Goal: Task Accomplishment & Management: Manage account settings

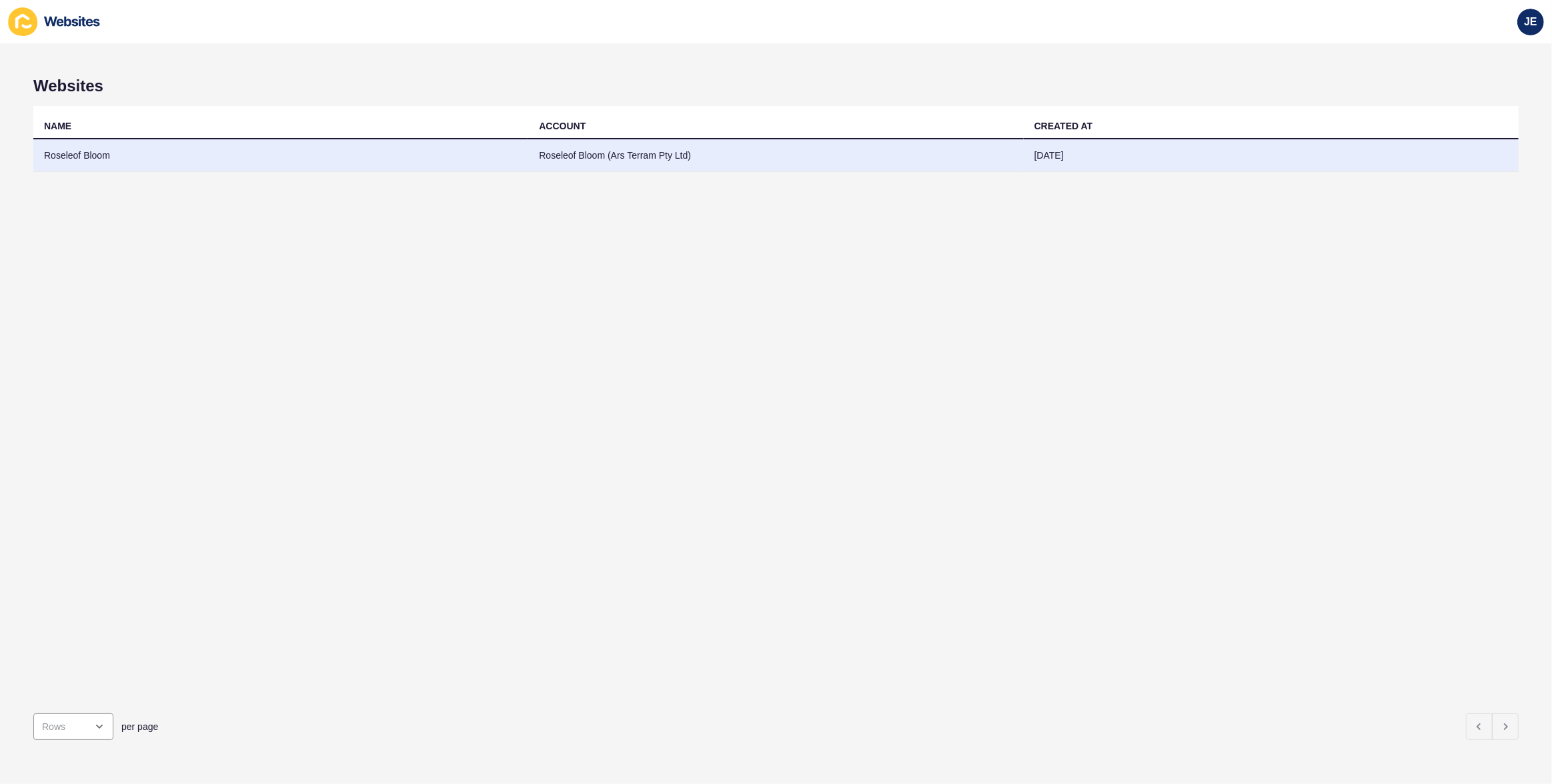
click at [601, 164] on td "Roseleof Bloom (Ars Terram Pty Ltd)" at bounding box center [775, 155] width 495 height 33
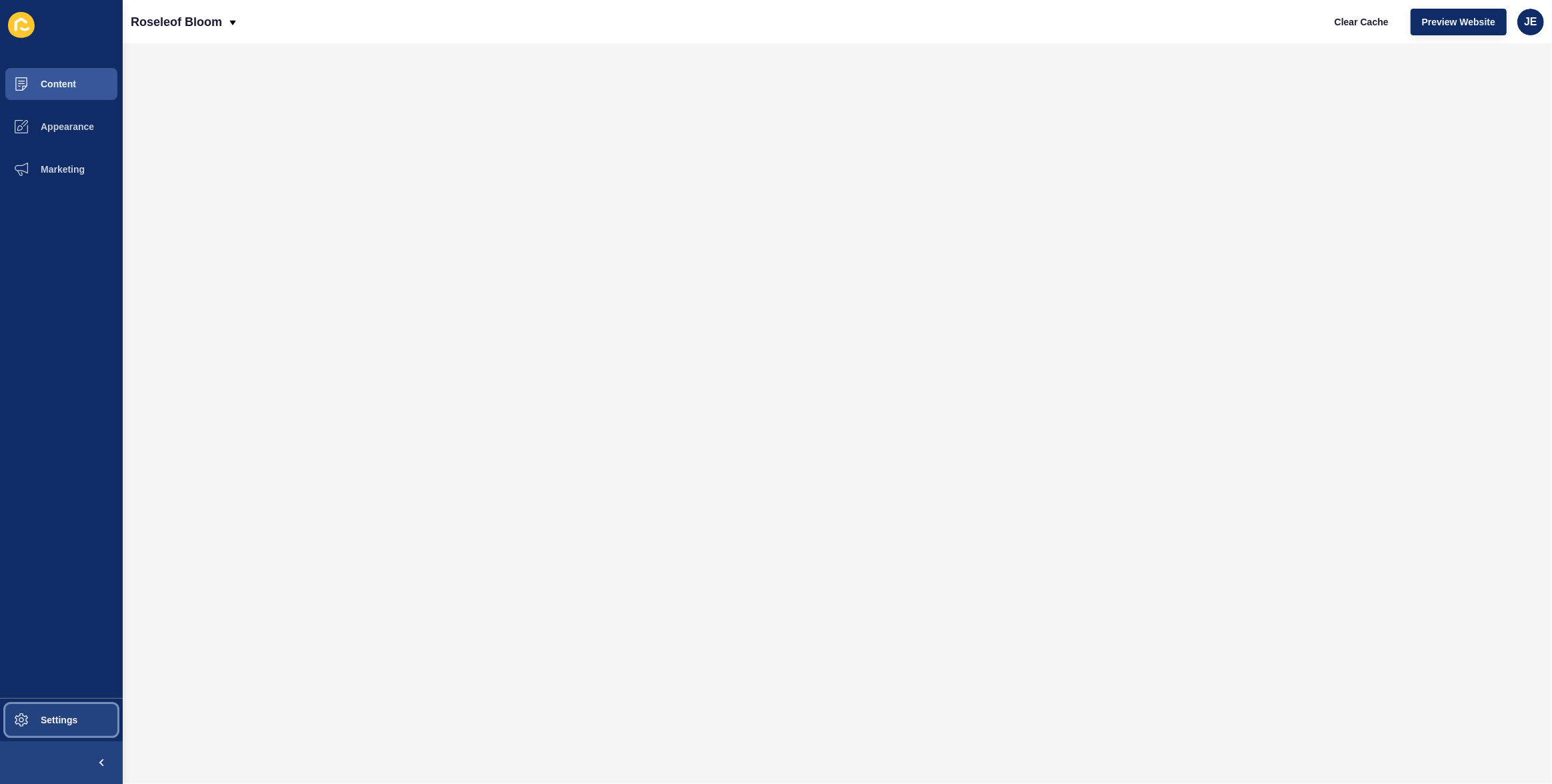
click at [48, 737] on button "Settings" at bounding box center [61, 720] width 123 height 43
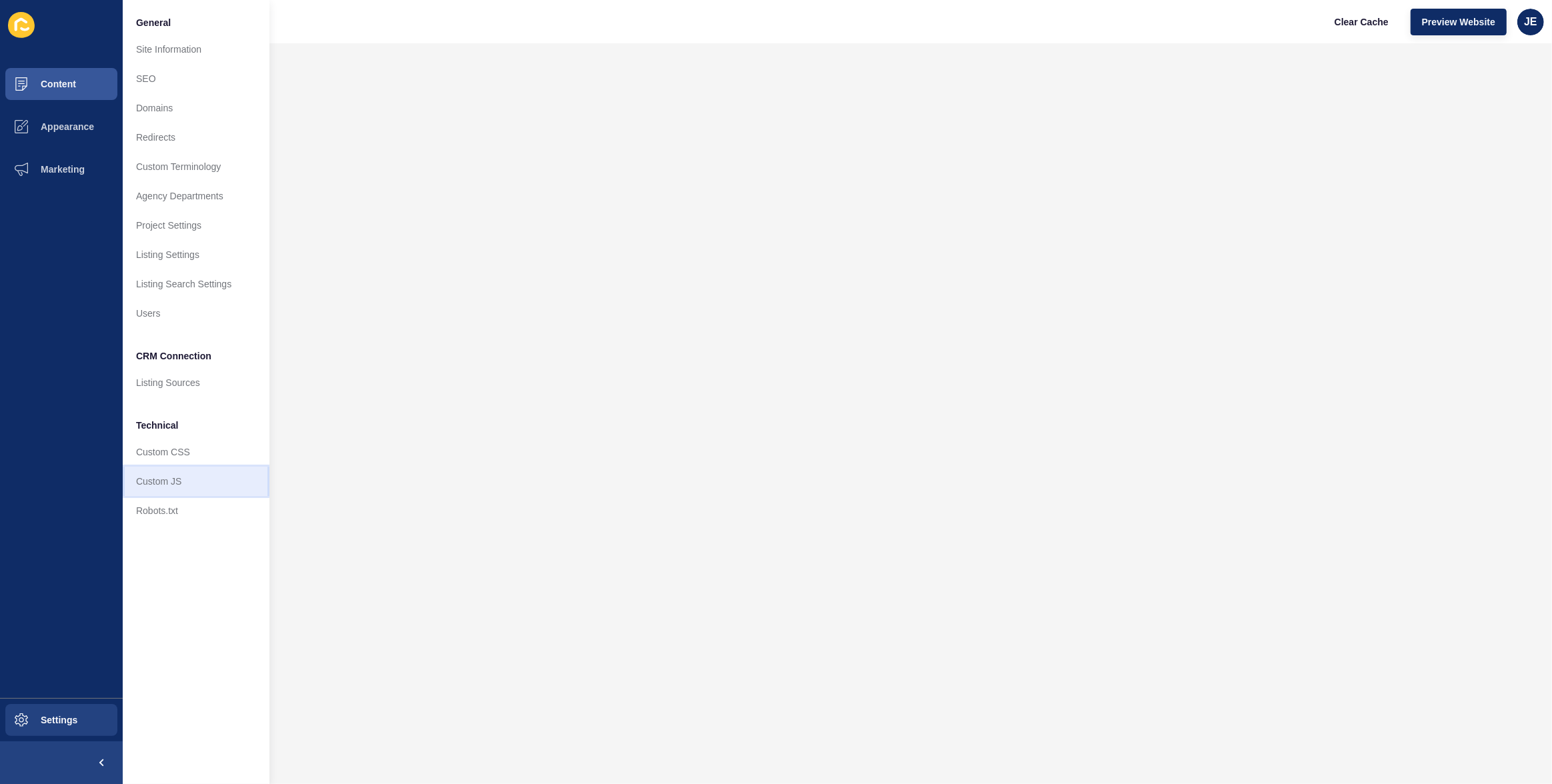
click at [189, 473] on link "Custom JS" at bounding box center [196, 481] width 147 height 29
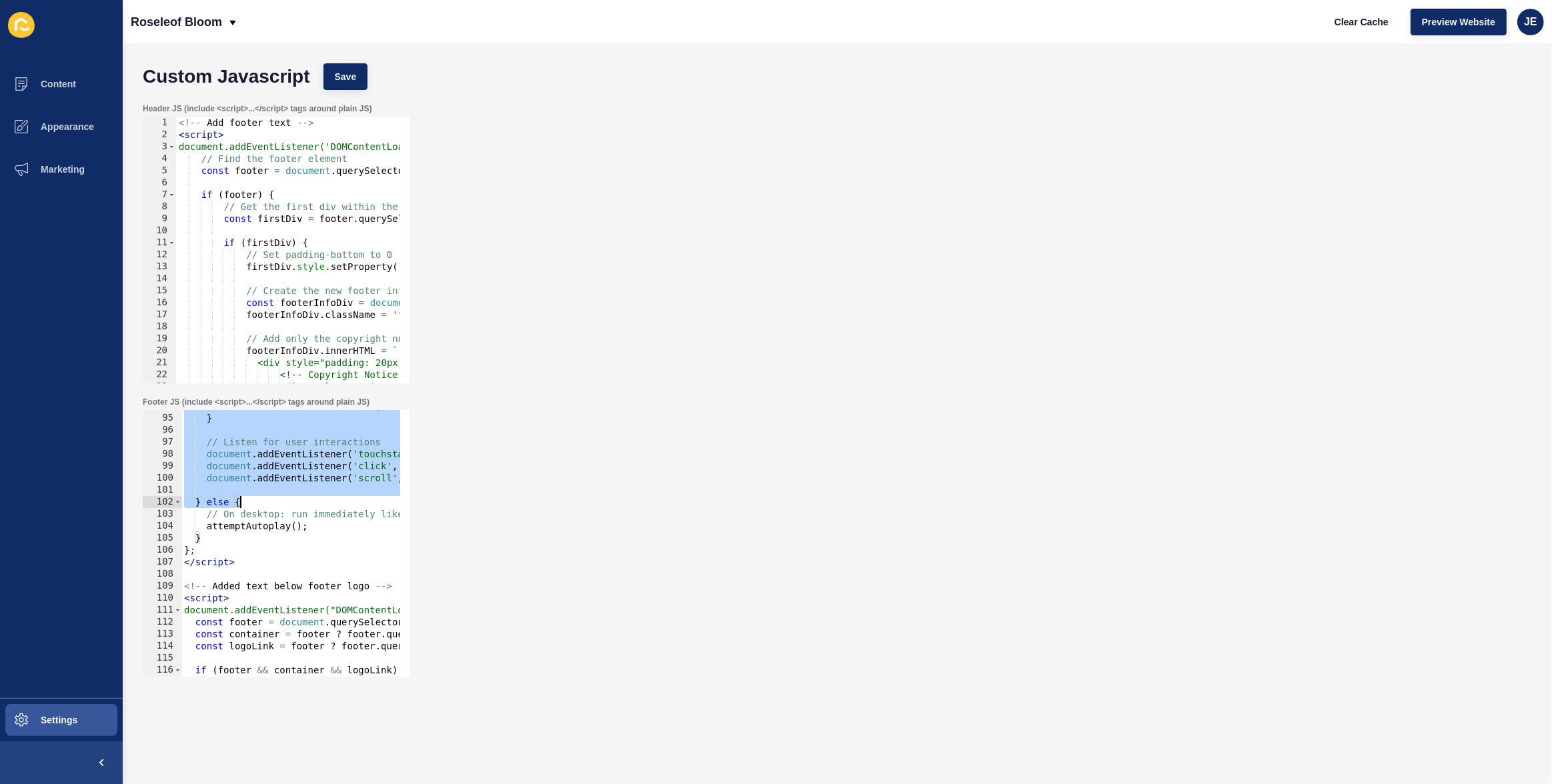
scroll to position [1126, 0]
drag, startPoint x: 178, startPoint y: 508, endPoint x: 245, endPoint y: 566, distance: 88.6
click at [245, 566] on div "document . removeEventListener ( 'scroll' , handleInteraction ) ; } // Listen f…" at bounding box center [540, 541] width 717 height 282
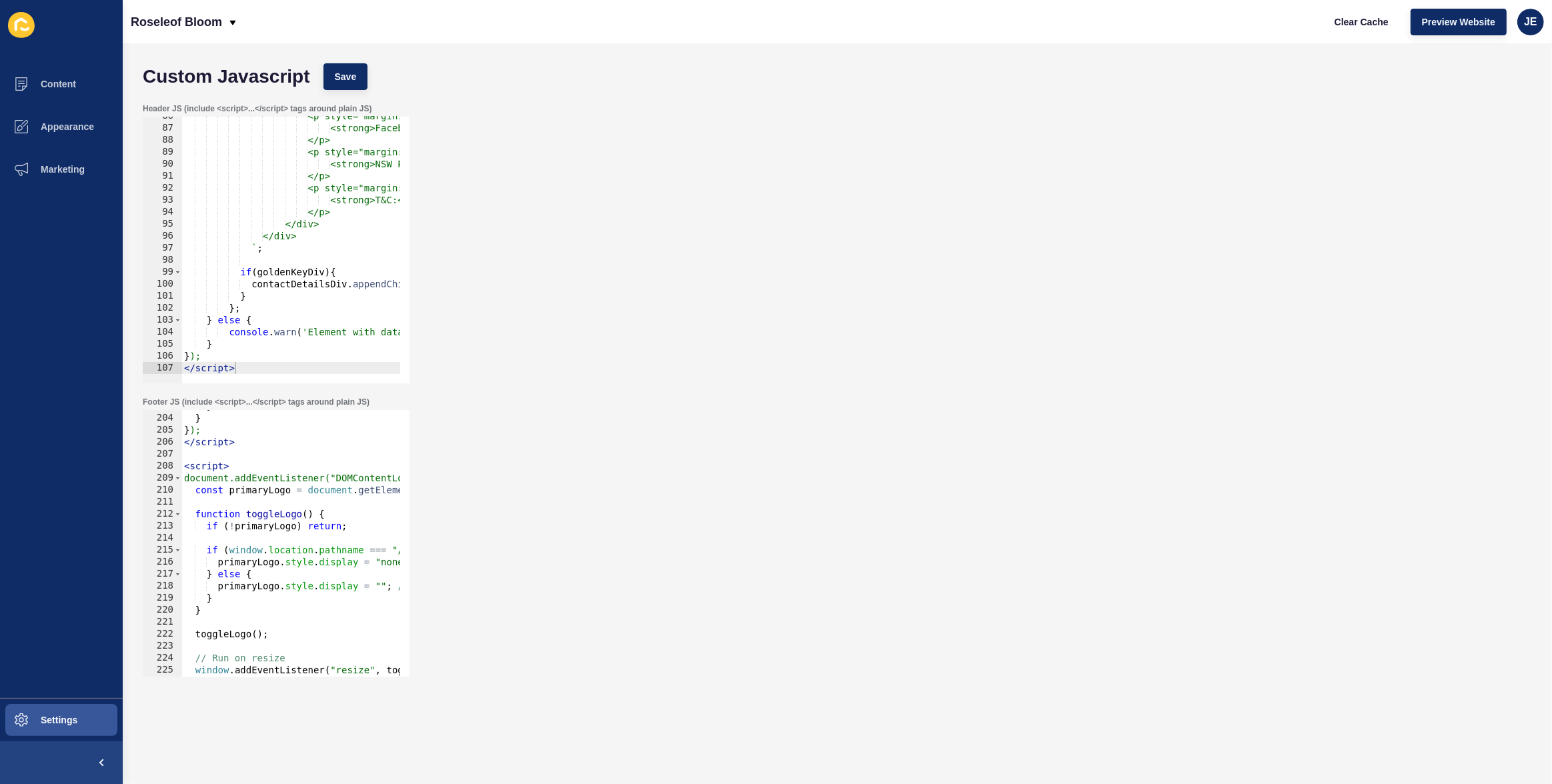
scroll to position [2467, 0]
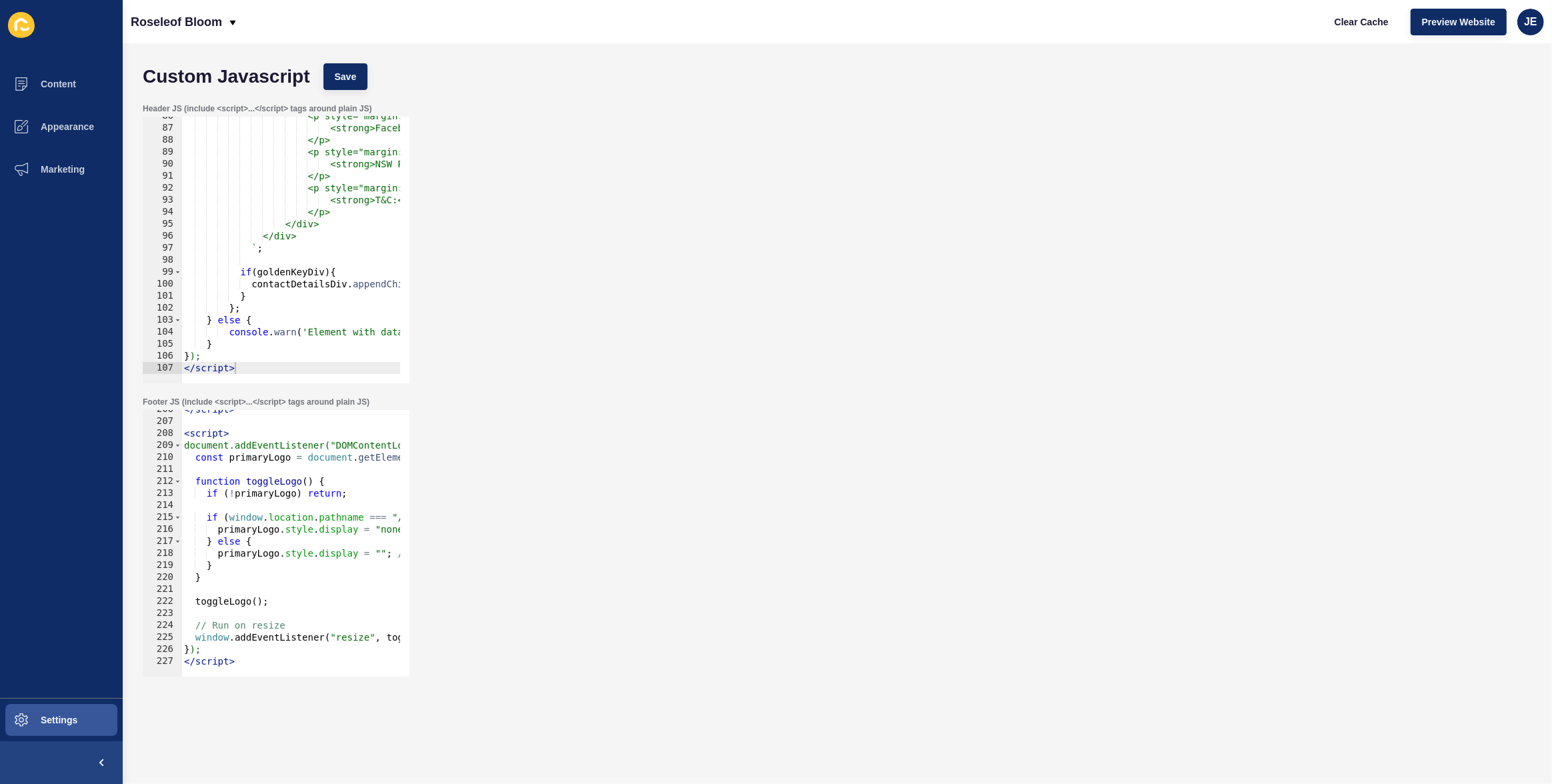
drag, startPoint x: 279, startPoint y: 656, endPoint x: 287, endPoint y: 659, distance: 8.5
click at [280, 657] on div "</ script > < script > document.addEventListener("DOMContentLoaded", function (…" at bounding box center [540, 545] width 717 height 282
type textarea "</script>"
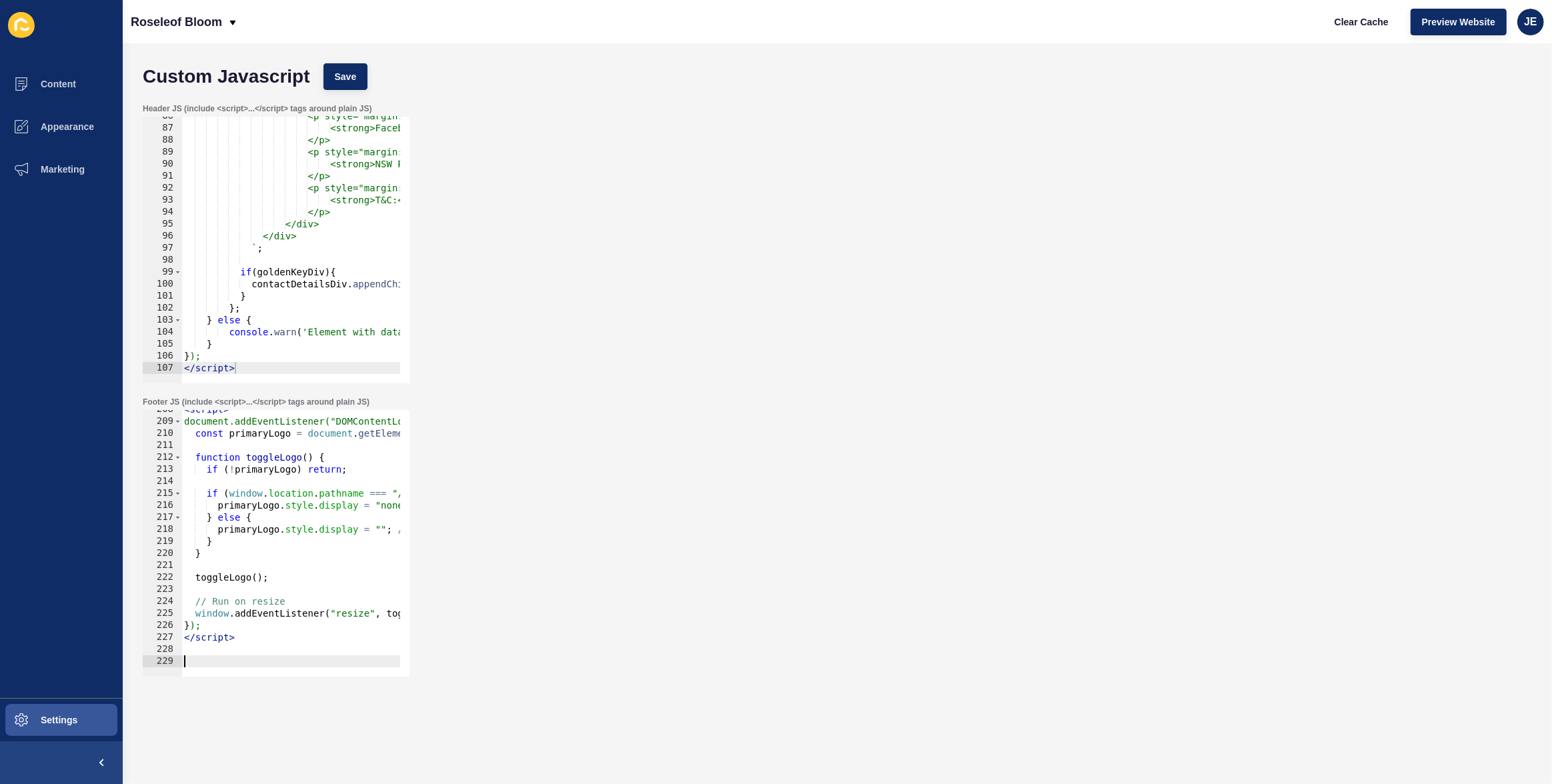
paste textarea
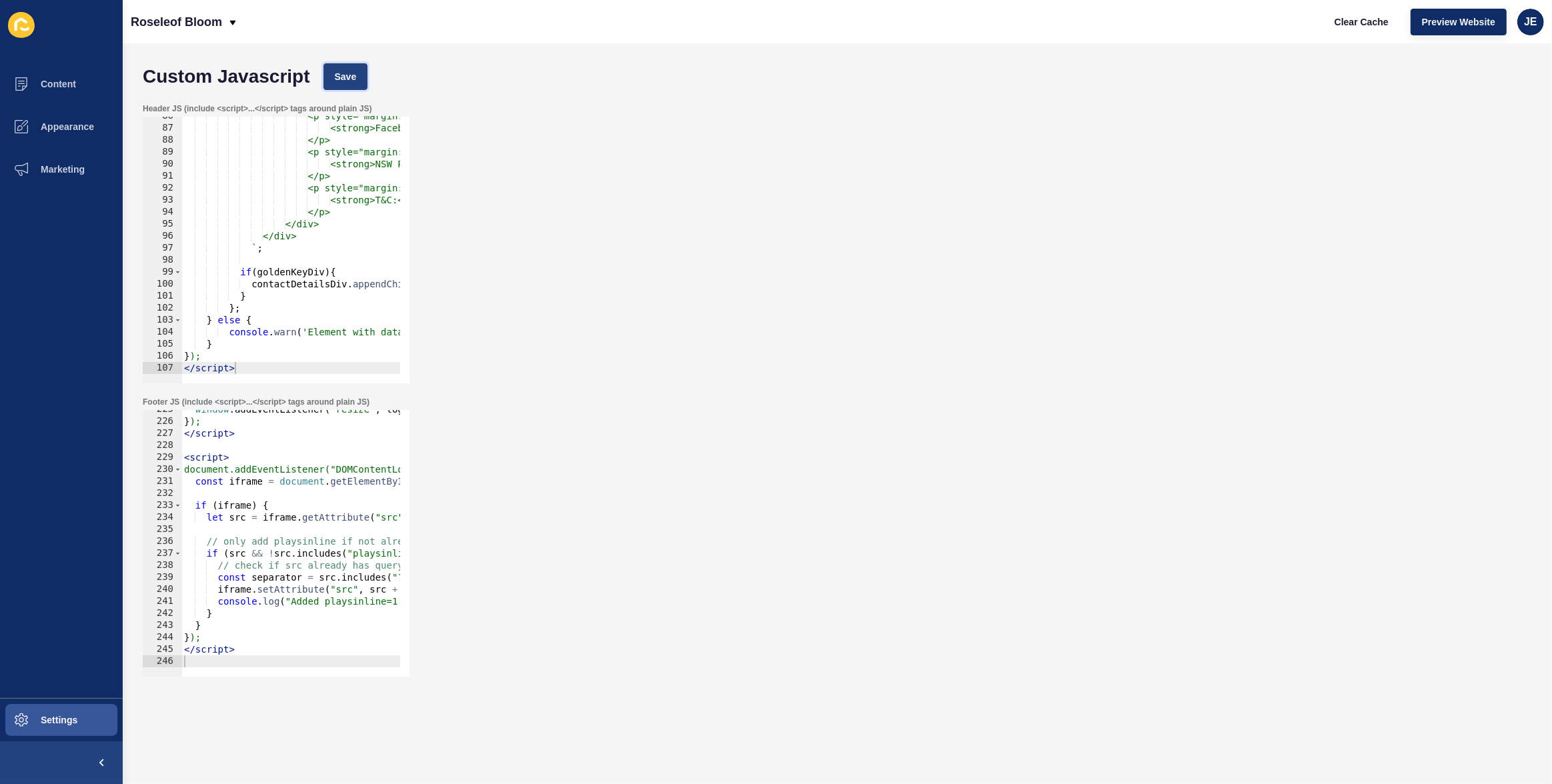
click at [348, 78] on span "Save" at bounding box center [345, 77] width 22 height 13
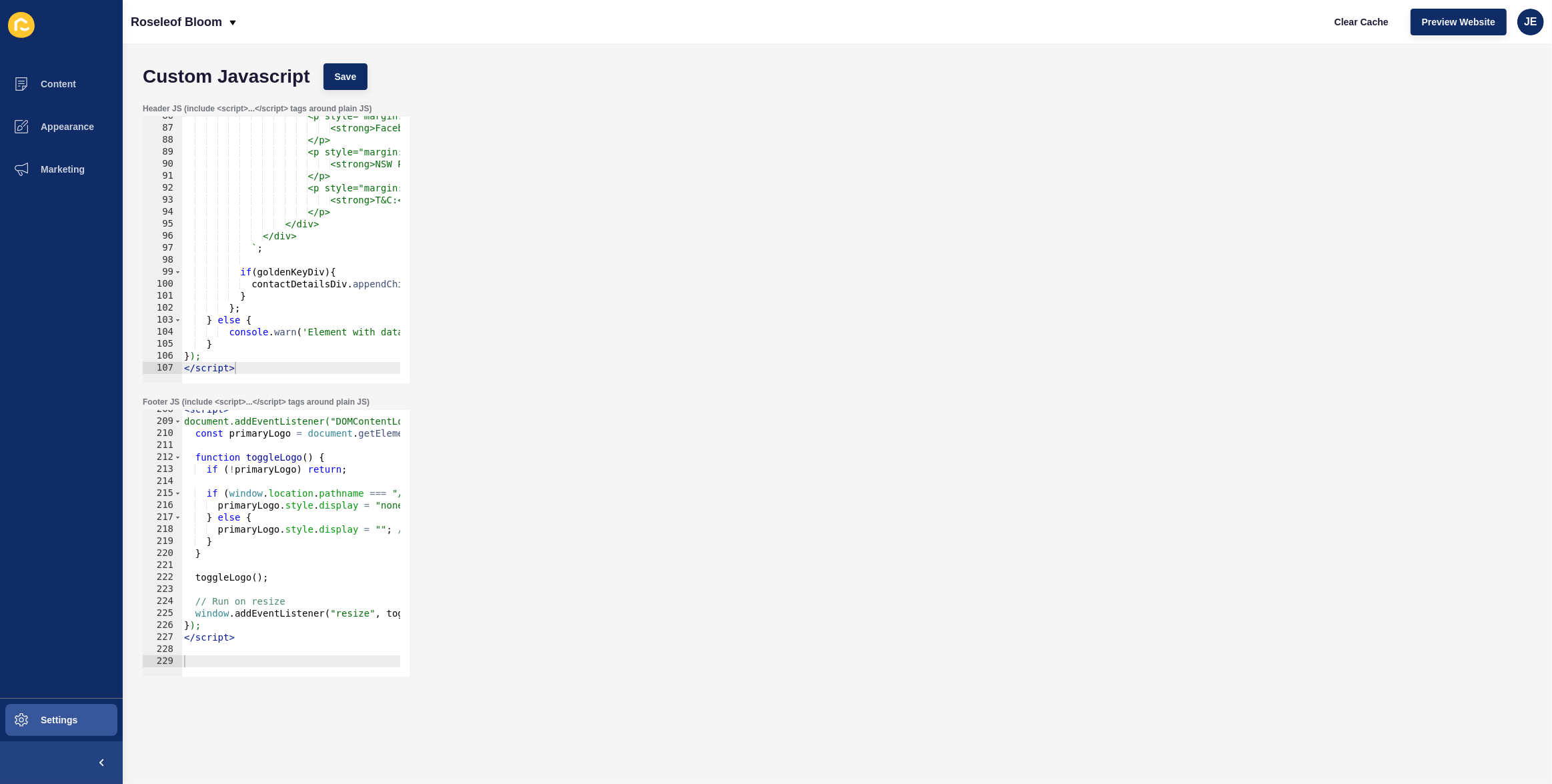
scroll to position [2491, 0]
click at [341, 69] on button "Save" at bounding box center [345, 77] width 44 height 26
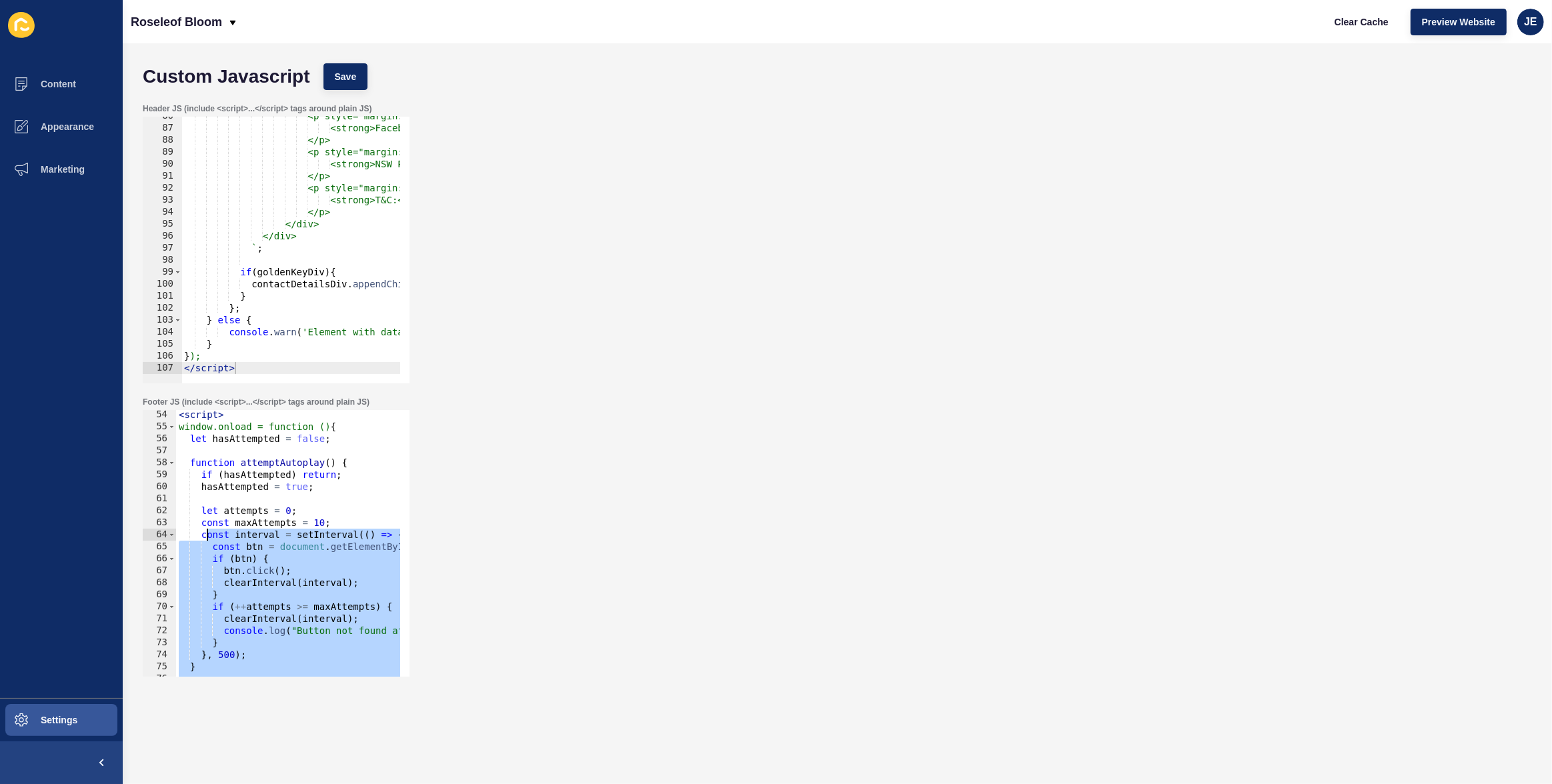
scroll to position [601, 0]
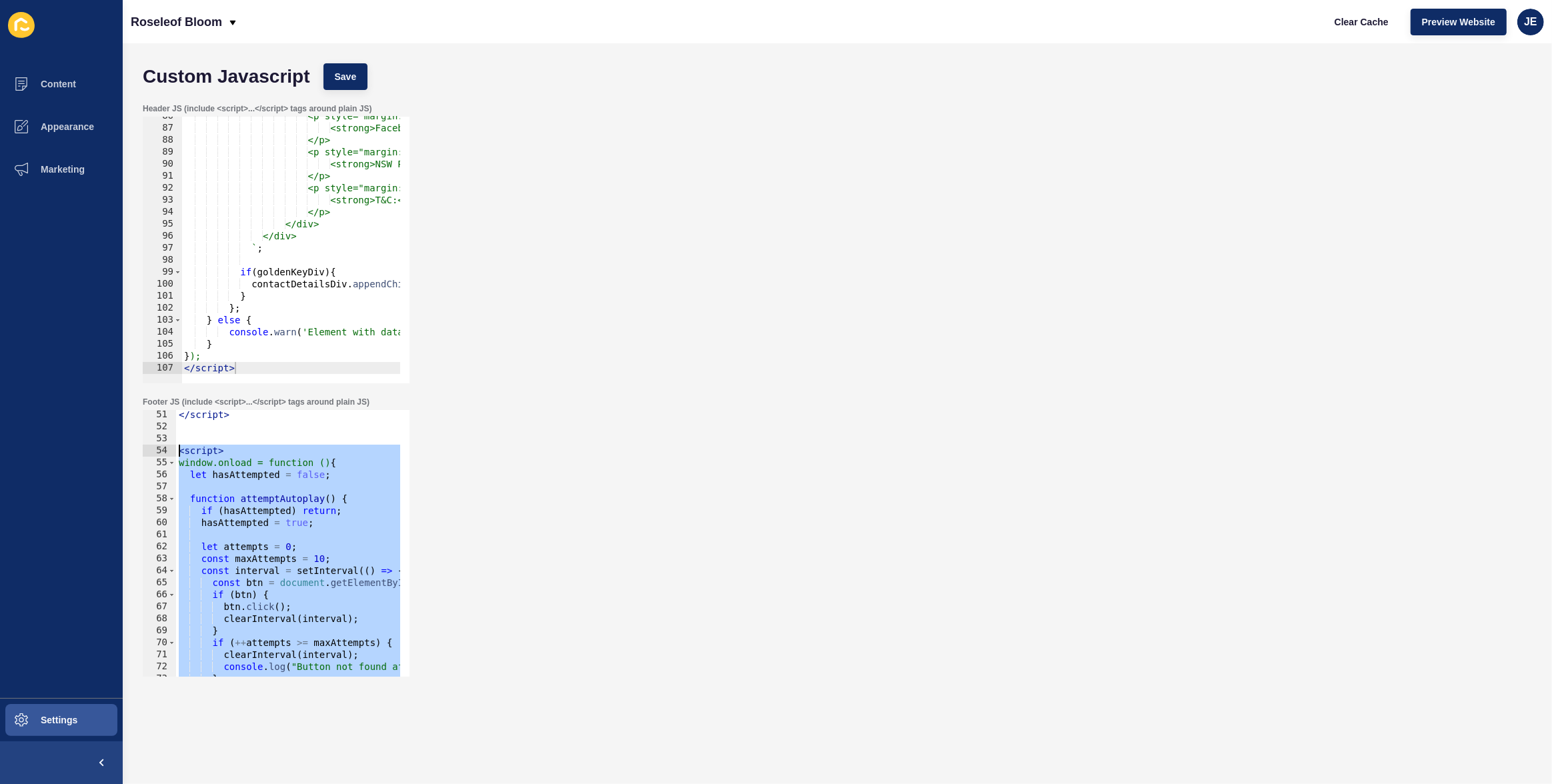
drag, startPoint x: 244, startPoint y: 546, endPoint x: 166, endPoint y: 452, distance: 122.1
click at [166, 452] on div "</script> 51 52 53 54 55 56 57 58 59 60 61 62 63 64 65 66 67 68 69 70 71 72 73 …" at bounding box center [276, 544] width 267 height 267
click at [270, 493] on div "</ script > < script > window.onload = function () { let hasAttempted = false ;…" at bounding box center [534, 549] width 717 height 282
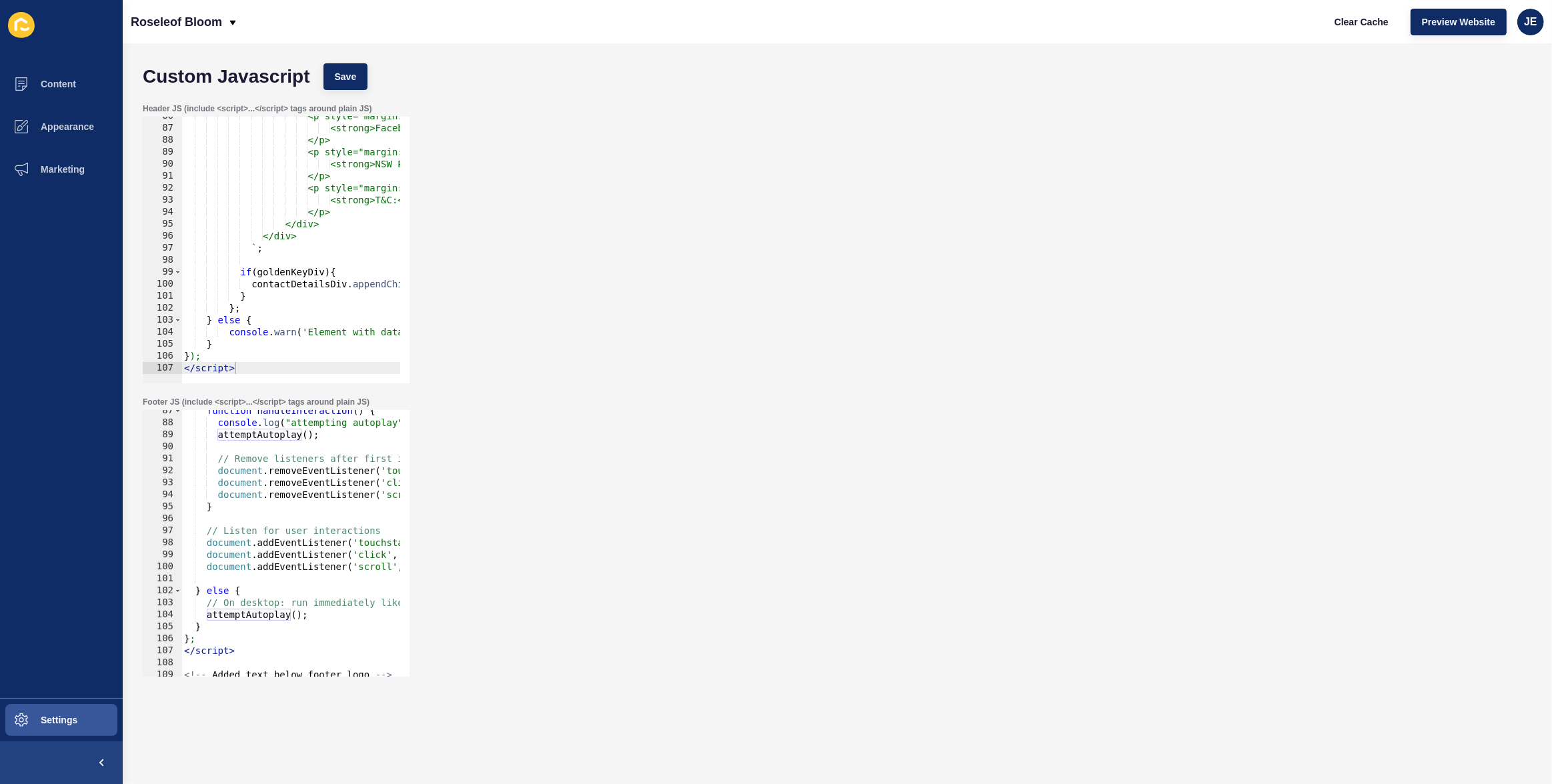
scroll to position [1073, 0]
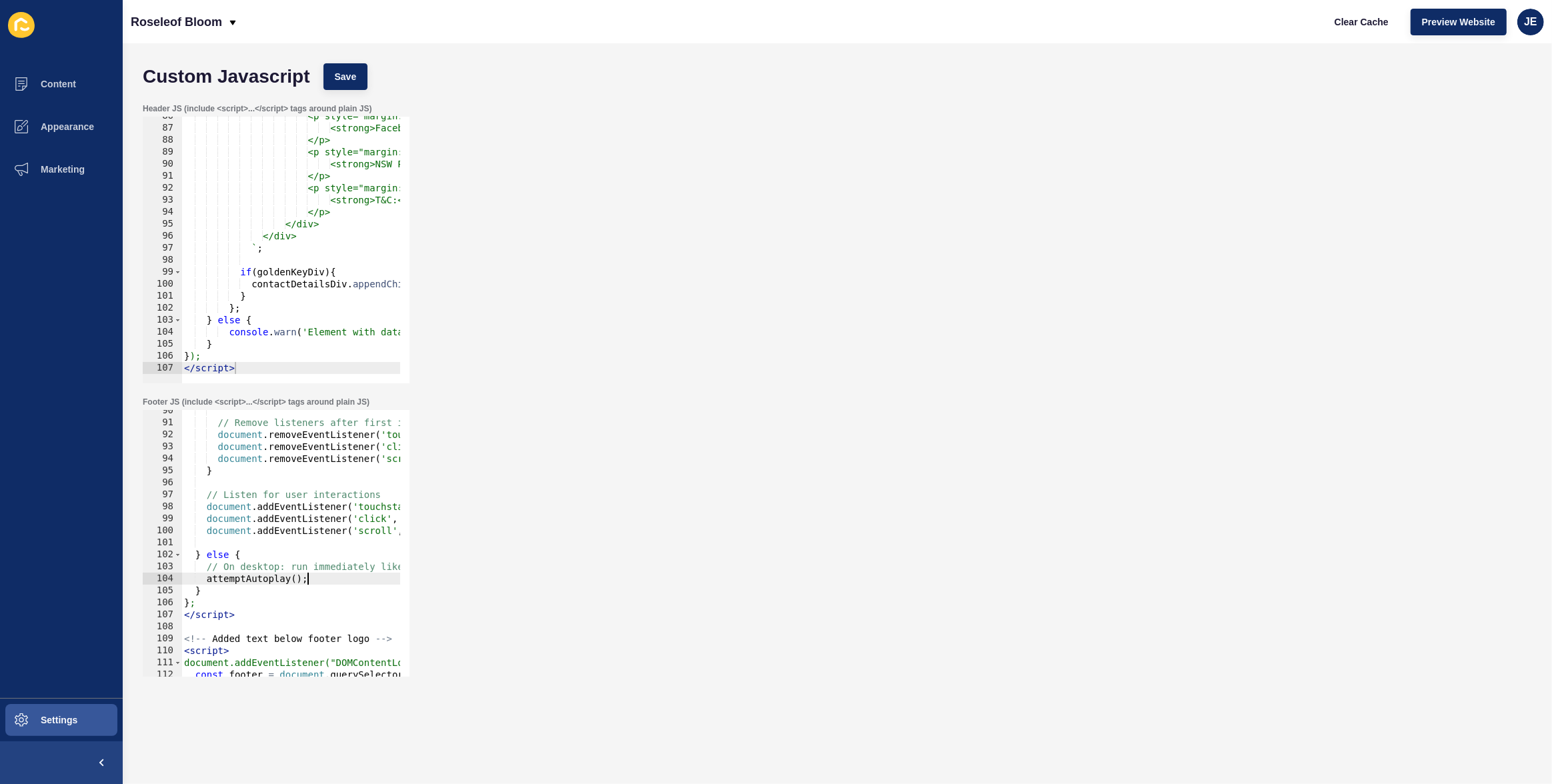
click at [349, 583] on div "// Remove listeners after first interaction document . removeEventListener ( 't…" at bounding box center [540, 546] width 717 height 282
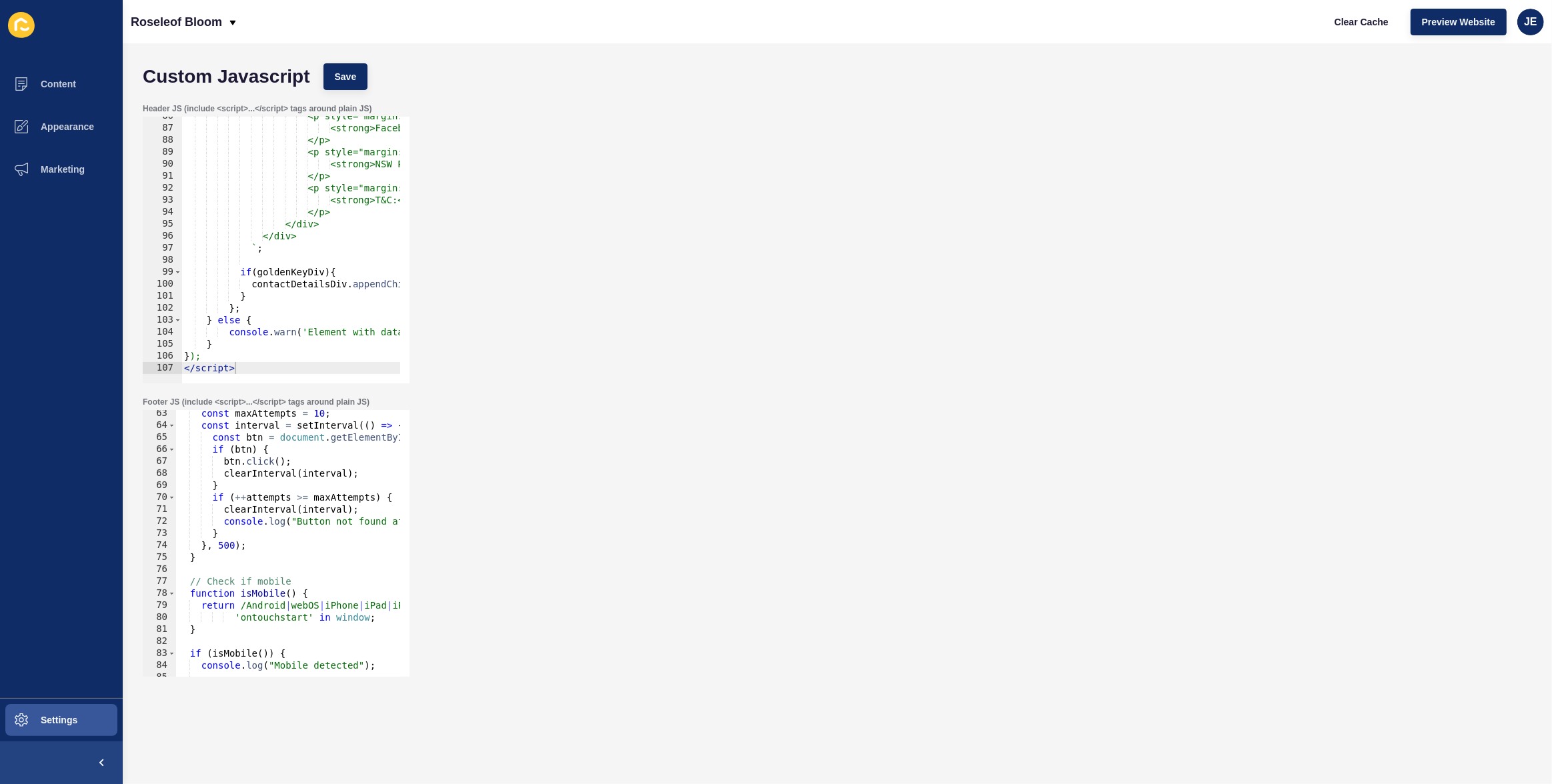
scroll to position [710, 0]
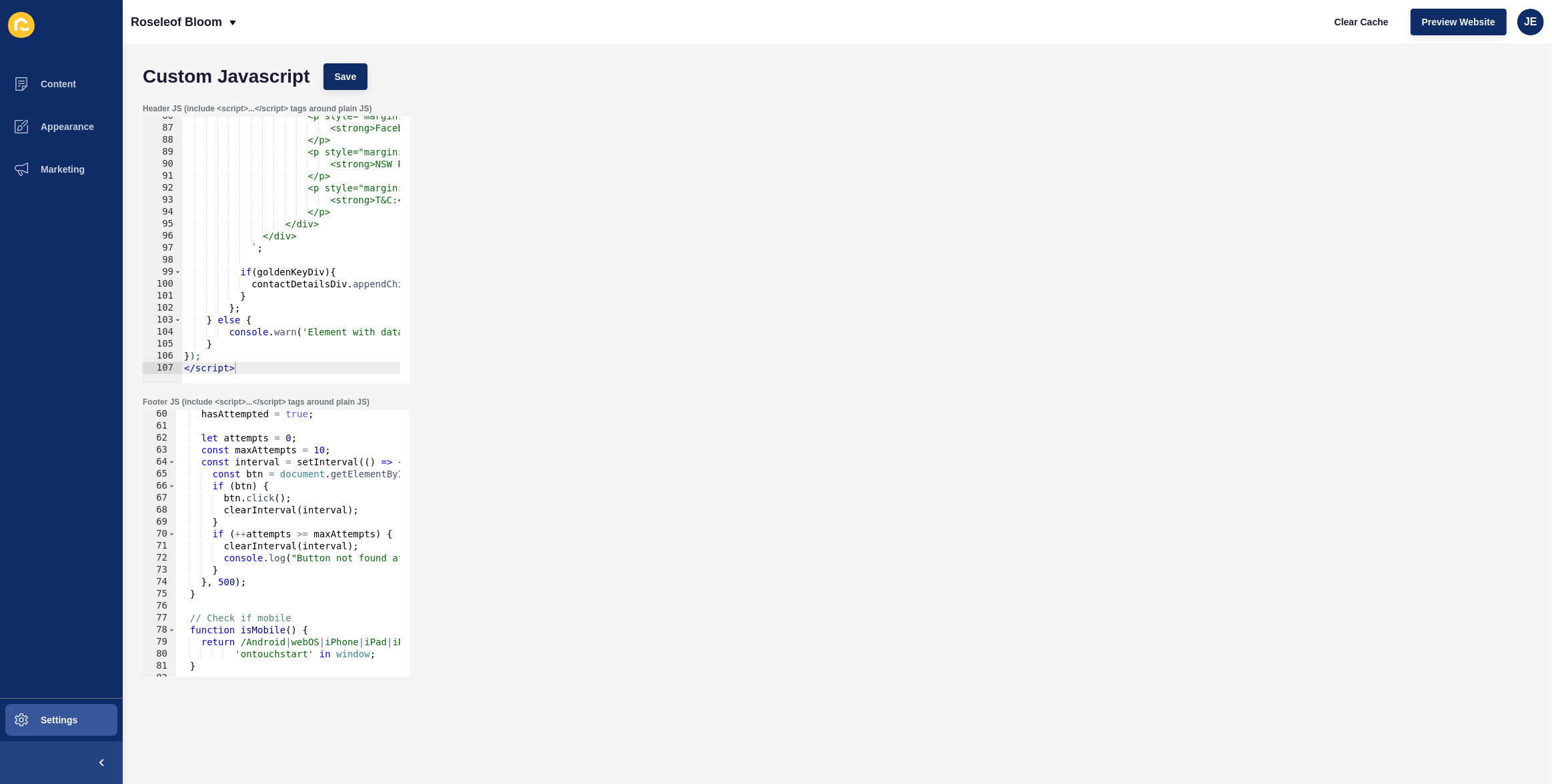
click at [249, 596] on div "hasAttempted = true ; let attempts = 0 ; const maxAttempts = 10 ; const interva…" at bounding box center [534, 549] width 717 height 282
type textarea "}"
type textarea "function desktopAutoPlay(){"
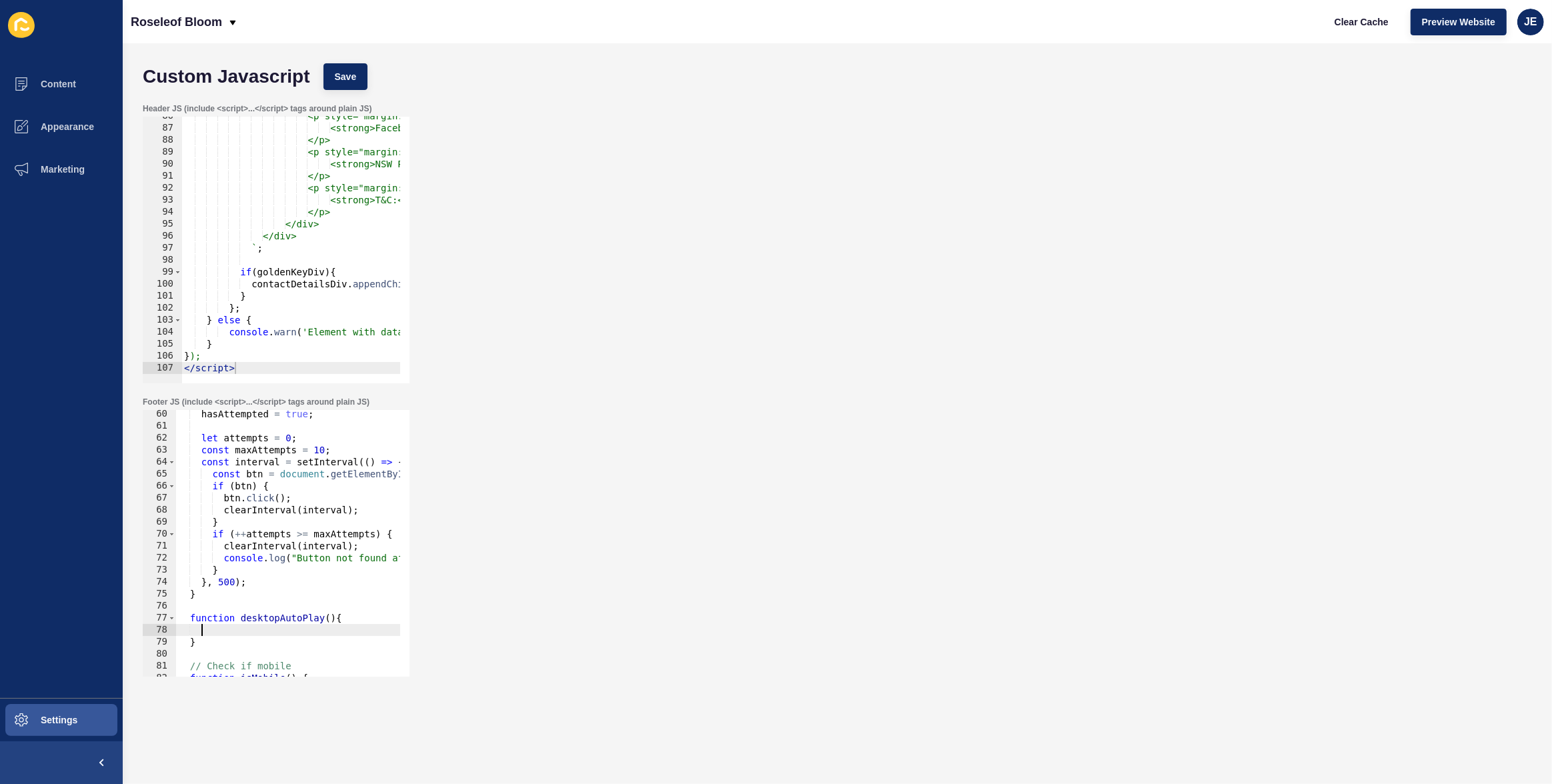
type textarea "}"
paste textarea "}, 500);"
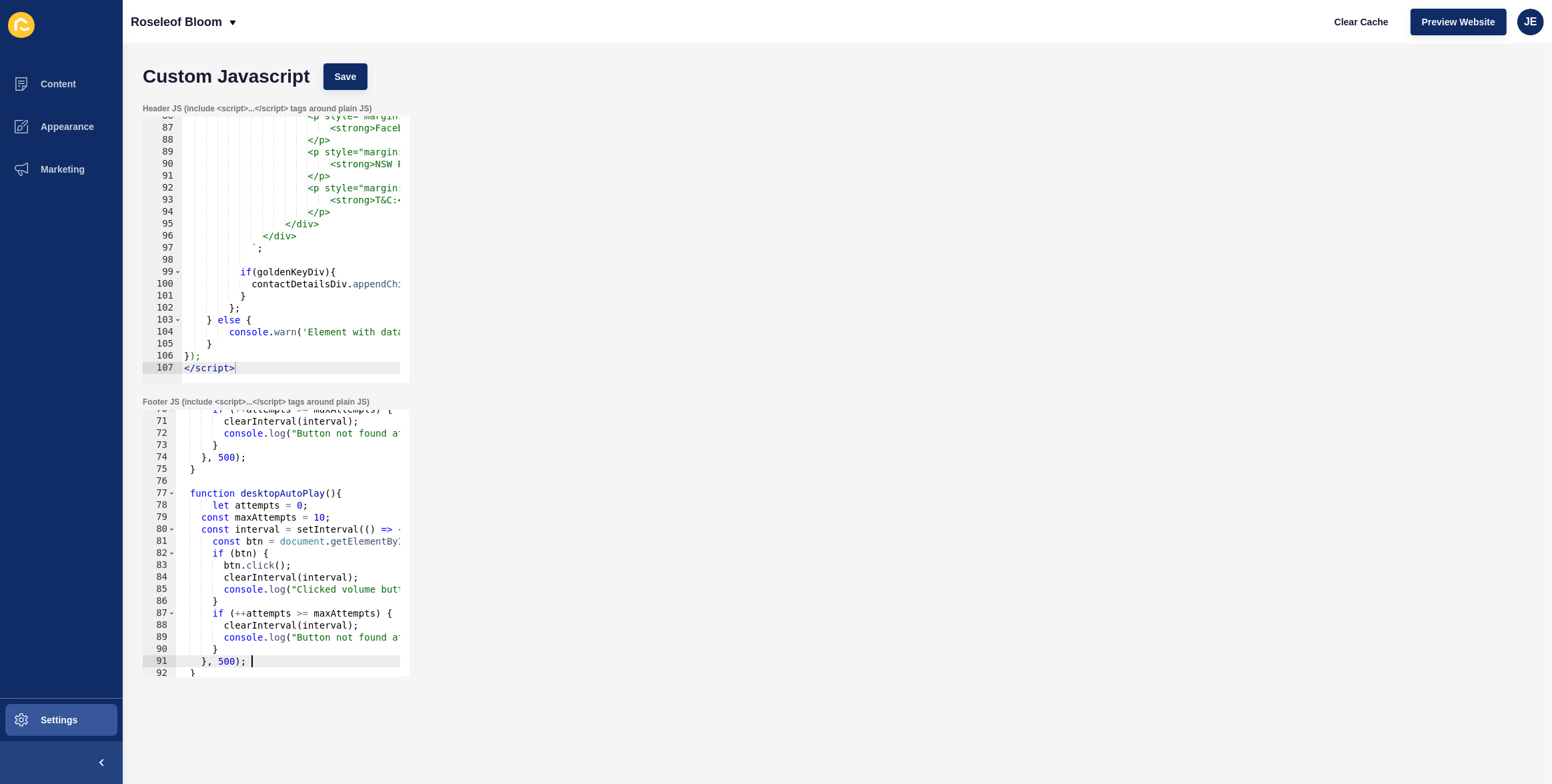
scroll to position [834, 0]
click at [214, 504] on div "if ( ++ attempts >= maxAttempts ) { clearInterval ( interval ) ; console . log …" at bounding box center [534, 545] width 717 height 282
type textarea "let attempts = 0;"
click at [267, 479] on div "if ( ++ attempts >= maxAttempts ) { clearInterval ( interval ) ; console . log …" at bounding box center [534, 545] width 717 height 282
click at [264, 495] on div "if ( ++ attempts >= maxAttempts ) { clearInterval ( interval ) ; console . log …" at bounding box center [534, 545] width 717 height 282
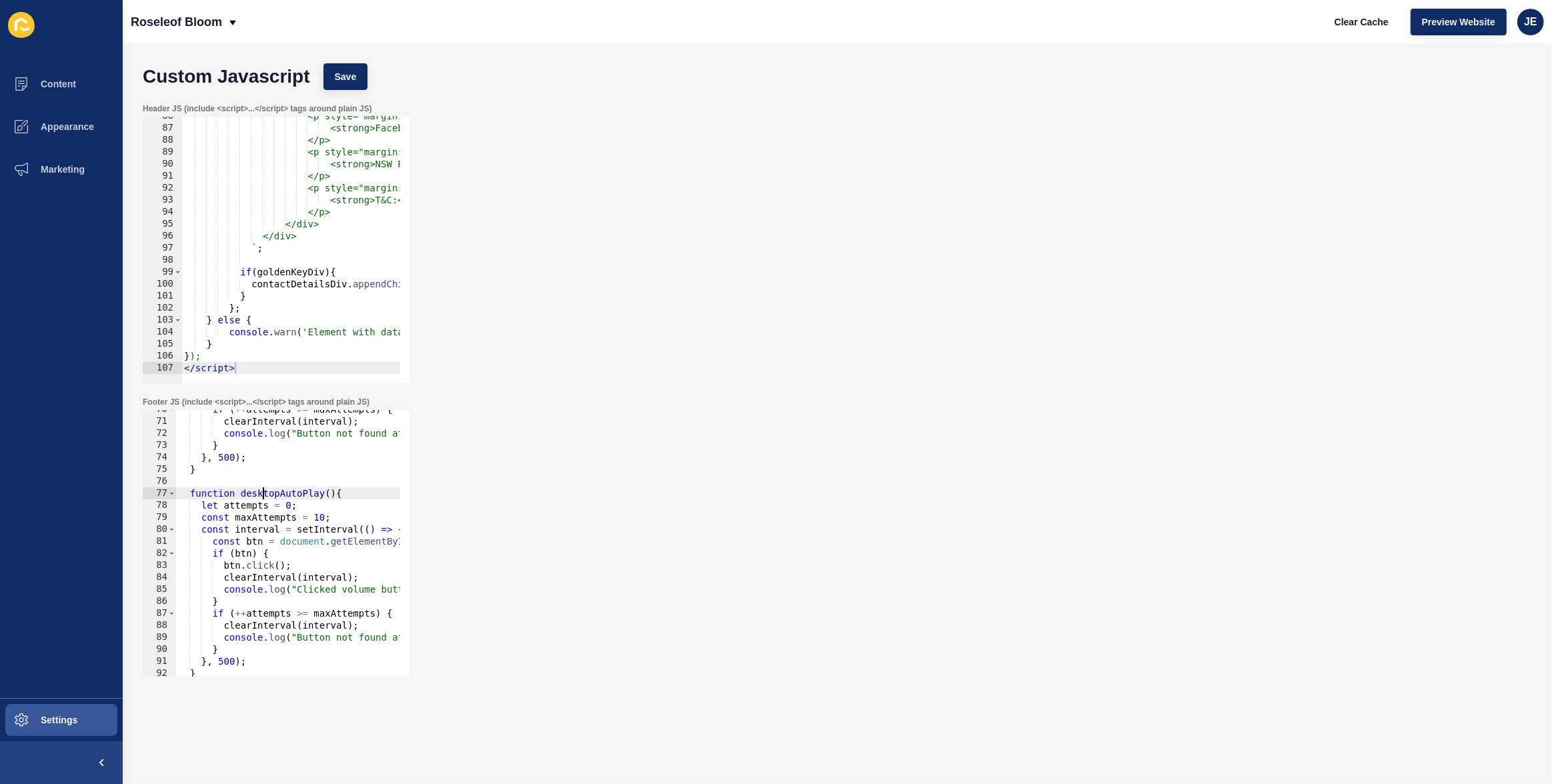
click at [264, 495] on div "if ( ++ attempts >= maxAttempts ) { clearInterval ( interval ) ; console . log …" at bounding box center [534, 545] width 717 height 282
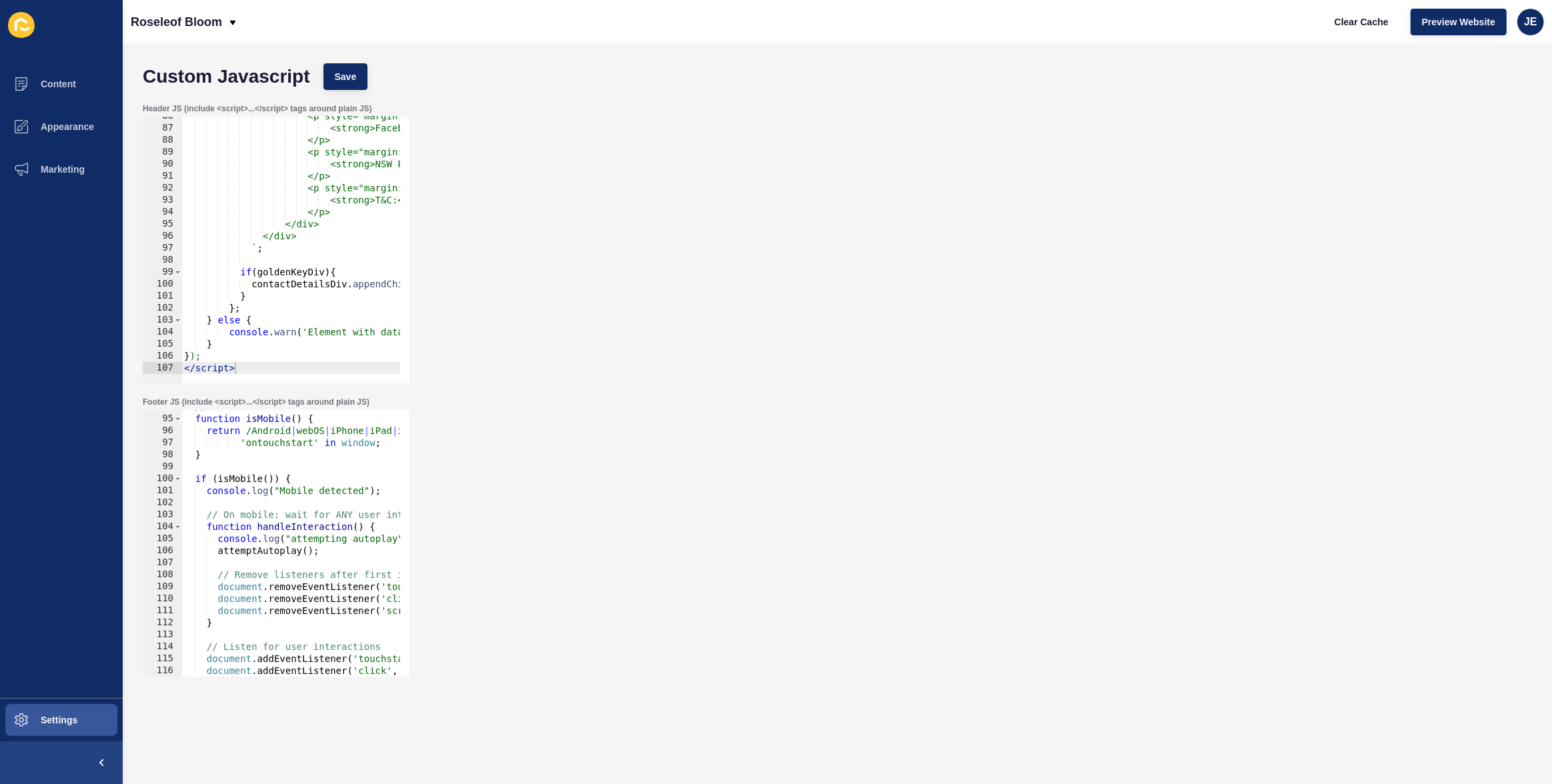
scroll to position [1234, 0]
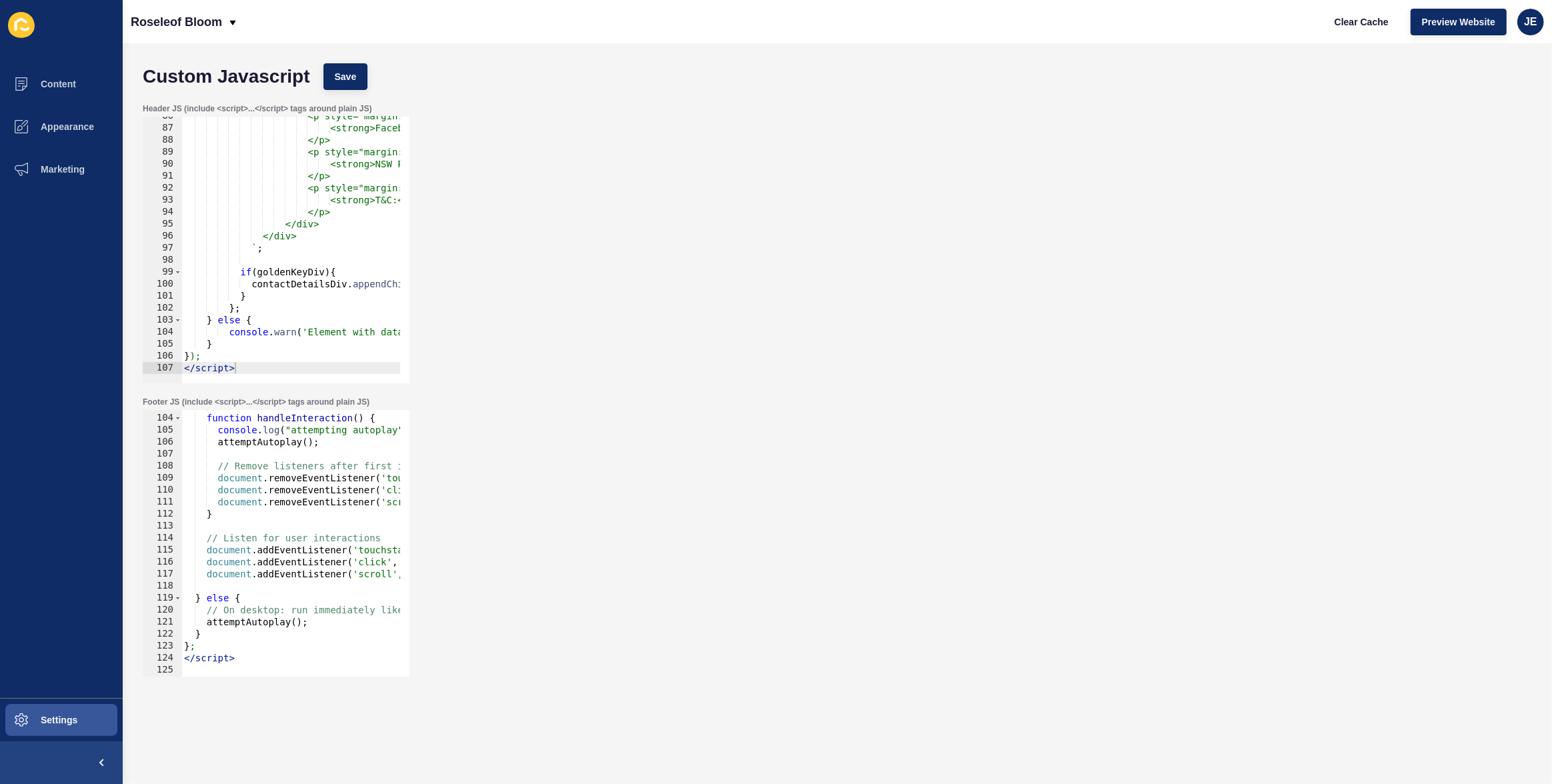
click at [250, 623] on div "// On mobile: wait for ANY user interaction, then run your original code functi…" at bounding box center [540, 541] width 717 height 282
paste textarea "desktopAutoP"
drag, startPoint x: 355, startPoint y: 85, endPoint x: 395, endPoint y: 92, distance: 40.6
click at [355, 85] on button "Save" at bounding box center [345, 77] width 44 height 26
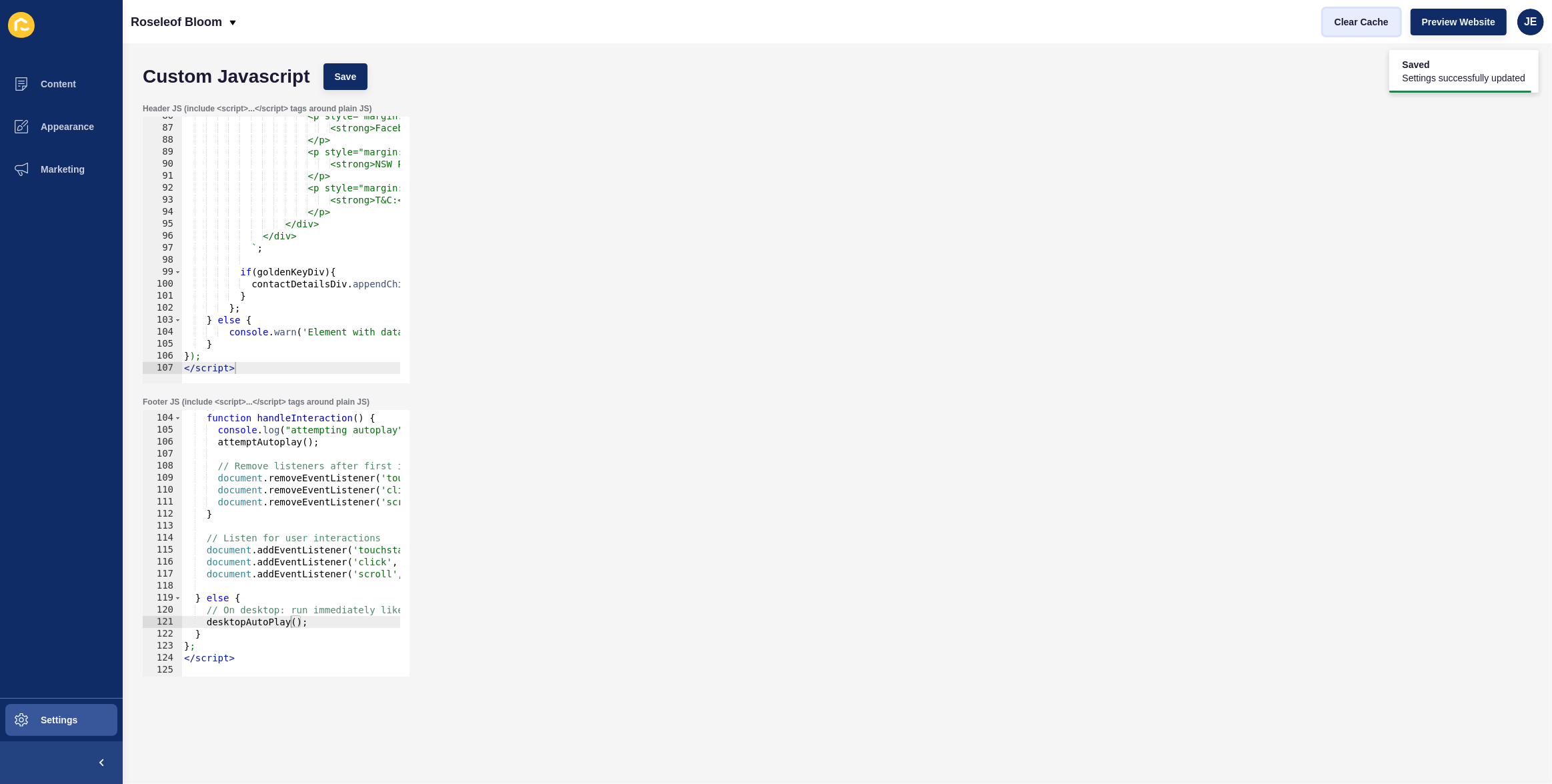
click at [1347, 23] on span "Clear Cache" at bounding box center [1361, 22] width 54 height 13
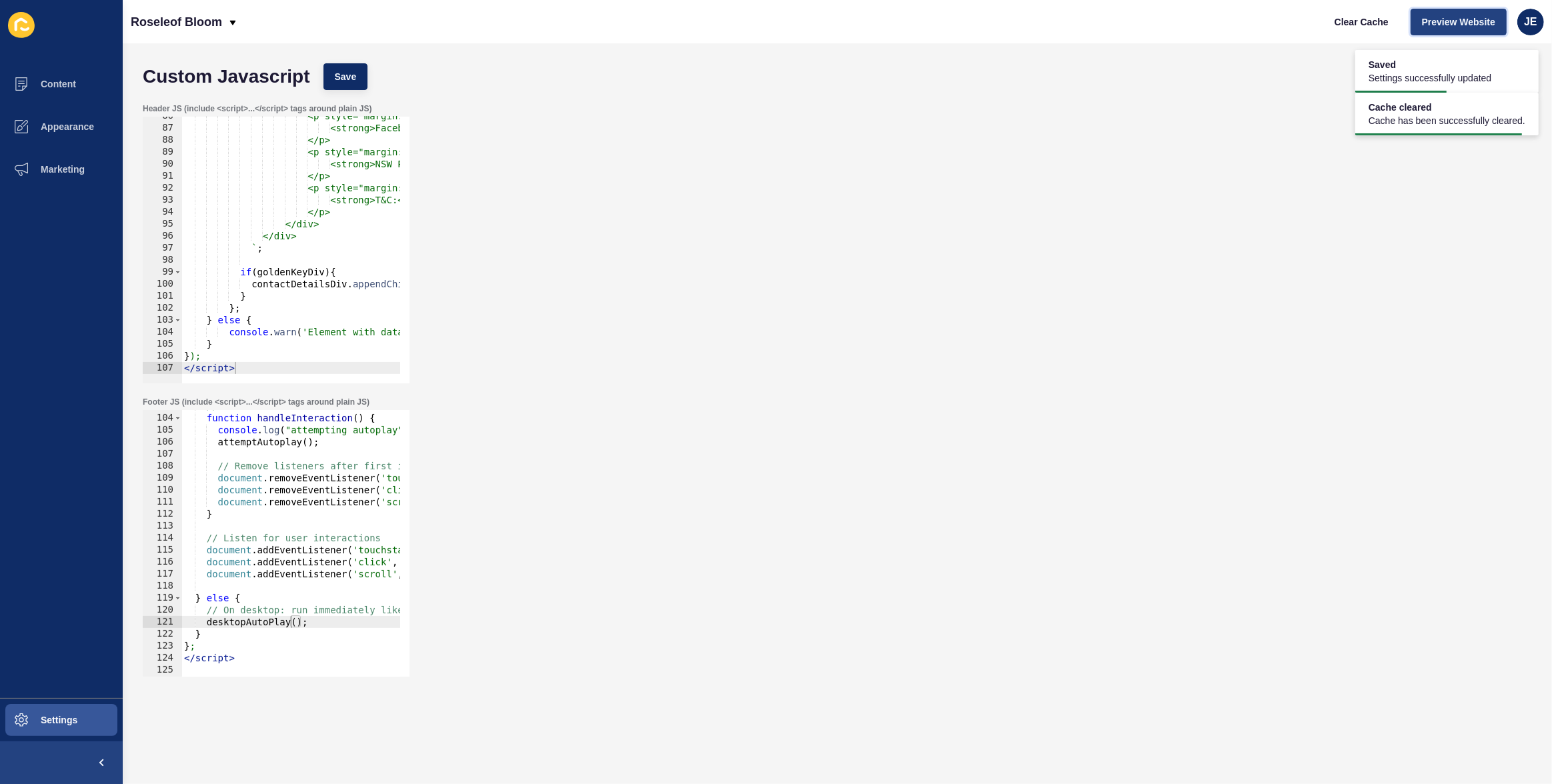
click at [1434, 20] on span "Preview Website" at bounding box center [1458, 22] width 74 height 13
click at [1351, 21] on span "Clear Cache" at bounding box center [1361, 22] width 54 height 13
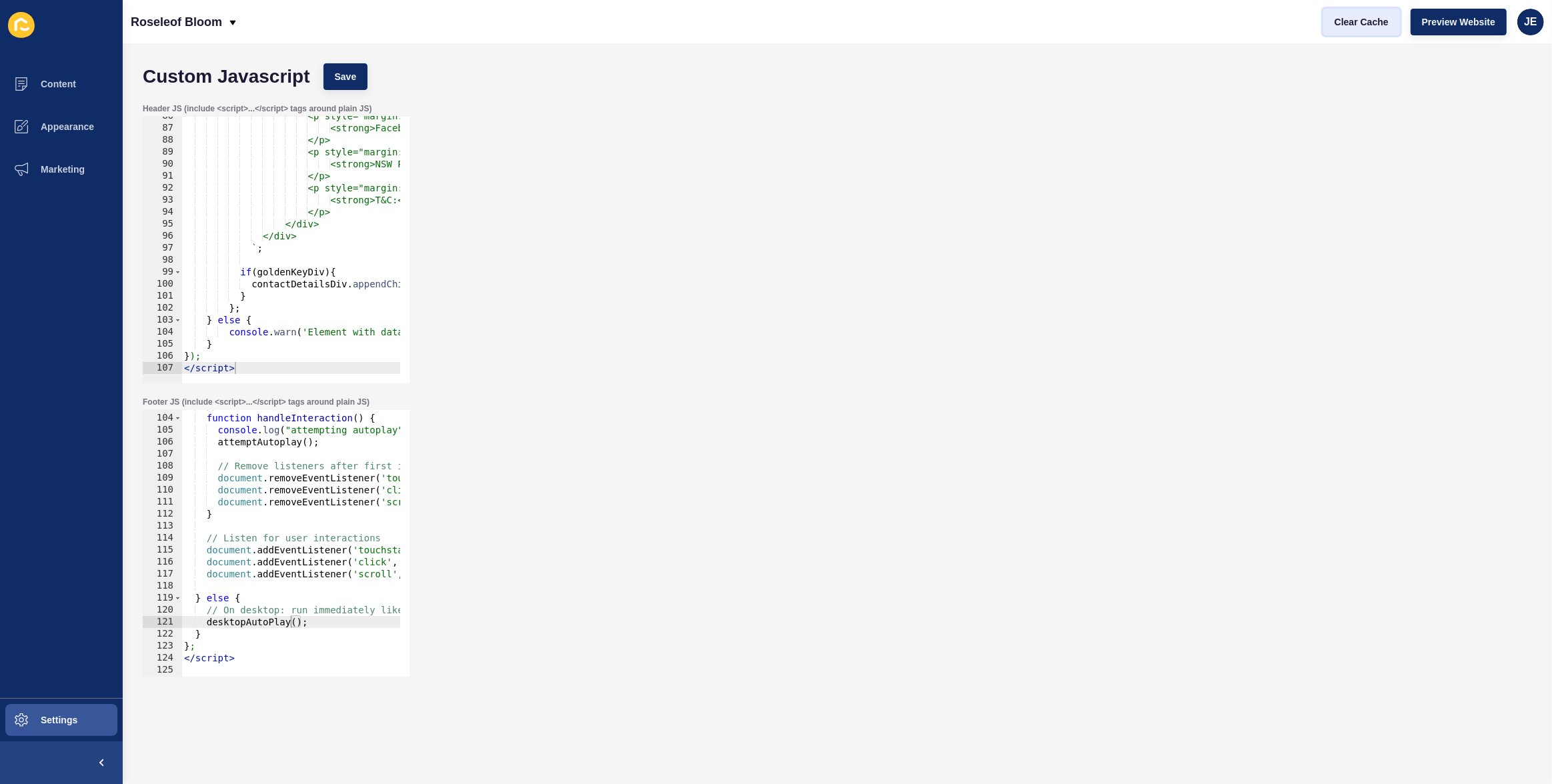
click at [1351, 21] on span "Clear Cache" at bounding box center [1361, 22] width 54 height 13
click at [1321, 178] on div "Header JS (include <script>...</script> tags around plain JS) 86 87 88 89 90 91…" at bounding box center [837, 243] width 1403 height 293
click at [290, 609] on div "// On mobile: wait for ANY user interaction, then run your original code functi…" at bounding box center [540, 541] width 717 height 282
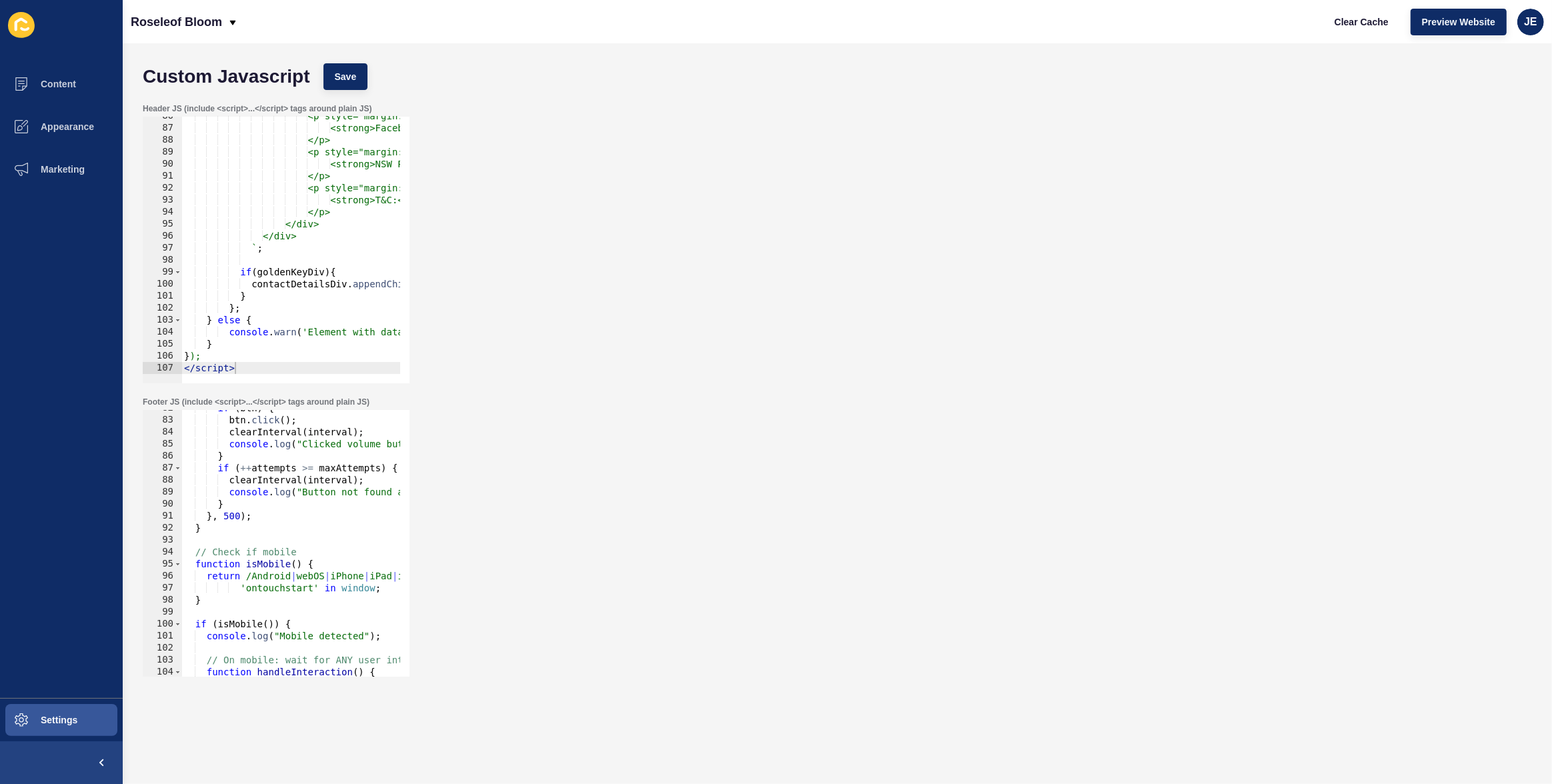
scroll to position [907, 0]
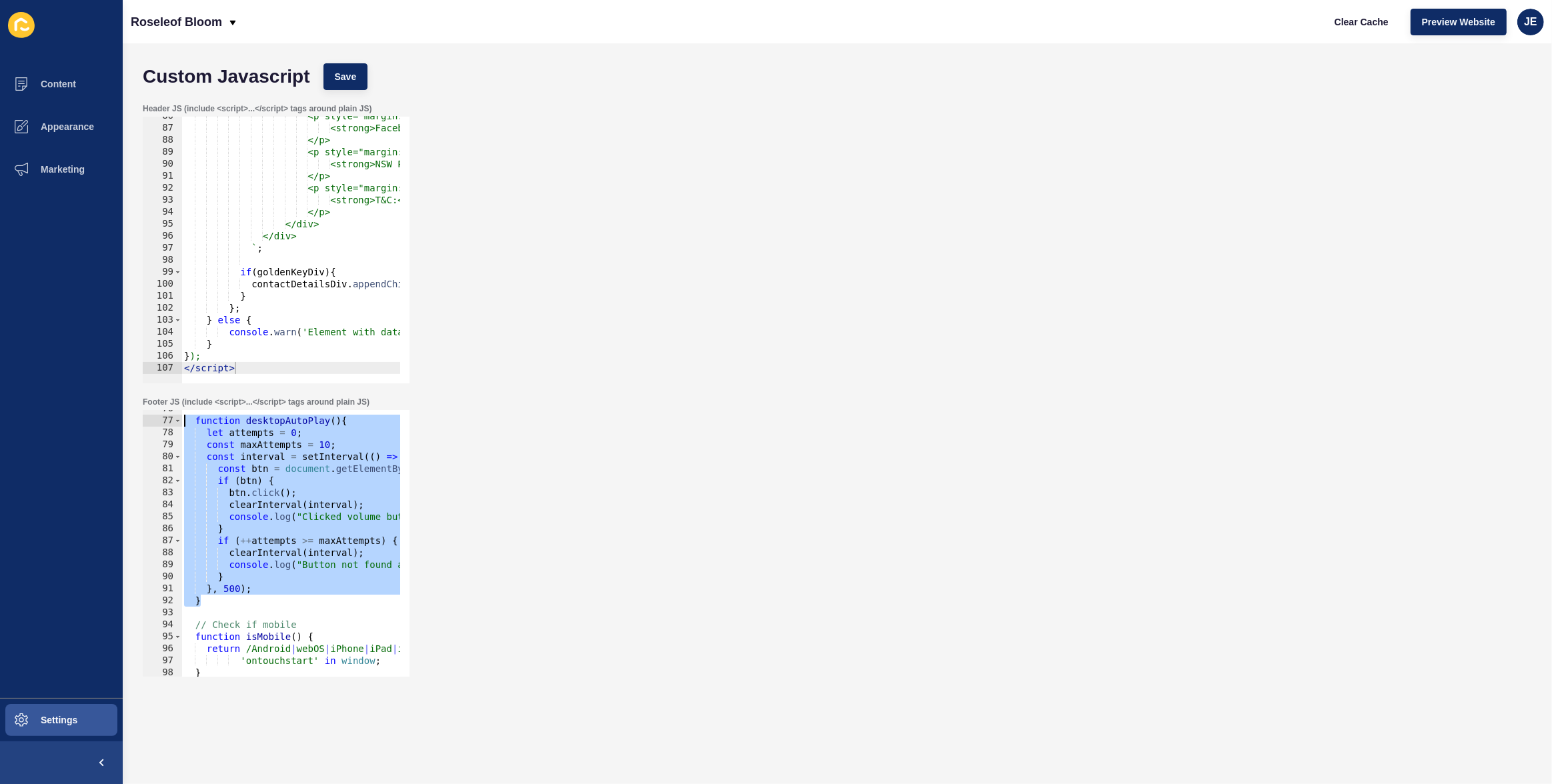
drag, startPoint x: 213, startPoint y: 603, endPoint x: 169, endPoint y: 425, distance: 183.4
click at [169, 425] on div "// On desktop: run immediately like before 76 77 78 79 80 81 82 83 84 85 86 87 …" at bounding box center [276, 544] width 267 height 267
type textarea "function desktopAutoPlay(){ let attempts = 0;"
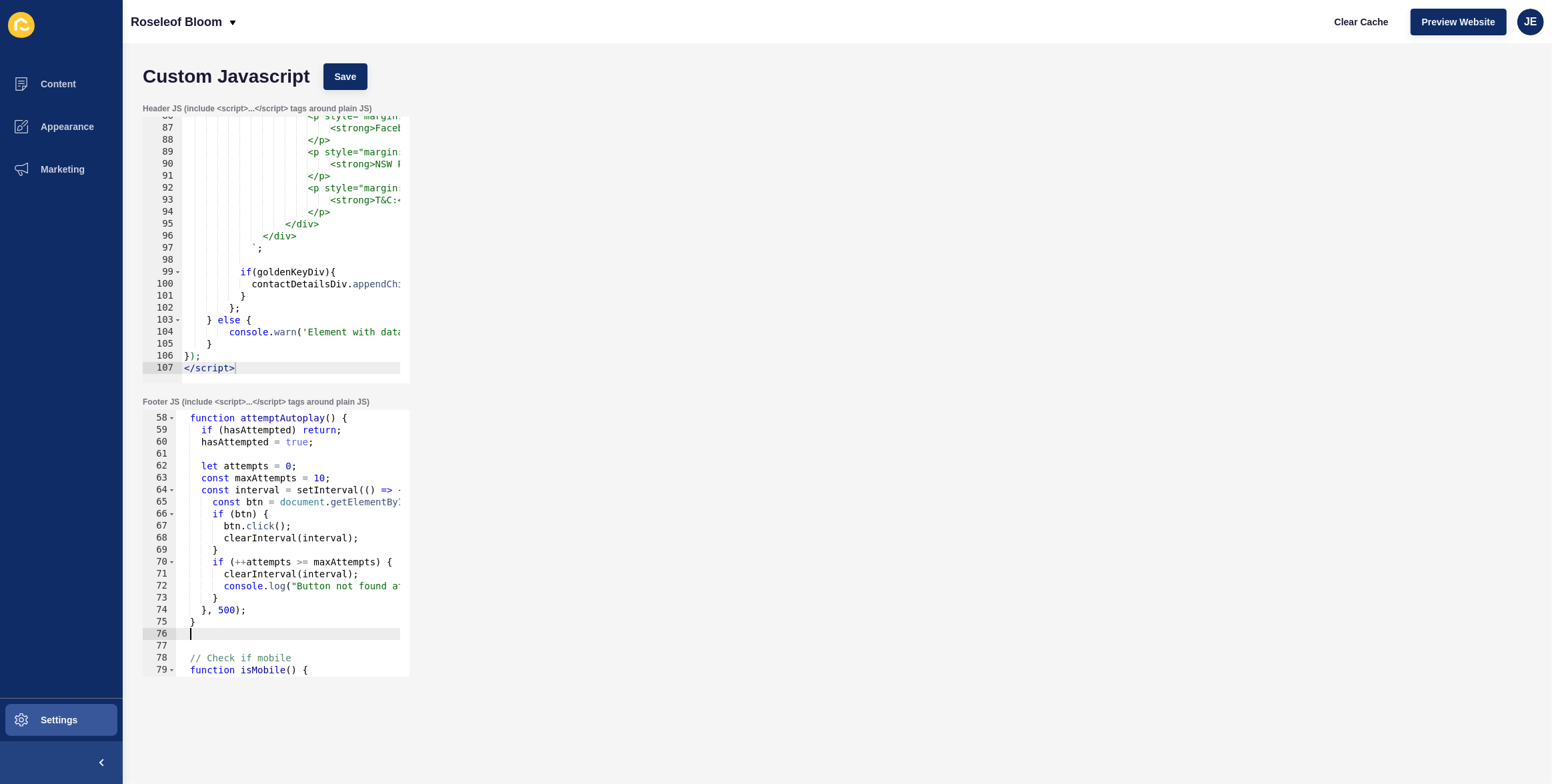
scroll to position [682, 0]
click at [300, 422] on div "function attemptAutoplay ( ) { if ( hasAttempted ) return ; hasAttempted = true…" at bounding box center [534, 541] width 717 height 282
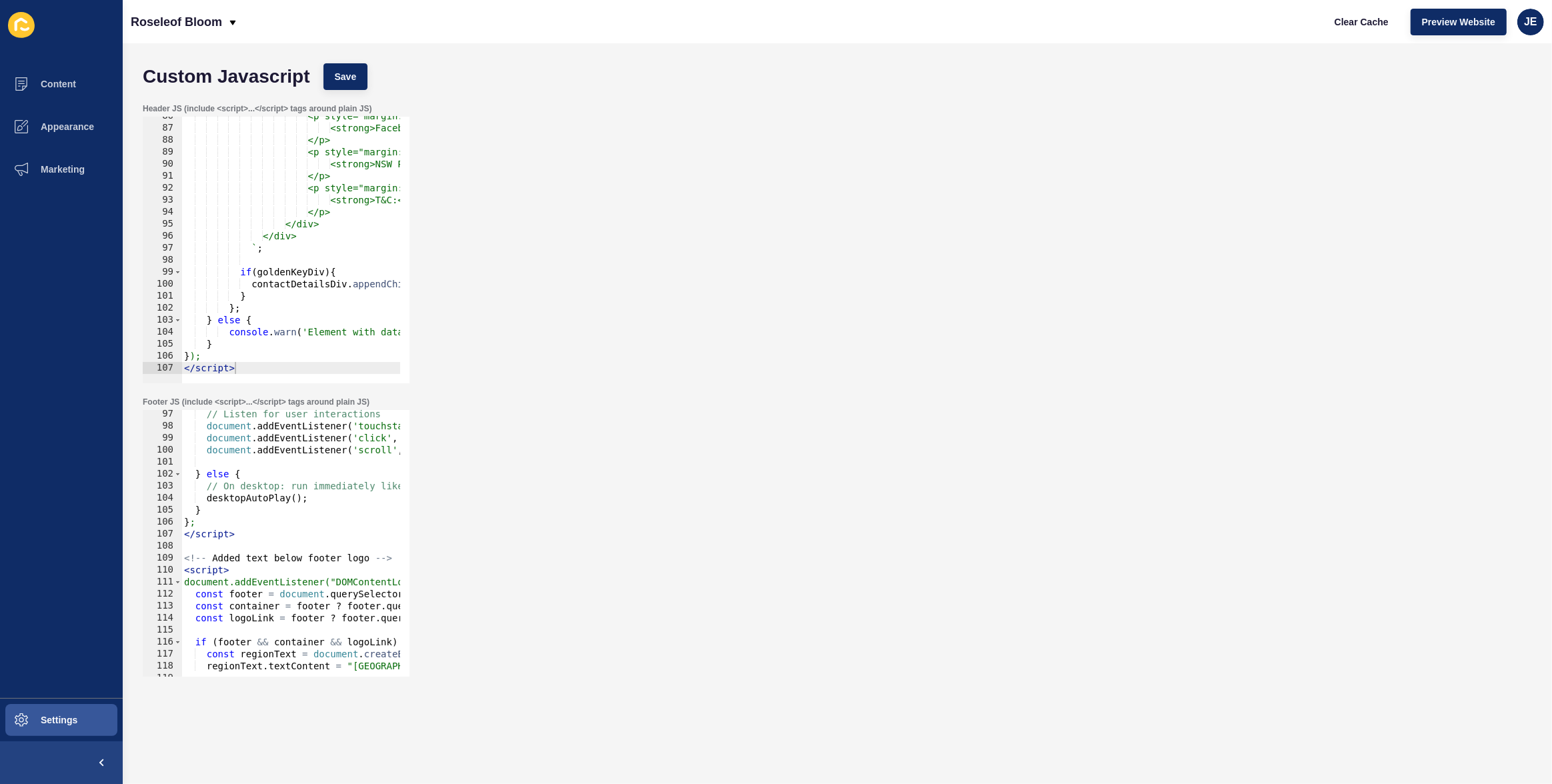
scroll to position [1082, 0]
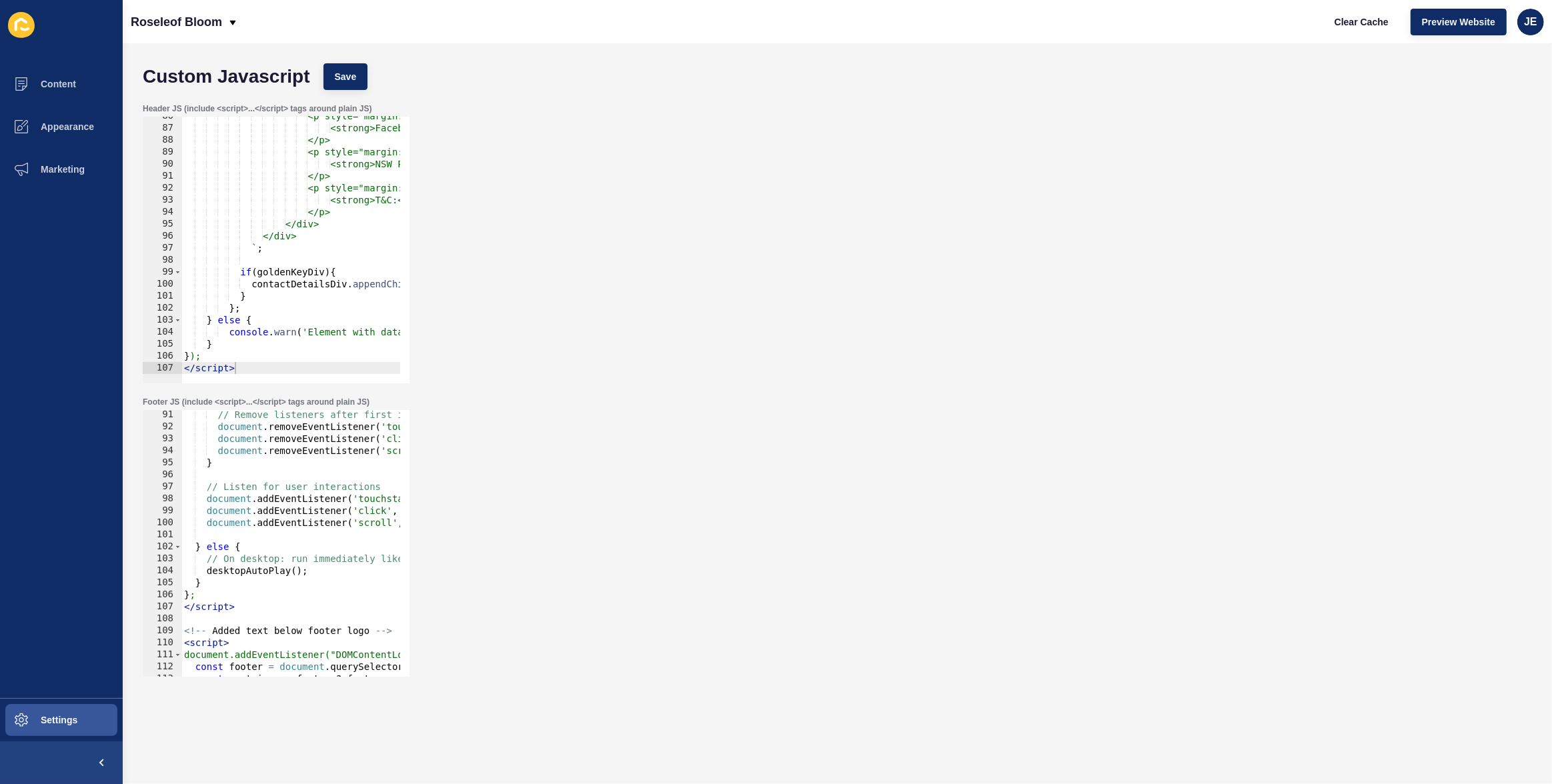
click at [247, 564] on div "// Remove listeners after first interaction document . removeEventListener ( 't…" at bounding box center [540, 549] width 717 height 282
click at [247, 568] on div "// Remove listeners after first interaction document . removeEventListener ( 't…" at bounding box center [540, 549] width 717 height 282
paste textarea "attemptAutop"
type textarea "attemptAutoplay();"
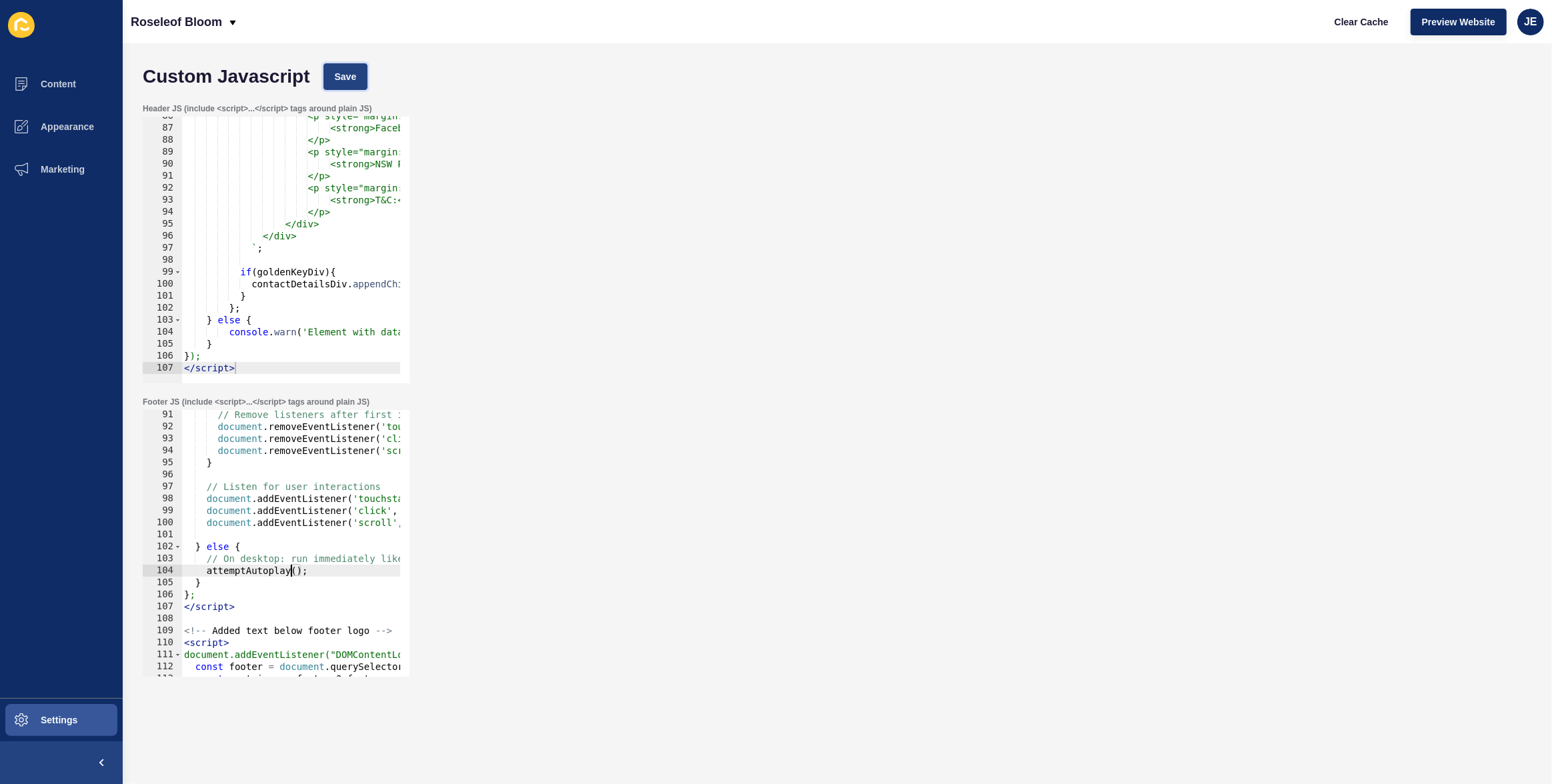
click at [366, 87] on button "Save" at bounding box center [345, 77] width 44 height 26
click at [1353, 26] on span "Clear Cache" at bounding box center [1361, 22] width 54 height 13
click at [1368, 21] on span "Clear Cache" at bounding box center [1361, 22] width 54 height 13
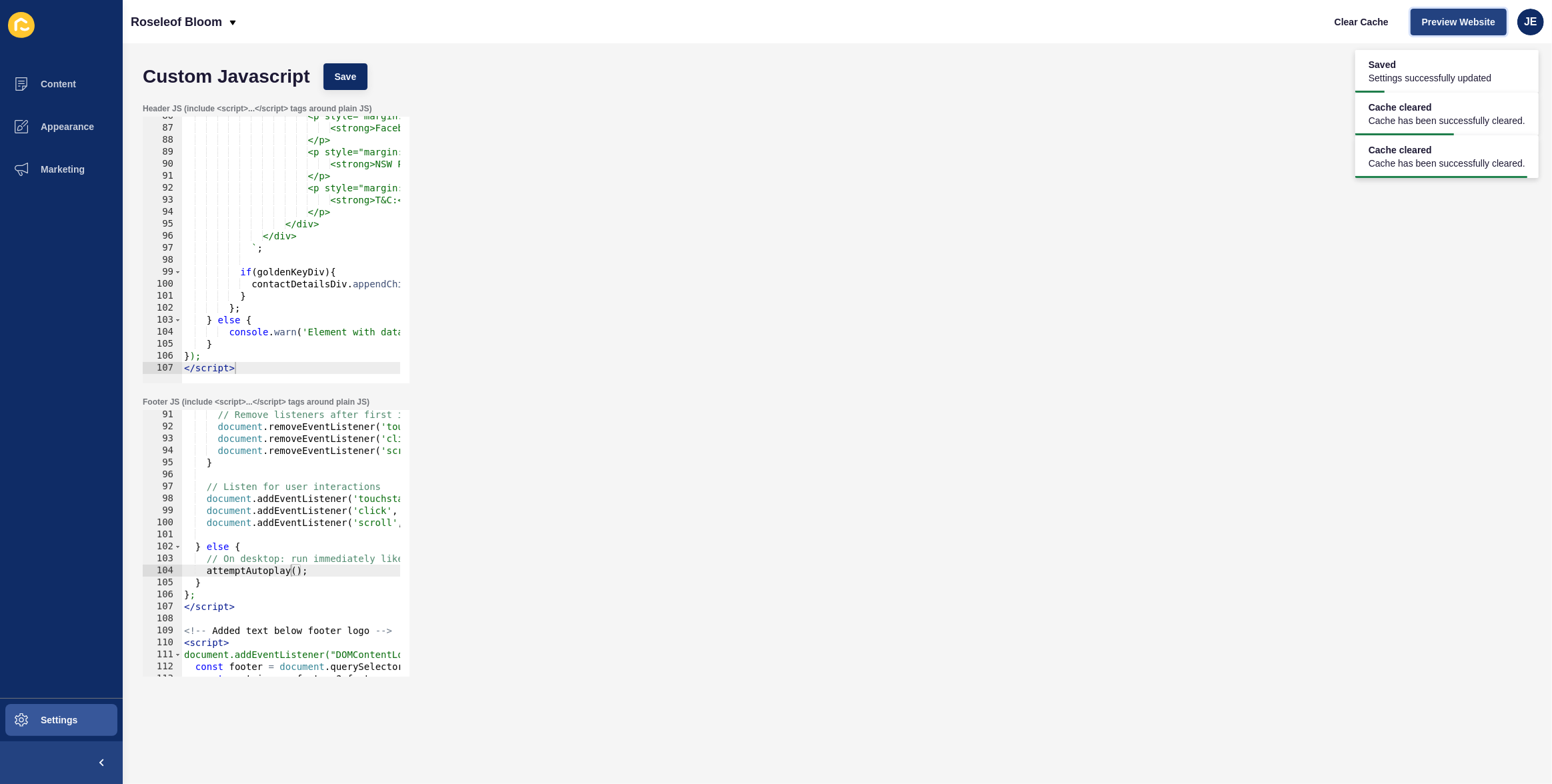
click at [1458, 19] on span "Preview Website" at bounding box center [1458, 22] width 74 height 13
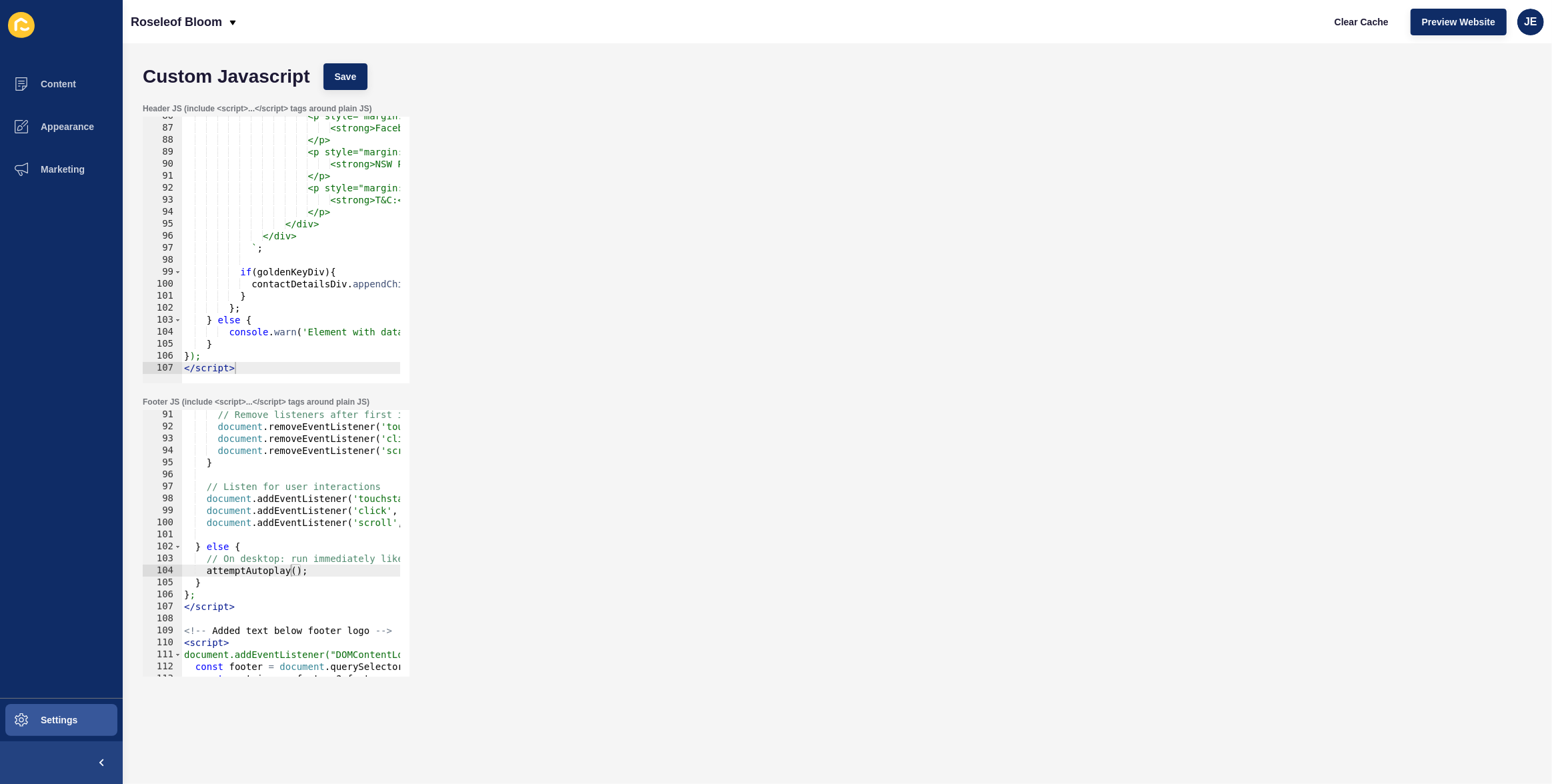
click at [969, 214] on div "Header JS (include <script>...</script> tags around plain JS) 86 87 88 89 90 91…" at bounding box center [837, 243] width 1403 height 293
click at [1139, 96] on div "Header JS (include <script>...</script> tags around plain JS) 86 87 88 89 90 91…" at bounding box center [837, 243] width 1403 height 293
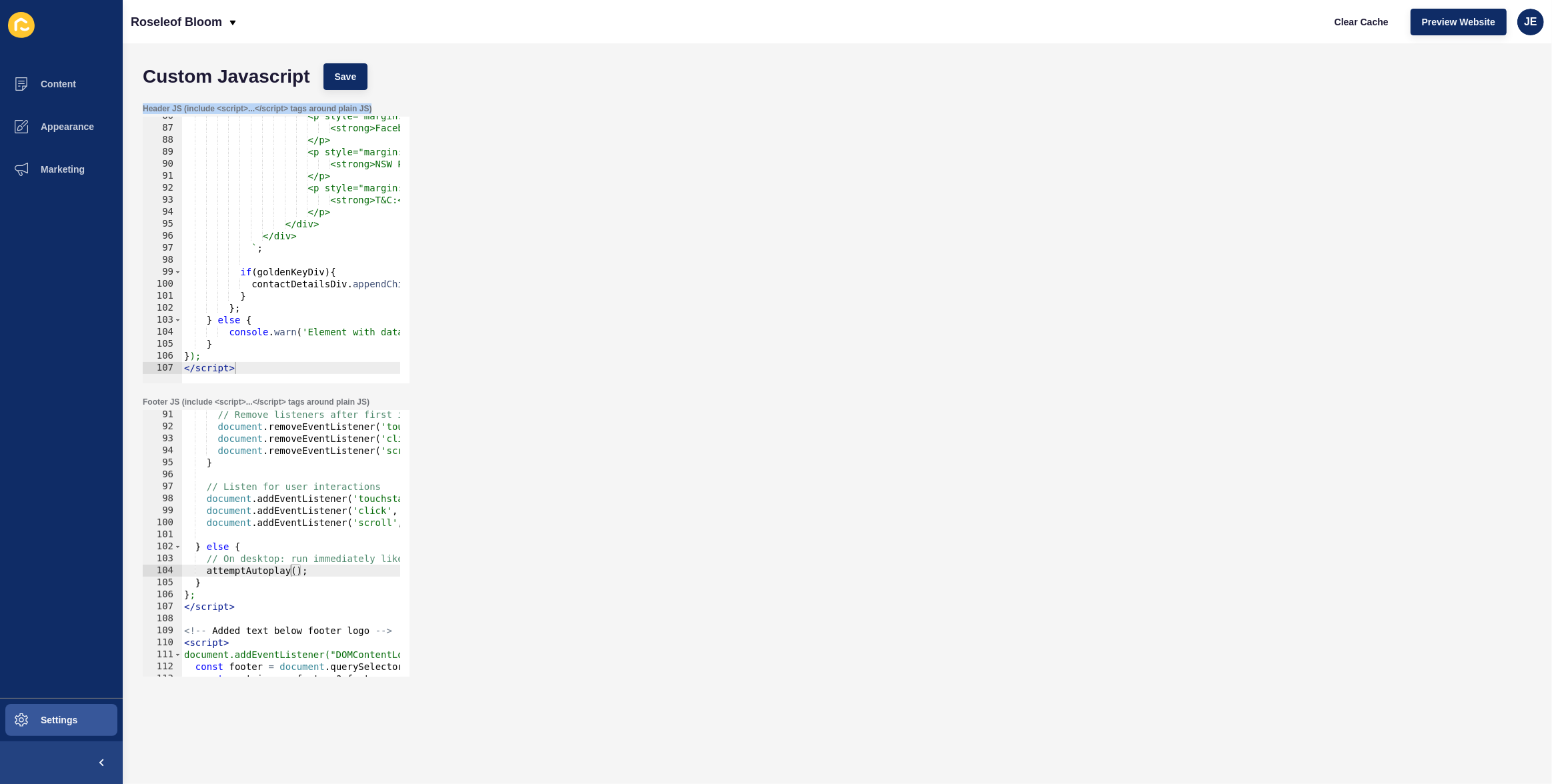
click at [1139, 96] on div "Header JS (include <script>...</script> tags around plain JS) 86 87 88 89 90 91…" at bounding box center [837, 243] width 1403 height 293
click at [765, 186] on div "Header JS (include <script>...</script> tags around plain JS) 86 87 88 89 90 91…" at bounding box center [837, 243] width 1403 height 293
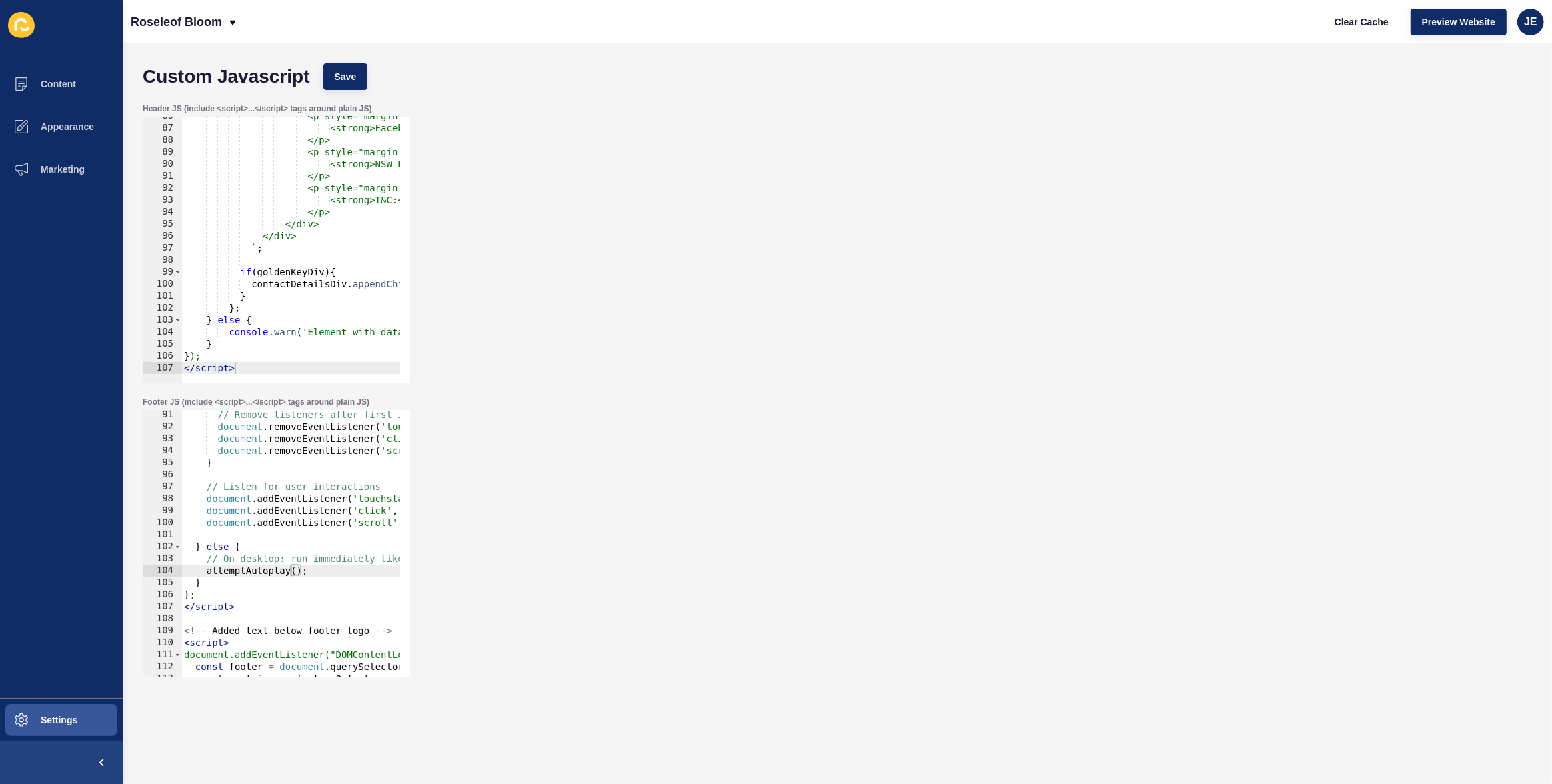
click at [765, 186] on div "Header JS (include <script>...</script> tags around plain JS) 86 87 88 89 90 91…" at bounding box center [837, 243] width 1403 height 293
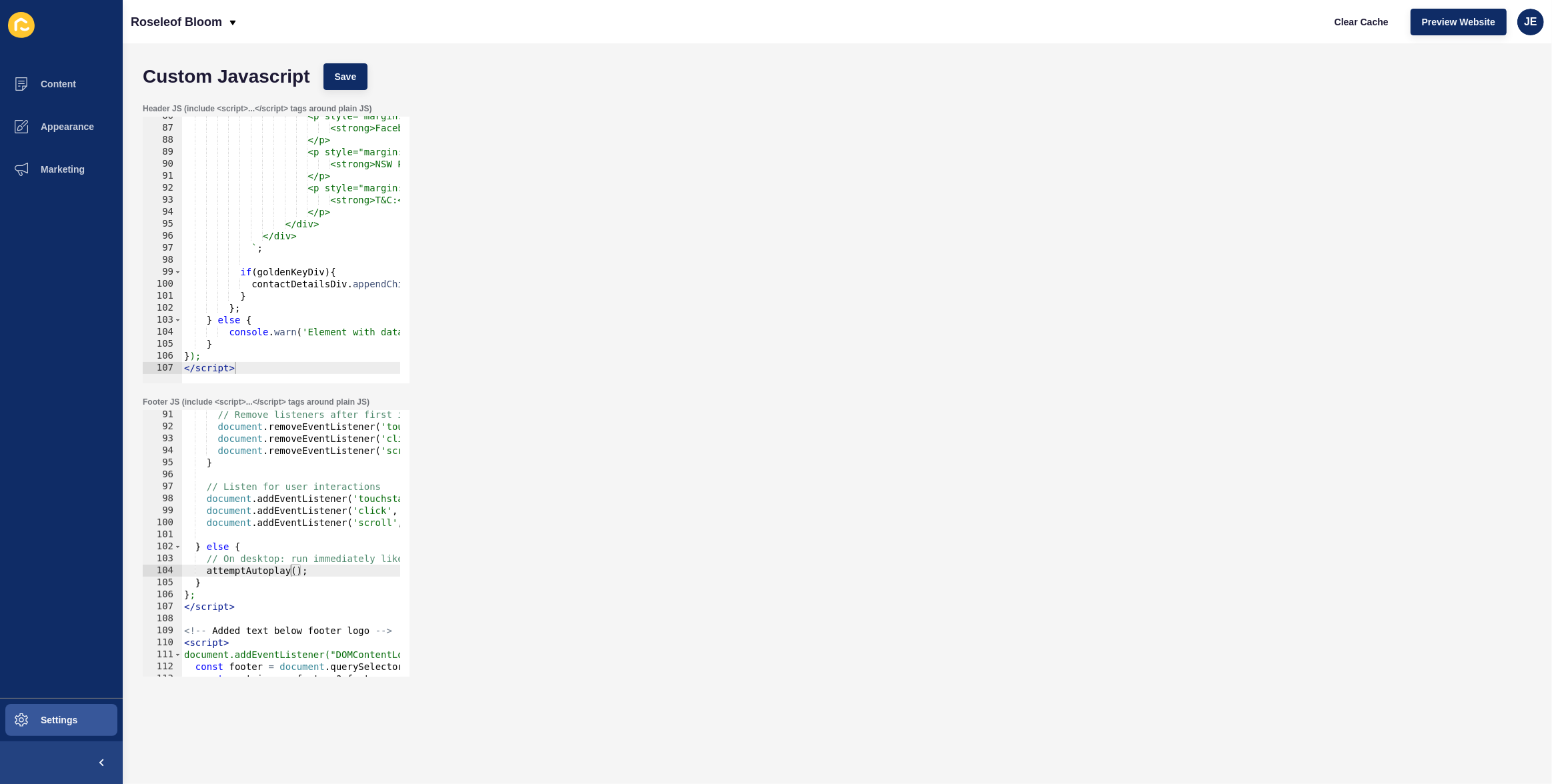
click at [1071, 284] on div "Header JS (include <script>...</script> tags around plain JS) 86 87 88 89 90 91…" at bounding box center [837, 243] width 1403 height 293
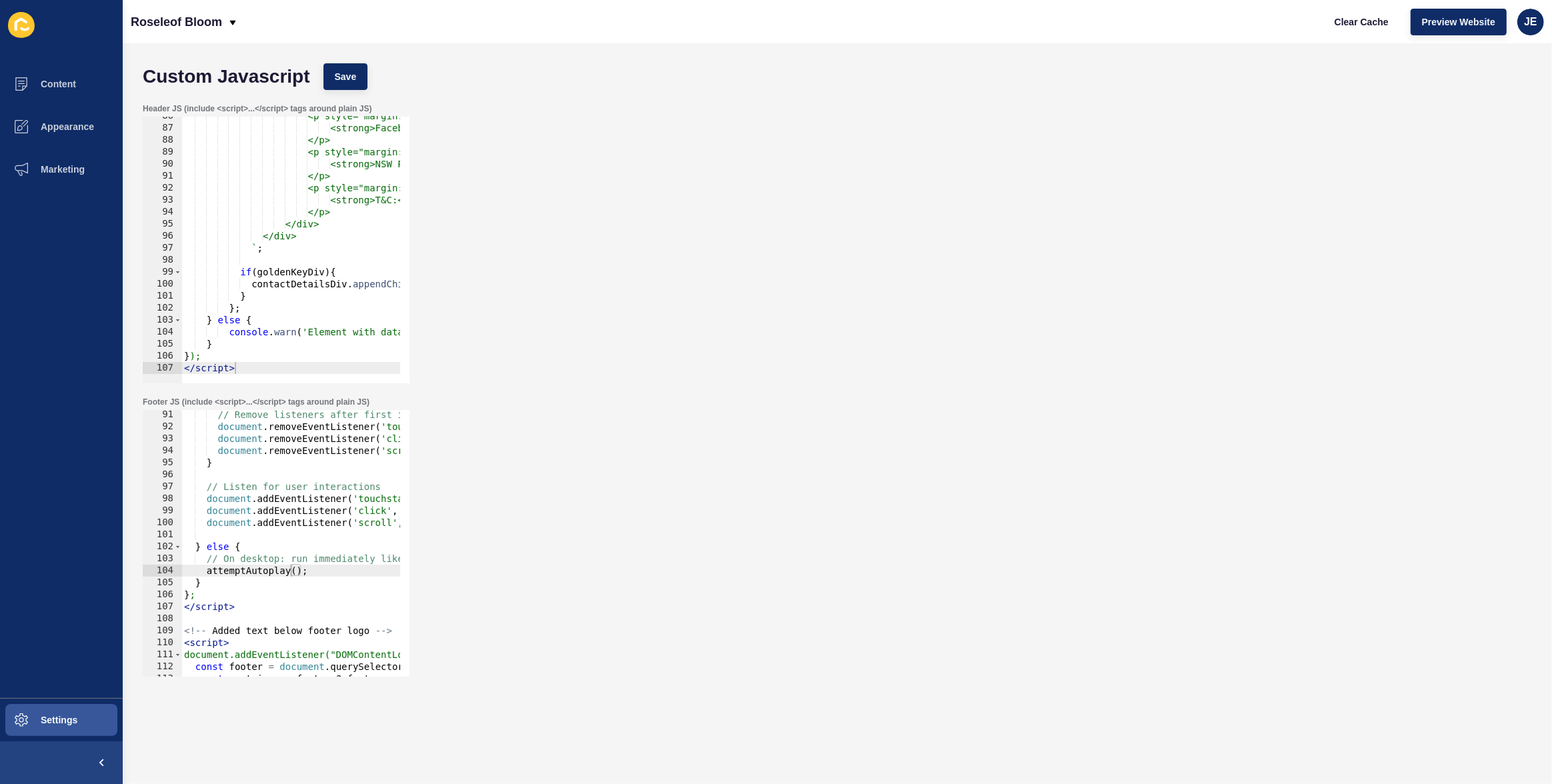
click at [1072, 278] on div "Header JS (include <script>...</script> tags around plain JS) 86 87 88 89 90 91…" at bounding box center [837, 243] width 1403 height 293
click at [700, 155] on div "Header JS (include <script>...</script> tags around plain JS) 86 87 88 89 90 91…" at bounding box center [837, 243] width 1403 height 293
click at [41, 711] on span at bounding box center [21, 720] width 43 height 43
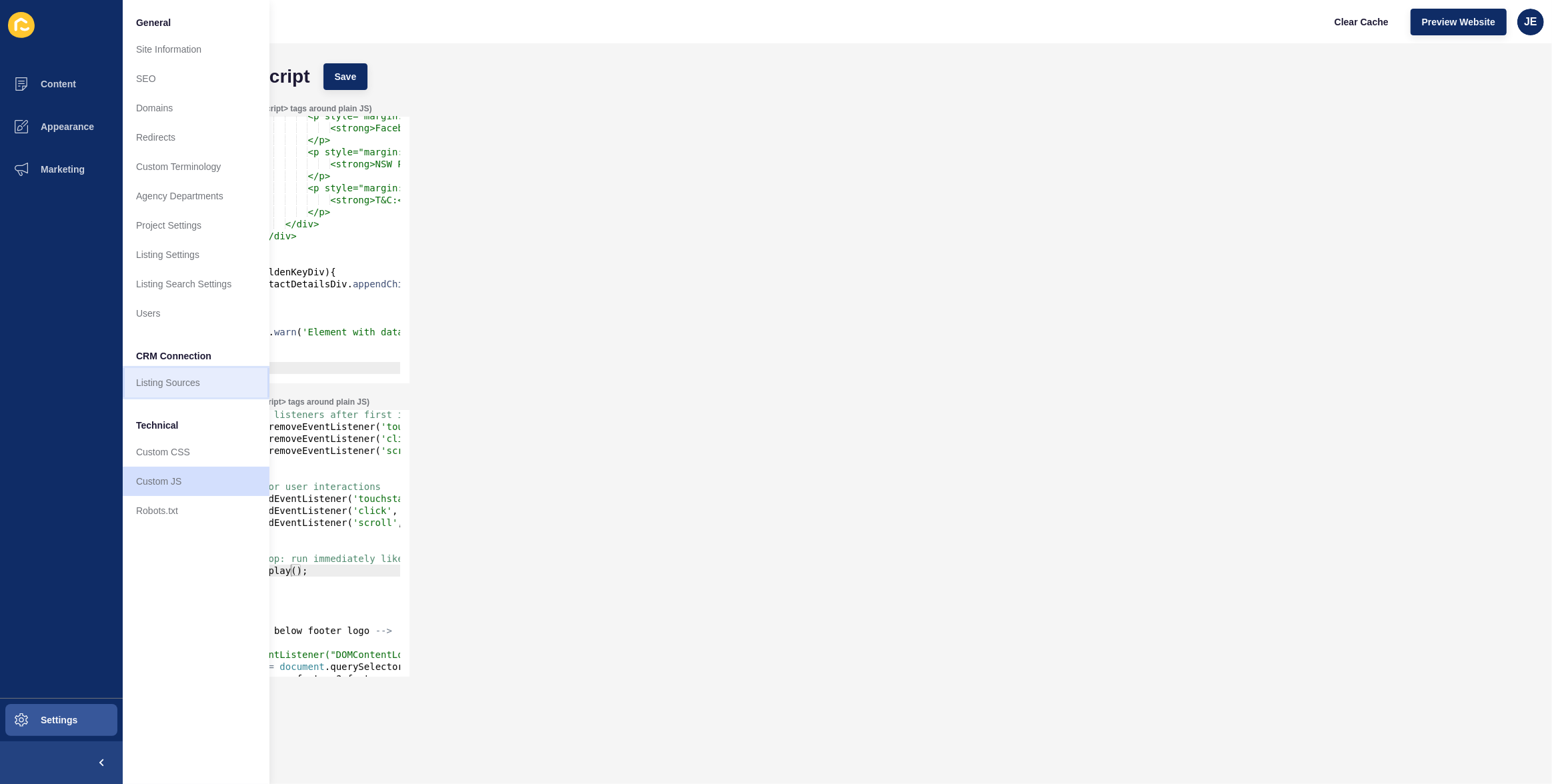
click at [173, 388] on link "Listing Sources" at bounding box center [196, 382] width 147 height 29
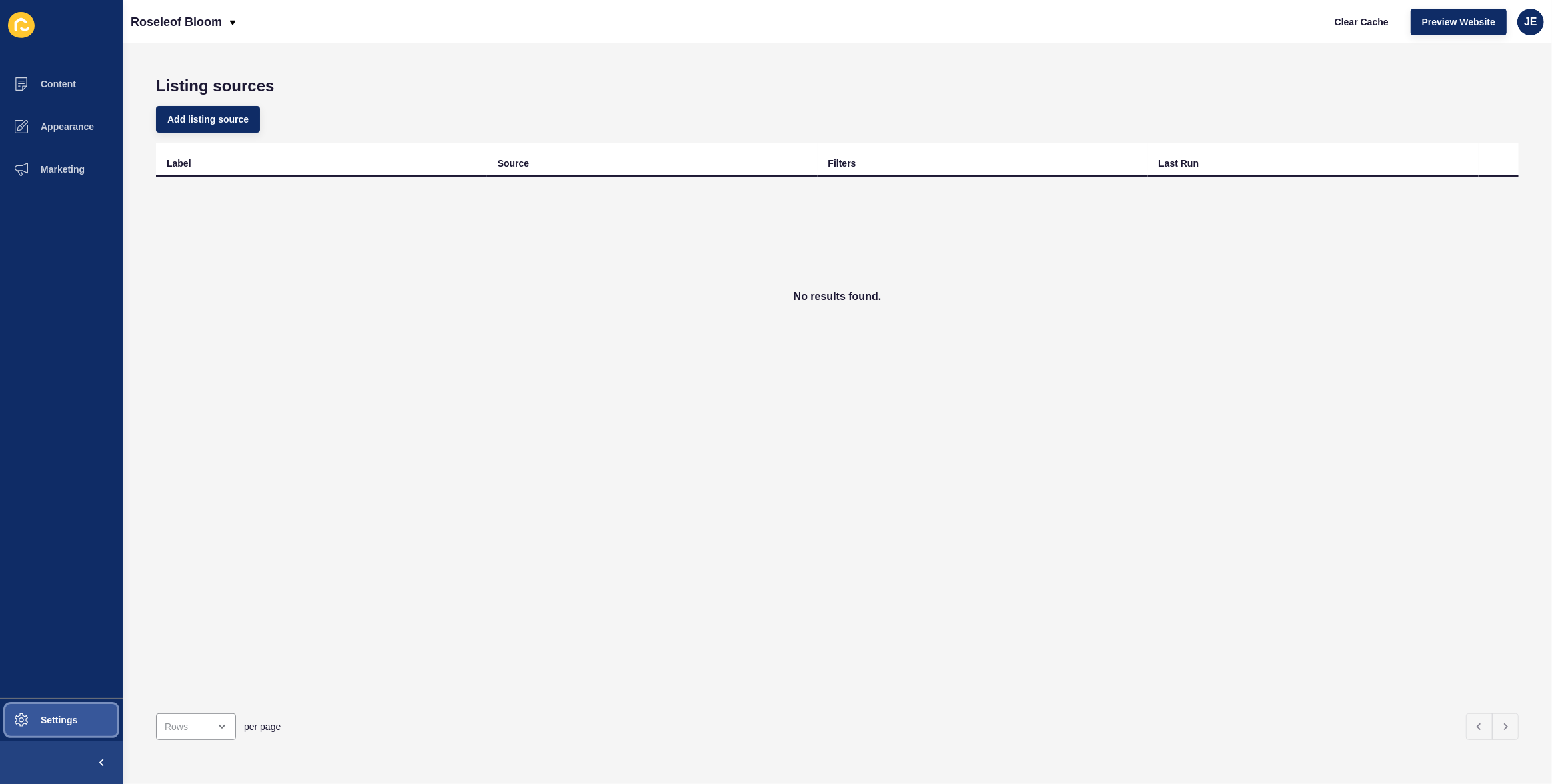
click at [63, 713] on button "Settings" at bounding box center [61, 720] width 123 height 43
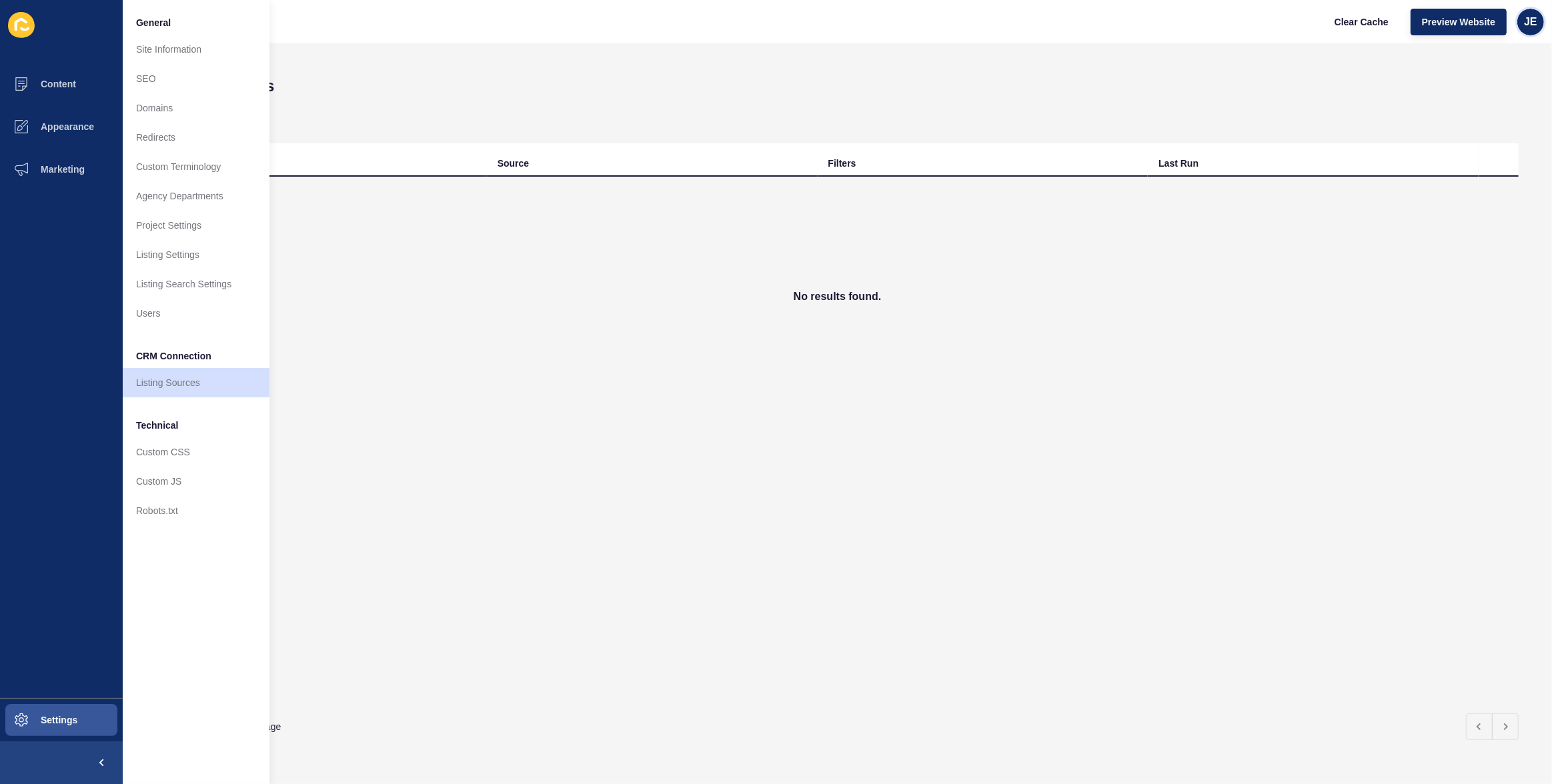
click at [1531, 26] on span "JE" at bounding box center [1530, 22] width 13 height 13
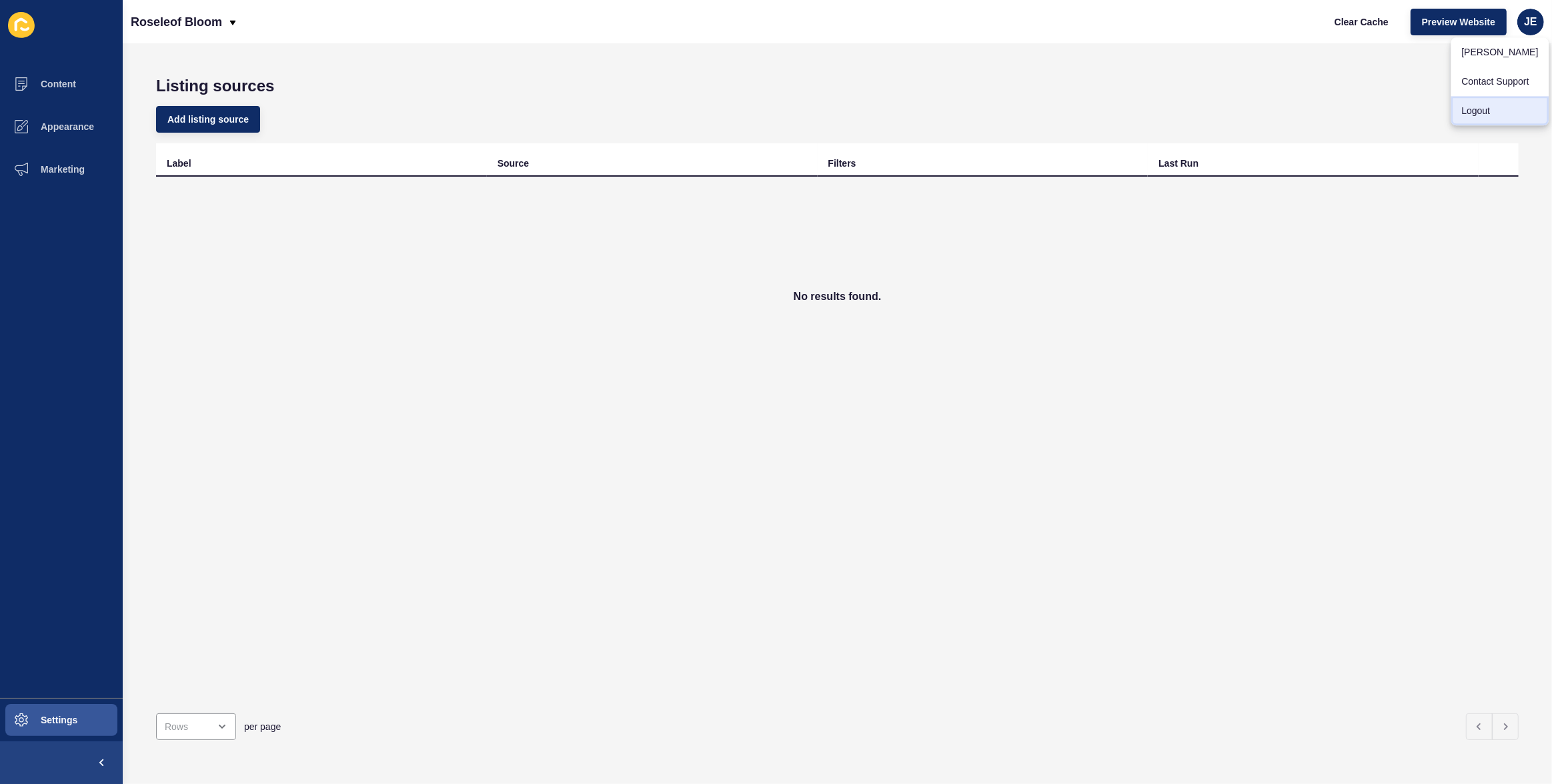
click at [1473, 104] on link "Logout" at bounding box center [1500, 111] width 98 height 29
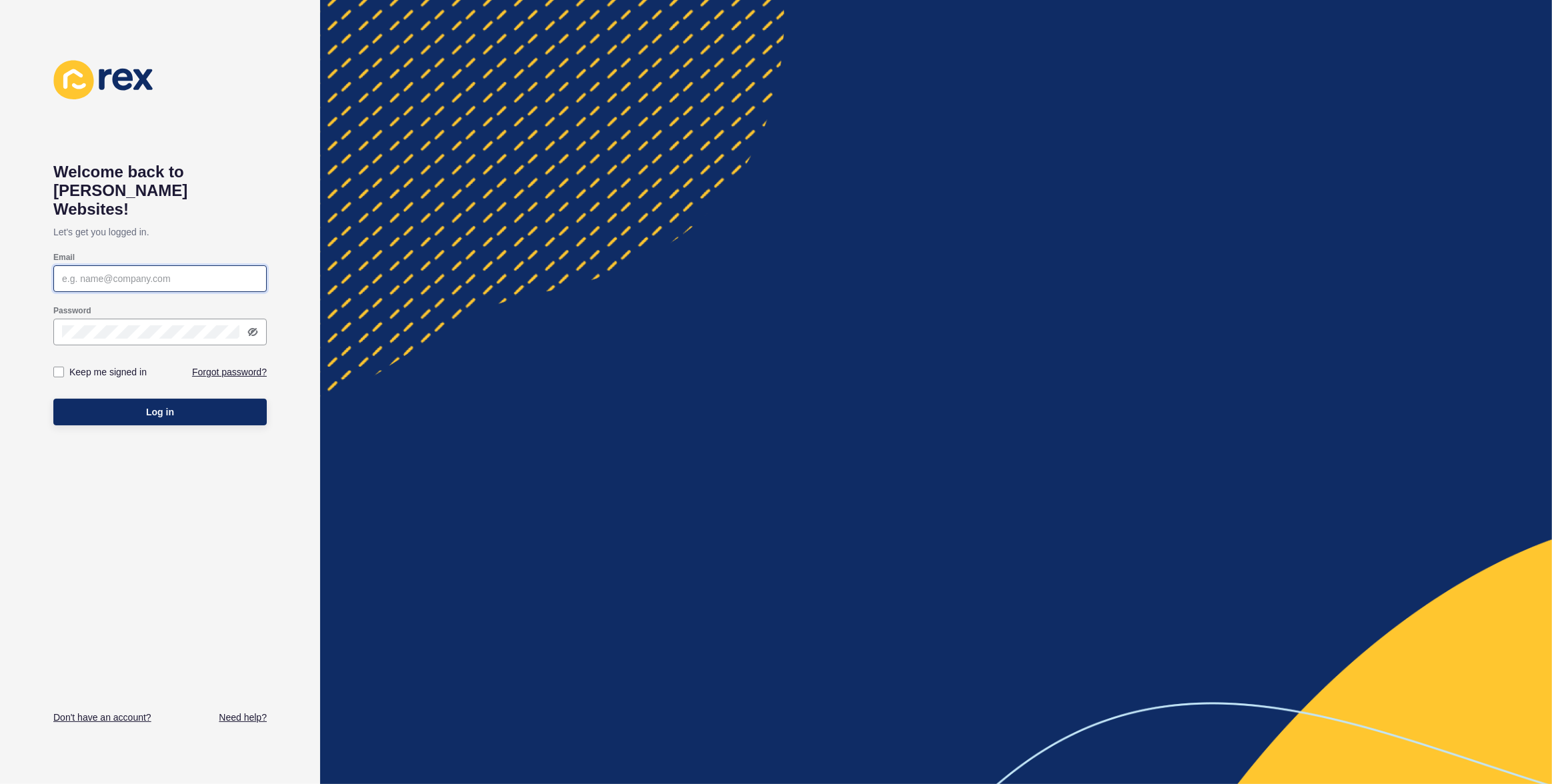
type input "justine.espinosa@rexsoftware.com.au"
click at [169, 406] on button "Log in" at bounding box center [160, 412] width 214 height 26
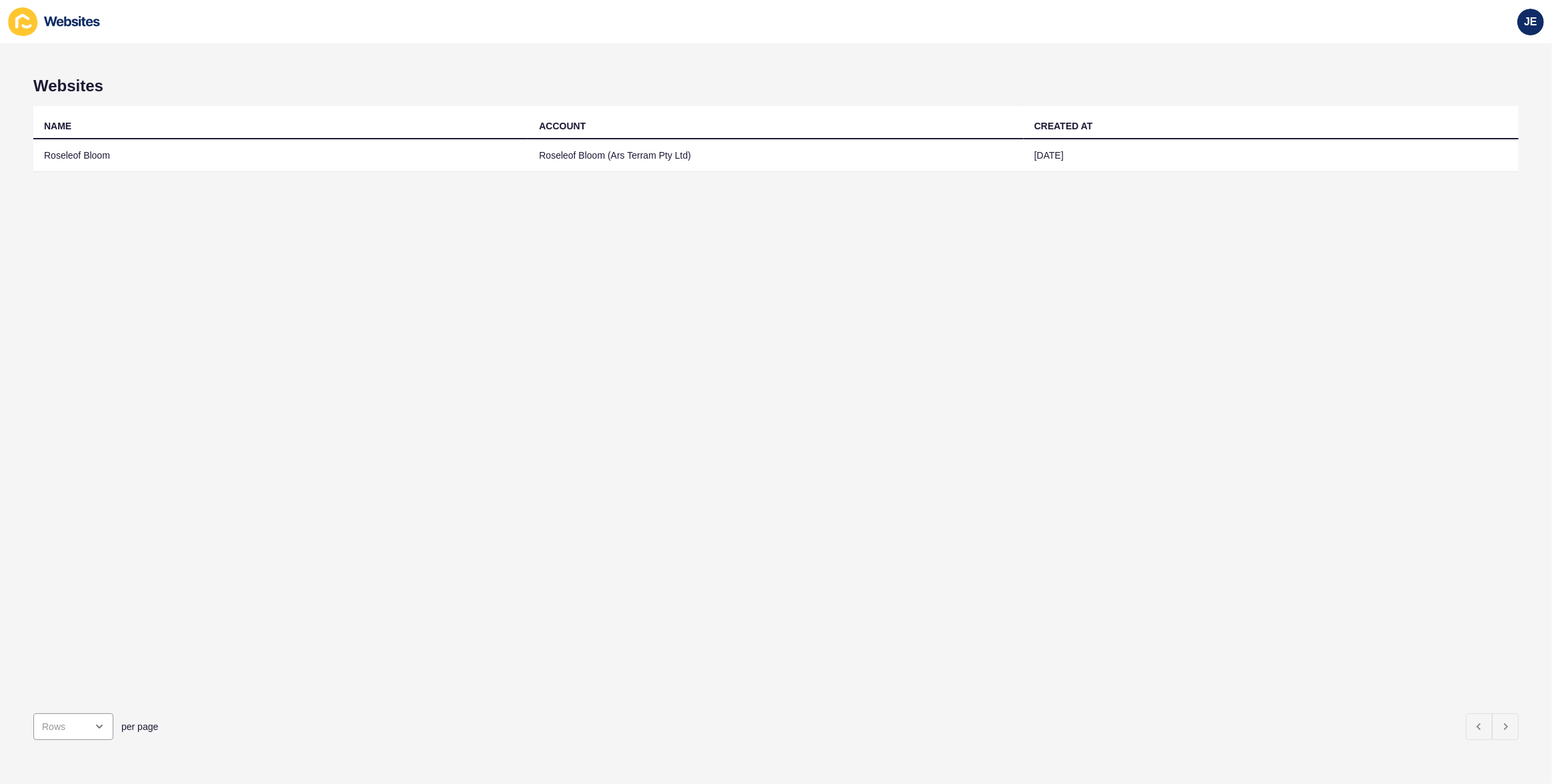
click at [169, 406] on div "NAME ACCOUNT CREATED AT Roseleof Bloom Roseleof Bloom (Ars Terram Pty Ltd) 15 S…" at bounding box center [776, 404] width 1485 height 597
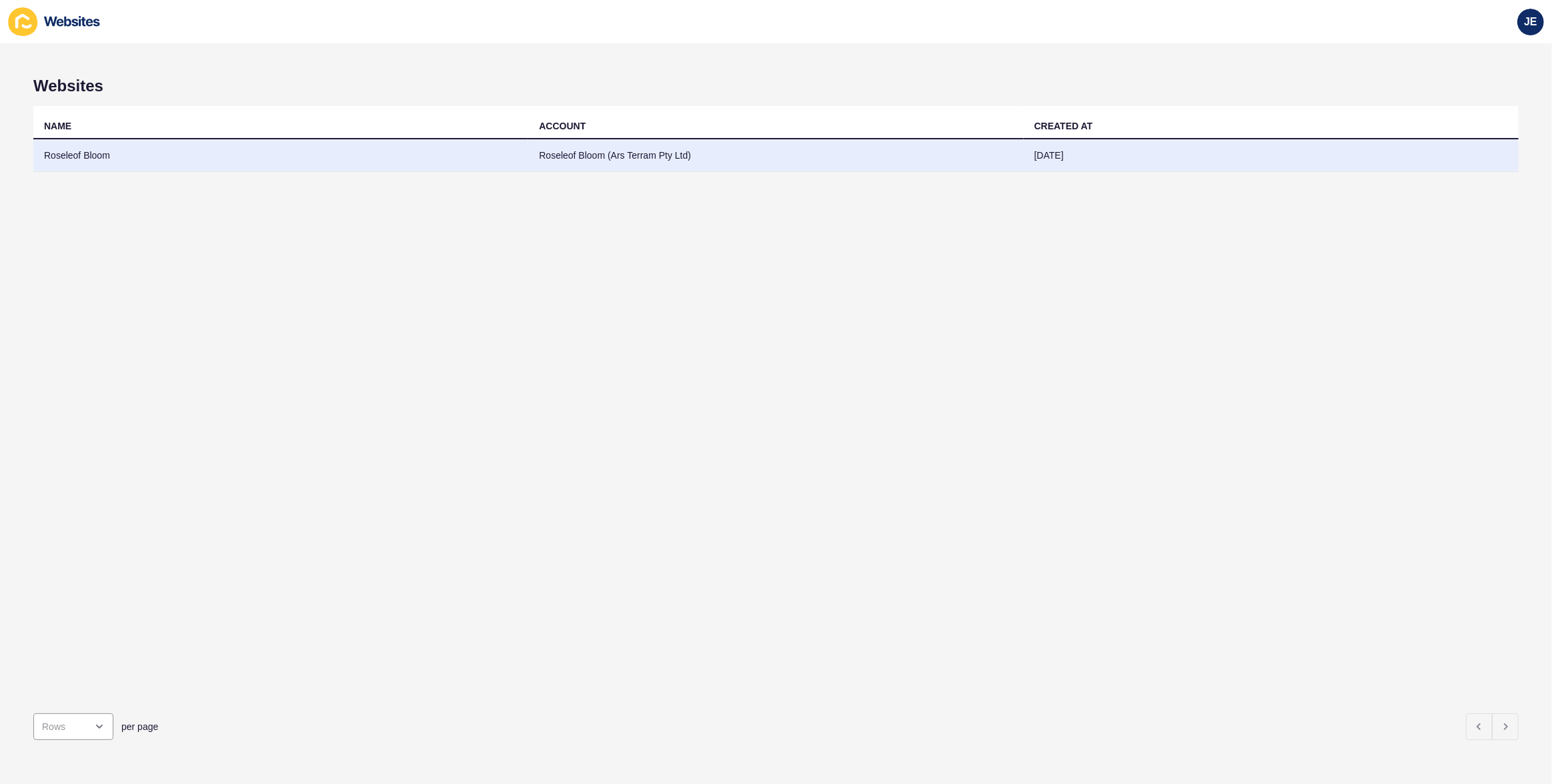
click at [153, 160] on td "Roseleof Bloom" at bounding box center [280, 155] width 495 height 33
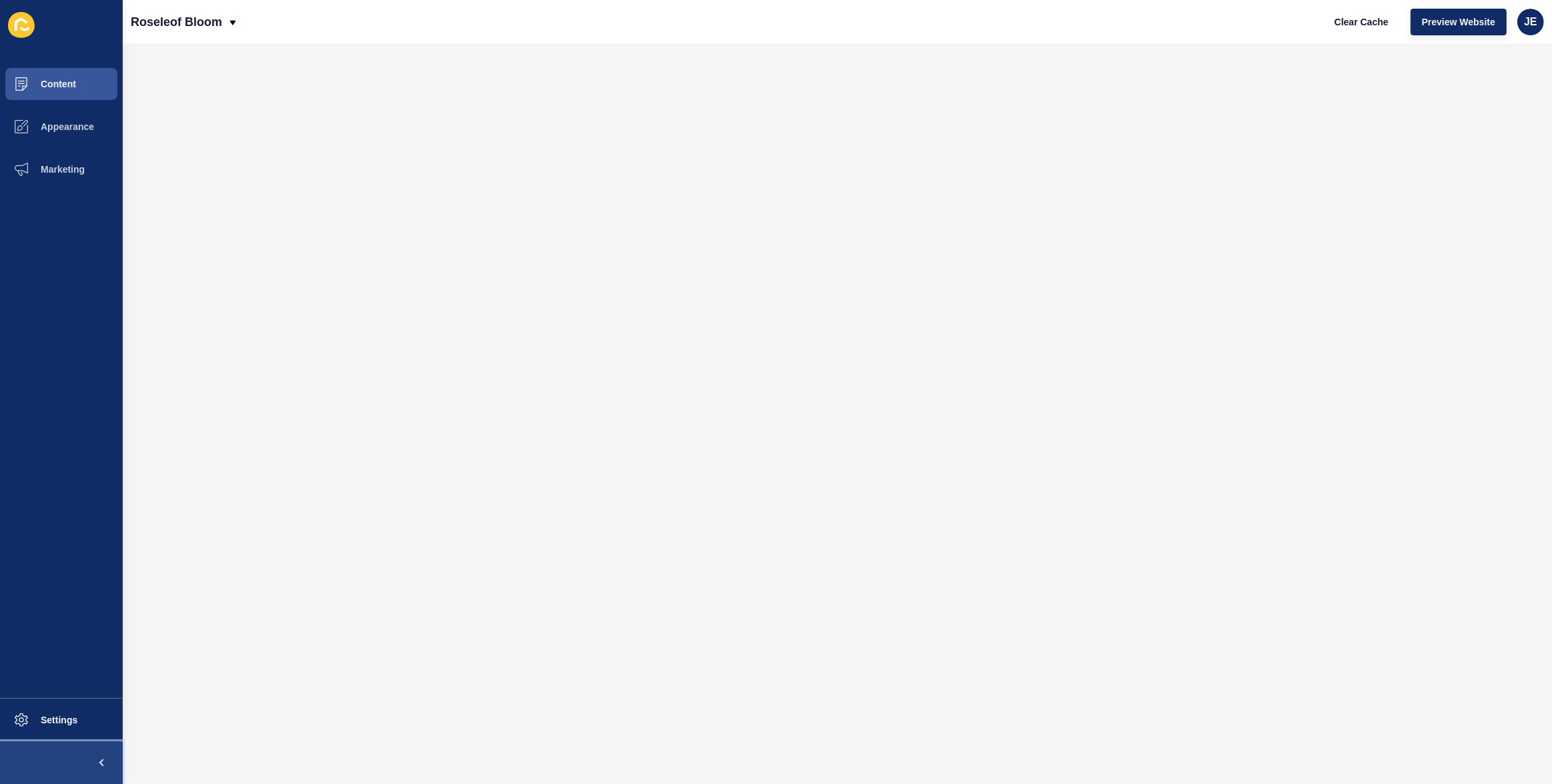
click at [98, 762] on span at bounding box center [101, 762] width 43 height 43
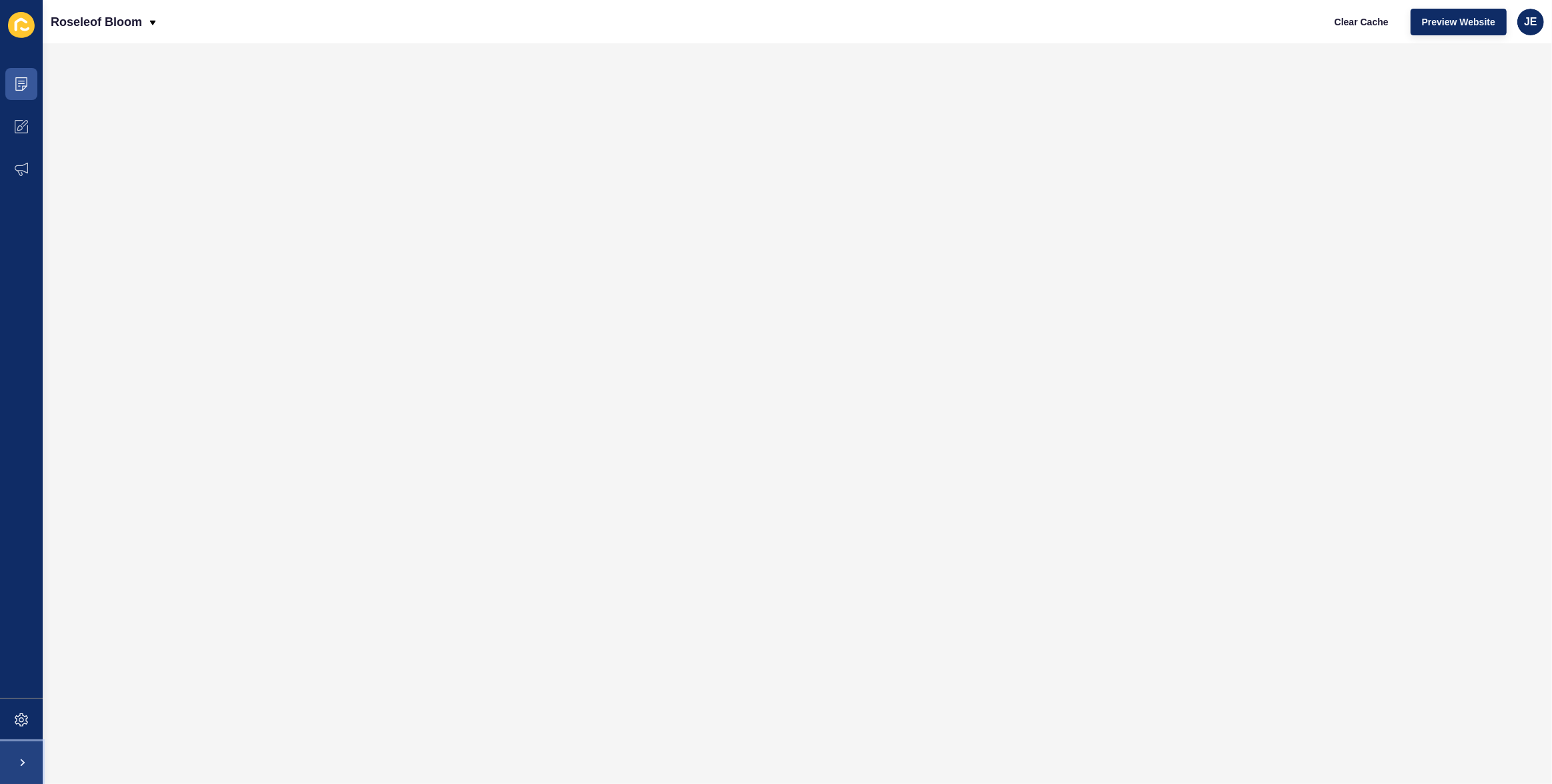
click at [19, 762] on span at bounding box center [21, 762] width 43 height 43
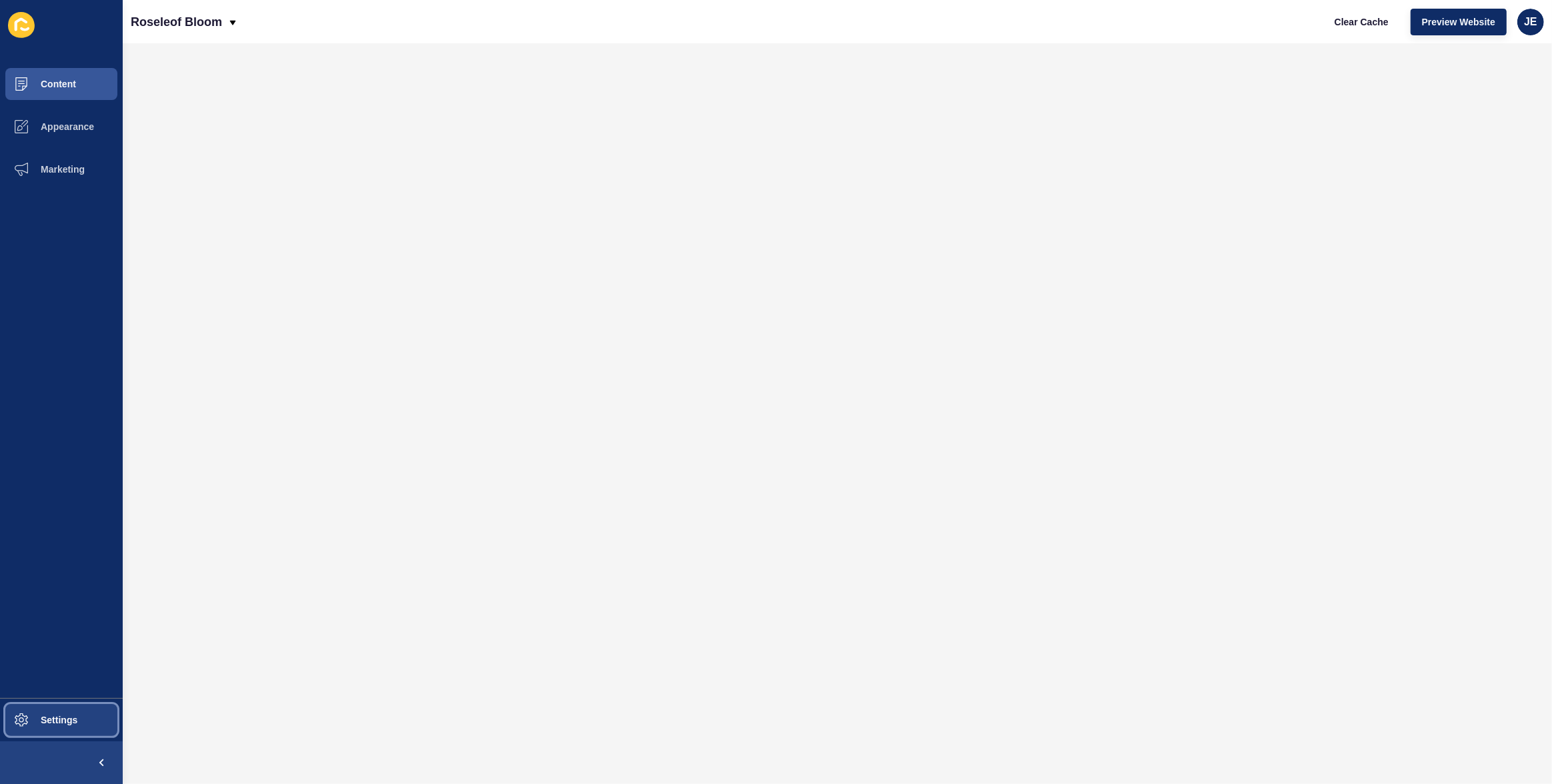
click at [46, 712] on button "Settings" at bounding box center [61, 720] width 123 height 43
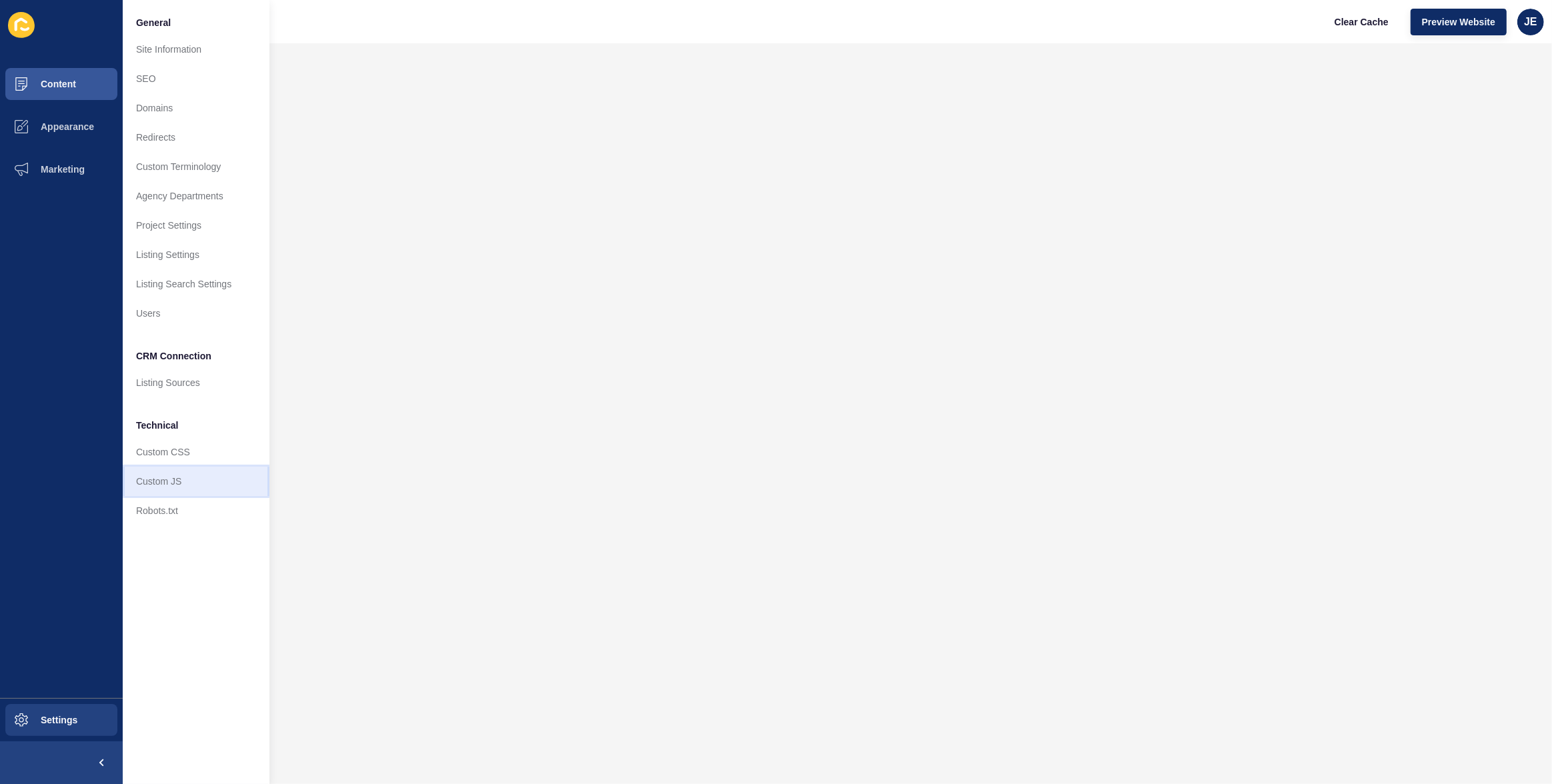
click at [185, 472] on link "Custom JS" at bounding box center [196, 481] width 147 height 29
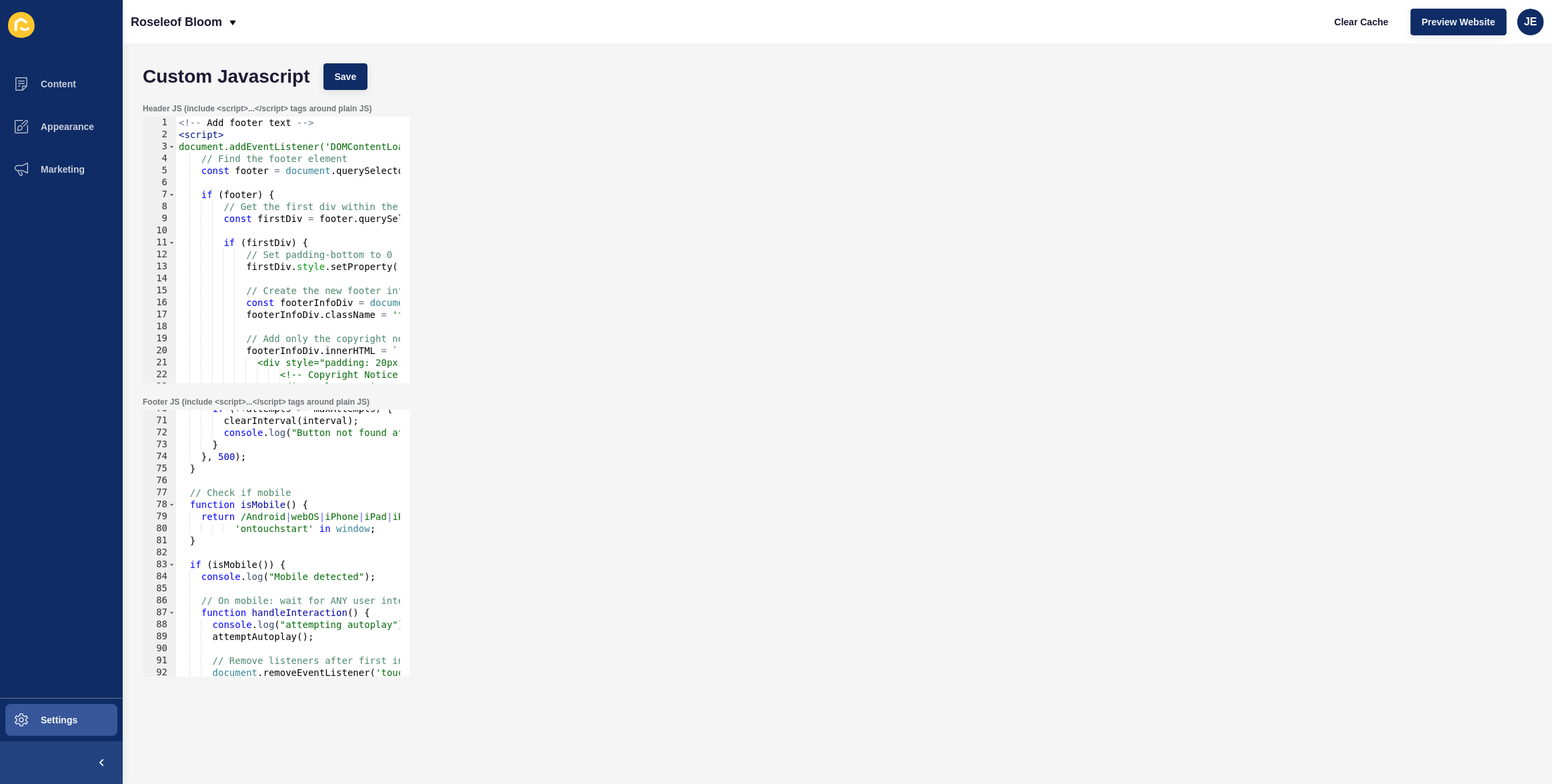
scroll to position [908, 0]
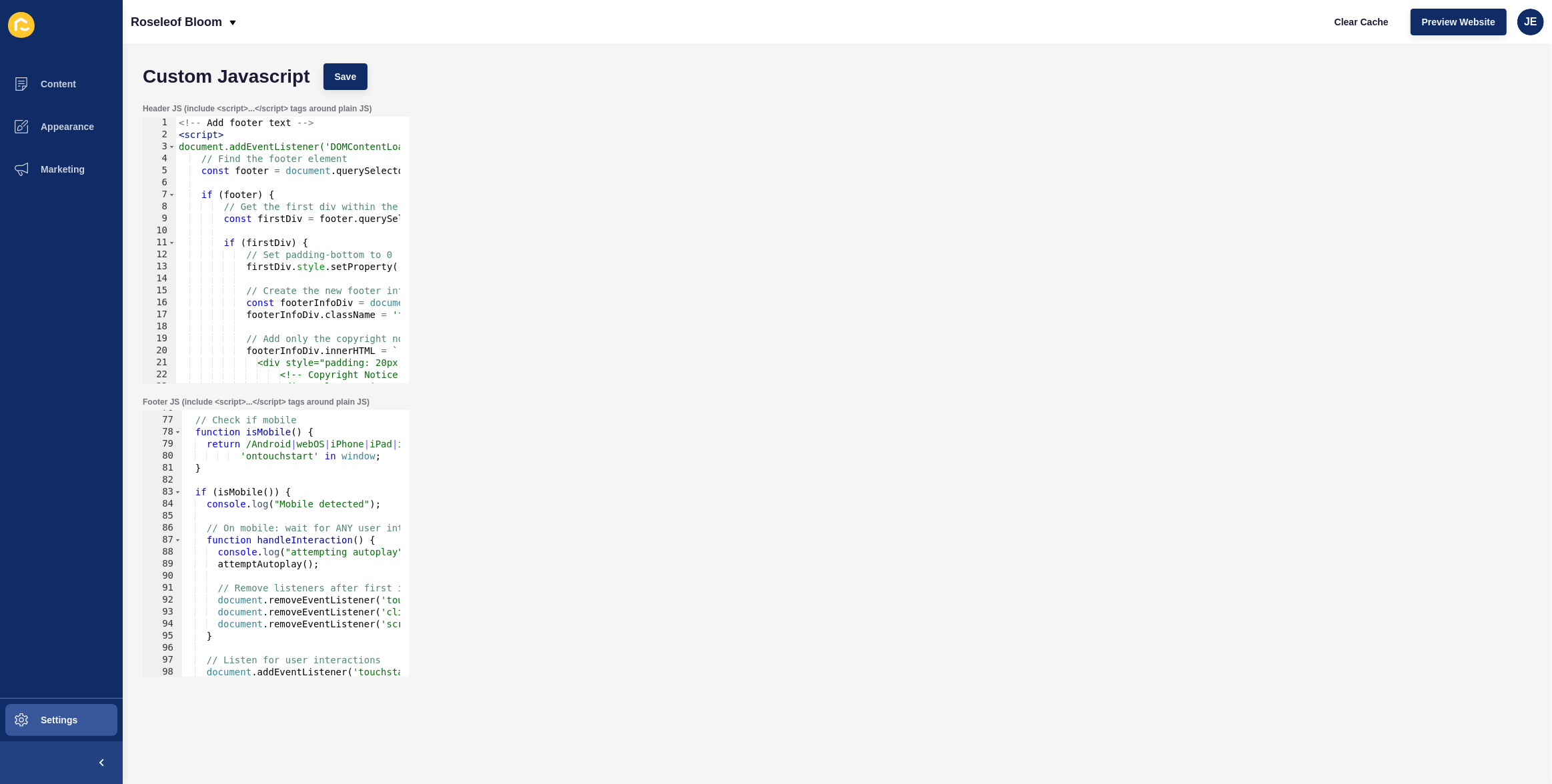
click at [323, 553] on div "// Check if mobile function isMobile ( ) { return /Android | webOS | iPhone | i…" at bounding box center [540, 543] width 717 height 282
type textarea "console.log("attempting autoplay"); attemptAutoplay();"
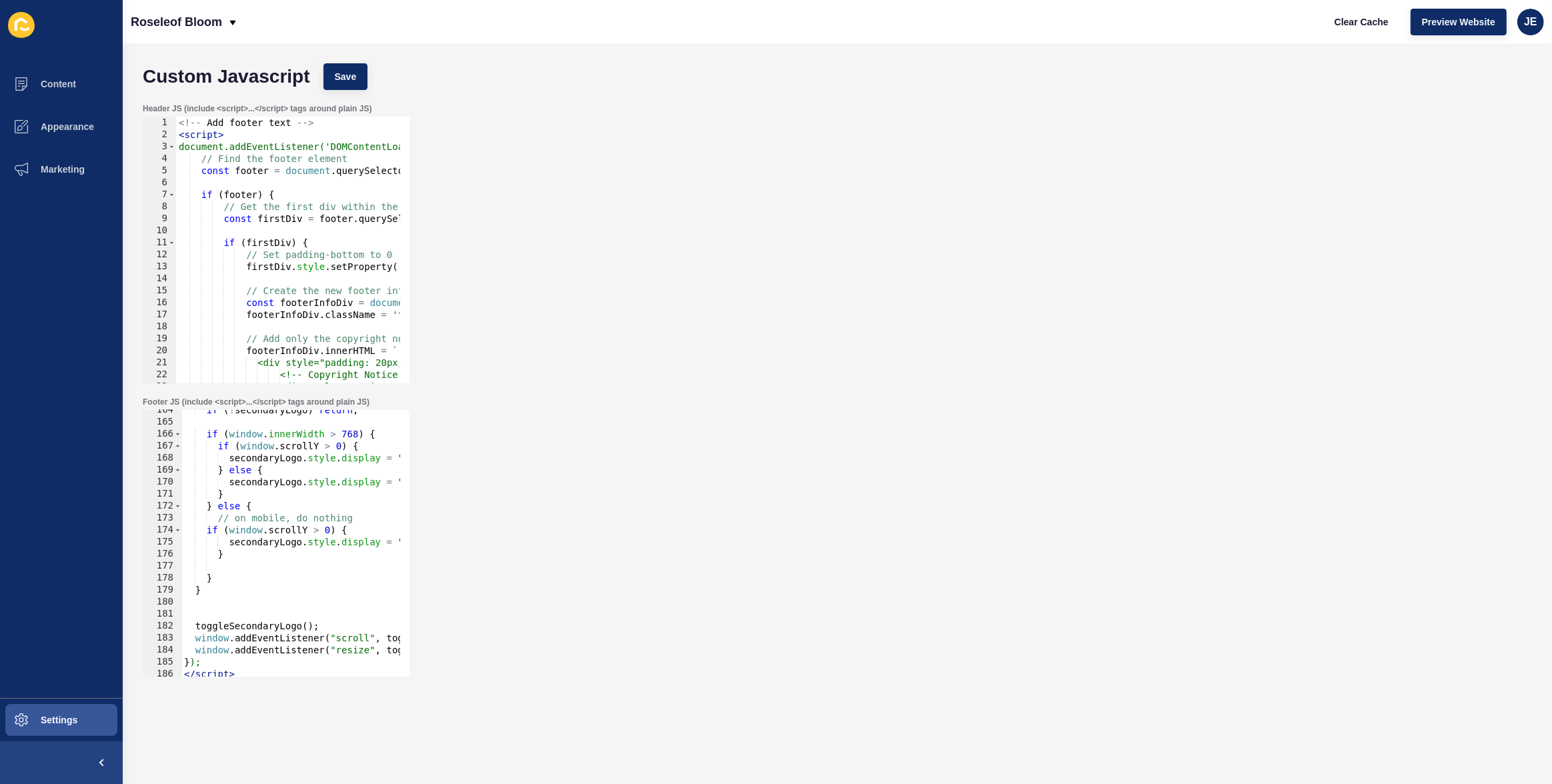
scroll to position [2467, 0]
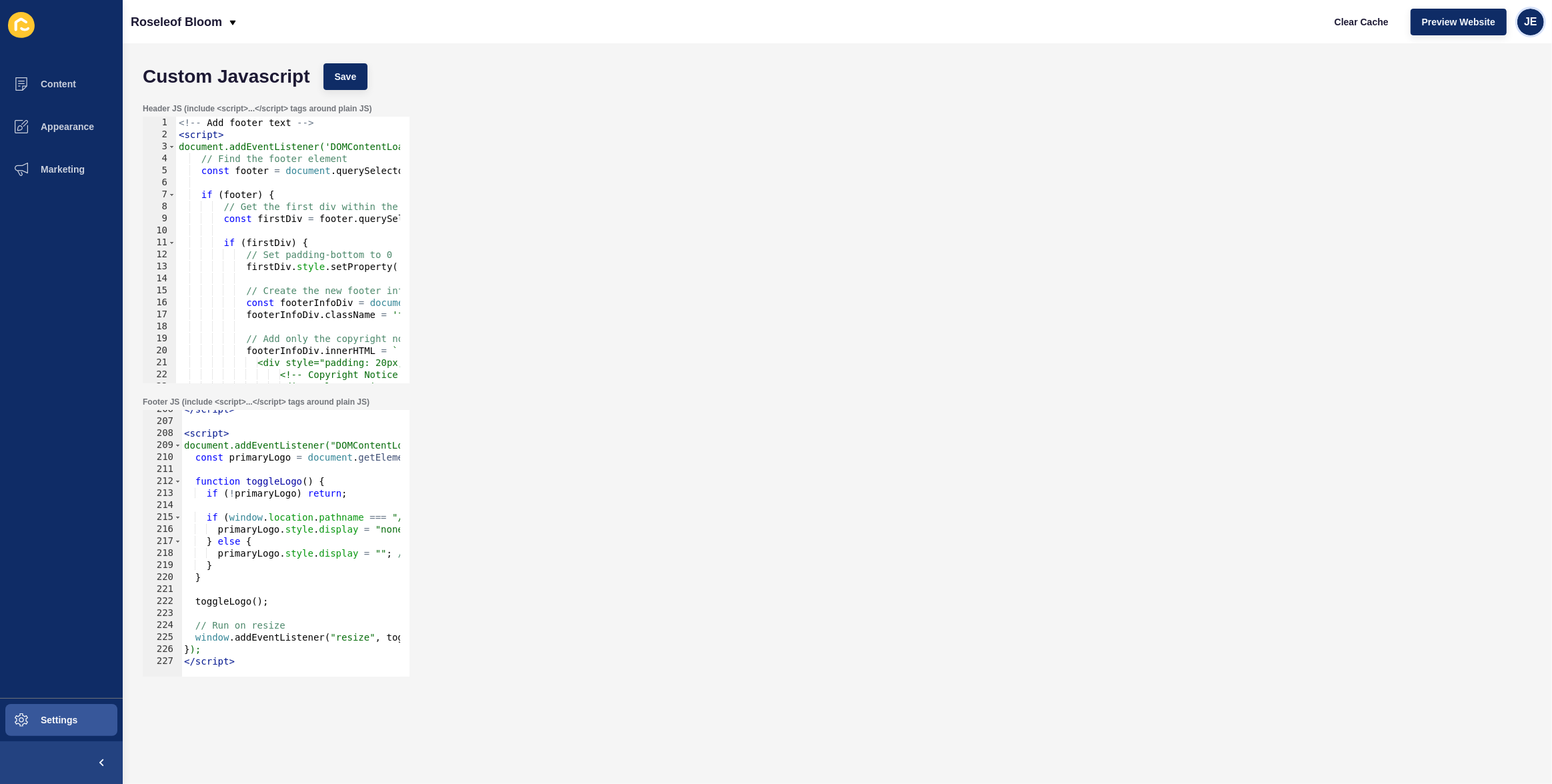
click at [1534, 11] on div "JE" at bounding box center [1530, 22] width 26 height 26
click at [1488, 114] on link "Logout" at bounding box center [1500, 111] width 98 height 29
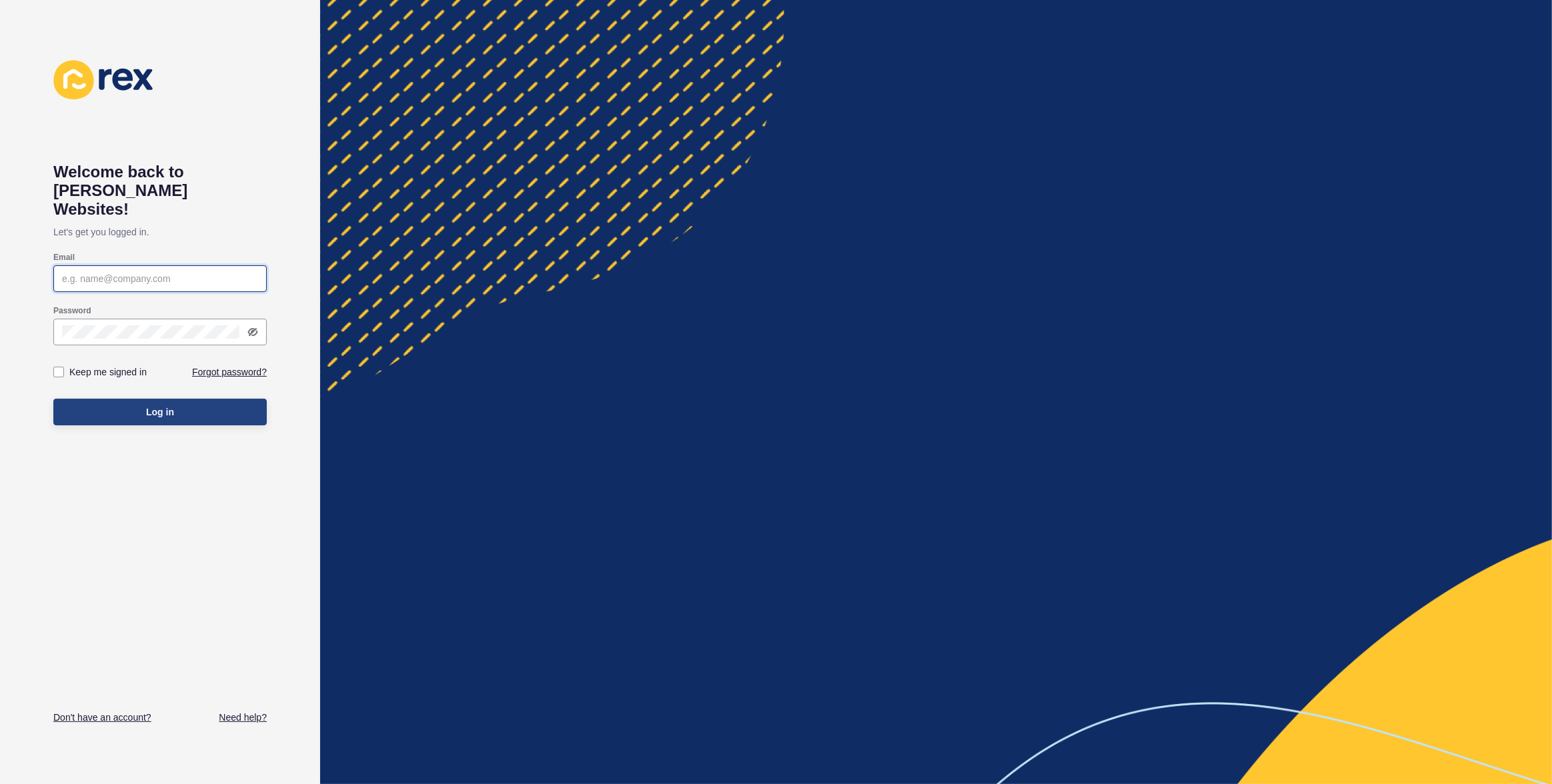
type input "justine.espinosa@rexsoftware.com.au"
click at [178, 406] on button "Log in" at bounding box center [160, 412] width 214 height 26
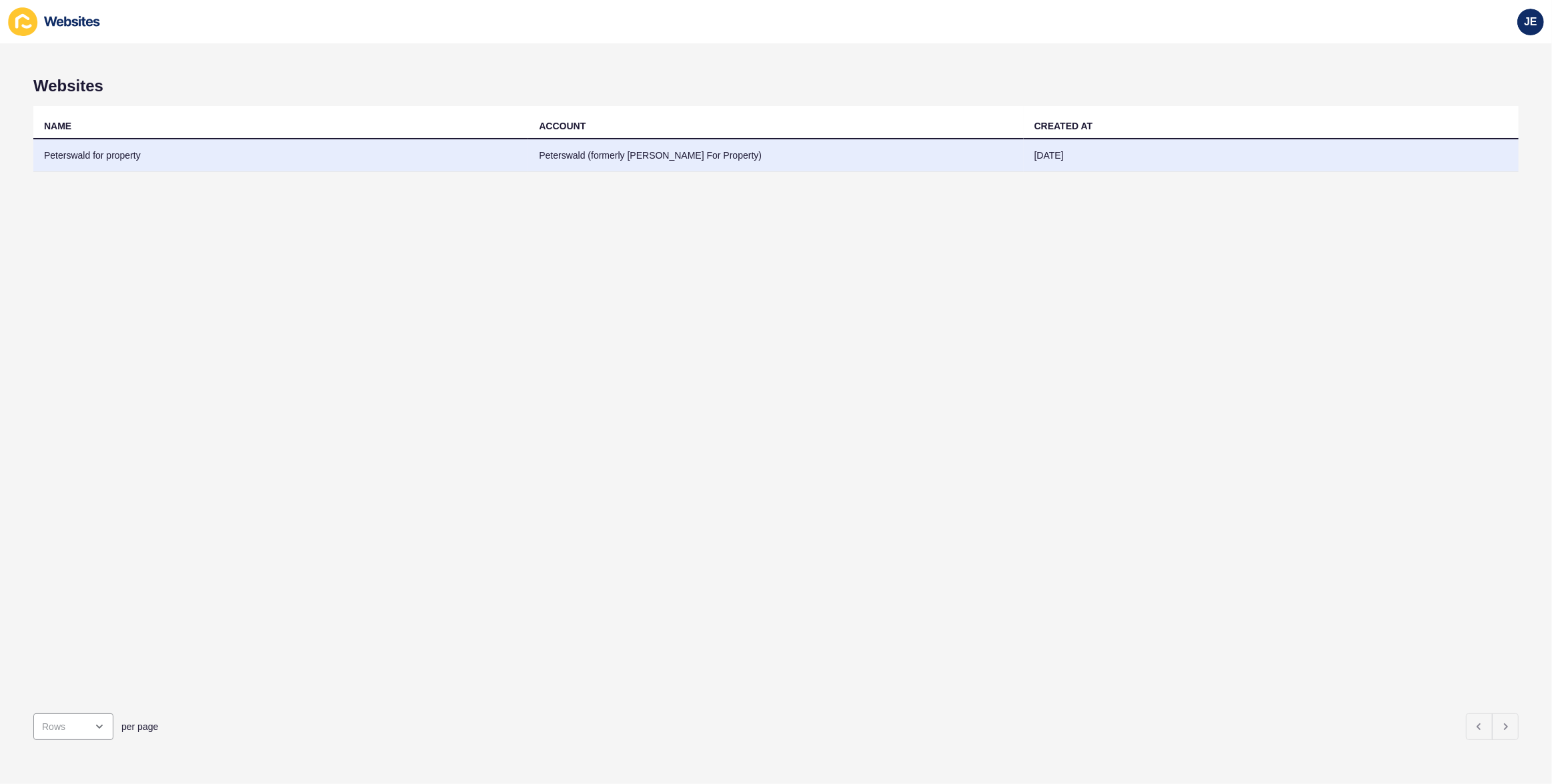
click at [404, 154] on td "Peterswald for property" at bounding box center [280, 155] width 495 height 33
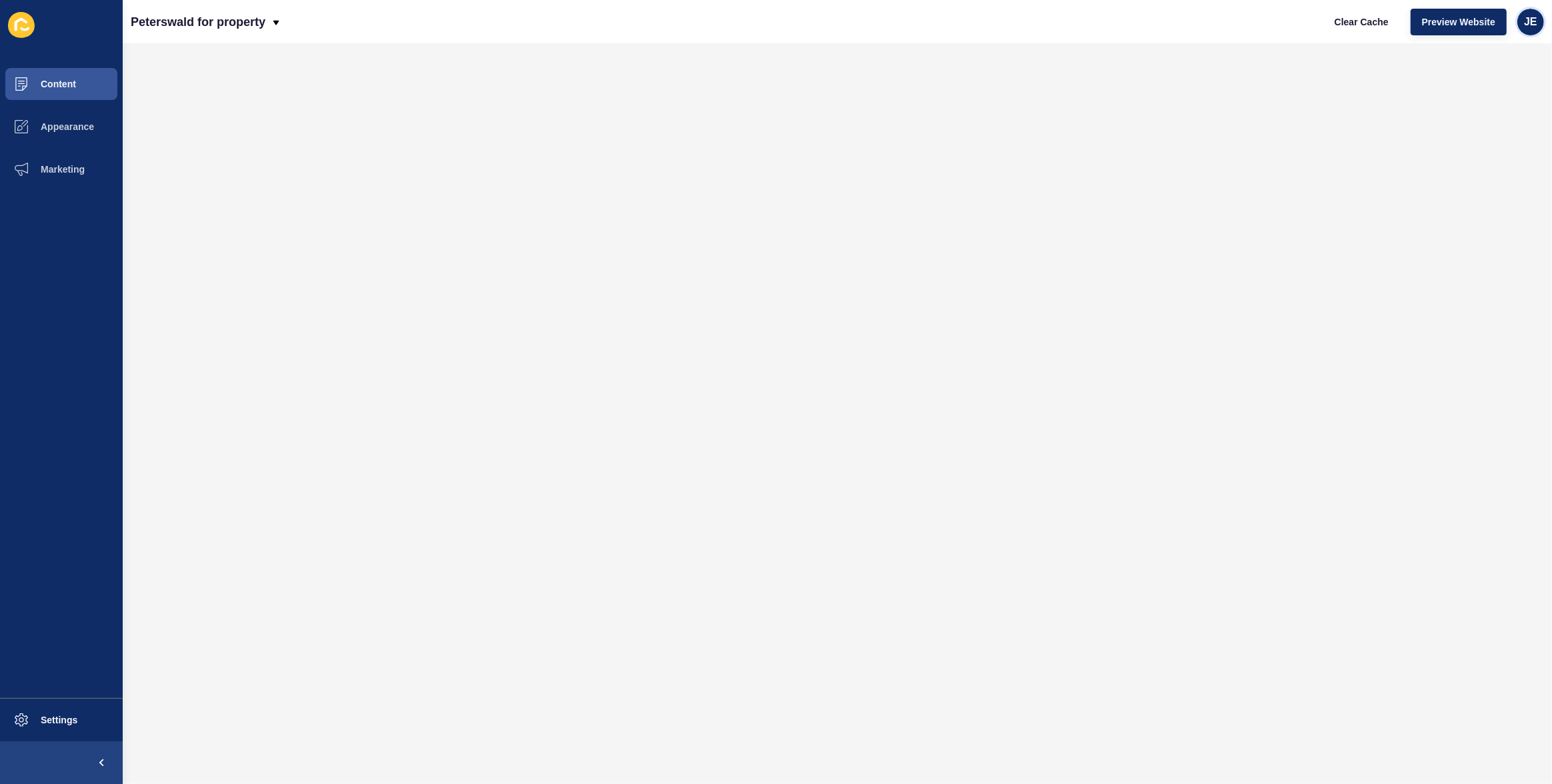
click at [1538, 28] on div "JE" at bounding box center [1530, 22] width 26 height 26
click at [1493, 110] on link "Logout" at bounding box center [1500, 111] width 98 height 29
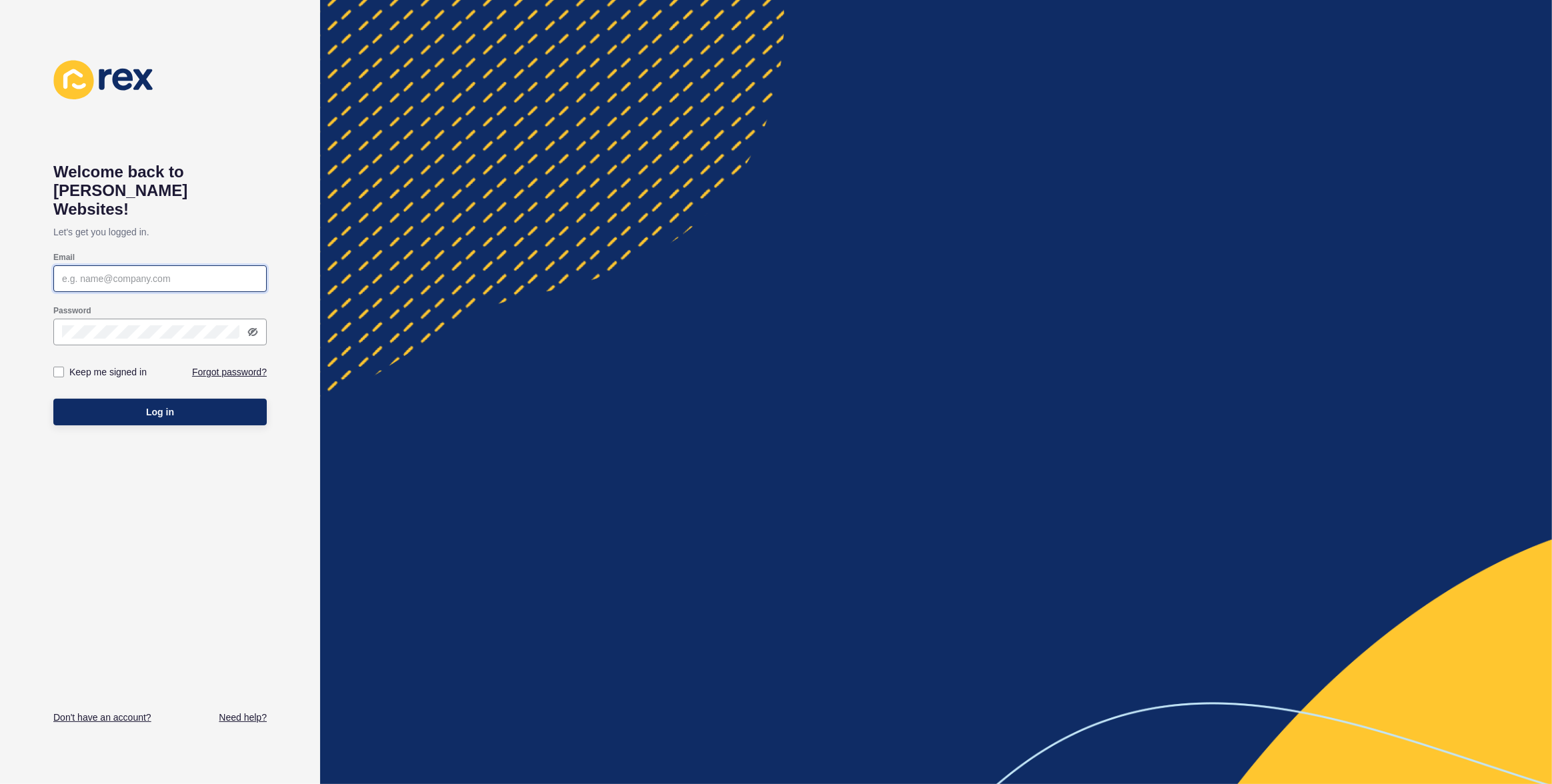
type input "[EMAIL_ADDRESS][PERSON_NAME][DOMAIN_NAME]"
click at [221, 399] on button "Log in" at bounding box center [160, 412] width 214 height 26
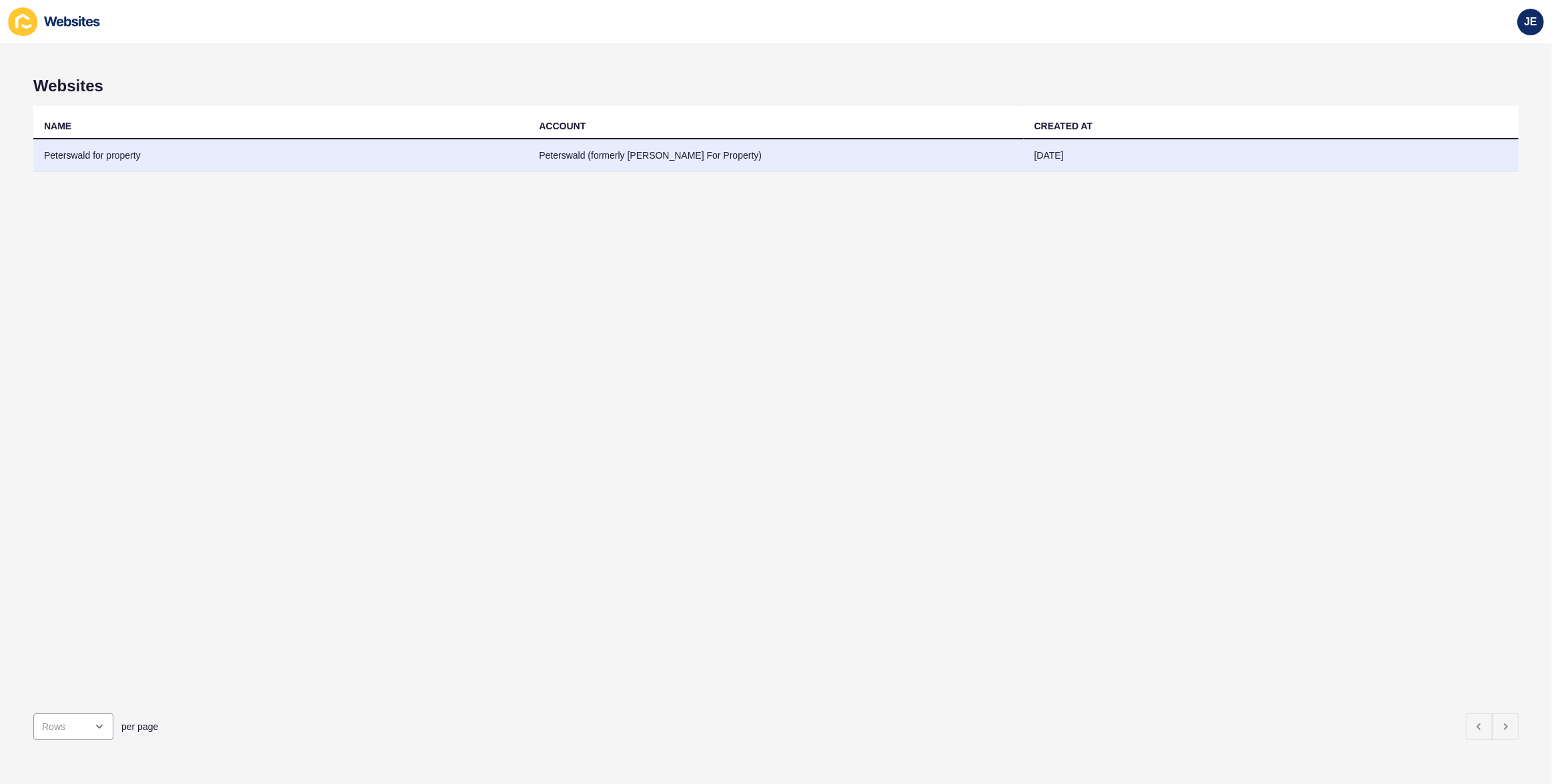
click at [517, 144] on td "Peterswald for property" at bounding box center [280, 155] width 495 height 33
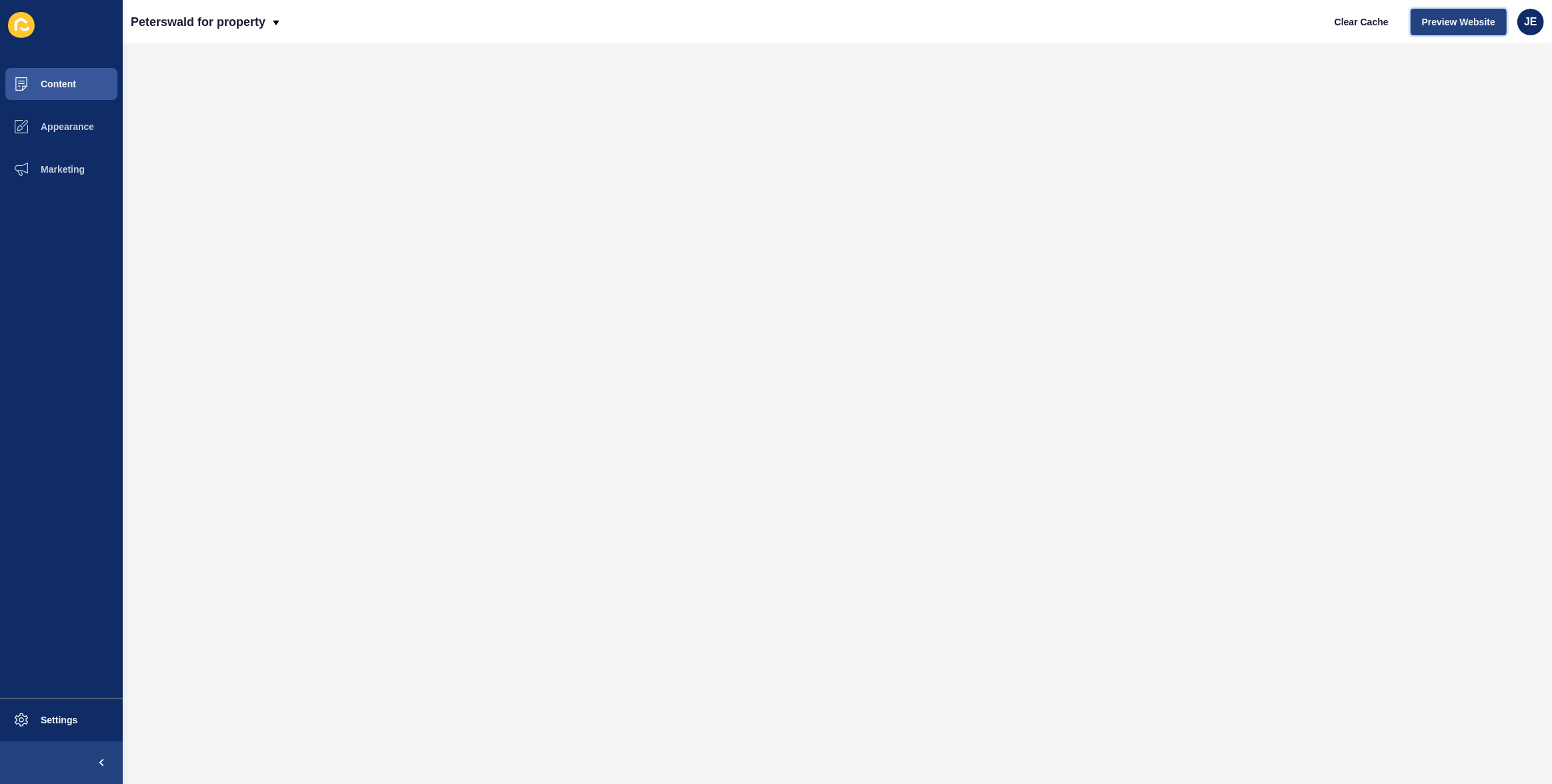
click at [1442, 22] on span "Preview Website" at bounding box center [1458, 22] width 74 height 13
click at [80, 710] on button "Settings" at bounding box center [61, 720] width 123 height 43
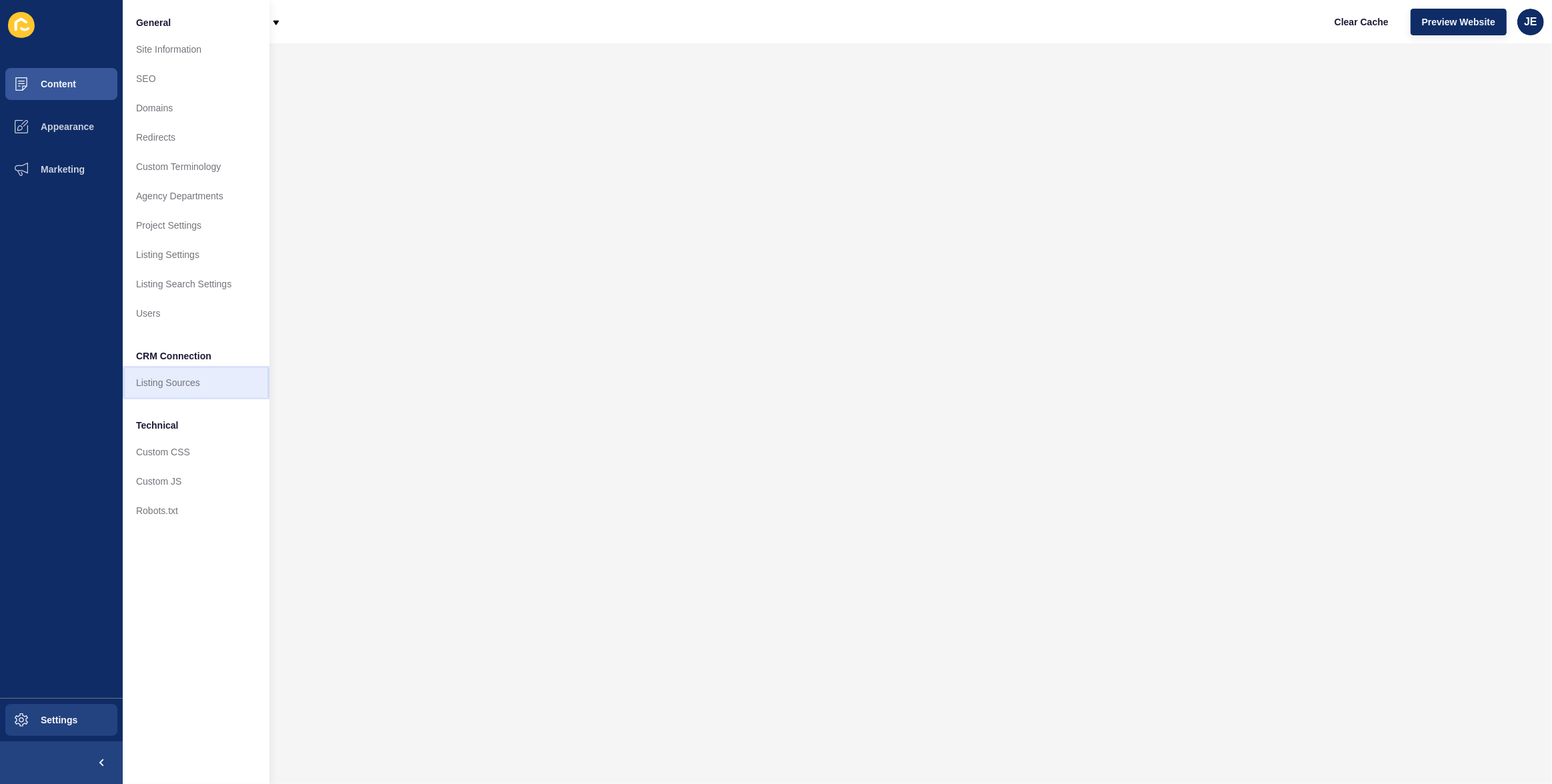
click at [168, 385] on link "Listing Sources" at bounding box center [196, 382] width 147 height 29
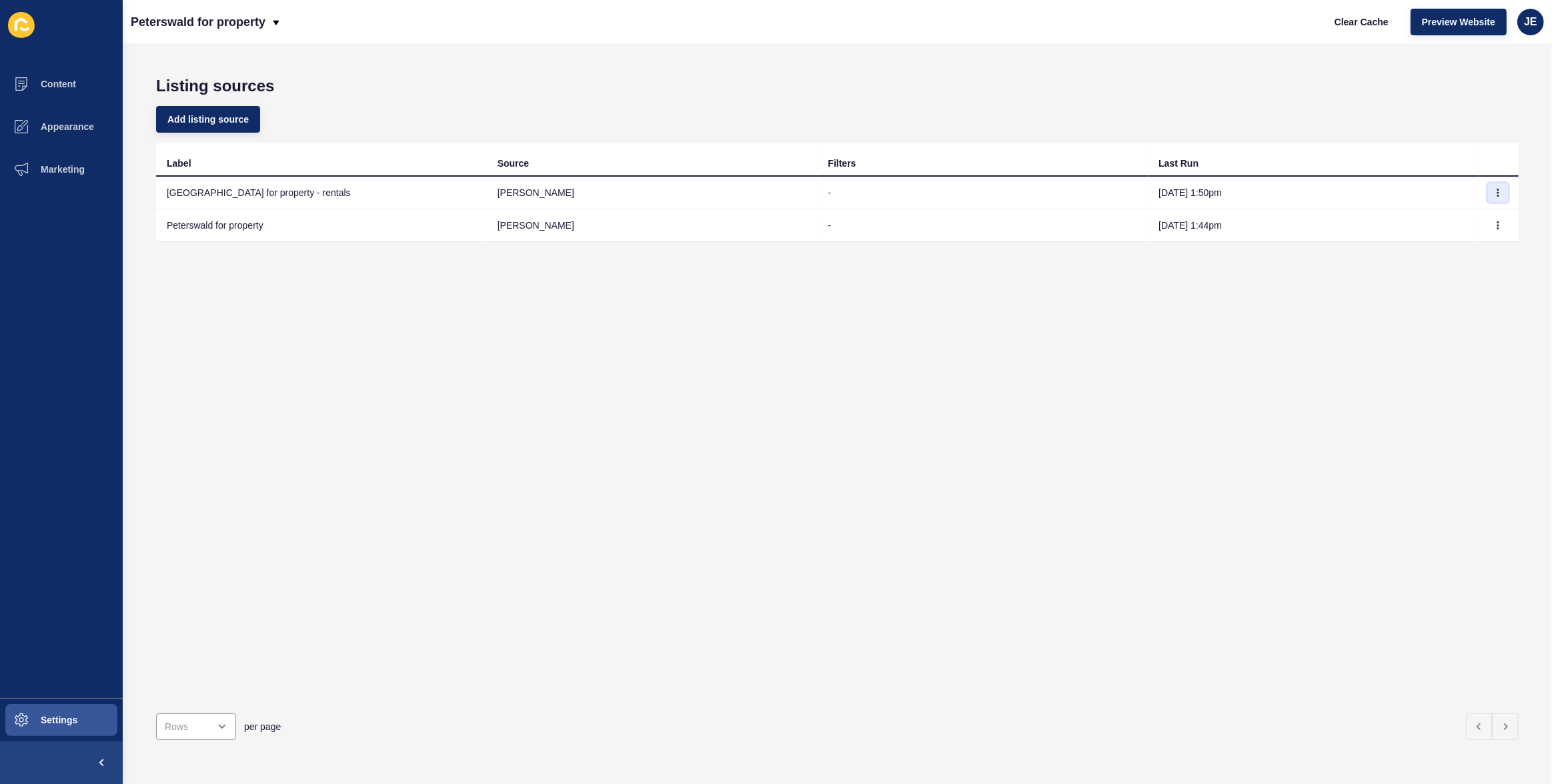
click at [1494, 193] on icon "button" at bounding box center [1498, 193] width 8 height 8
click at [390, 385] on div "Label Source Filters Last Run Peterswald for property - rentals rex - Sep 19, 1…" at bounding box center [837, 424] width 1363 height 560
click at [100, 715] on button "Settings" at bounding box center [61, 720] width 123 height 43
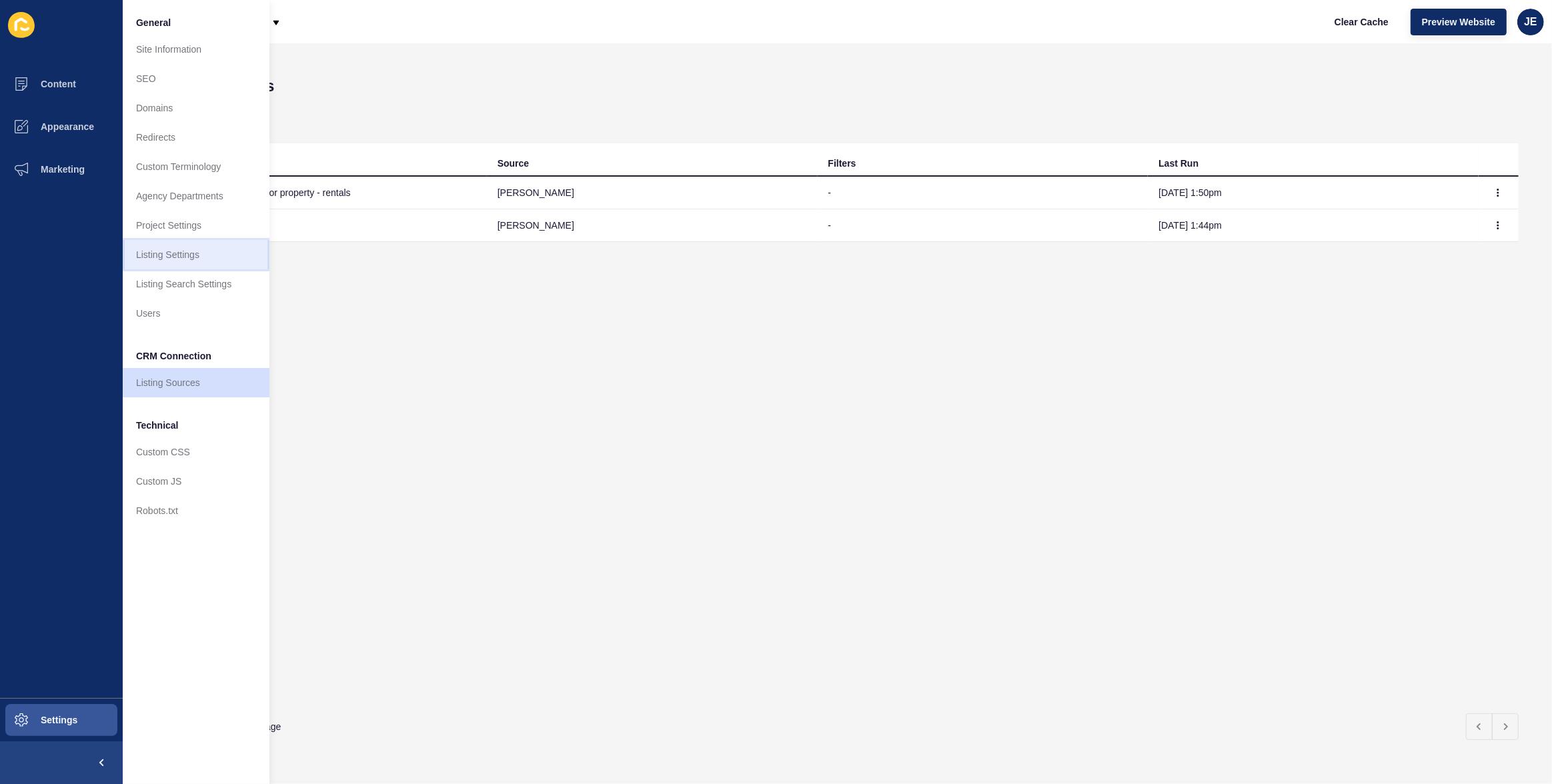
click at [189, 258] on link "Listing Settings" at bounding box center [196, 254] width 147 height 29
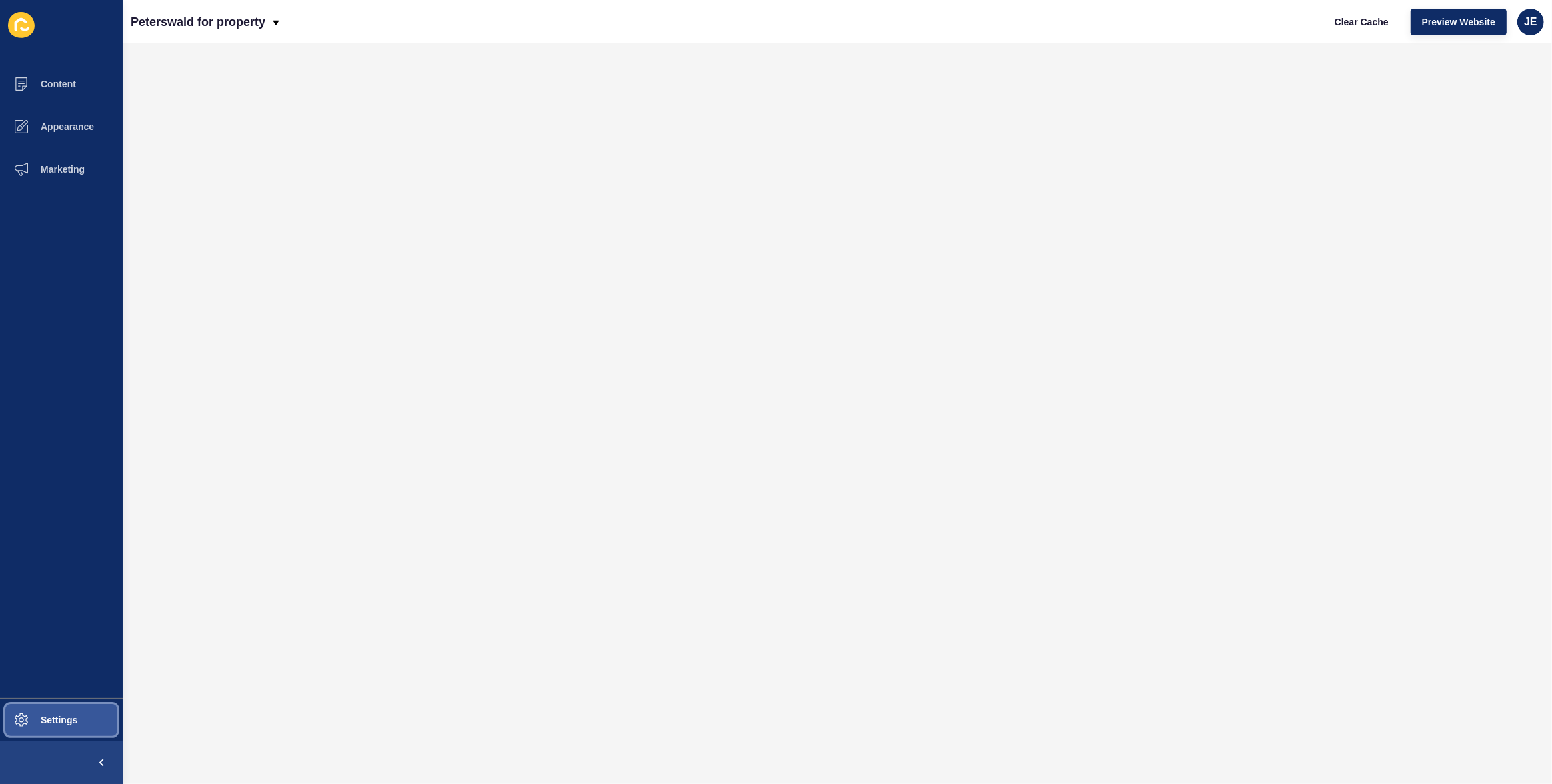
click at [32, 727] on span at bounding box center [21, 720] width 43 height 43
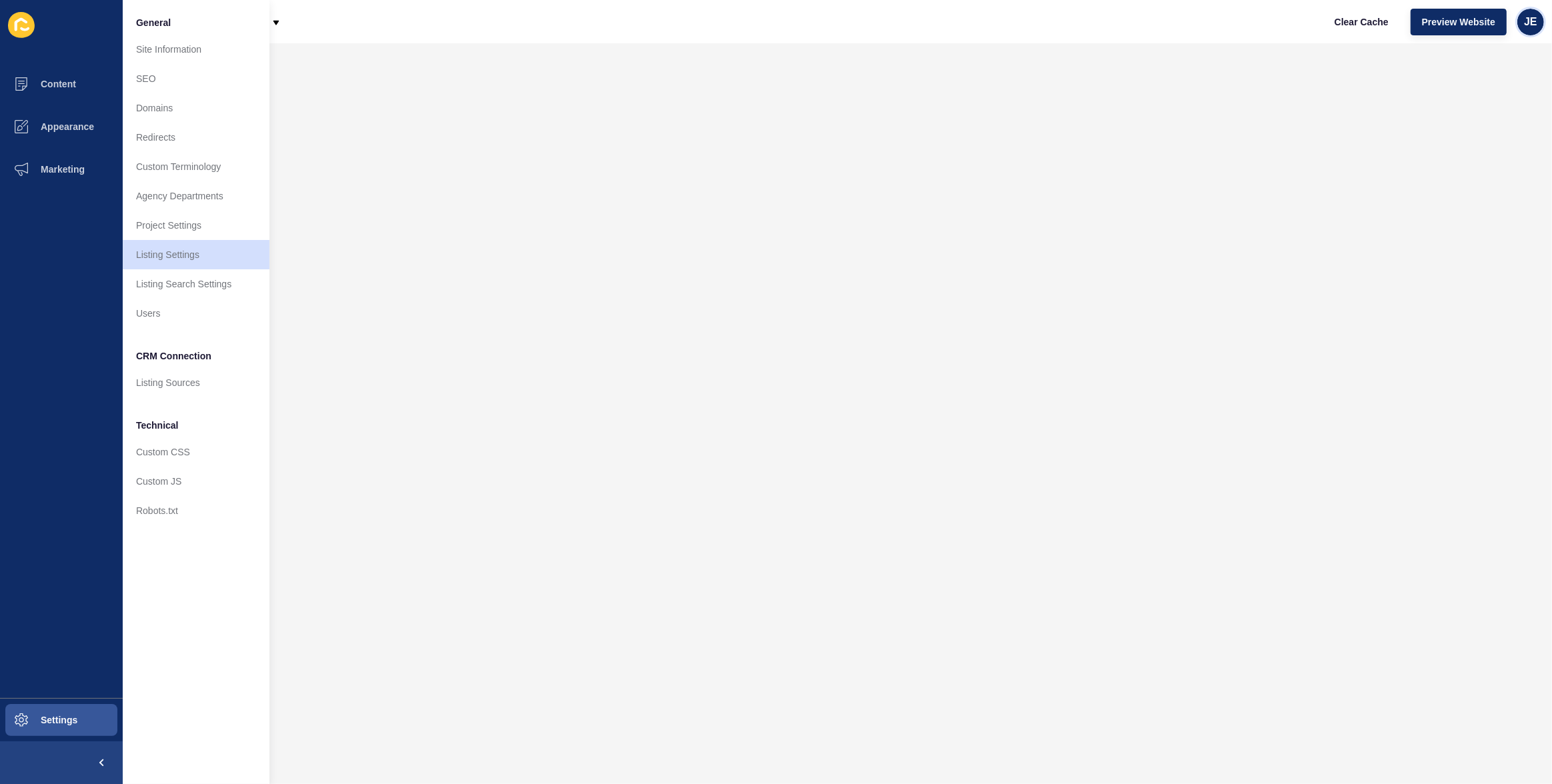
click at [1526, 28] on div "JE" at bounding box center [1530, 22] width 26 height 26
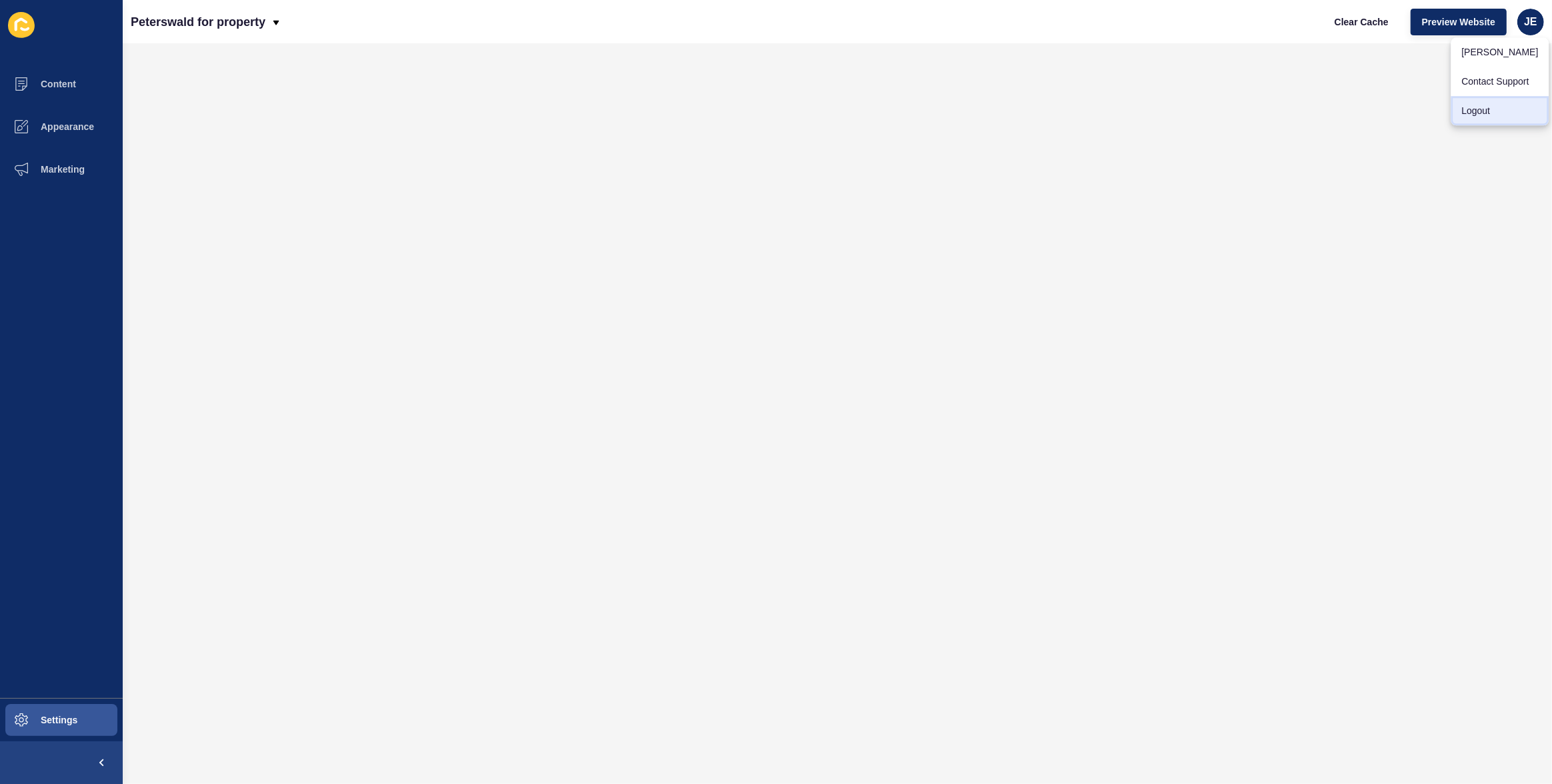
click at [1491, 114] on link "Logout" at bounding box center [1500, 111] width 98 height 29
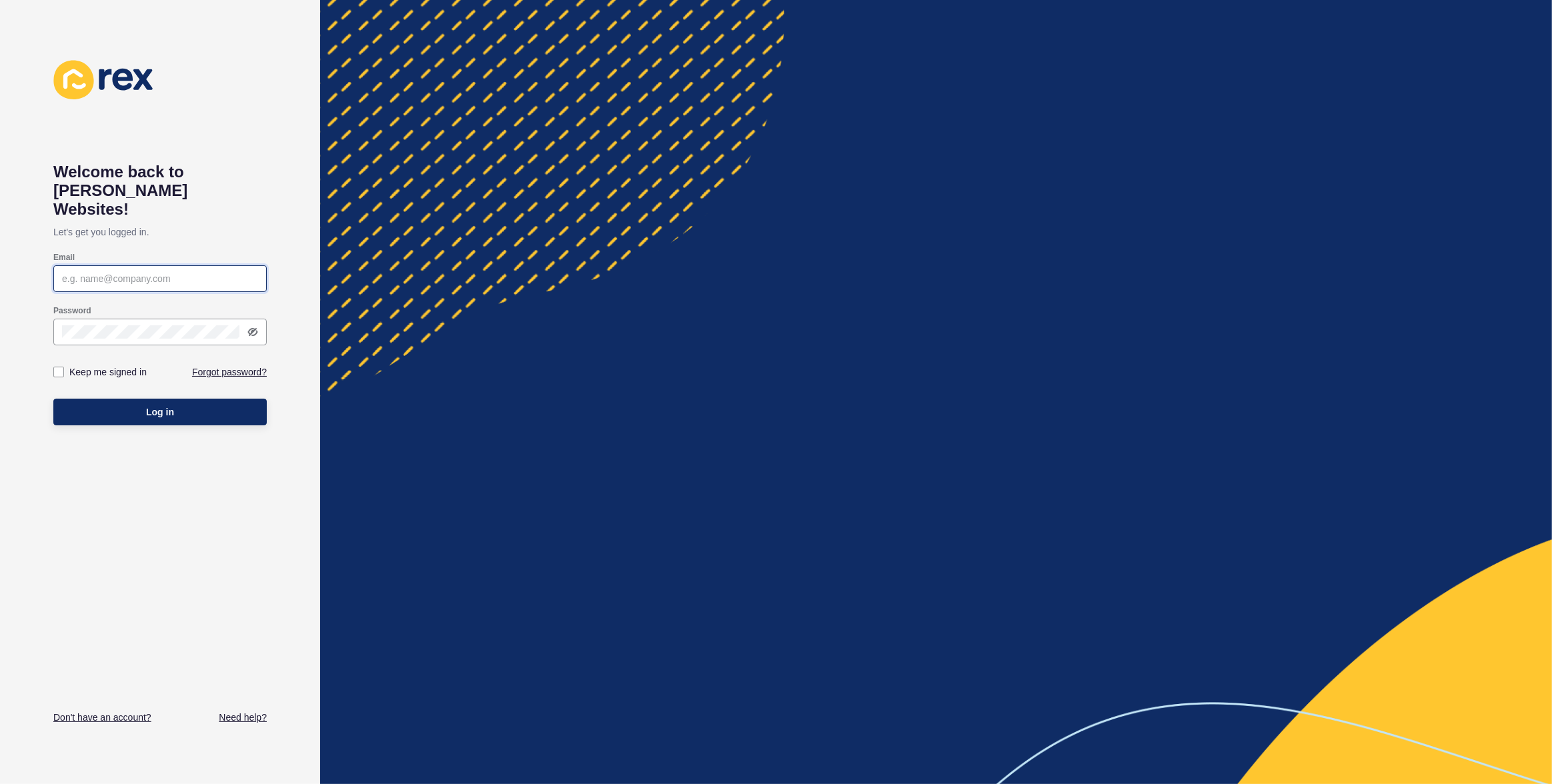
type input "[EMAIL_ADDRESS][PERSON_NAME][DOMAIN_NAME]"
click at [189, 399] on button "Log in" at bounding box center [160, 412] width 214 height 26
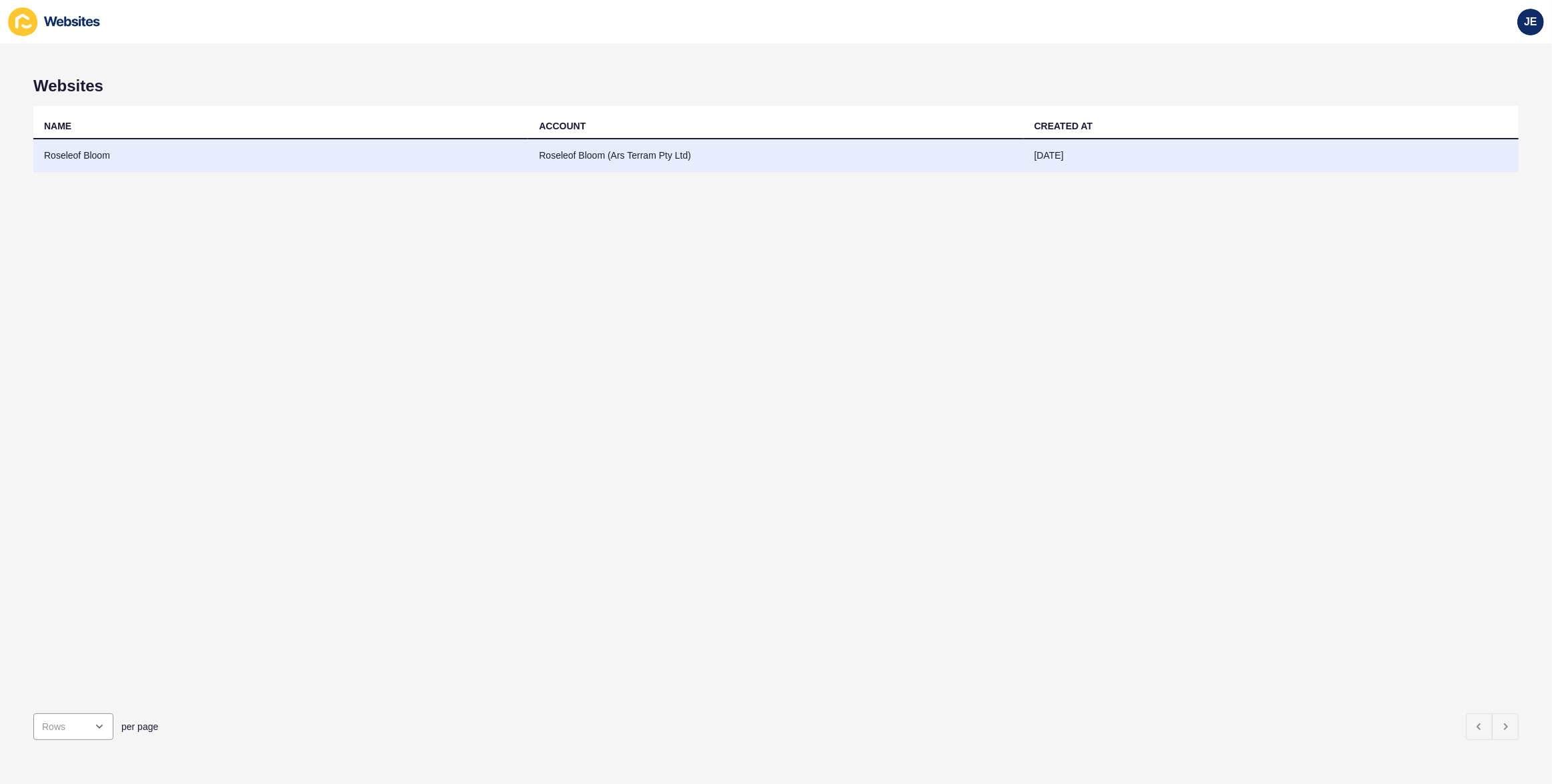
click at [528, 160] on td "Roseleof Bloom (Ars Terram Pty Ltd)" at bounding box center [775, 155] width 495 height 33
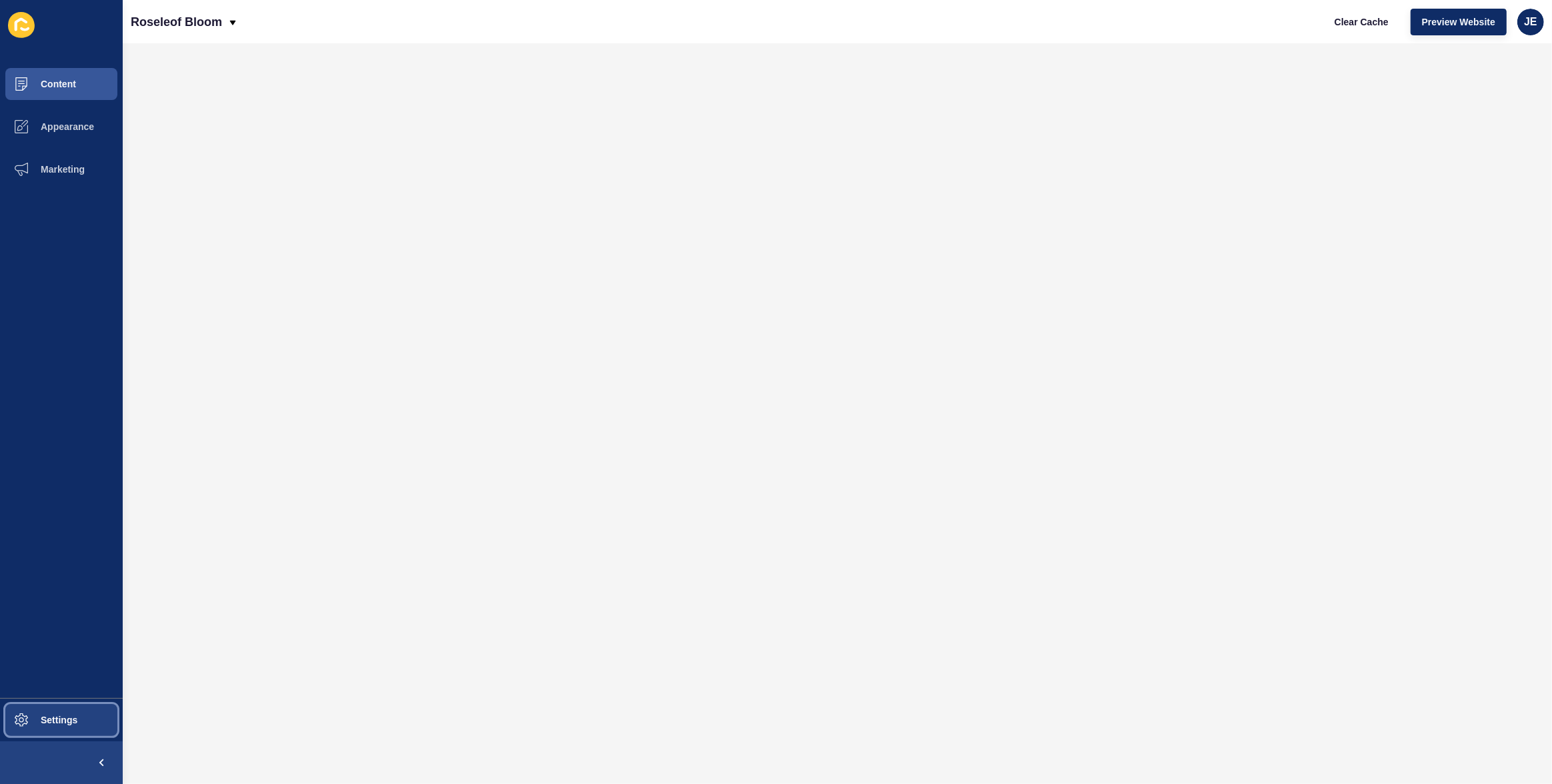
click at [56, 723] on span "Settings" at bounding box center [38, 720] width 79 height 10
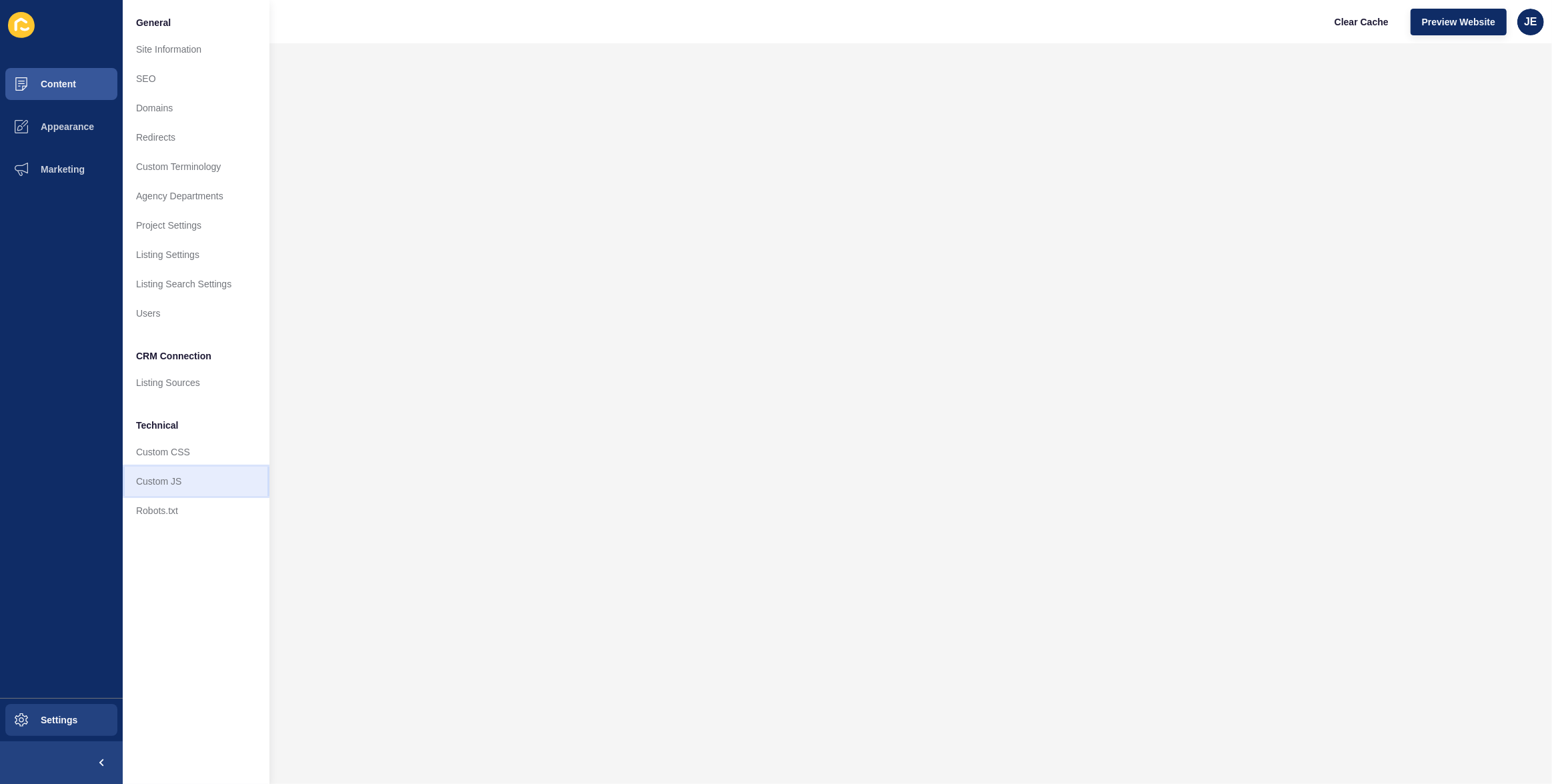
click at [198, 479] on link "Custom JS" at bounding box center [196, 481] width 147 height 29
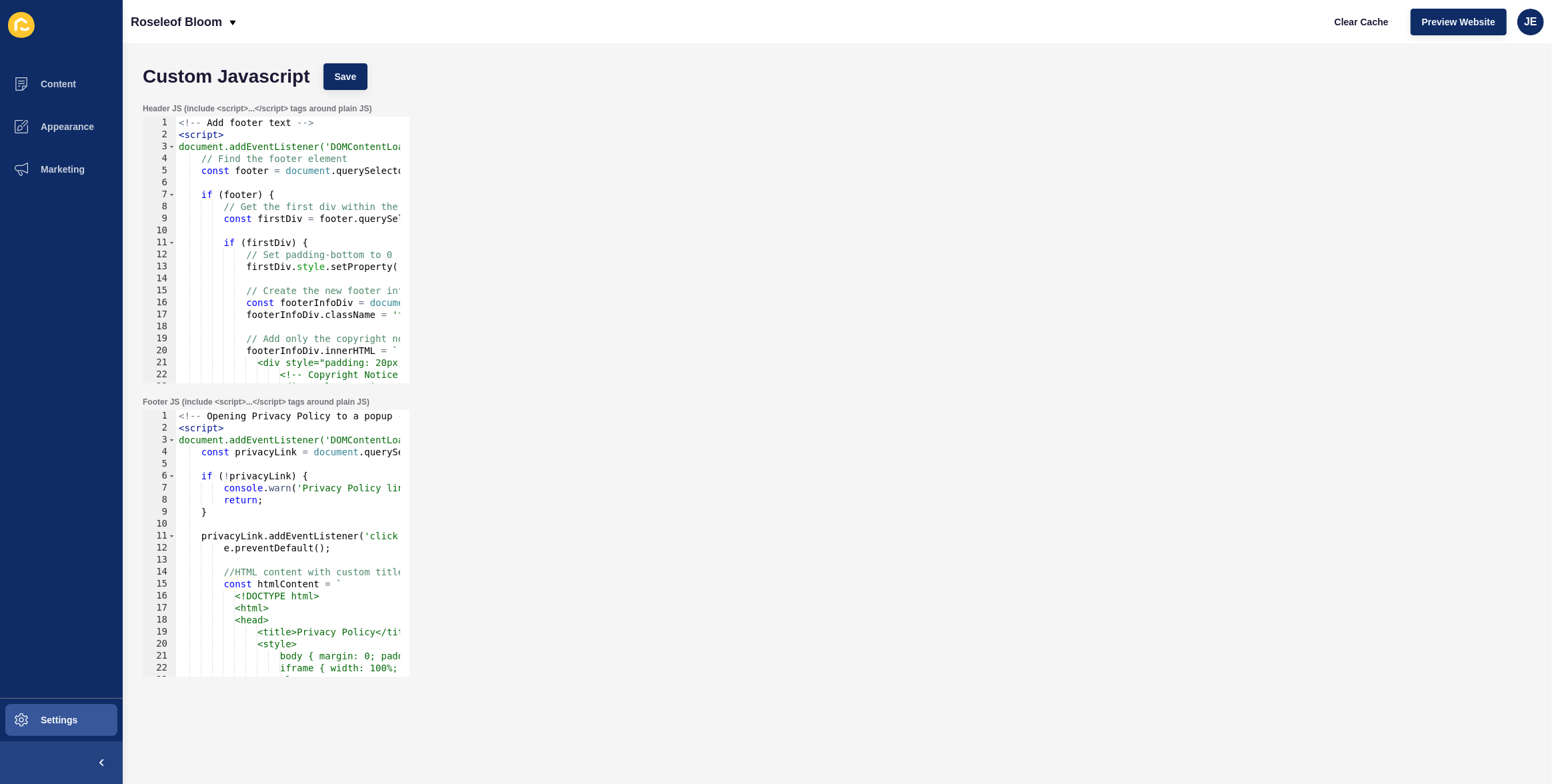
click at [331, 511] on div "<!-- Opening Privacy Policy to a popup --> < script > document.addEventListener…" at bounding box center [534, 551] width 717 height 282
type textarea "}); </script>"
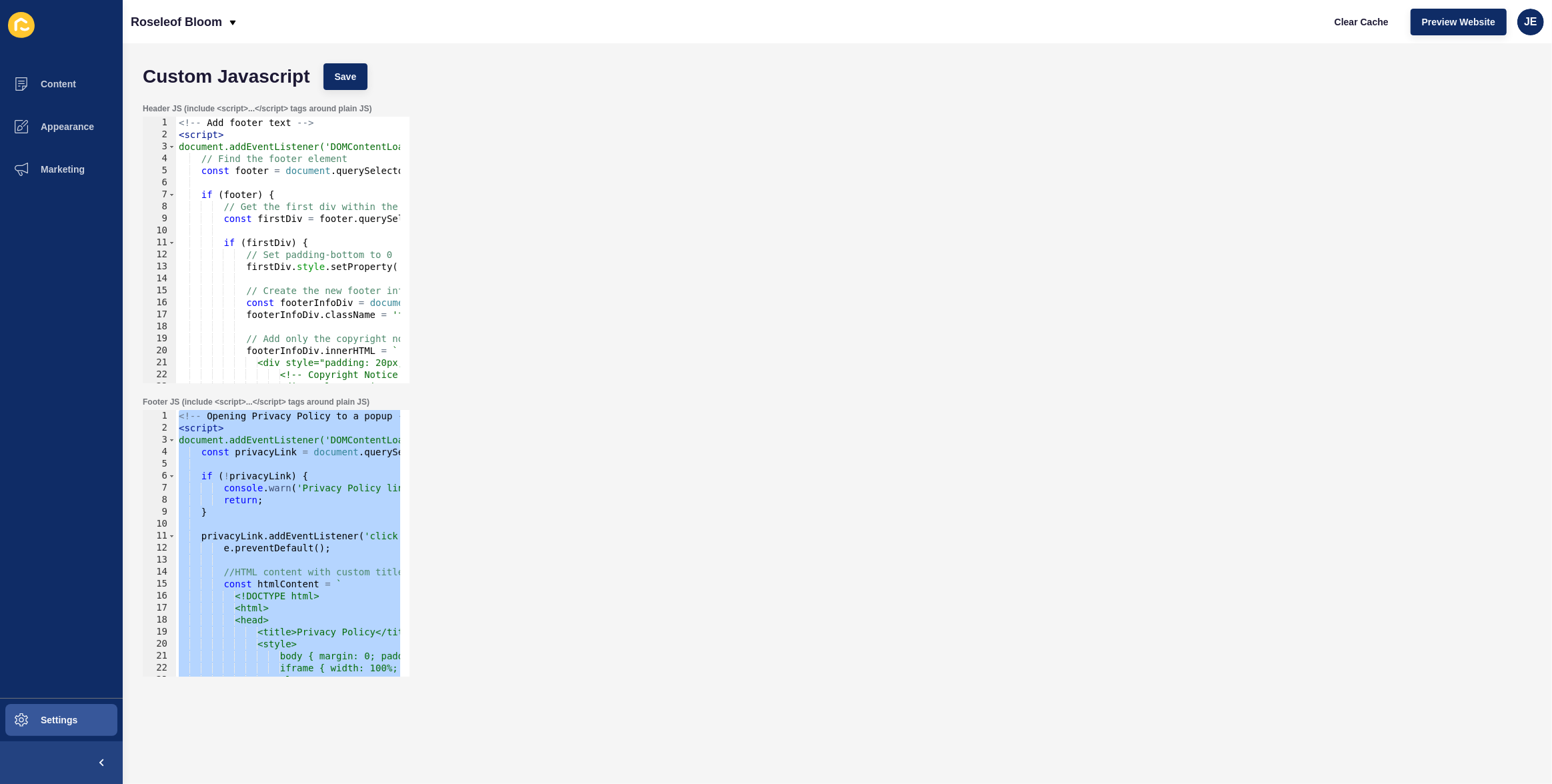
click at [302, 245] on div "<!-- Add footer text --> < script > document.addEventListener('DOMContentLoaded…" at bounding box center [974, 257] width 1596 height 282
type textarea "}); </script>"
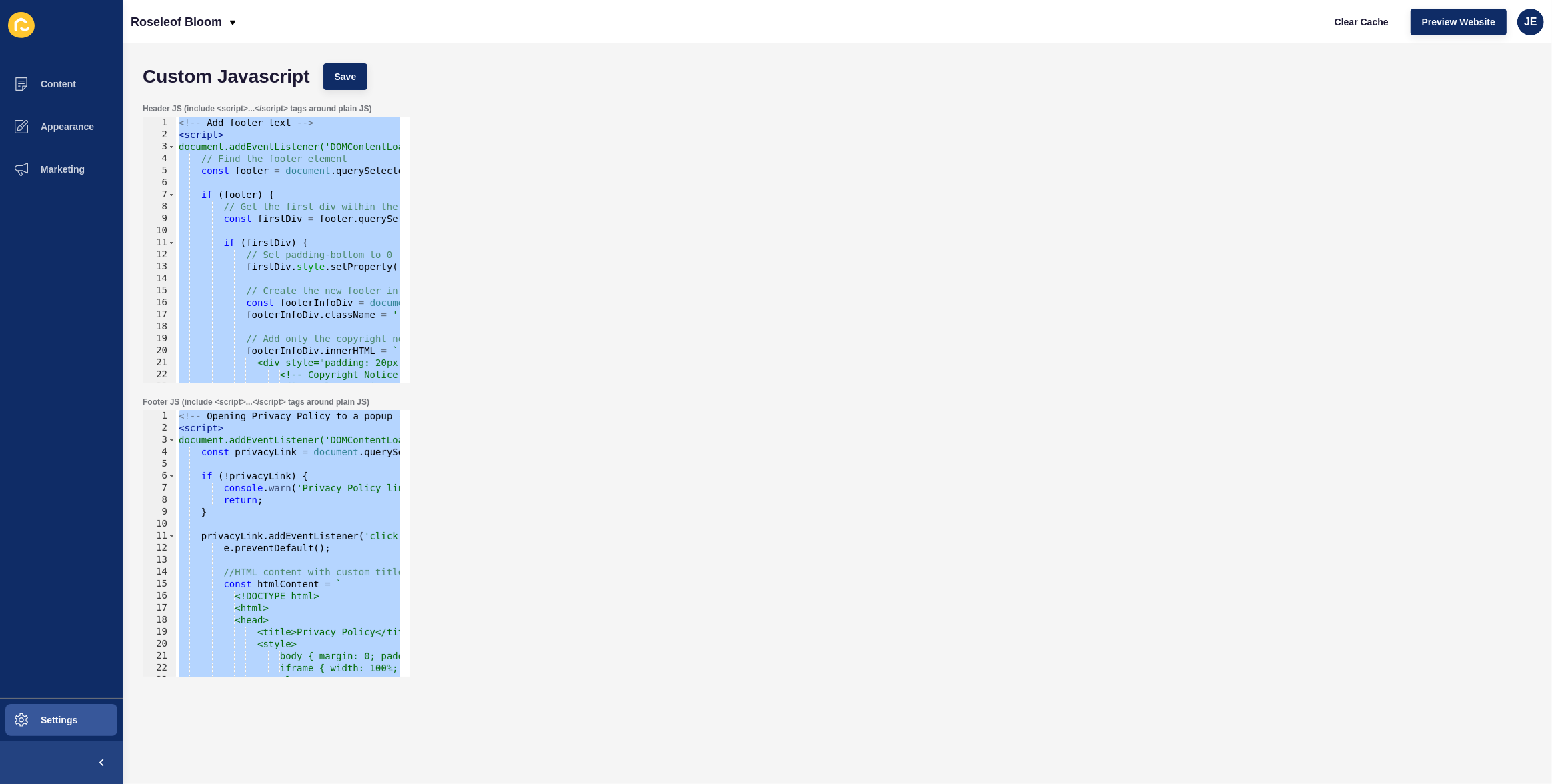
click at [346, 232] on div "<!-- Add footer text --> < script > document.addEventListener('DOMContentLoaded…" at bounding box center [974, 257] width 1596 height 282
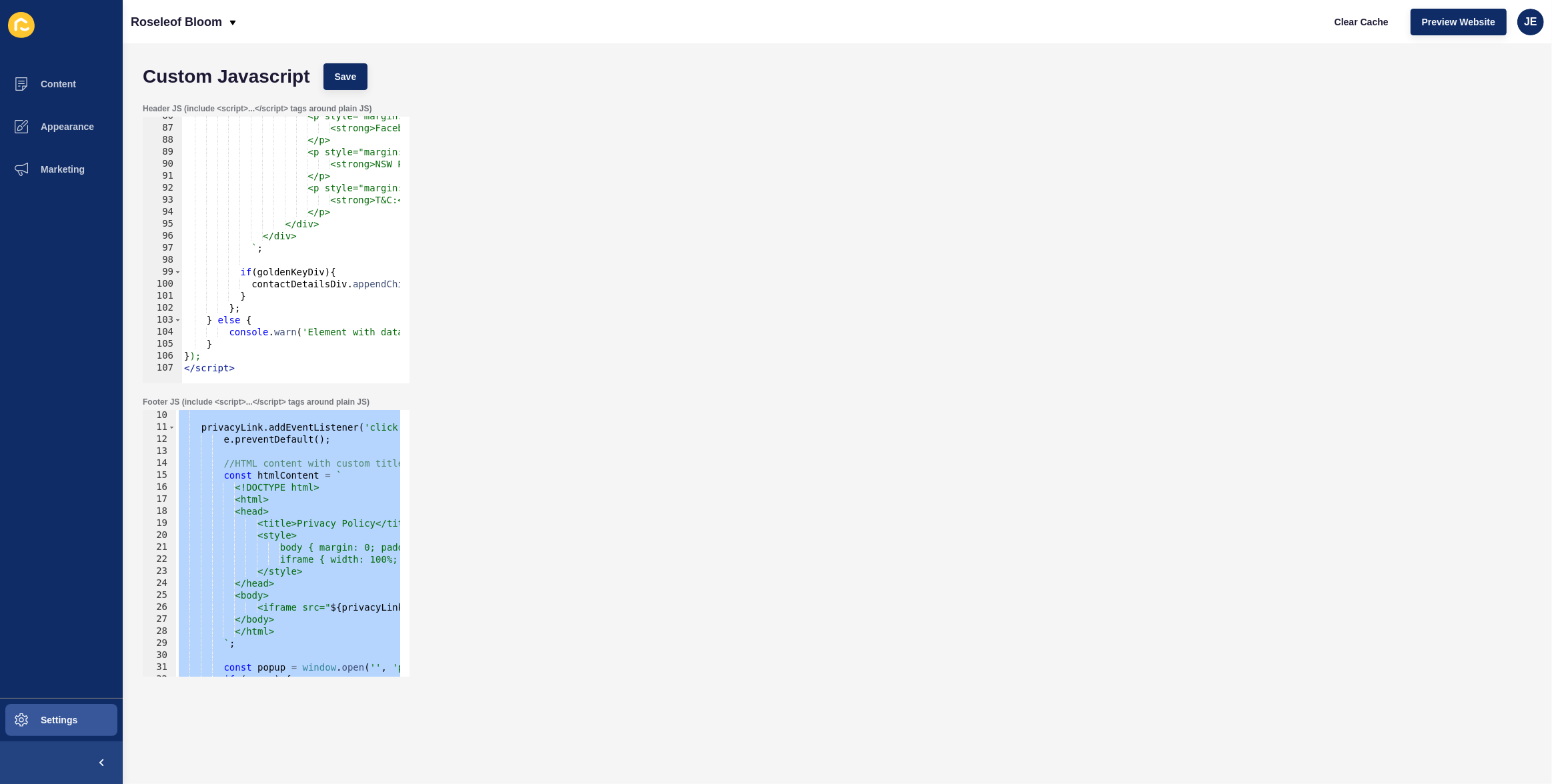
scroll to position [109, 0]
click at [288, 476] on div "privacyLink . addEventListener ( 'click' , function ( e ) { e . preventDefault …" at bounding box center [534, 550] width 717 height 282
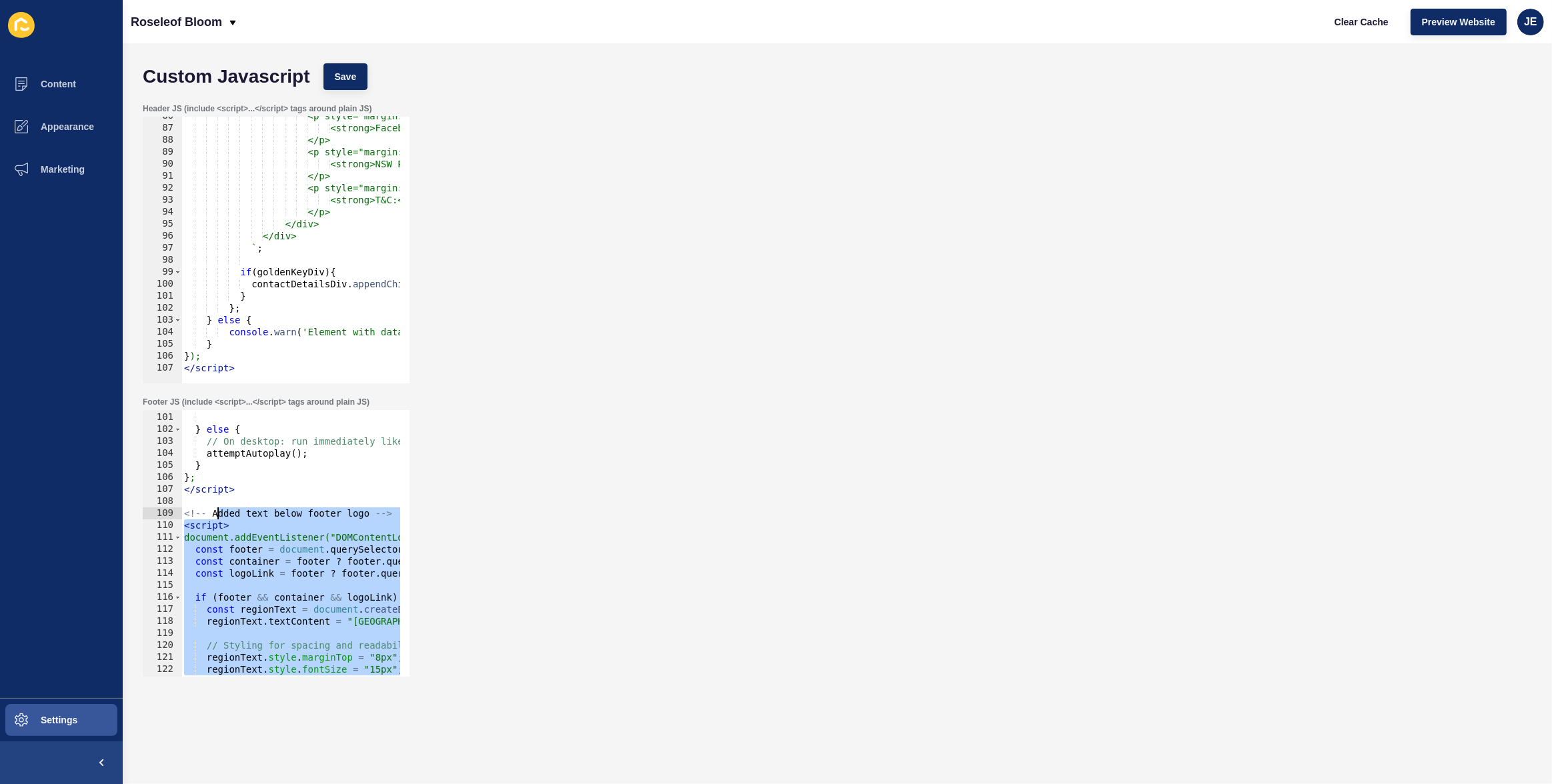
scroll to position [1199, 0]
drag, startPoint x: 251, startPoint y: 524, endPoint x: 171, endPoint y: 517, distance: 80.3
click at [171, 516] on div "const htmlContent = ` 100 101 102 103 104 105 106 107 108 109 110 111 112 113 1…" at bounding box center [276, 544] width 267 height 267
type textarea "<!-- Added text below footer logo --> <script>"
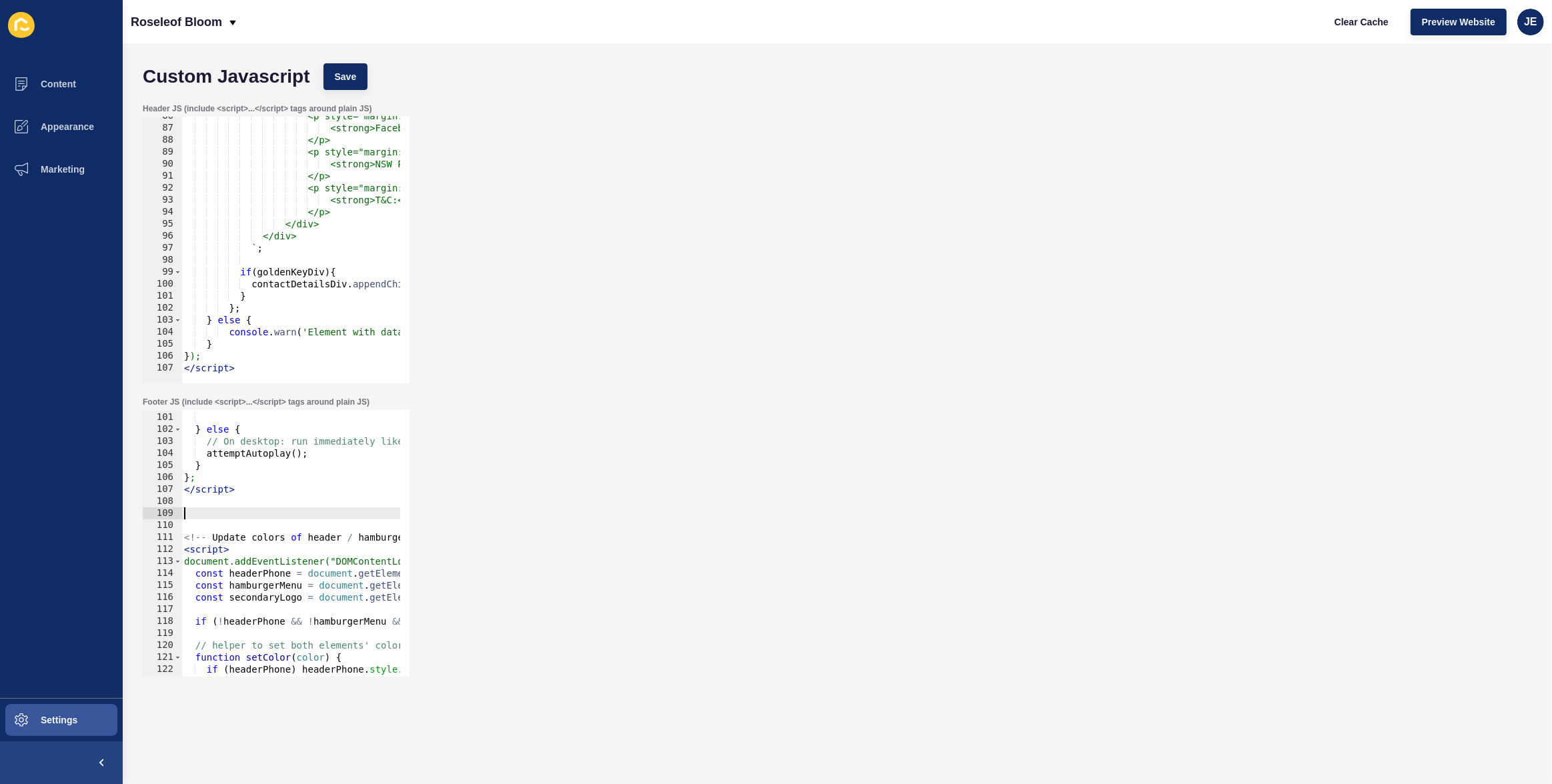
type textarea "</script>"
click at [243, 369] on div "<p style="margin: 0 0 5px 0;"> <strong>Facebook:</strong> <a href="https://www.…" at bounding box center [980, 251] width 1596 height 282
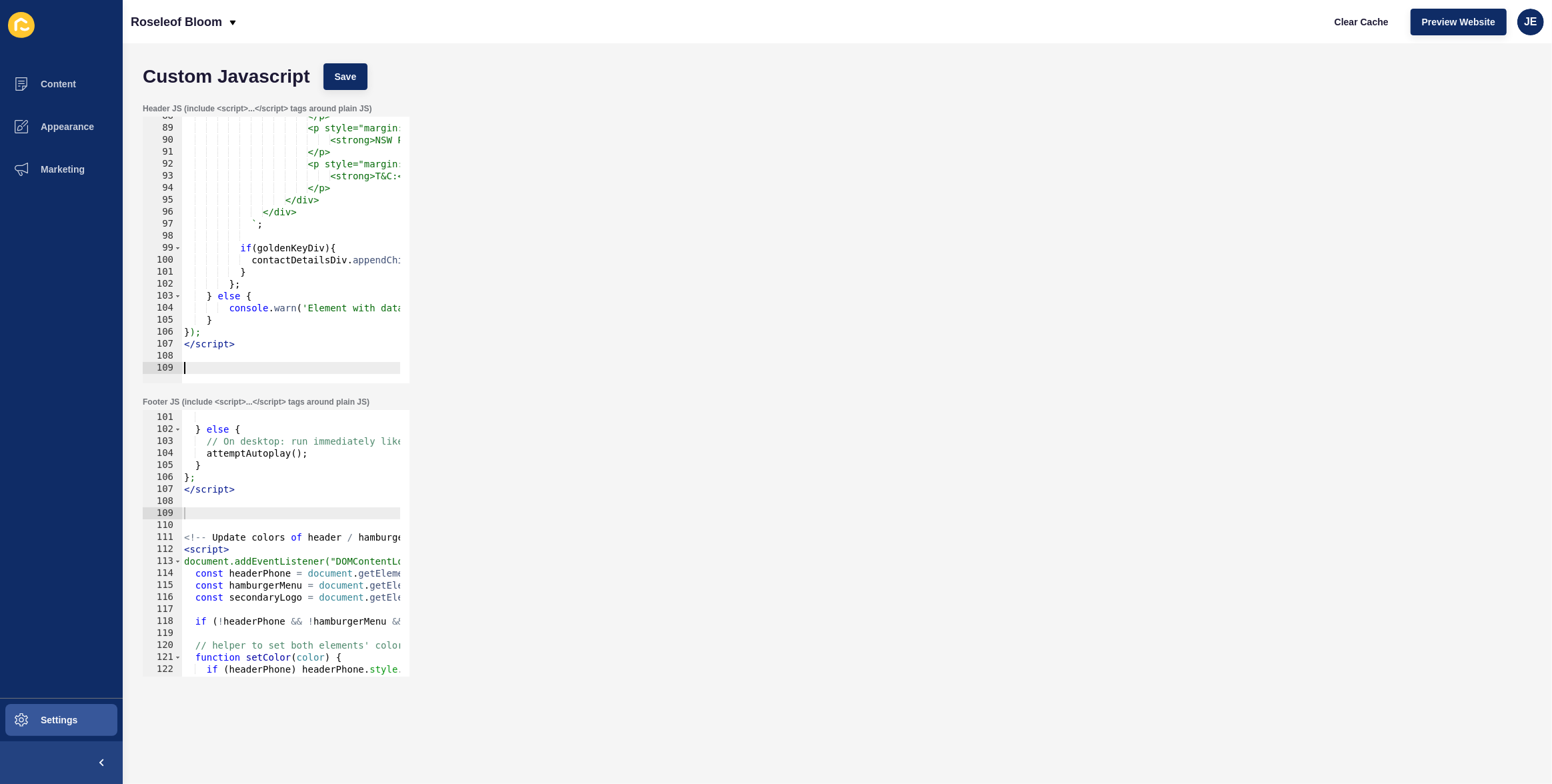
paste textarea "</script>"
type textarea "</script>"
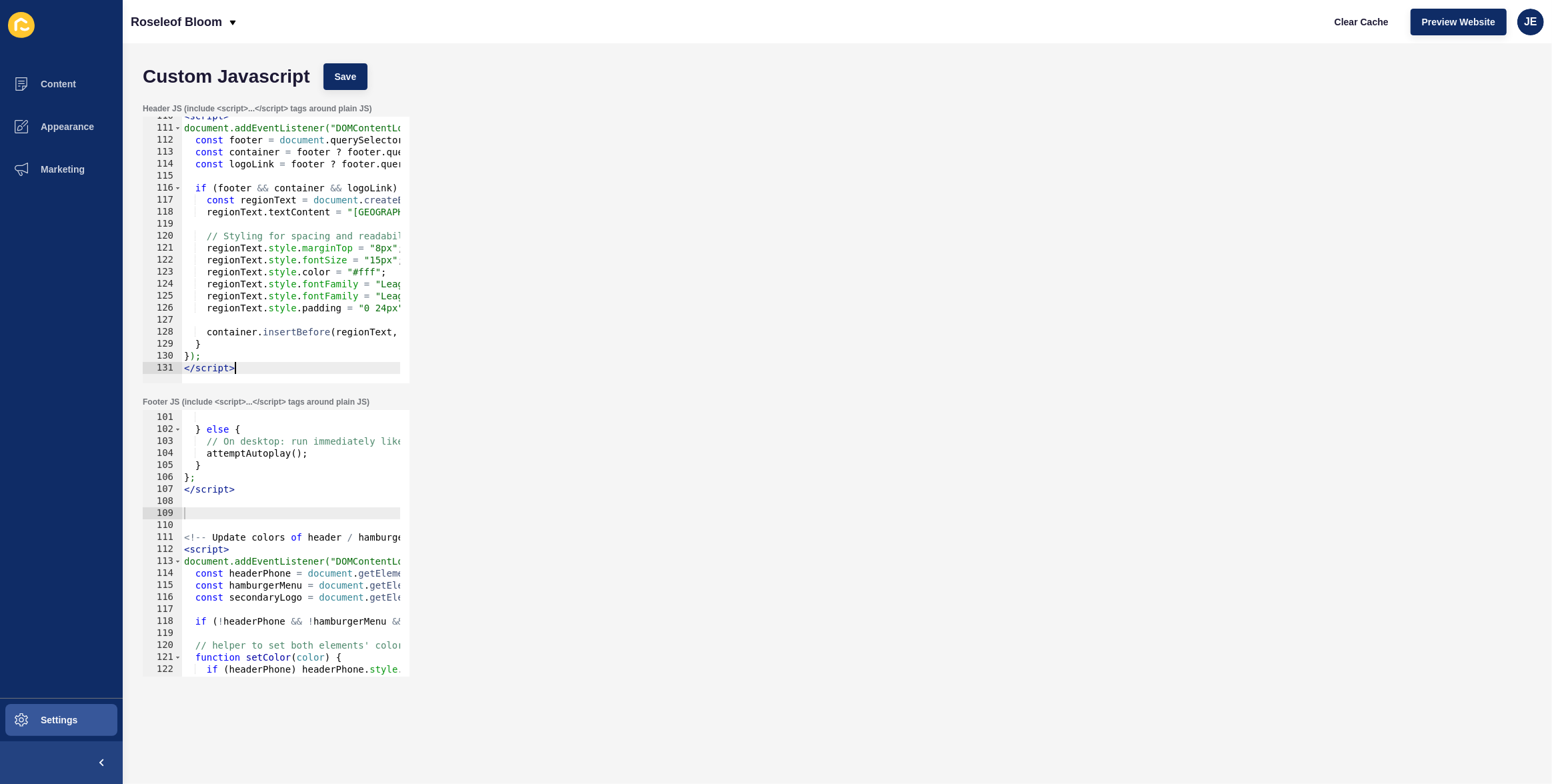
click at [248, 507] on div "document . addEventListener ( 'scroll' , handleInteraction , { once : true }) ;…" at bounding box center [540, 540] width 717 height 282
click at [245, 516] on div "document . addEventListener ( 'scroll' , handleInteraction , { once : true }) ;…" at bounding box center [540, 540] width 717 height 282
type textarea "</script>"
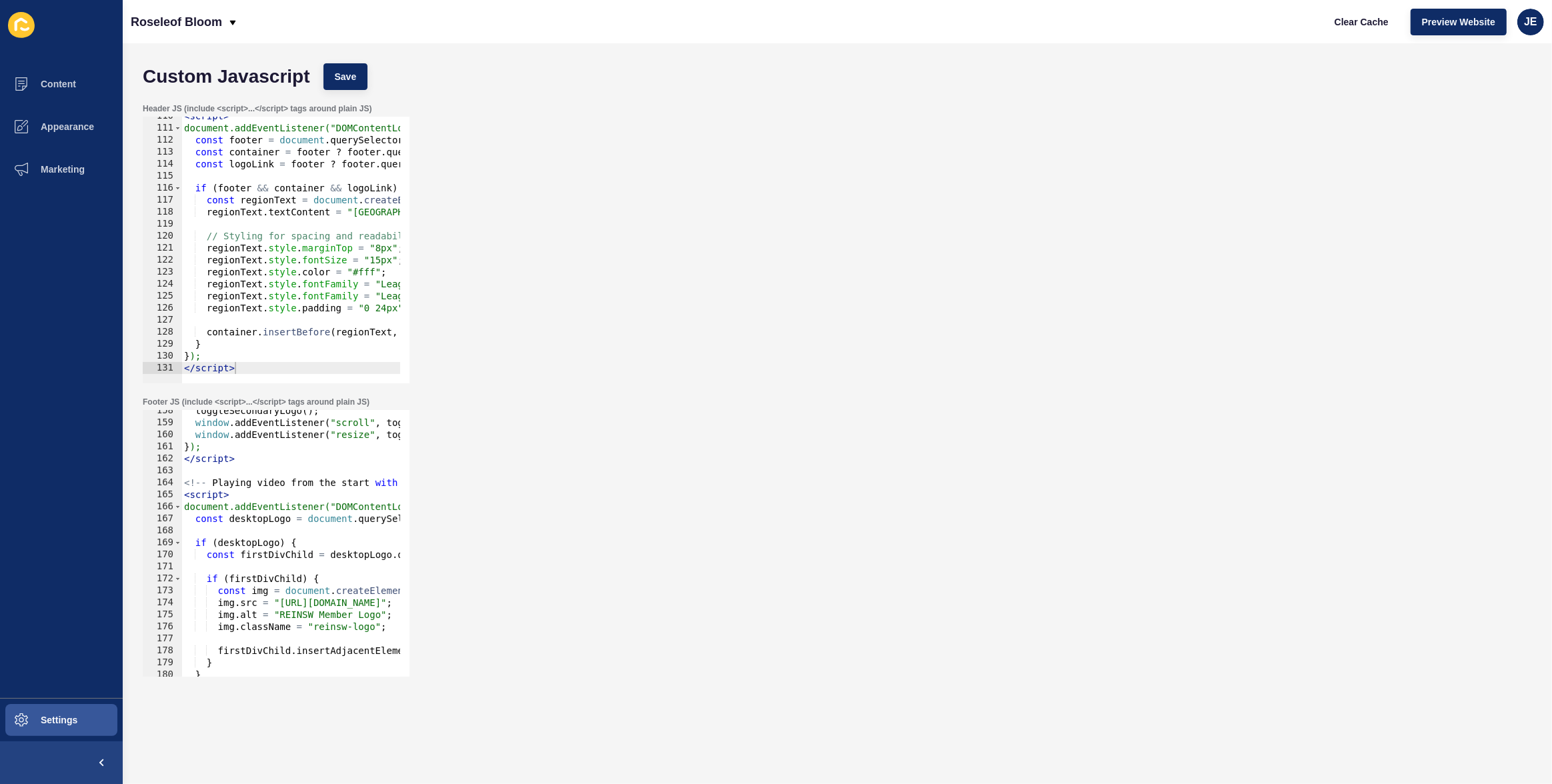
scroll to position [1818, 0]
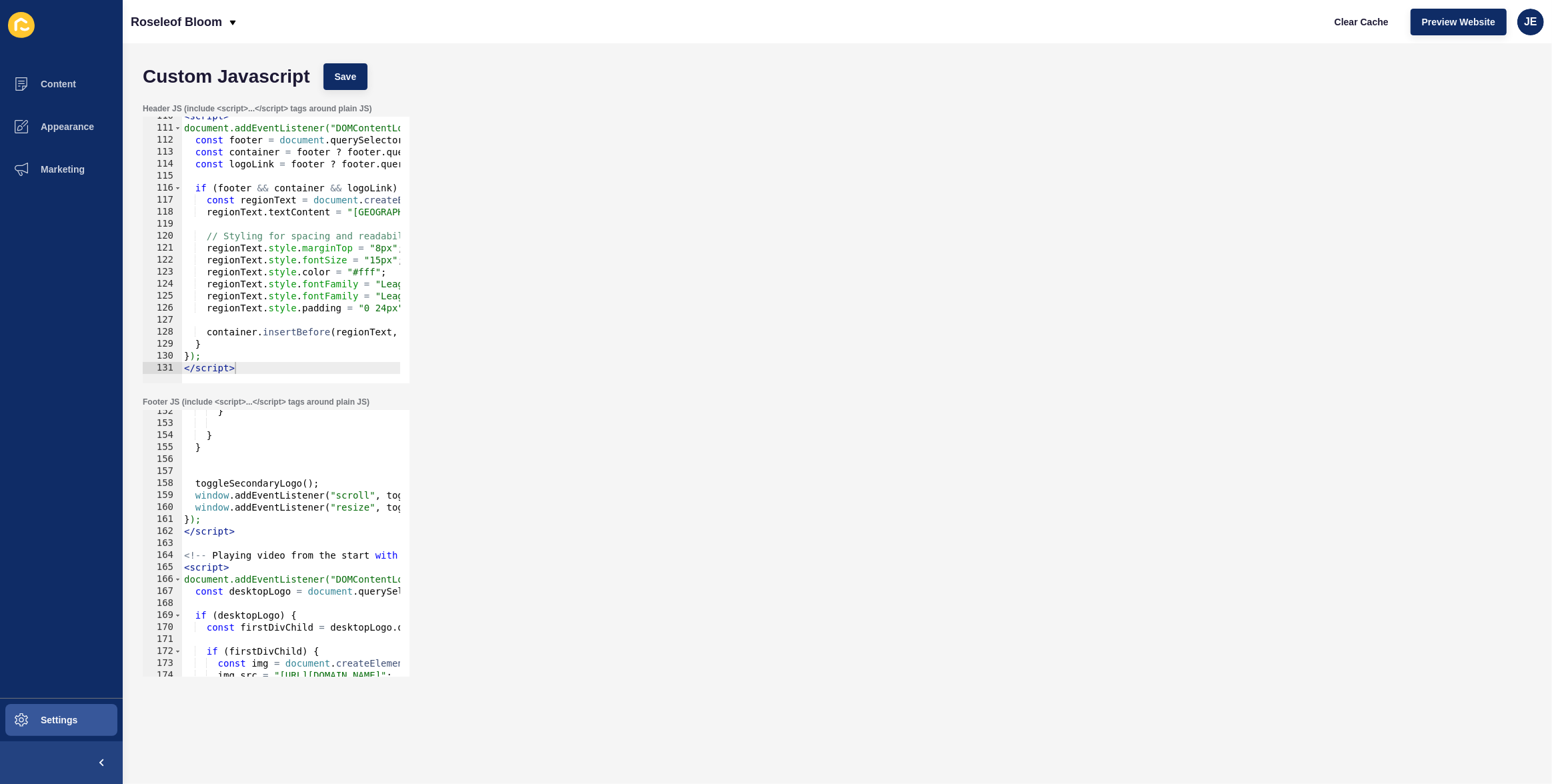
click at [239, 470] on div "} } } toggleSecondaryLogo ( ) ; window . addEventListener ( "scroll" , toggleSe…" at bounding box center [540, 547] width 717 height 282
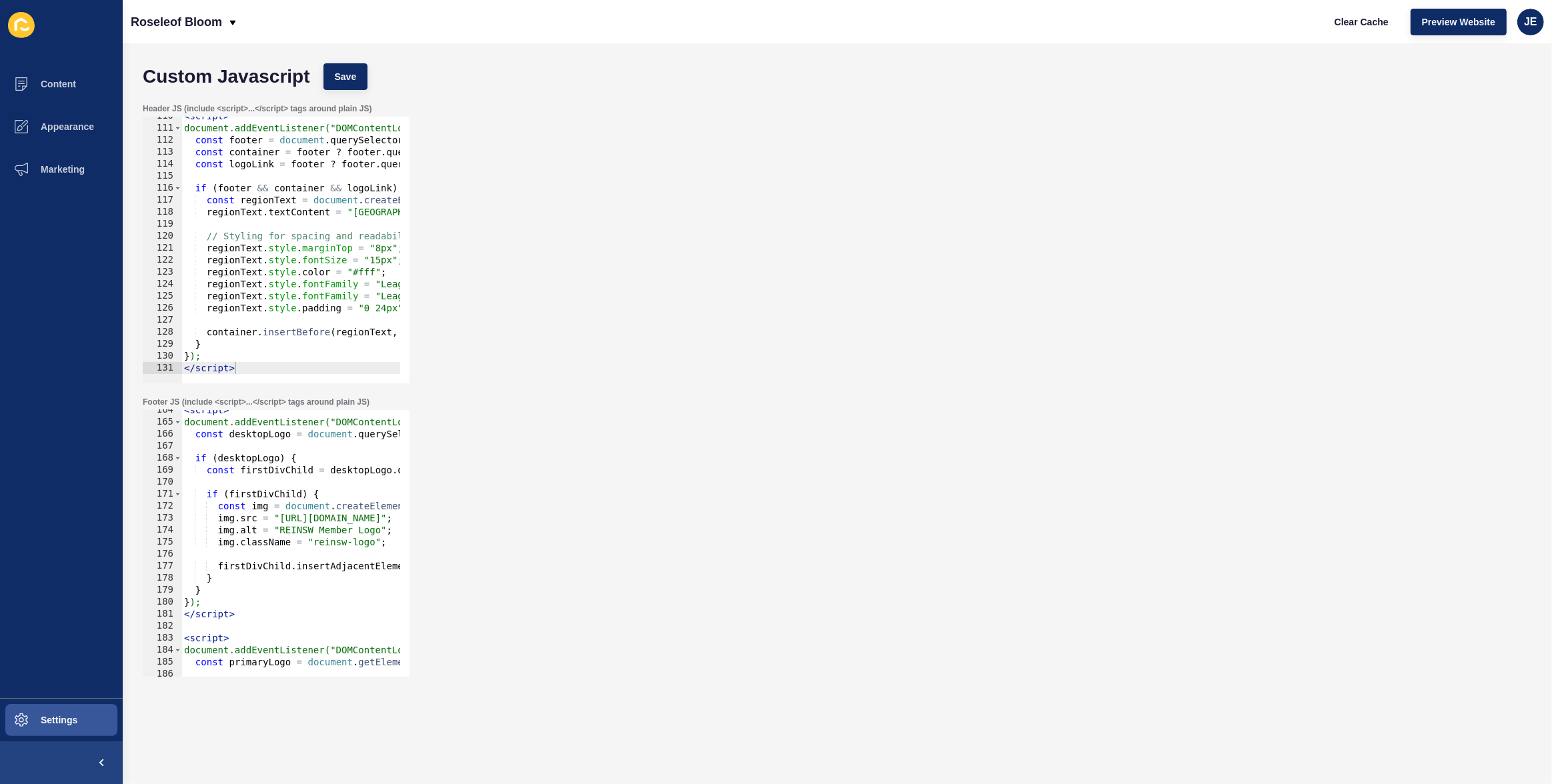
scroll to position [1925, 0]
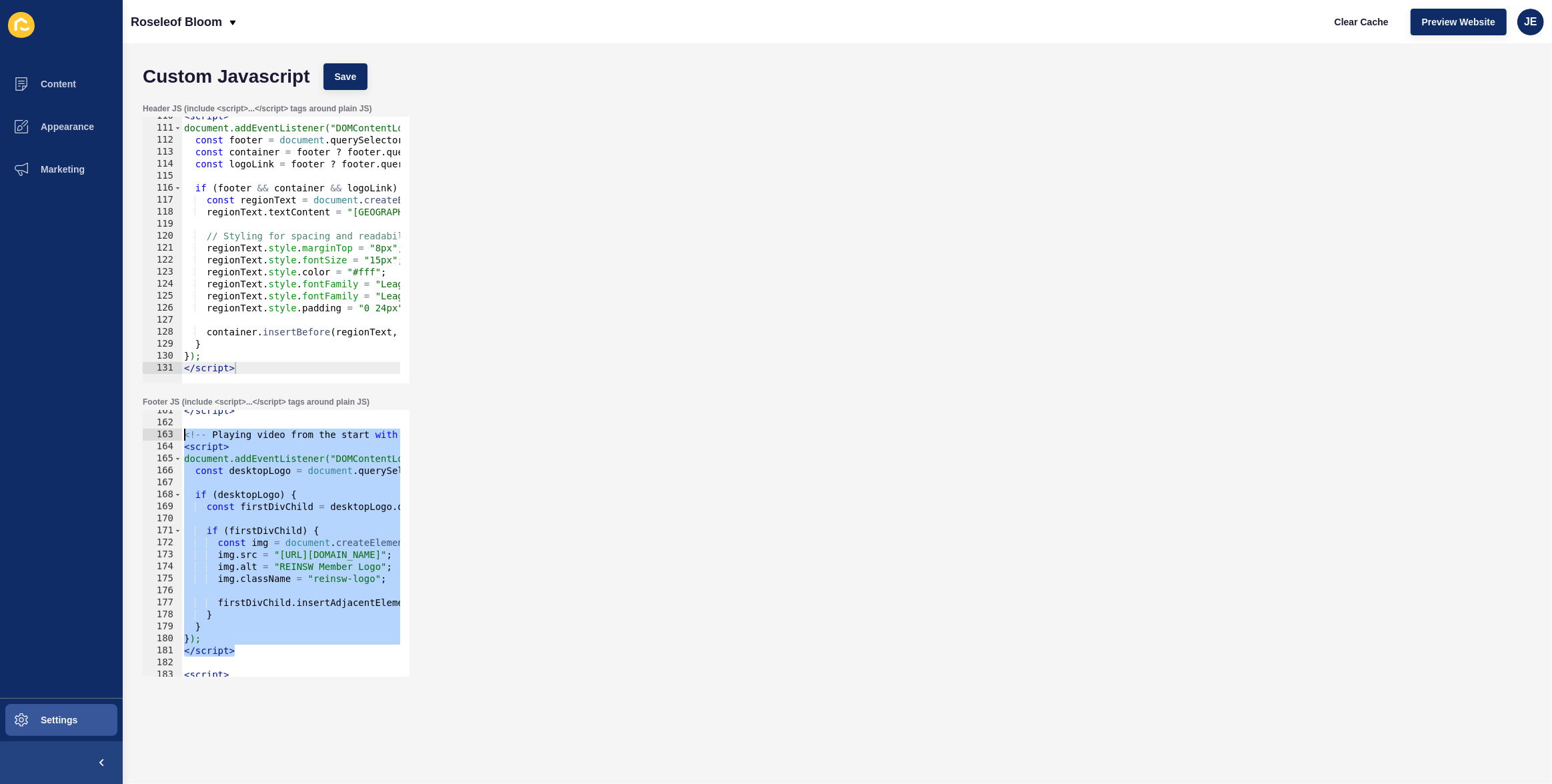
drag, startPoint x: 242, startPoint y: 649, endPoint x: 168, endPoint y: 435, distance: 226.4
click at [168, 435] on div "161 162 163 164 165 166 167 168 169 170 171 172 173 174 175 176 177 178 179 180…" at bounding box center [276, 544] width 267 height 267
click at [291, 454] on div "</ script > <!-- Playing video from the start with retries --> < script > docum…" at bounding box center [540, 546] width 717 height 282
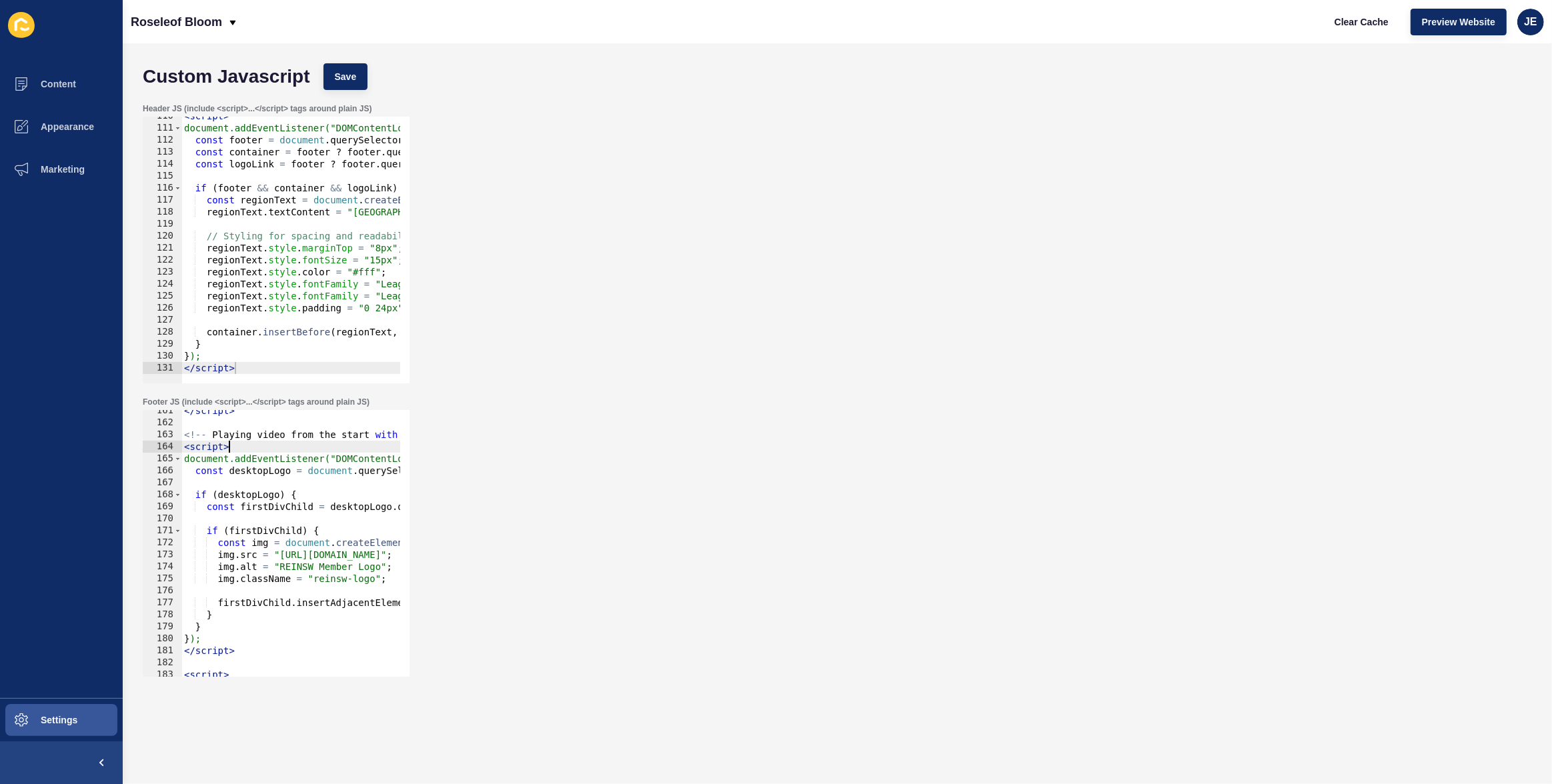
click at [290, 442] on div "</ script > <!-- Playing video from the start with retries --> < script > docum…" at bounding box center [540, 546] width 717 height 282
click at [293, 438] on div "</ script > <!-- Playing video from the start with retries --> < script > docum…" at bounding box center [540, 546] width 717 height 282
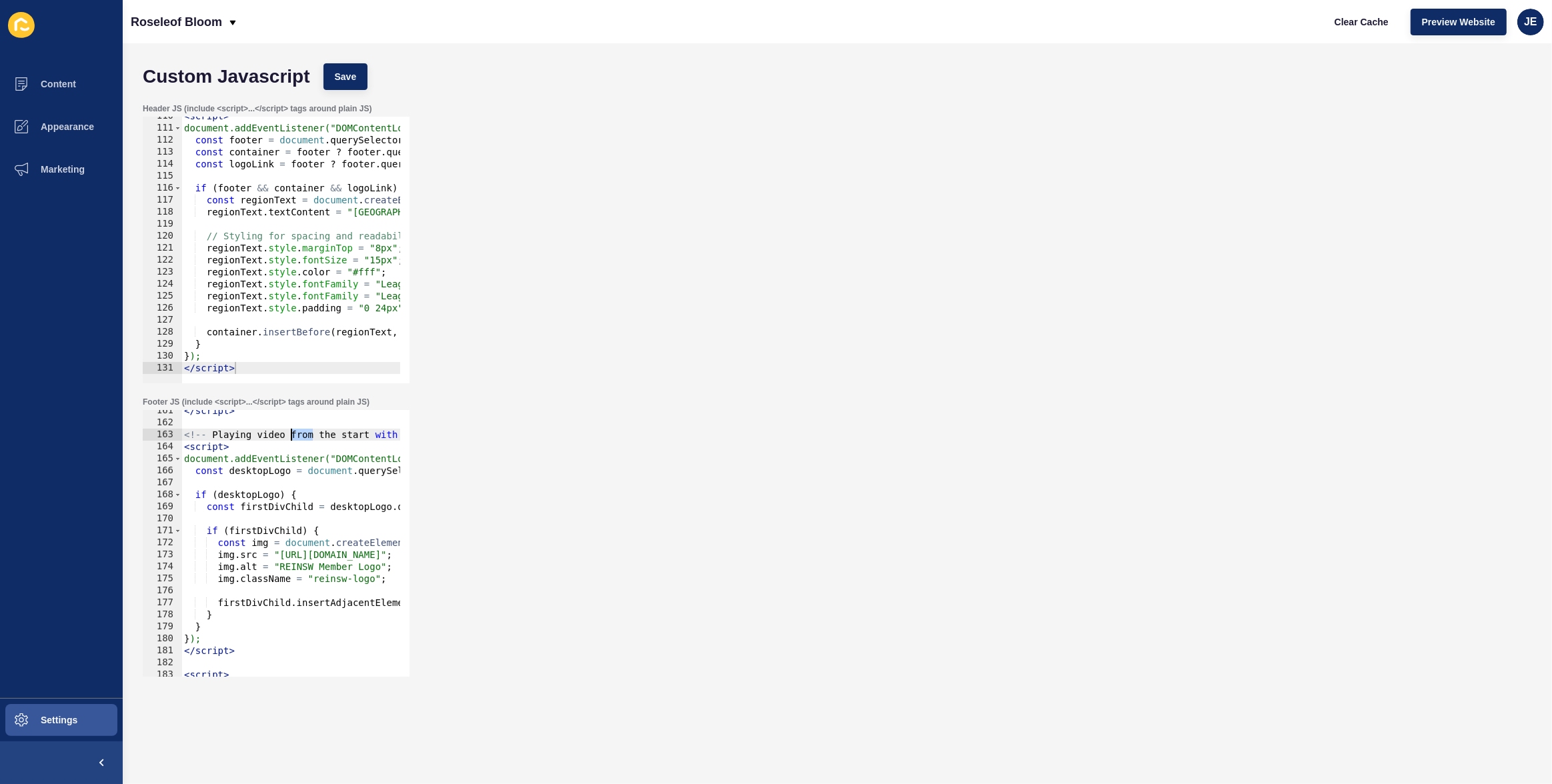
click at [293, 438] on div "</ script > <!-- Playing video from the start with retries --> < script > docum…" at bounding box center [540, 546] width 717 height 282
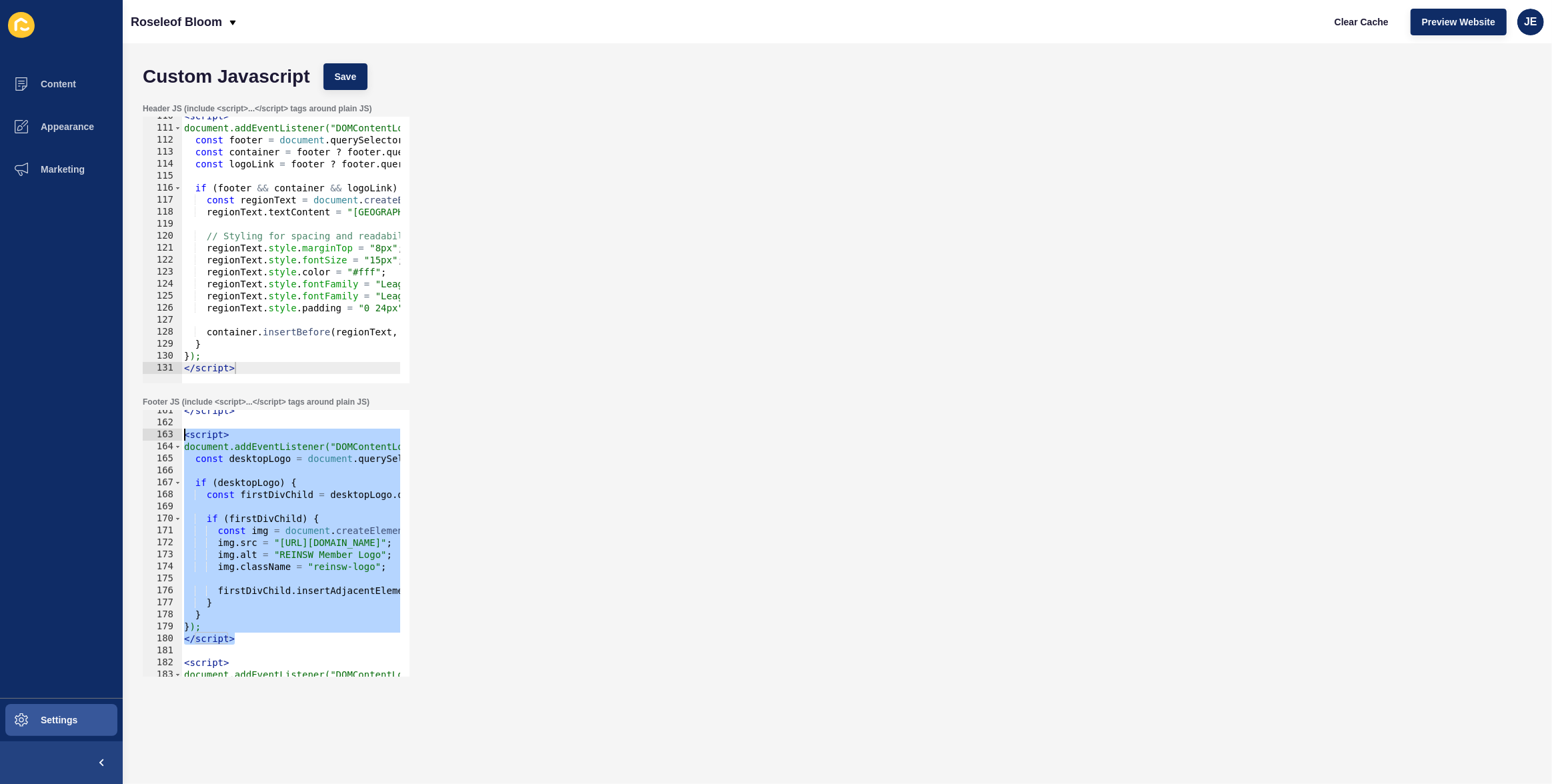
drag, startPoint x: 242, startPoint y: 643, endPoint x: 148, endPoint y: 438, distance: 225.5
click at [148, 438] on div "<script> 161 162 163 164 165 166 167 168 169 170 171 172 173 174 175 176 177 17…" at bounding box center [276, 544] width 267 height 267
type textarea "<script> document.addEventListener("DOMContentLoaded", function () {"
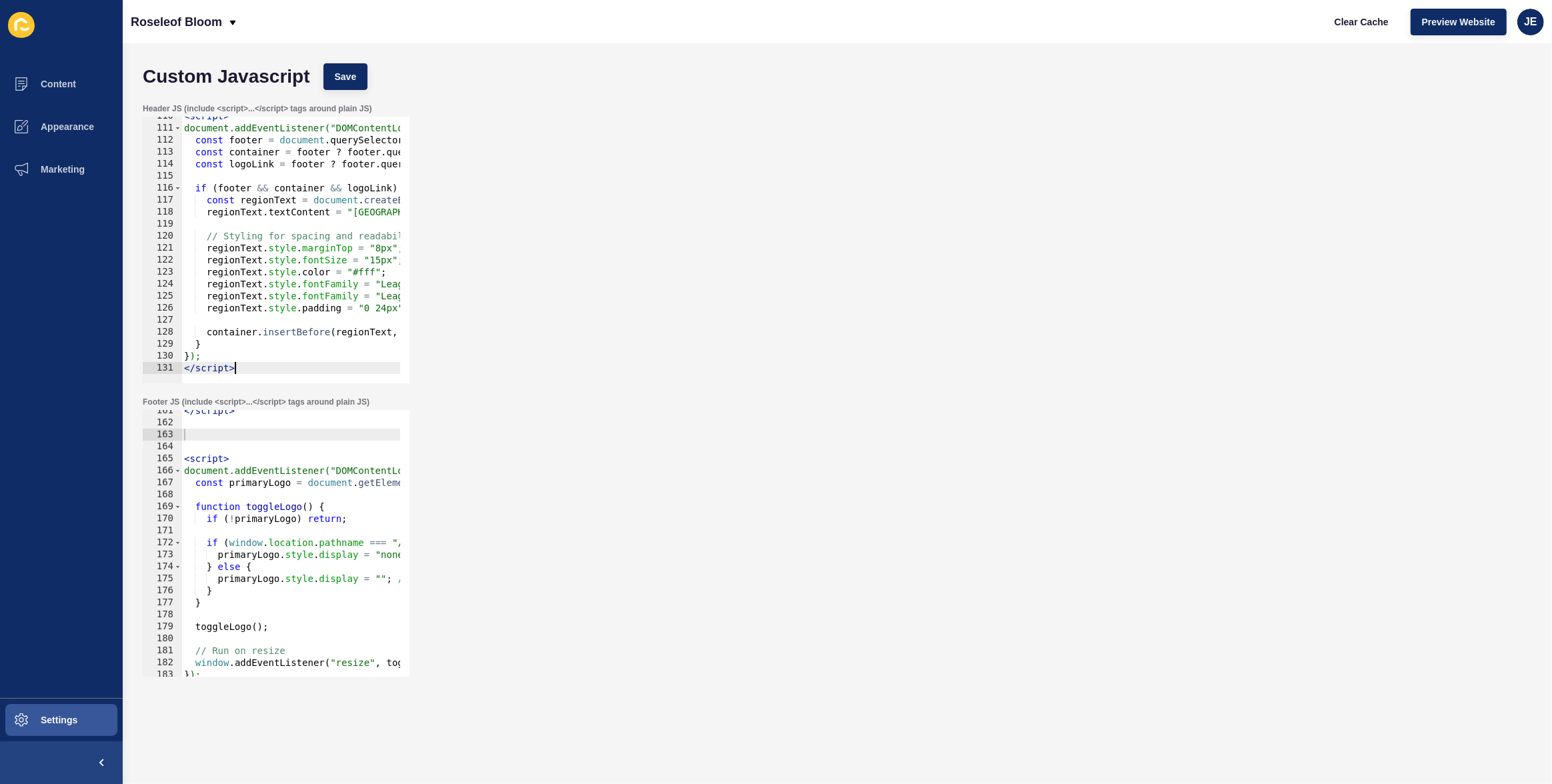
click at [275, 370] on div "< script > document.addEventListener("DOMContentLoaded", function () { const fo…" at bounding box center [980, 251] width 1596 height 282
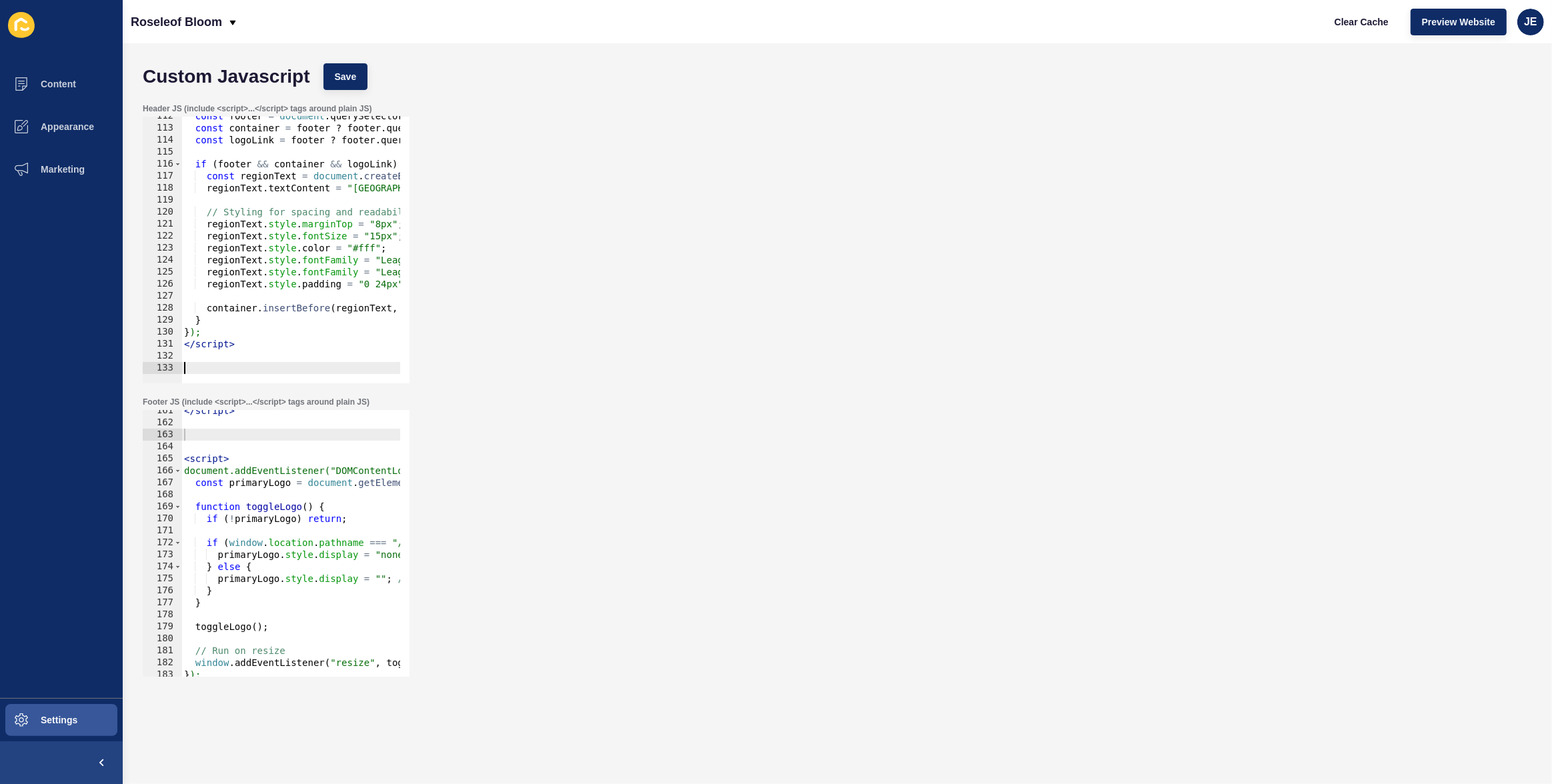
paste textarea "</script>"
type textarea "</script>"
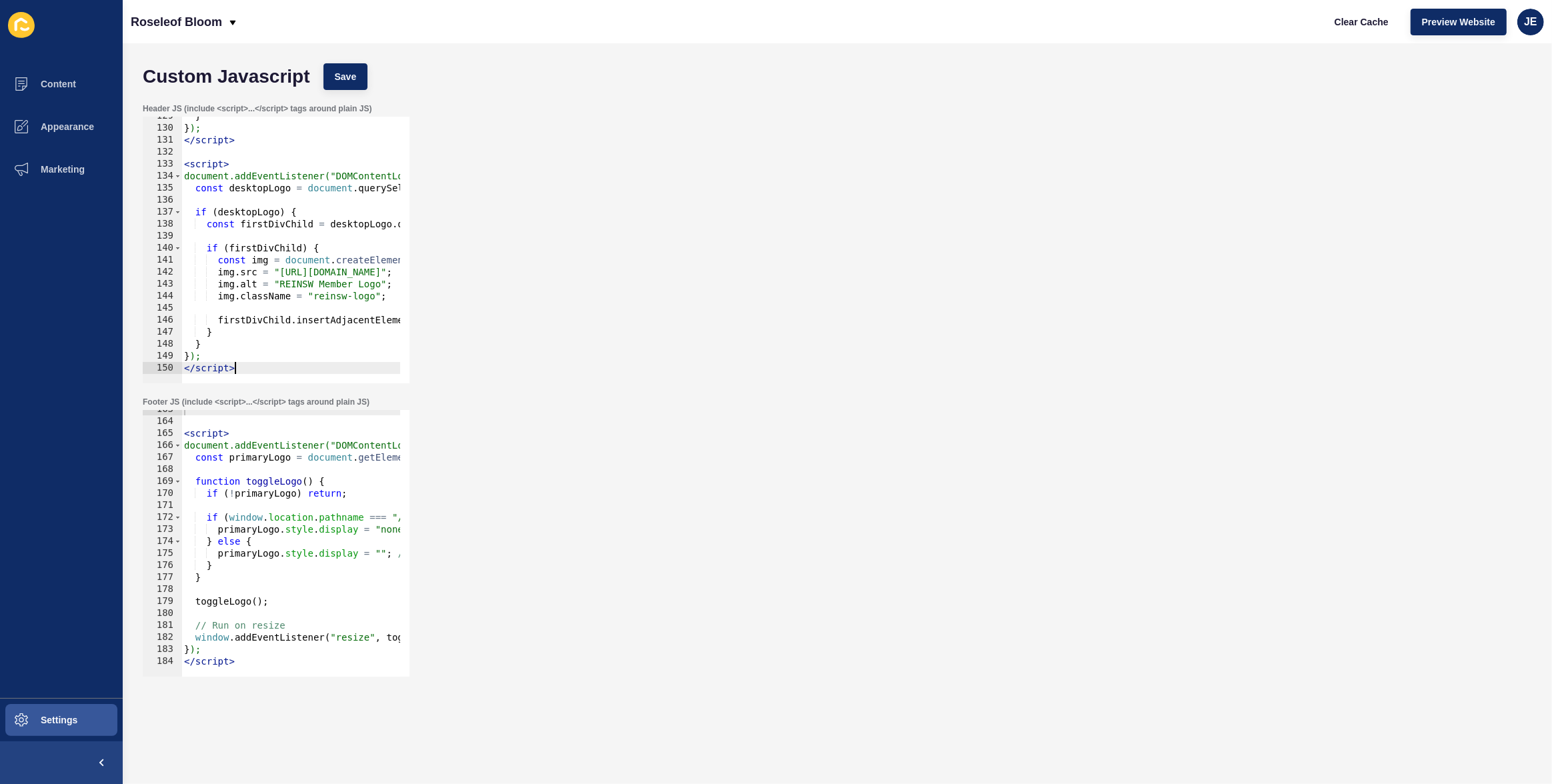
scroll to position [1951, 0]
type textarea "primaryLogo.style.display = ""; // reset to default"
click at [334, 554] on div "< script > document.addEventListener("DOMContentLoaded", function () { const pr…" at bounding box center [492, 545] width 621 height 282
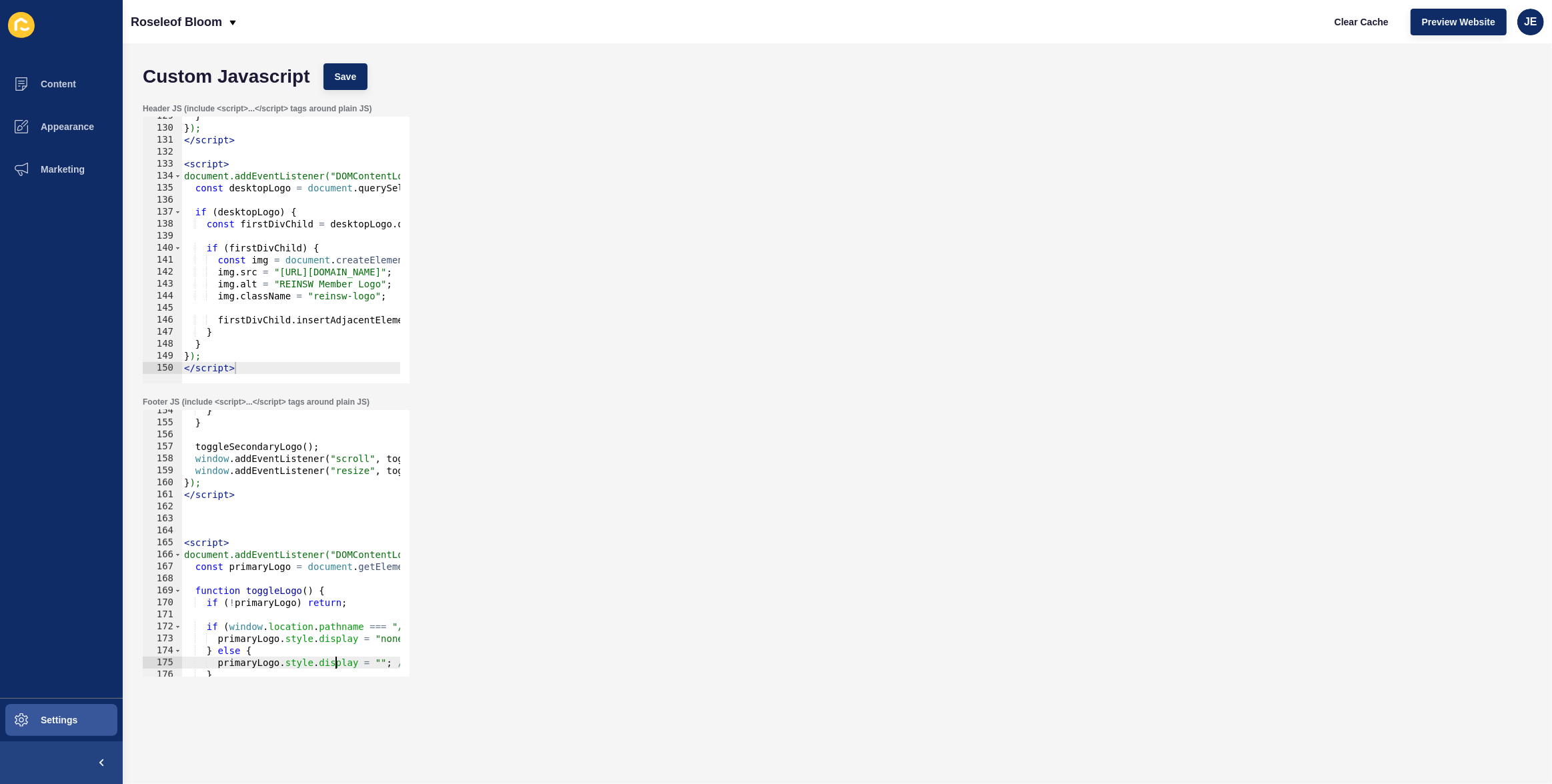
scroll to position [1842, 0]
click at [226, 526] on div "} } toggleSecondaryLogo ( ) ; window . addEventListener ( "scroll" , toggleSeco…" at bounding box center [492, 546] width 621 height 282
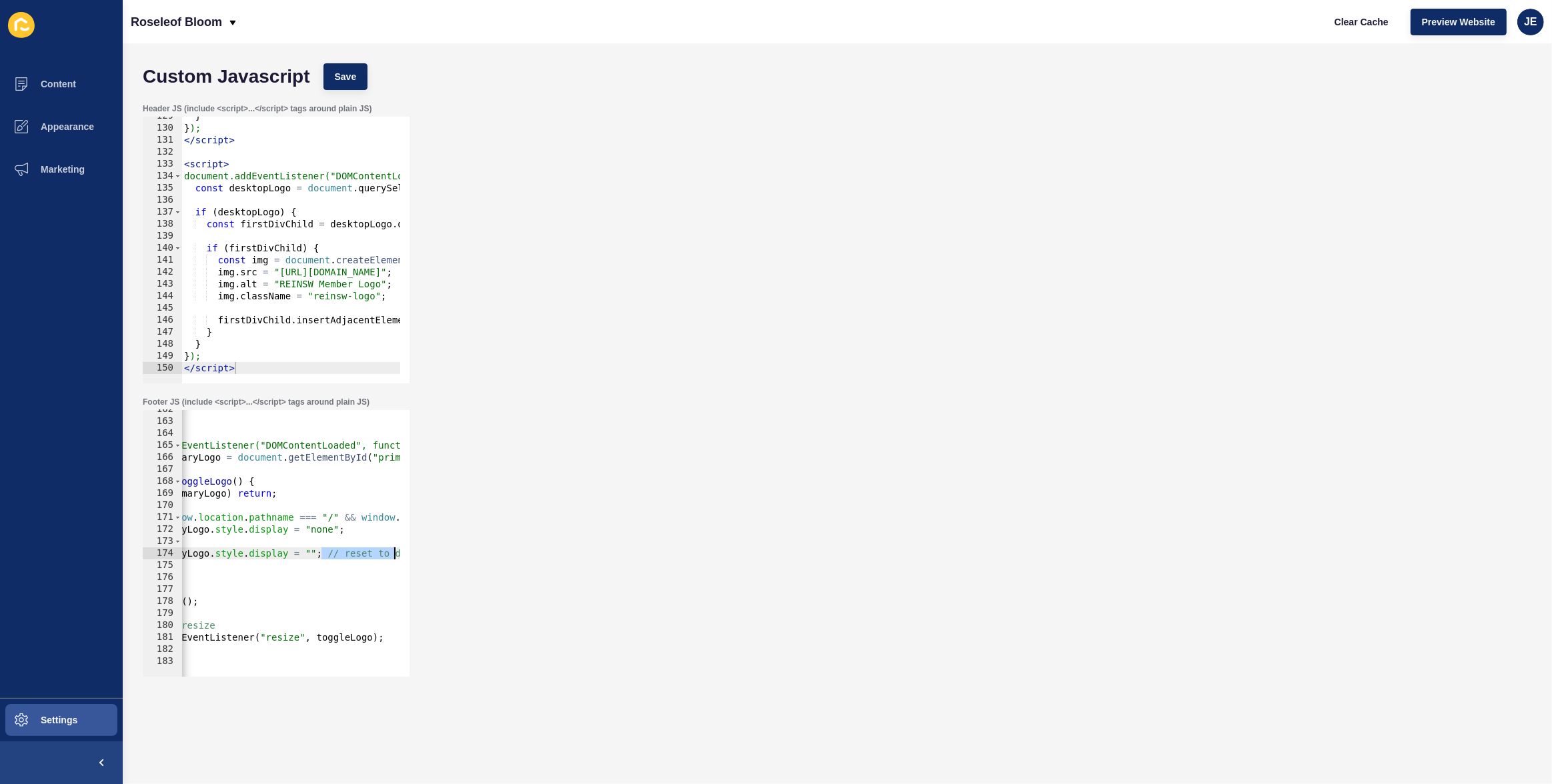
scroll to position [0, 109]
drag, startPoint x: 398, startPoint y: 553, endPoint x: 422, endPoint y: 549, distance: 24.3
click at [422, 549] on div "Footer JS (include <script>...</script> tags around plain JS) 162 163 164 165 1…" at bounding box center [837, 537] width 1403 height 293
drag, startPoint x: 347, startPoint y: 514, endPoint x: 411, endPoint y: 513, distance: 64.0
click at [411, 513] on div "Footer JS (include <script>...</script> tags around plain JS) primaryLogo.style…" at bounding box center [837, 537] width 1403 height 293
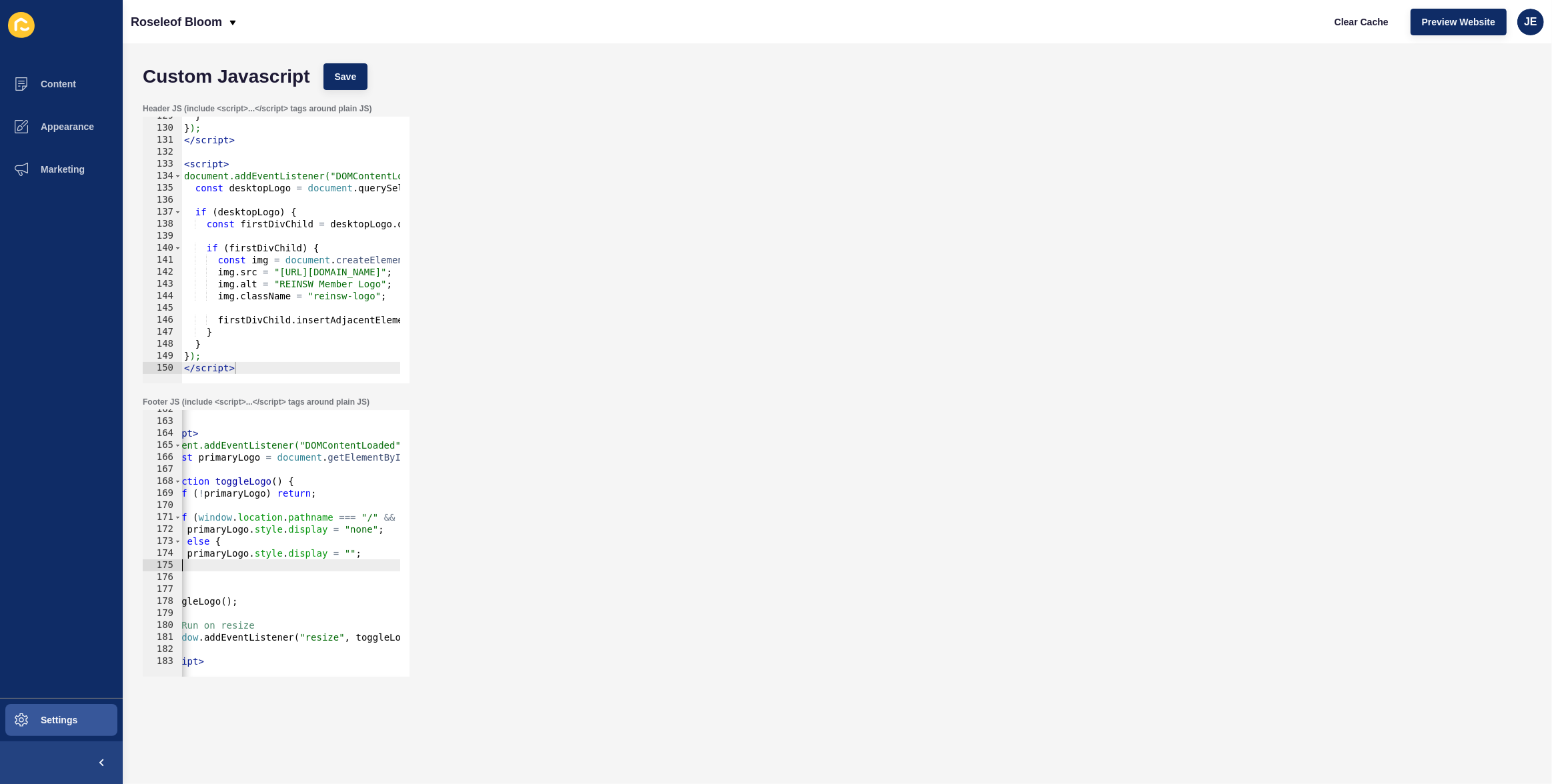
click at [325, 566] on div "< script > document.addEventListener("DOMContentLoaded", function () { const pr…" at bounding box center [461, 545] width 621 height 282
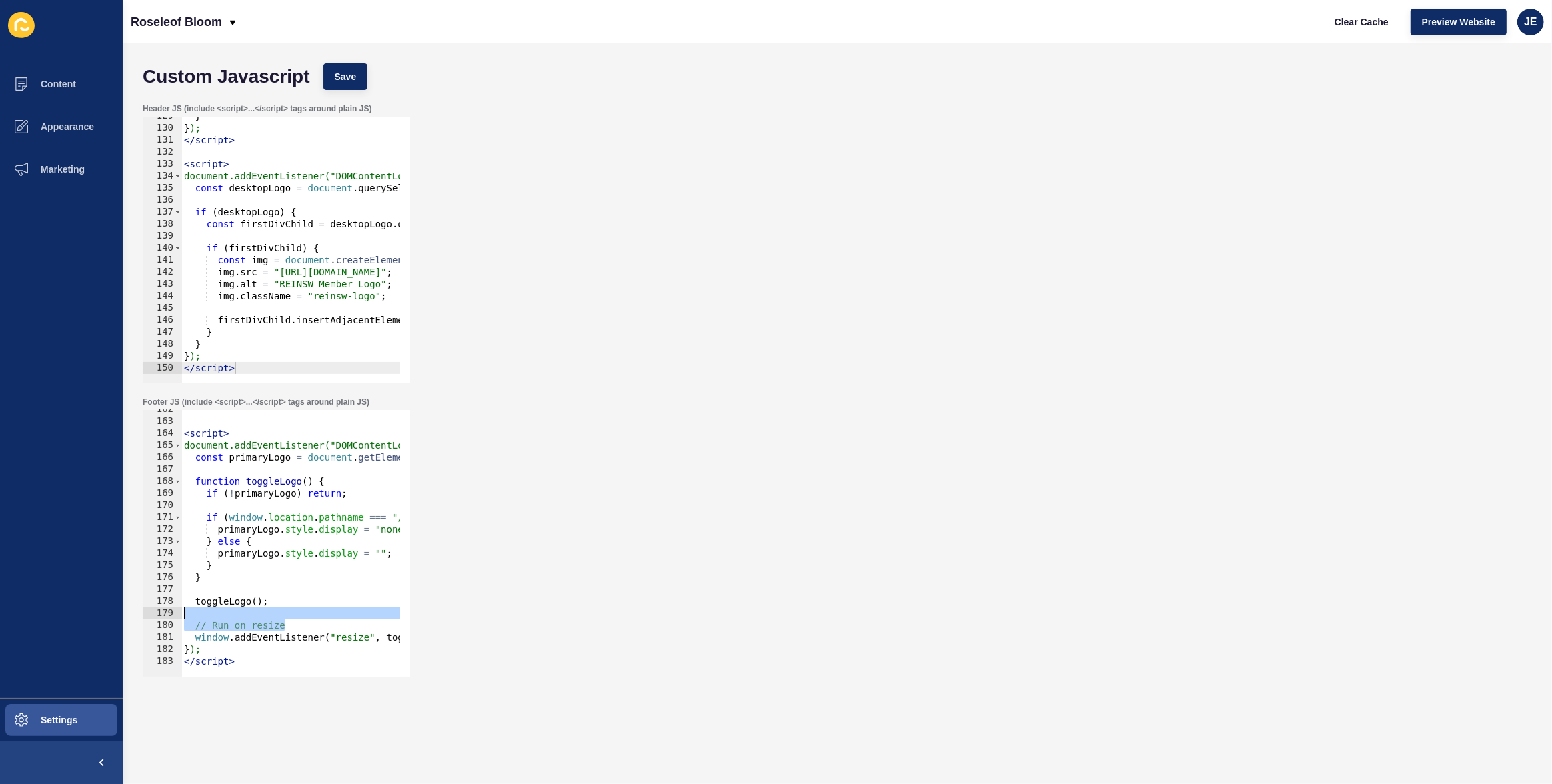
drag, startPoint x: 253, startPoint y: 620, endPoint x: 132, endPoint y: 612, distance: 121.3
click at [132, 612] on div "Custom Javascript Save Header JS (include <script>...</script> tags around plai…" at bounding box center [837, 413] width 1429 height 740
type textarea "// Run on resize"
click at [272, 616] on div "< script > document.addEventListener("DOMContentLoaded", function () { const pr…" at bounding box center [492, 545] width 621 height 282
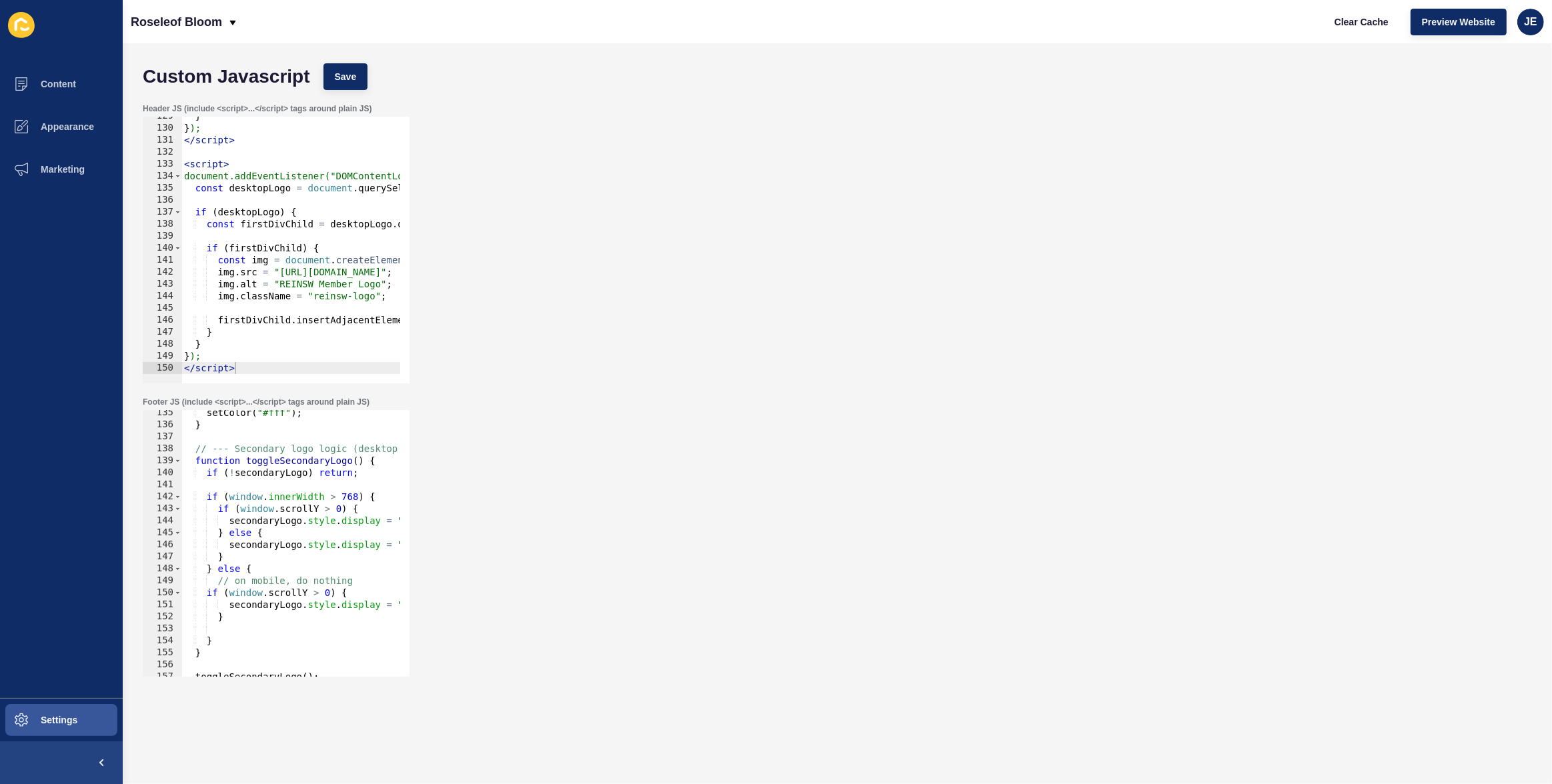
click at [302, 449] on div "setColor ( "#fff" ) ; } // --- Secondary logo logic (desktop only) --- function…" at bounding box center [492, 548] width 621 height 282
type textarea "function toggleSecondaryLogo() {"
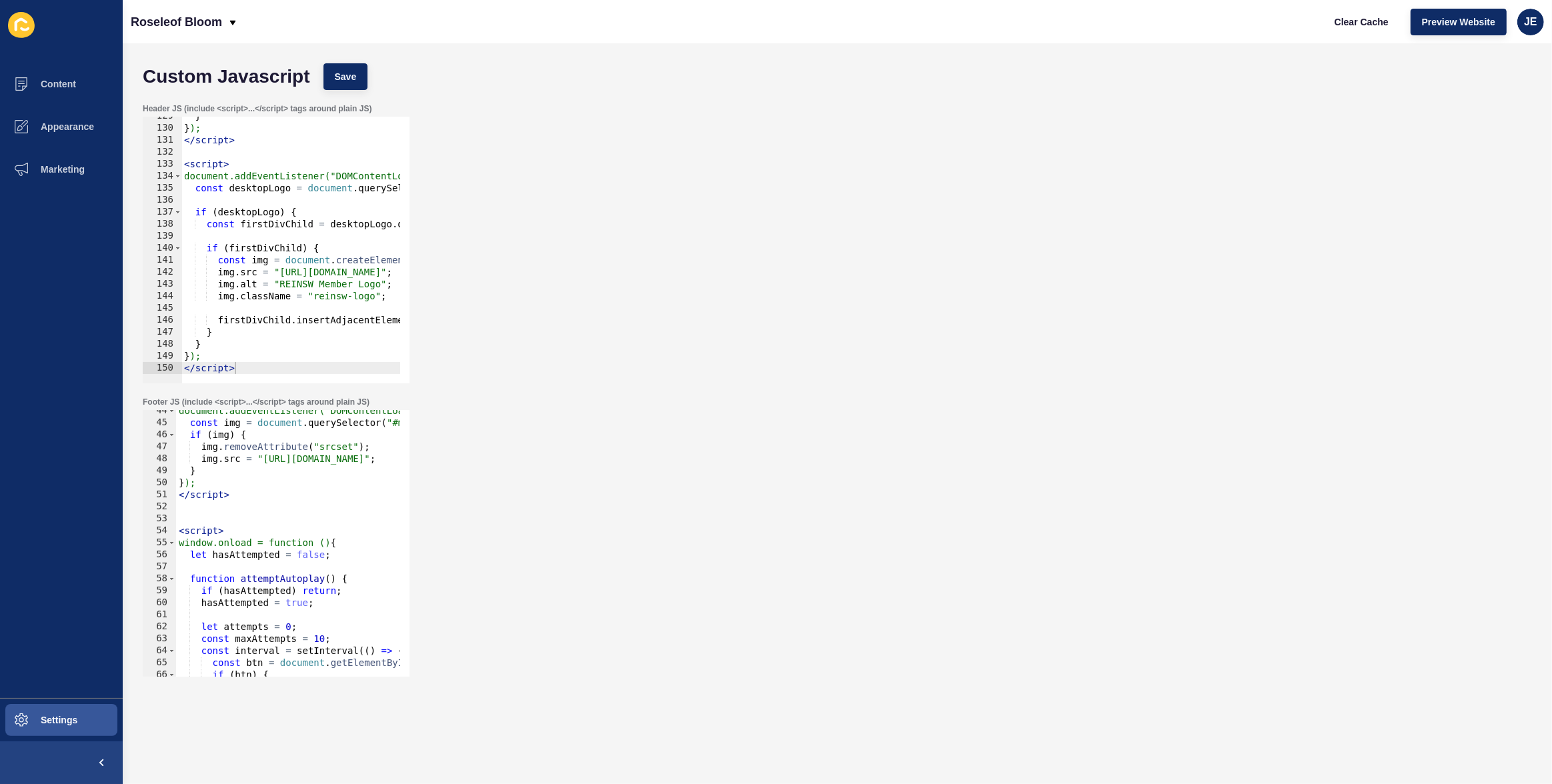
scroll to position [485, 0]
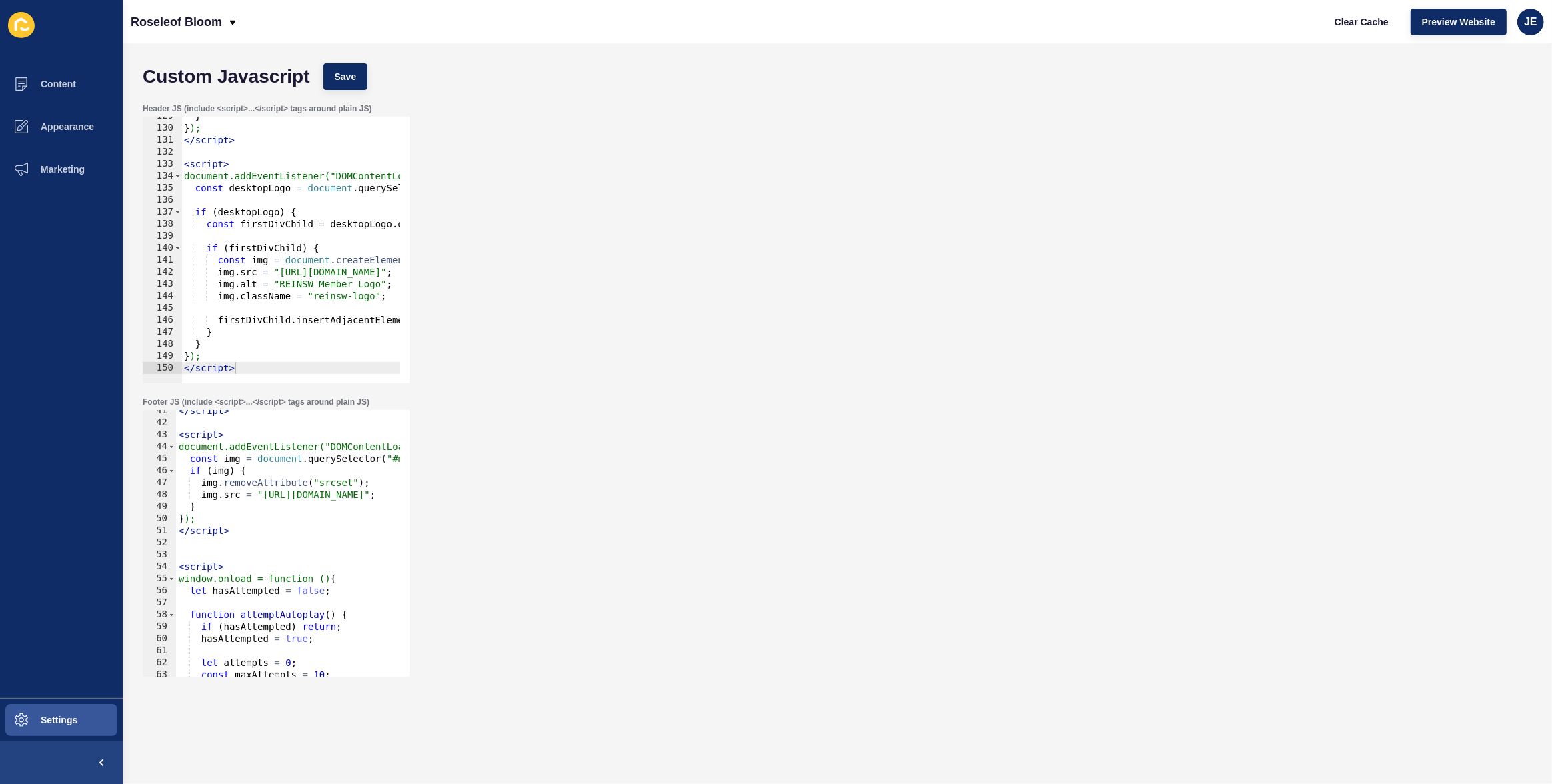
click at [250, 550] on div "</ script > < script > document.addEventListener("DOMContentLoaded", function (…" at bounding box center [486, 546] width 621 height 282
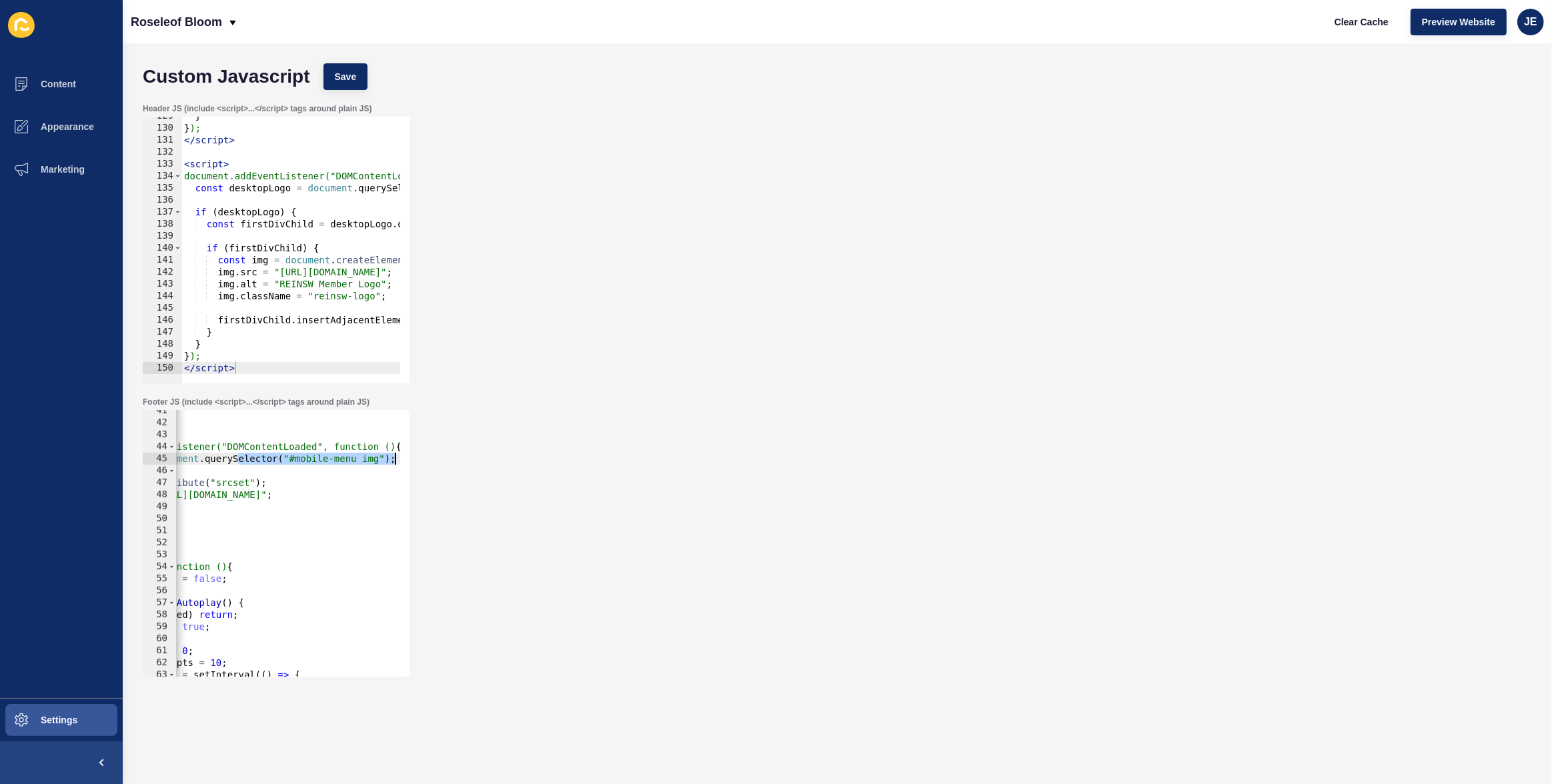
drag, startPoint x: 340, startPoint y: 461, endPoint x: 410, endPoint y: 461, distance: 70.0
click at [410, 461] on div "Footer JS (include <script>...</script> tags around plain JS) 41 42 43 44 45 46…" at bounding box center [275, 536] width 270 height 283
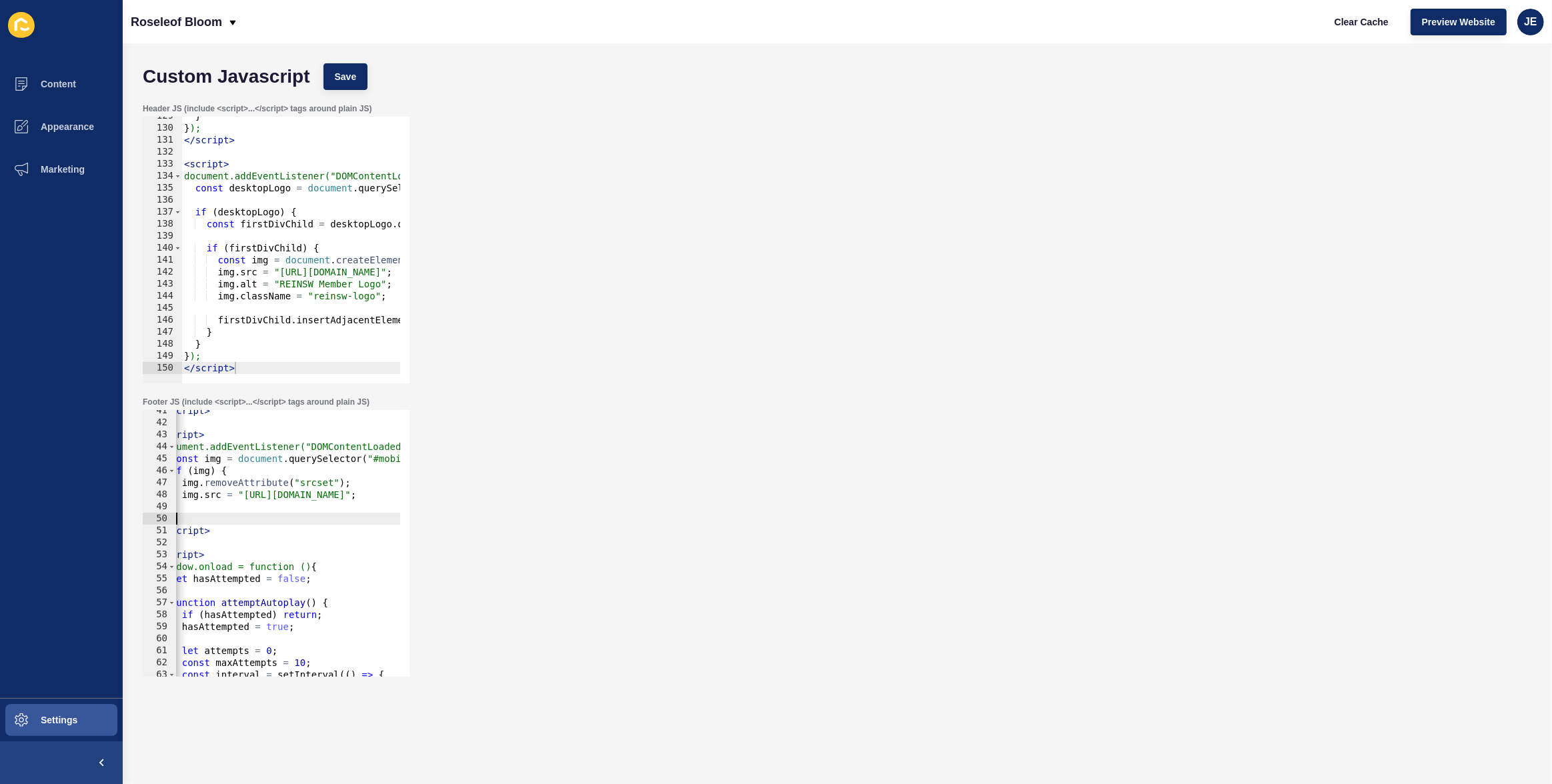
scroll to position [0, 0]
drag, startPoint x: 293, startPoint y: 521, endPoint x: 171, endPoint y: 518, distance: 122.0
click at [171, 518] on div "const img = document.querySelector("#mobile-menu img"); 41 42 43 44 45 46 47 48…" at bounding box center [276, 544] width 267 height 267
type textarea "});"
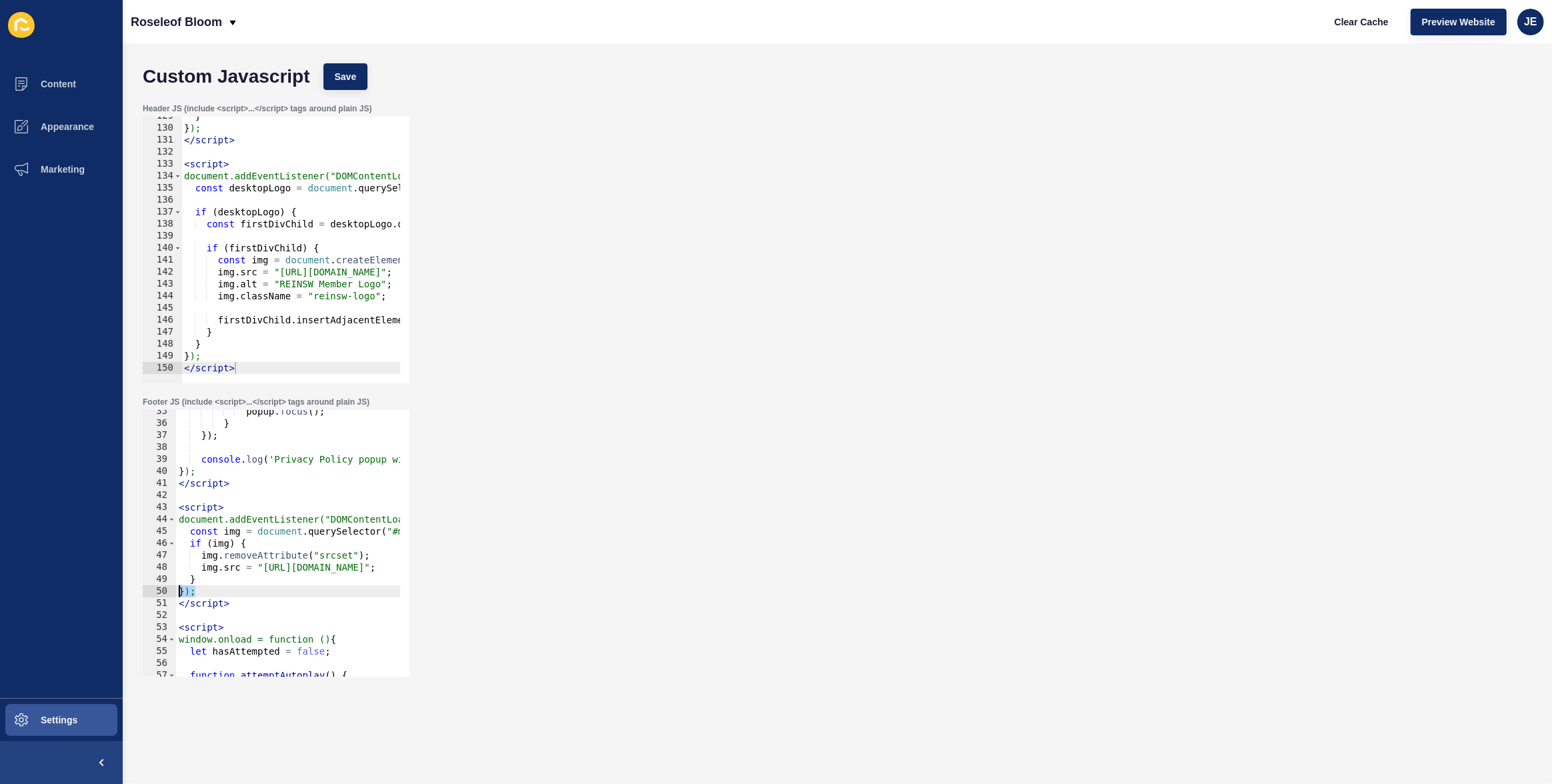
scroll to position [412, 0]
click at [241, 496] on div "popup . focus ( ) ; } }) ; console . log ( 'Privacy Policy popup with custom ti…" at bounding box center [486, 547] width 621 height 282
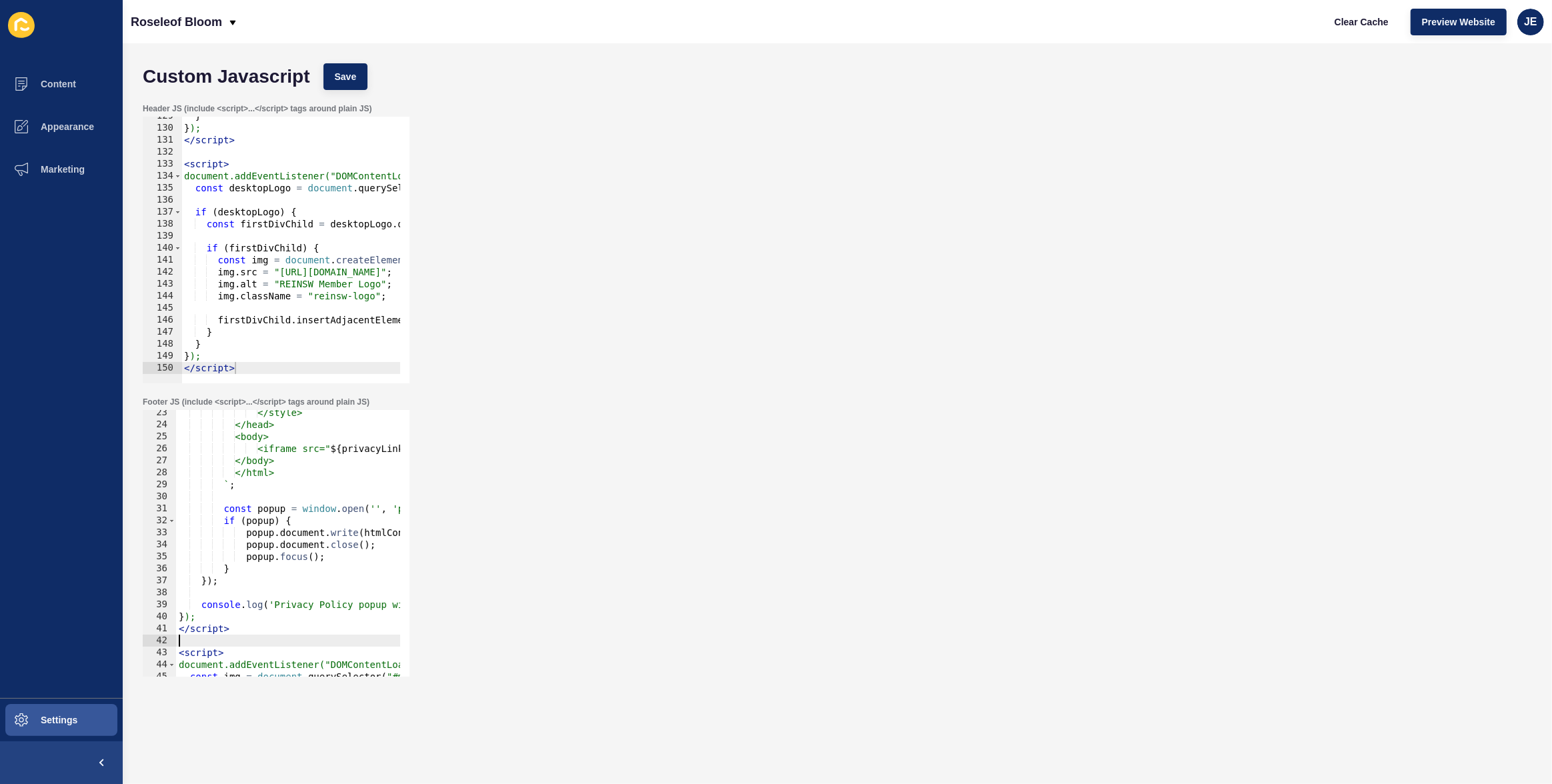
scroll to position [0, 0]
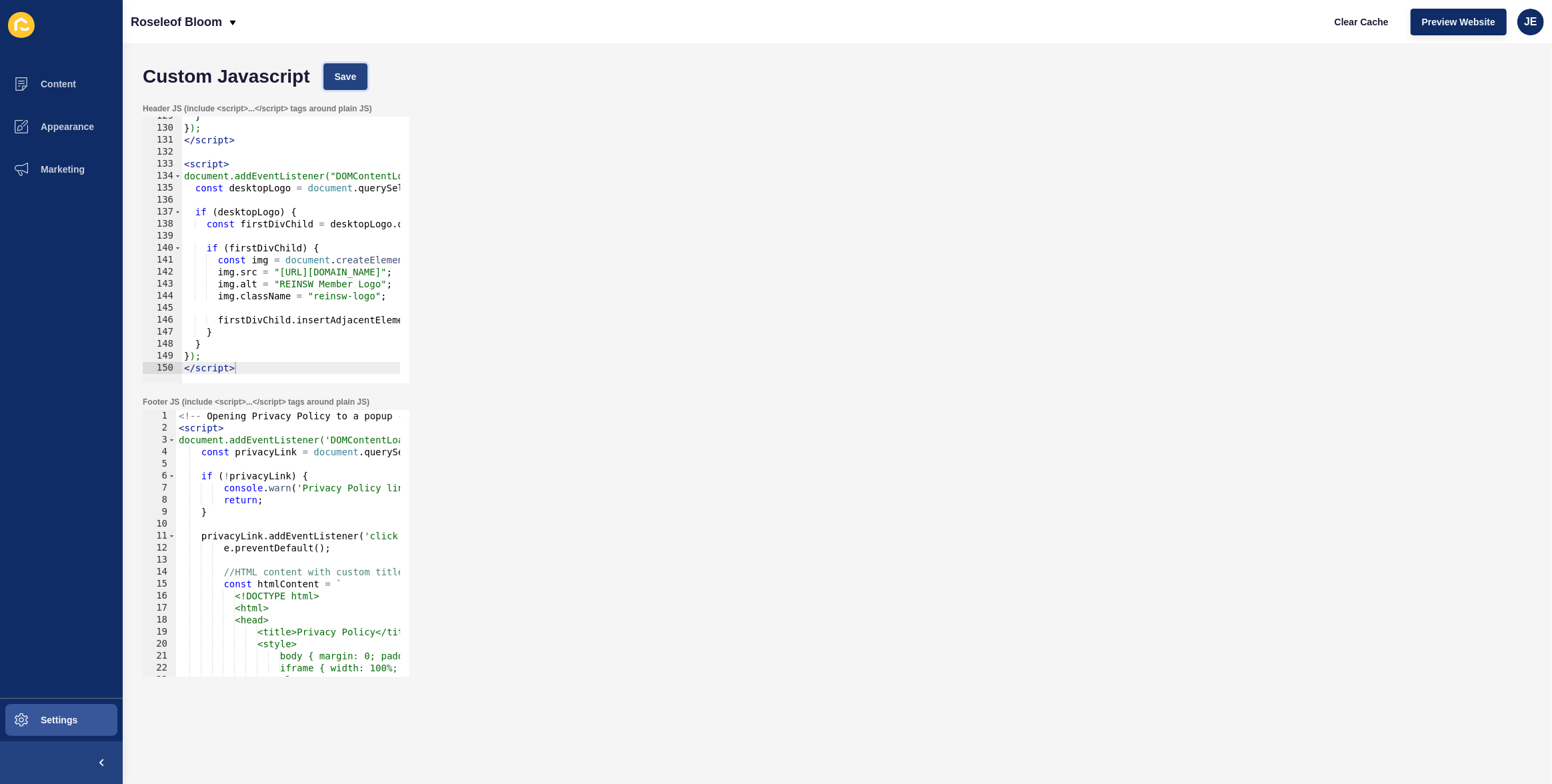
click at [347, 79] on span "Save" at bounding box center [345, 77] width 22 height 13
click at [1354, 24] on span "Clear Cache" at bounding box center [1361, 22] width 54 height 13
click at [795, 122] on div "Header JS (include <script>...</script> tags around plain JS) </script> 129 130…" at bounding box center [837, 243] width 1403 height 293
click at [1448, 33] on button "Preview Website" at bounding box center [1458, 22] width 96 height 26
click at [1343, 16] on span "Clear Cache" at bounding box center [1361, 22] width 54 height 13
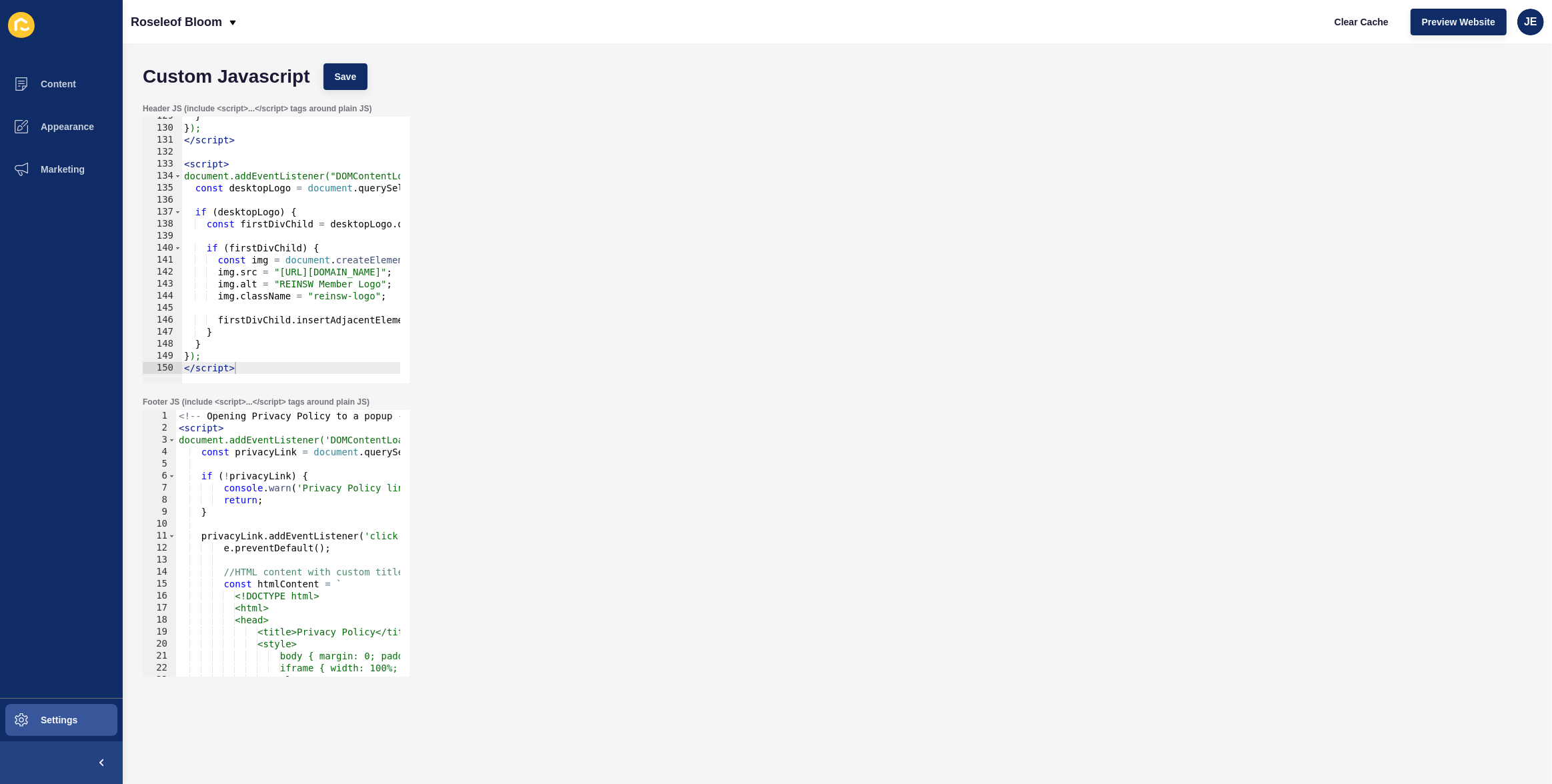
type textarea "console.warn('Privacy Policy link not found');"
click at [312, 489] on div "<!-- Opening Privacy Policy to a popup --> < script > document.addEventListener…" at bounding box center [486, 551] width 621 height 282
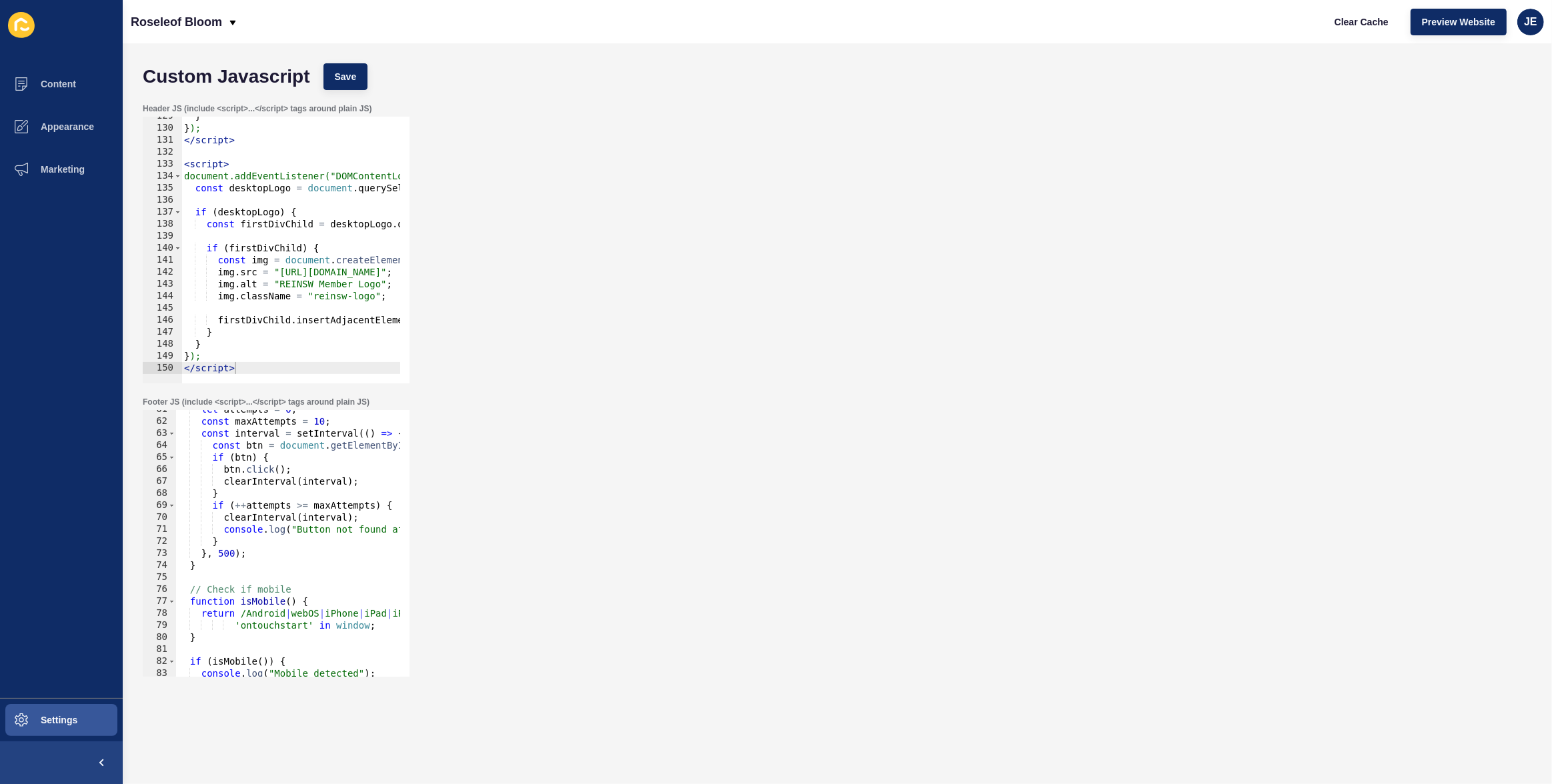
scroll to position [727, 0]
type textarea "img.className = "reinsw-logo";"
click at [327, 290] on div "} } ); </ script > < script > document.addEventListener("DOMContentLoaded", fun…" at bounding box center [980, 251] width 1596 height 282
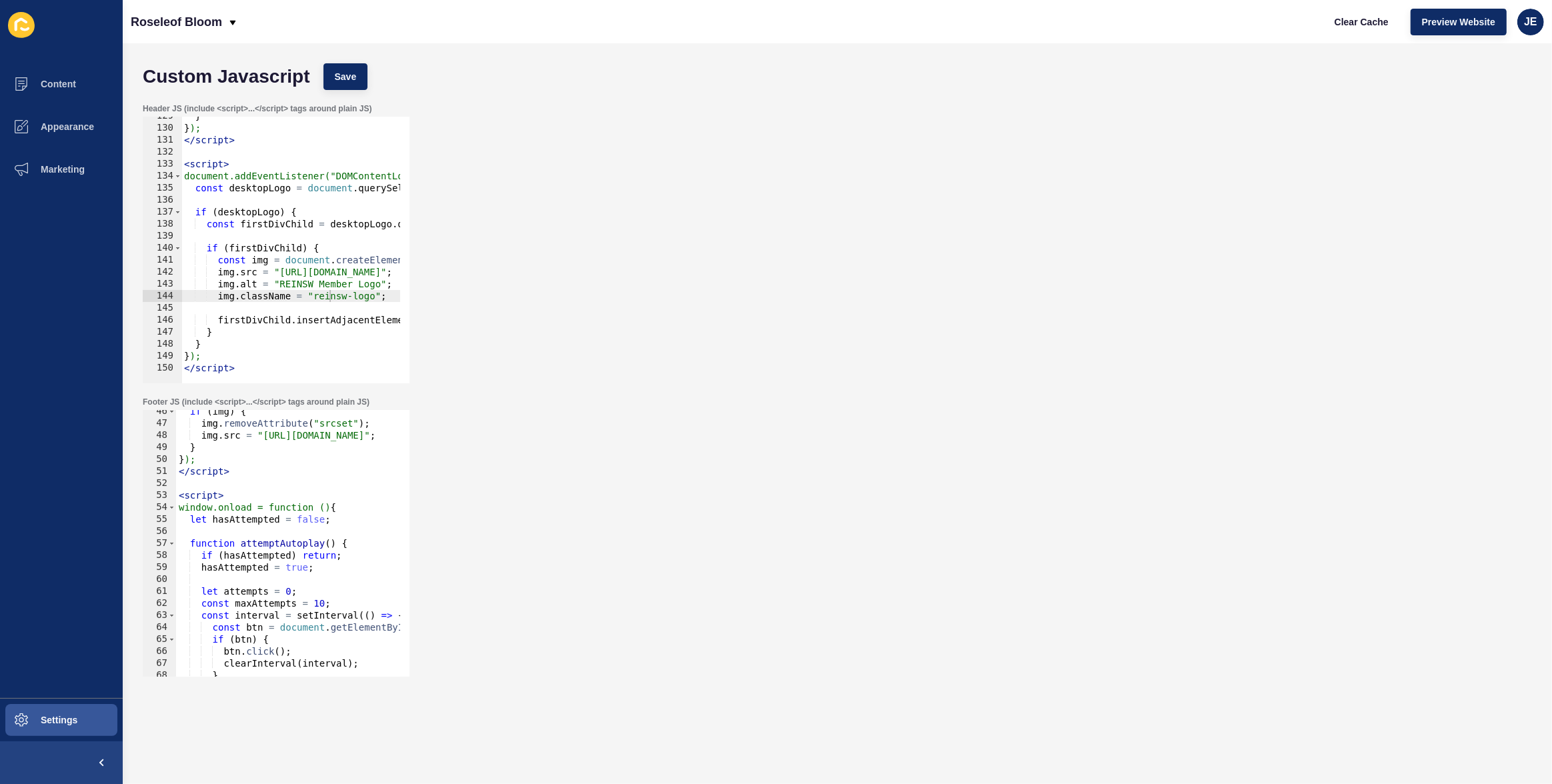
drag, startPoint x: 175, startPoint y: 496, endPoint x: 184, endPoint y: 503, distance: 11.4
click at [184, 505] on div "console.warn('Privacy Policy link not found'); 46 47 48 49 50 51 52 53 54 55 56…" at bounding box center [276, 544] width 267 height 267
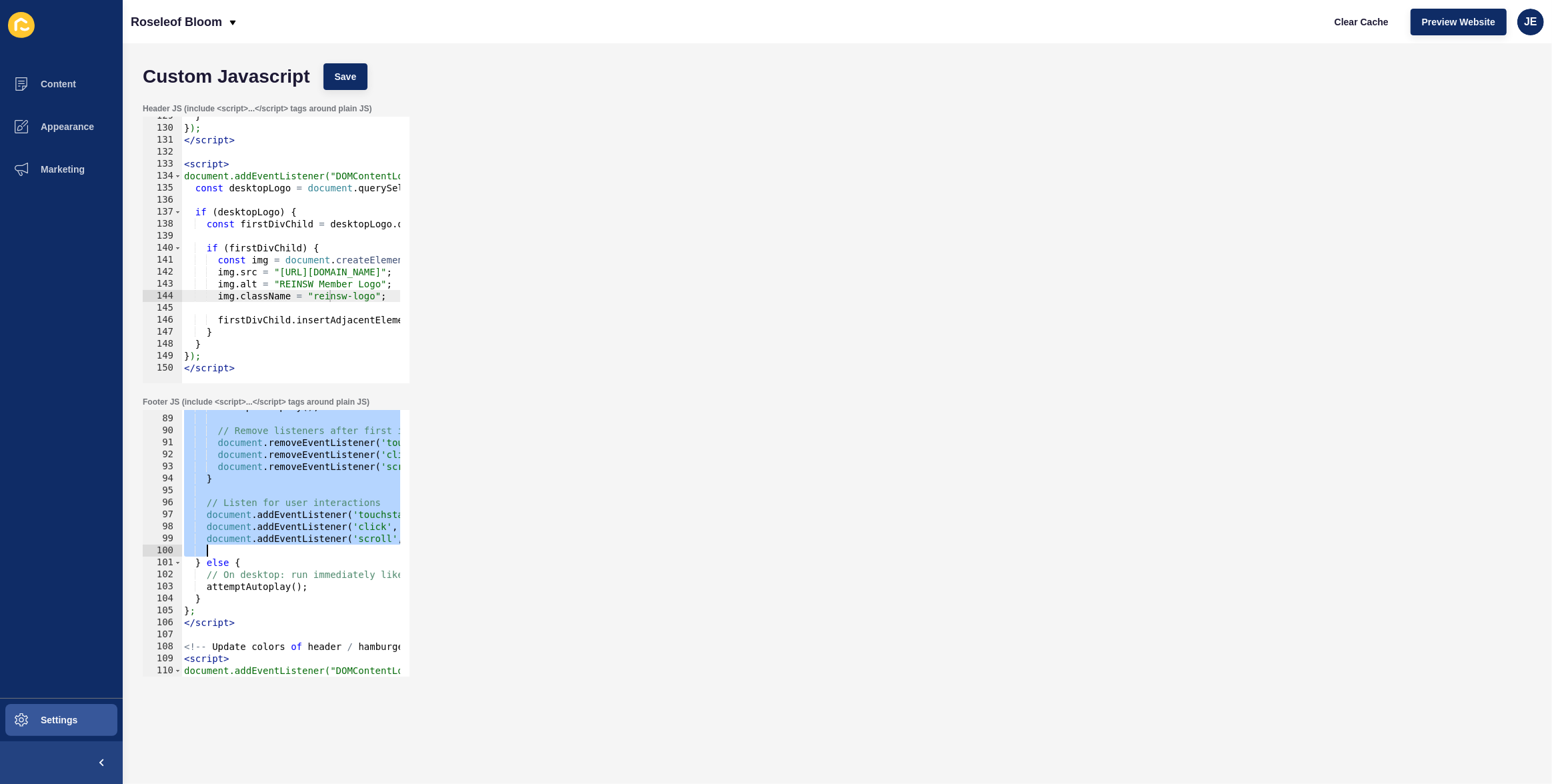
scroll to position [1126, 0]
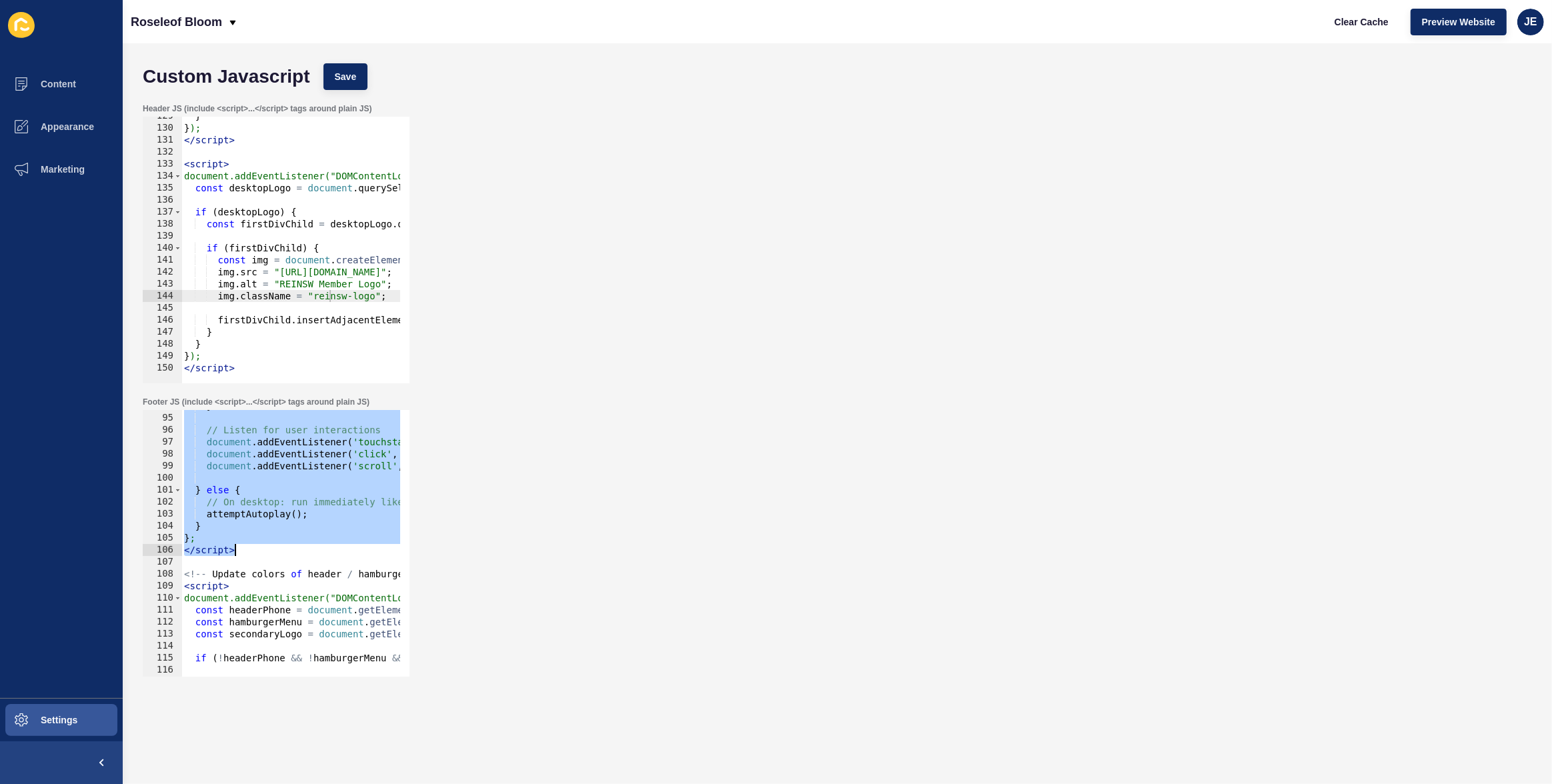
drag, startPoint x: 181, startPoint y: 497, endPoint x: 246, endPoint y: 549, distance: 83.2
click at [246, 549] on div "} // Listen for user interactions document . addEventListener ( 'touchstart' , …" at bounding box center [492, 541] width 621 height 282
click at [363, 78] on button "Save" at bounding box center [345, 77] width 44 height 26
click at [1350, 22] on span "Clear Cache" at bounding box center [1361, 22] width 54 height 13
click at [327, 431] on div "// } // // Listen for user interactions // document.addEventListener('touchstar…" at bounding box center [492, 541] width 621 height 282
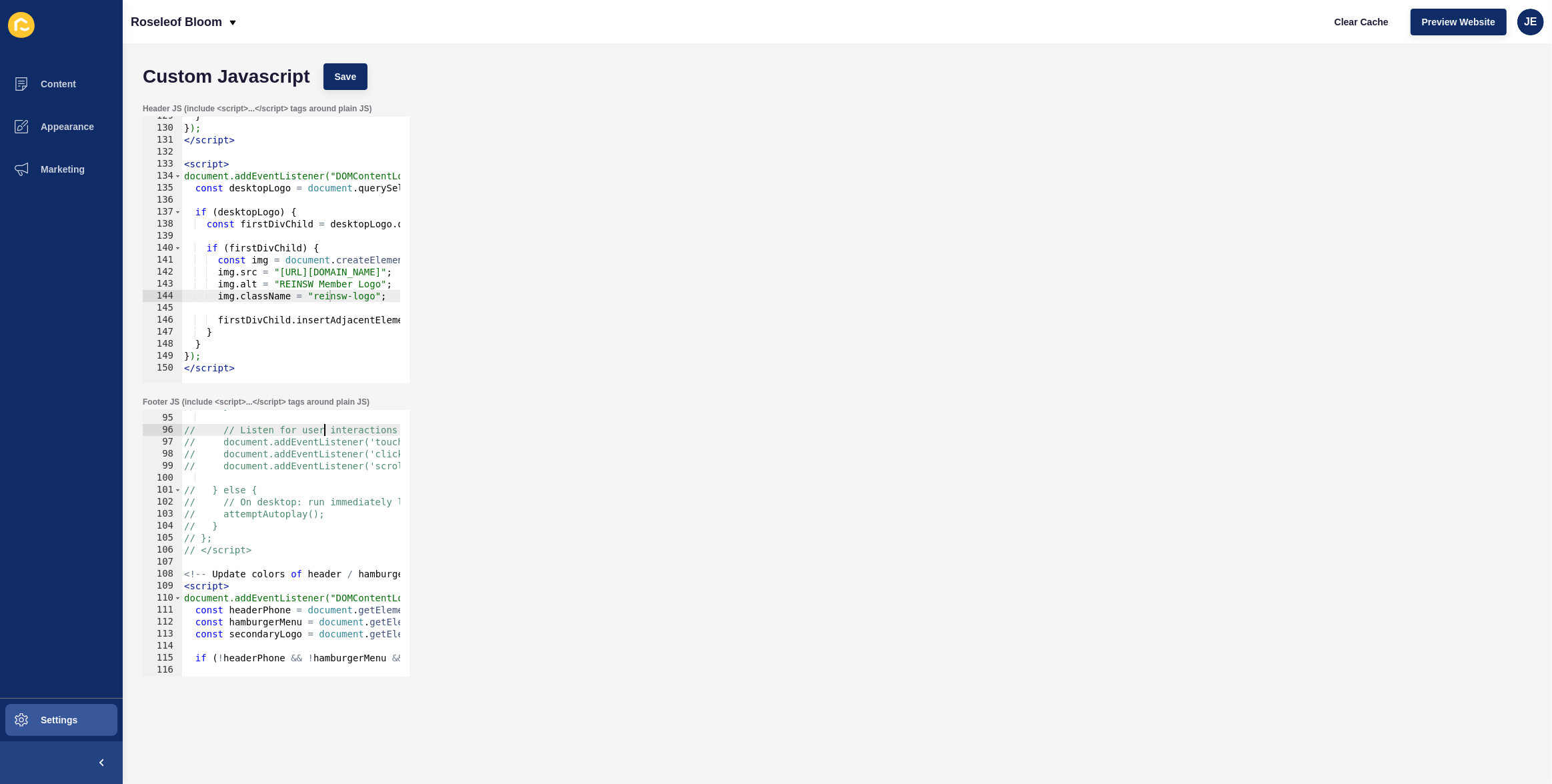
type textarea "<script>"
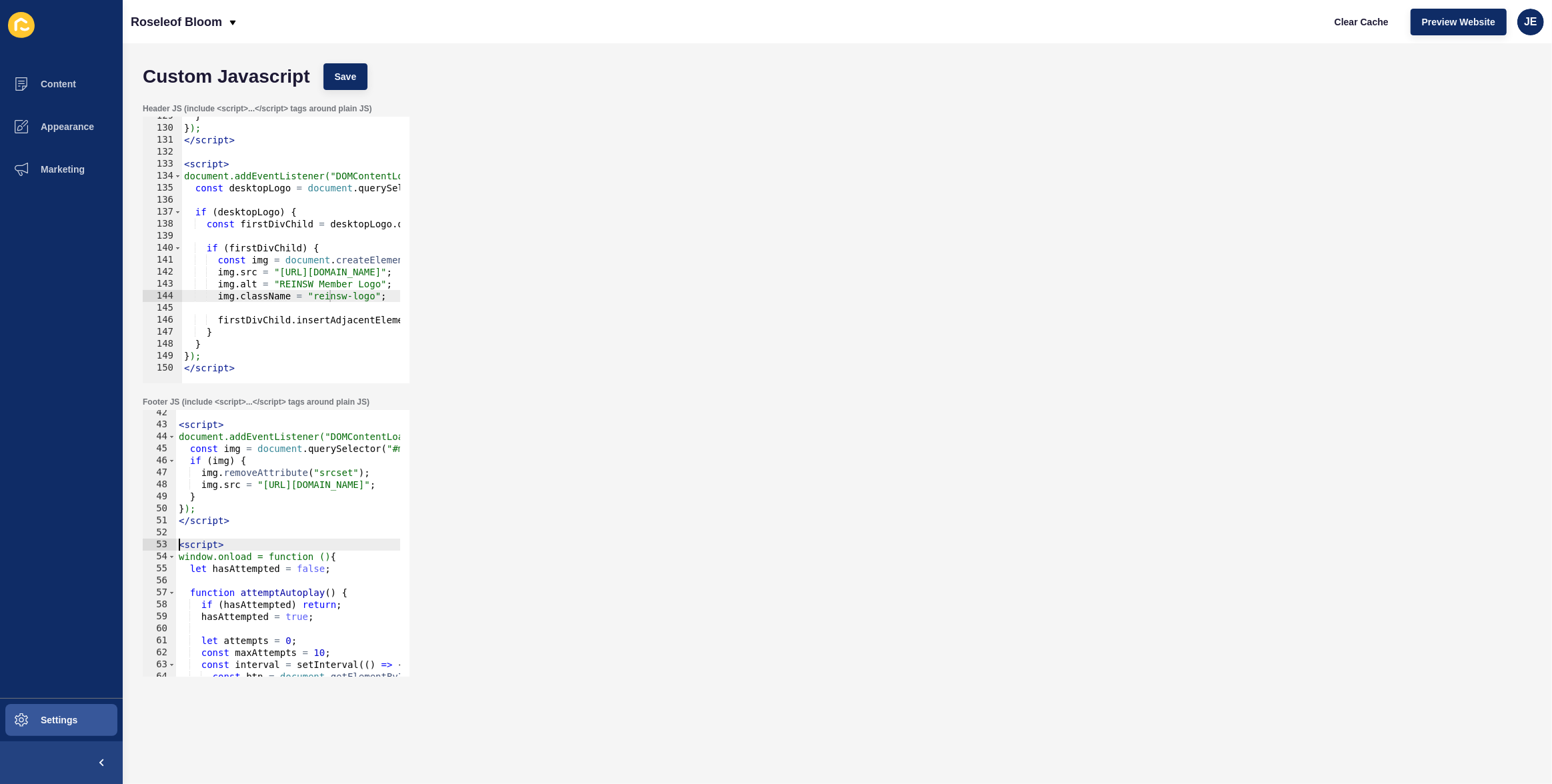
scroll to position [495, 0]
click at [345, 76] on span "Save" at bounding box center [345, 77] width 22 height 13
click at [1371, 22] on span "Clear Cache" at bounding box center [1361, 22] width 54 height 13
type textarea "img.src = "https://app-spoke-sites-au.s3.amazonaws.com/uploads/sites/726/2025/0…"
click at [306, 275] on div "} } ); </ script > < script > document.addEventListener("DOMContentLoaded", fun…" at bounding box center [980, 251] width 1596 height 282
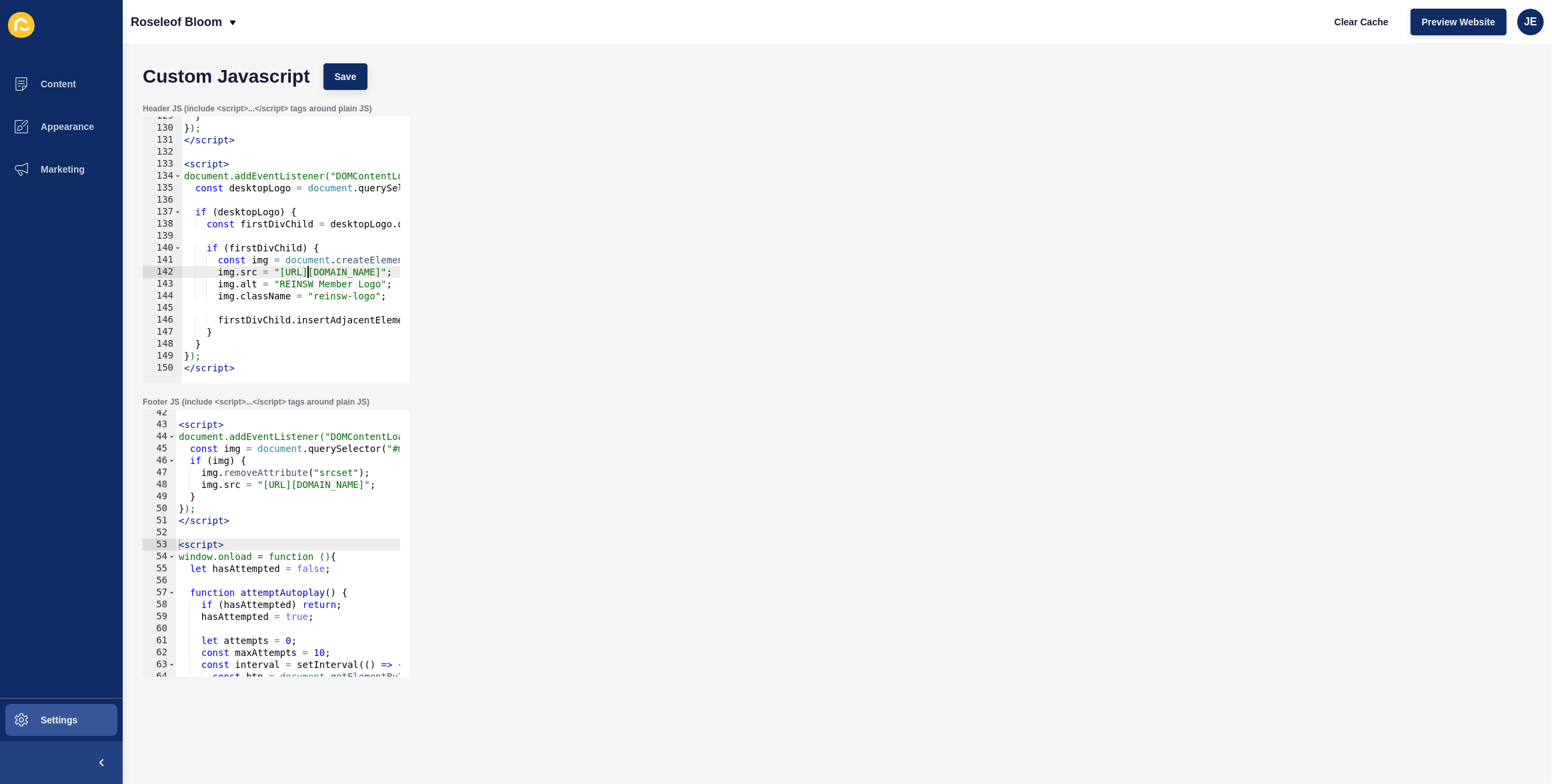
click at [318, 235] on div "} } ); </ script > < script > document.addEventListener("DOMContentLoaded", fun…" at bounding box center [980, 251] width 1596 height 282
type textarea "}); </script>"
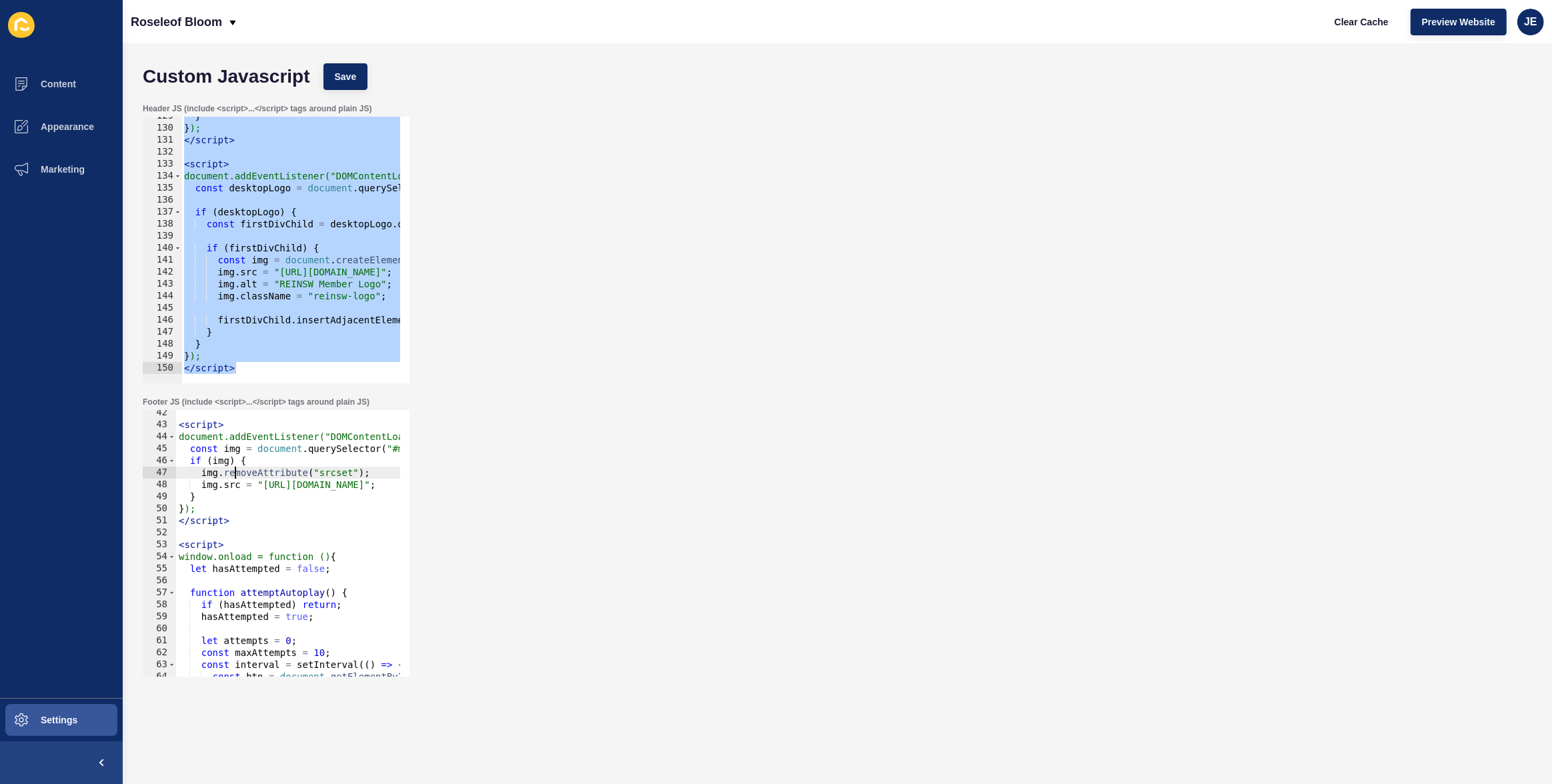
click at [235, 470] on div "< script > document.addEventListener("DOMContentLoaded", function () { const im…" at bounding box center [486, 548] width 621 height 282
type textarea "}); </script>"
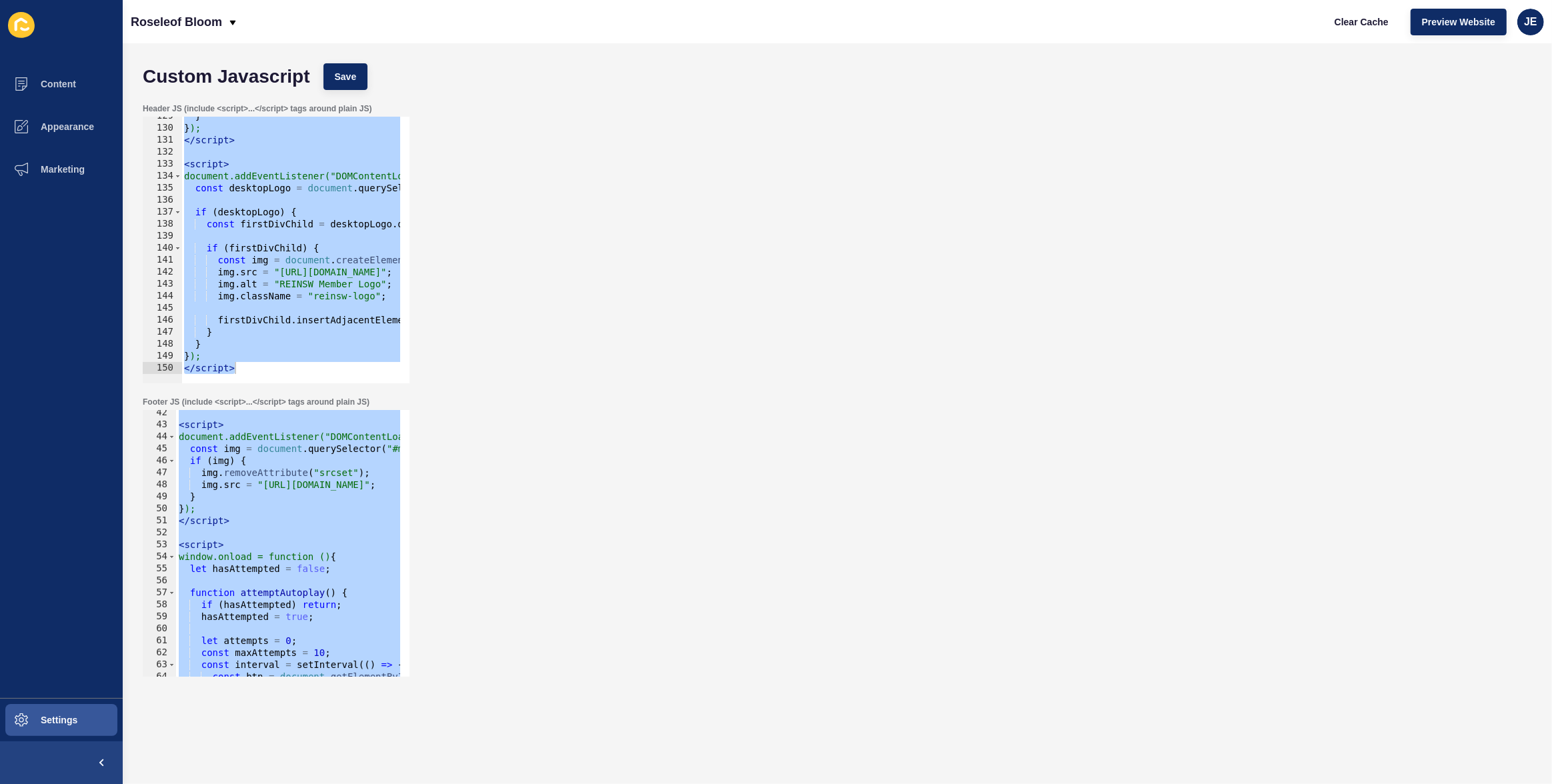
click at [340, 264] on div "} } ); </ script > < script > document.addEventListener("DOMContentLoaded", fun…" at bounding box center [980, 251] width 1596 height 282
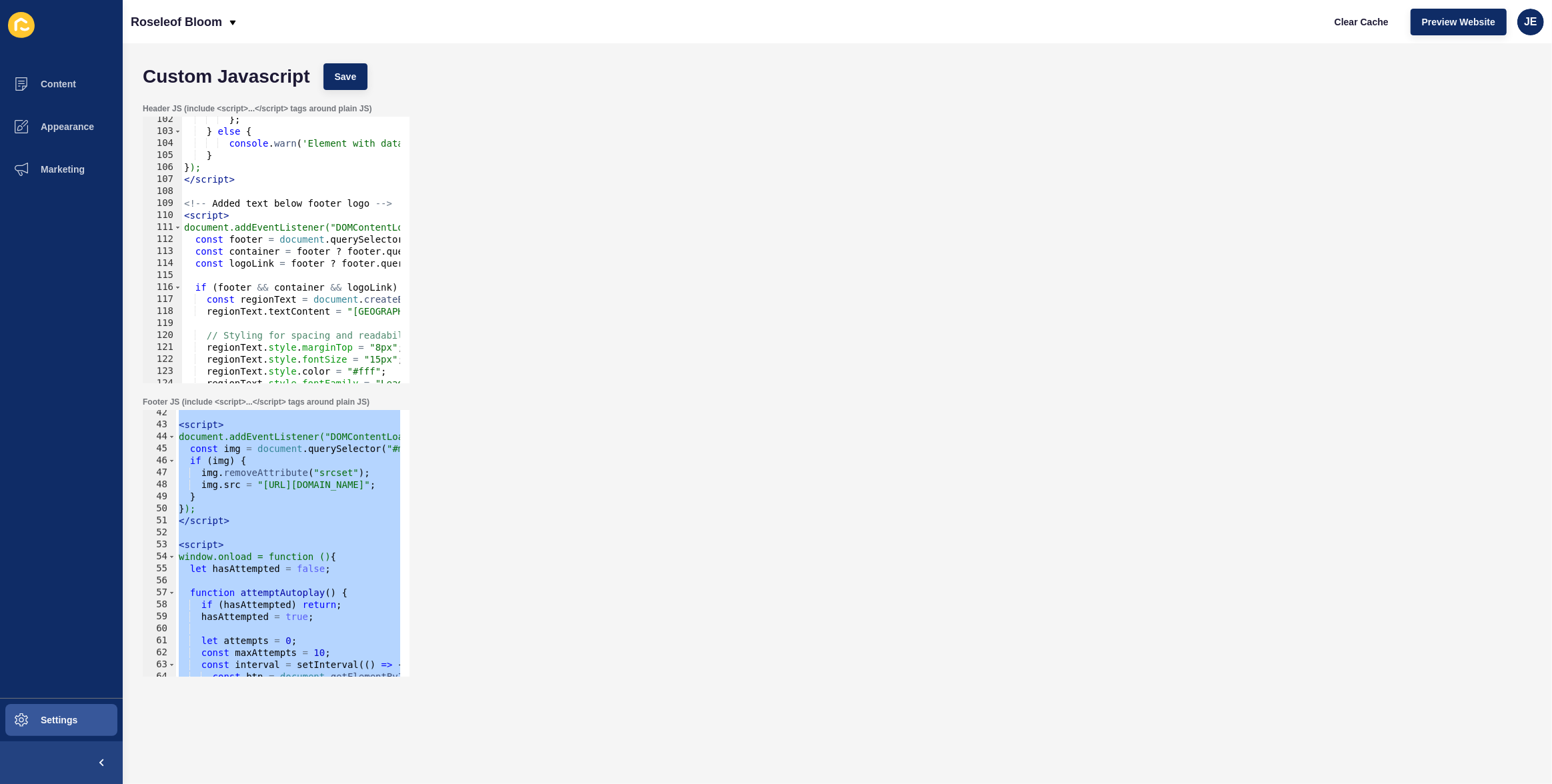
scroll to position [1542, 0]
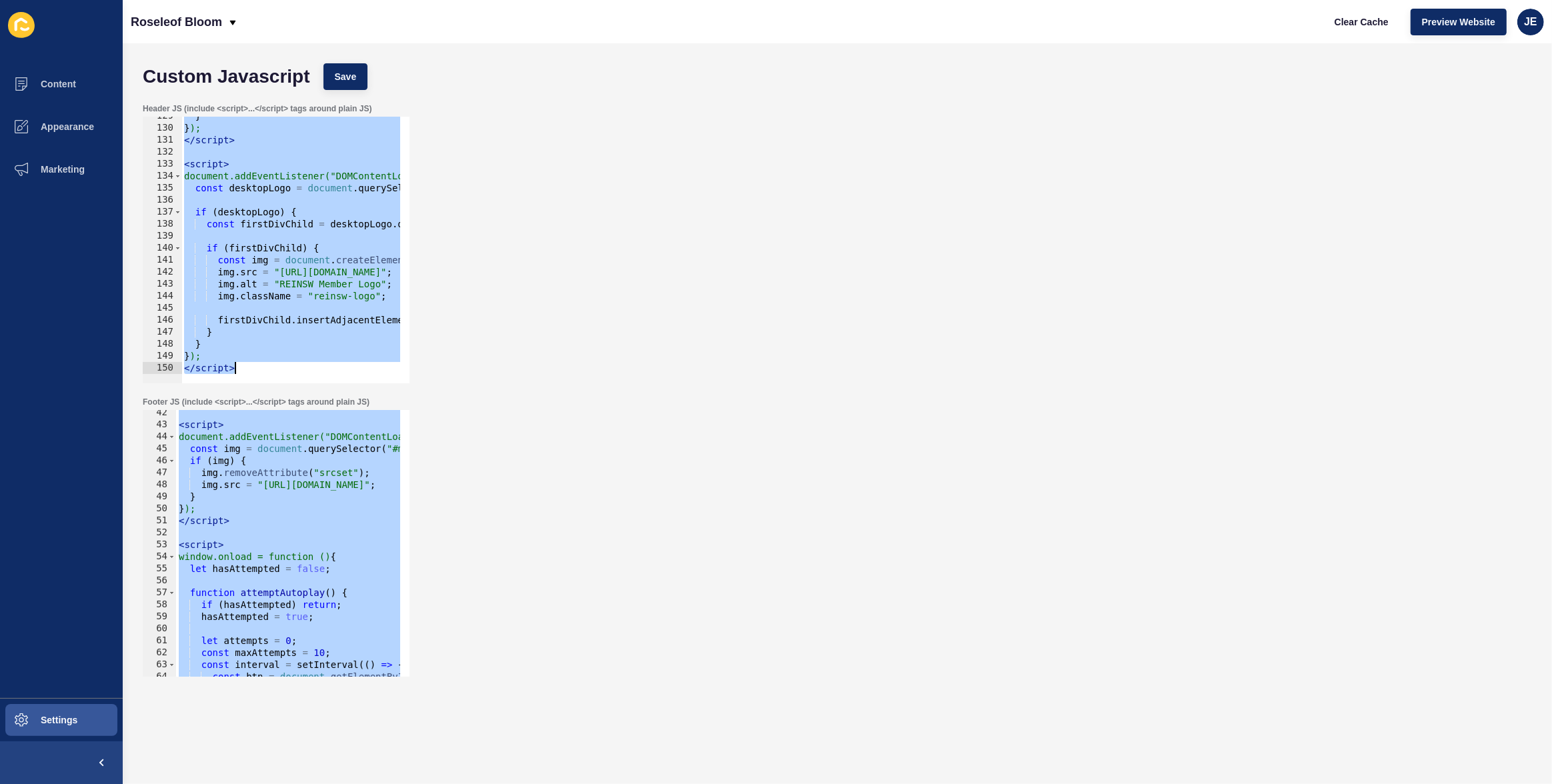
type textarea "// }); // </script>"
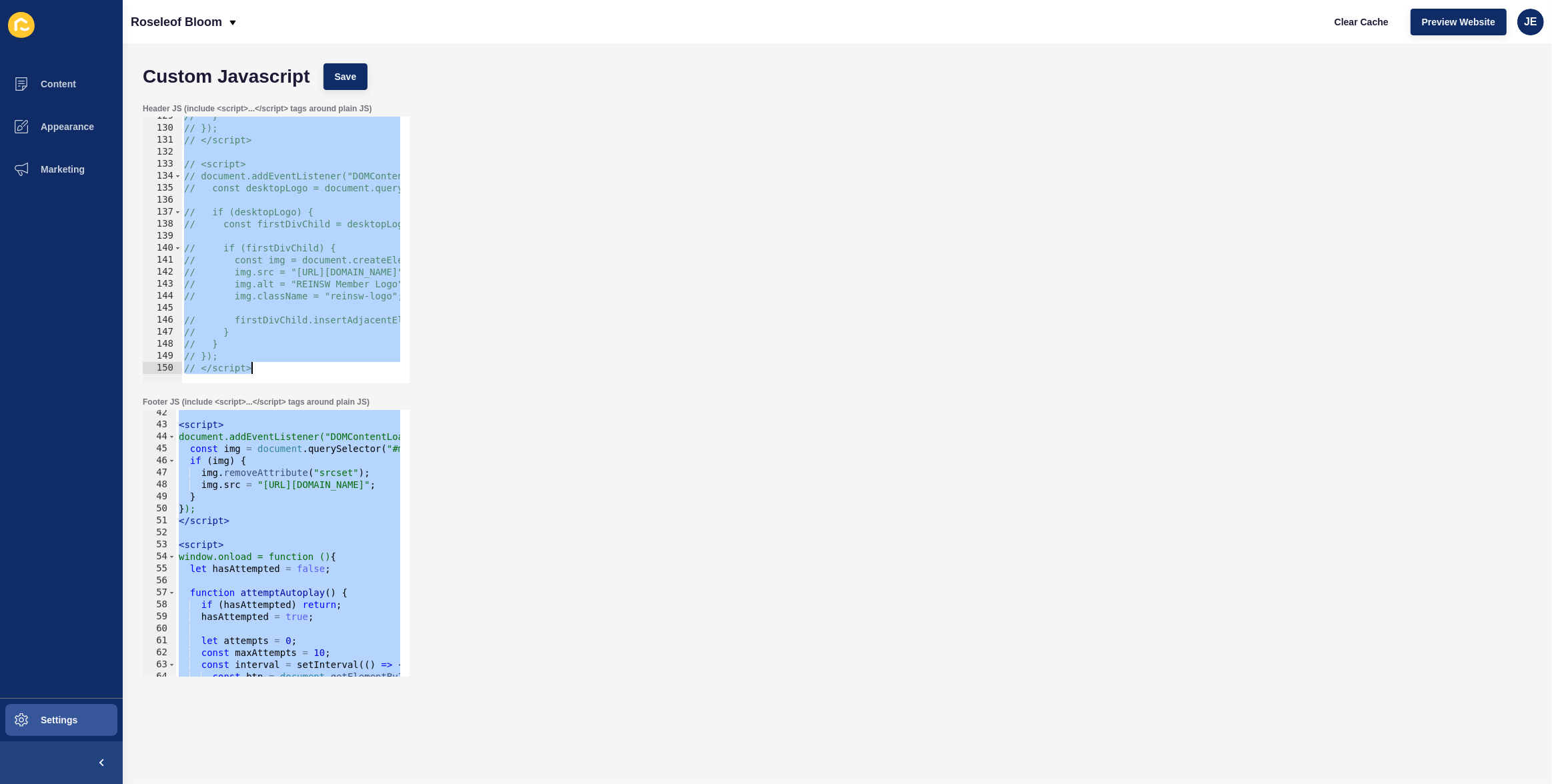
click at [306, 520] on div "< script > document.addEventListener("DOMContentLoaded", function () { const im…" at bounding box center [486, 548] width 621 height 282
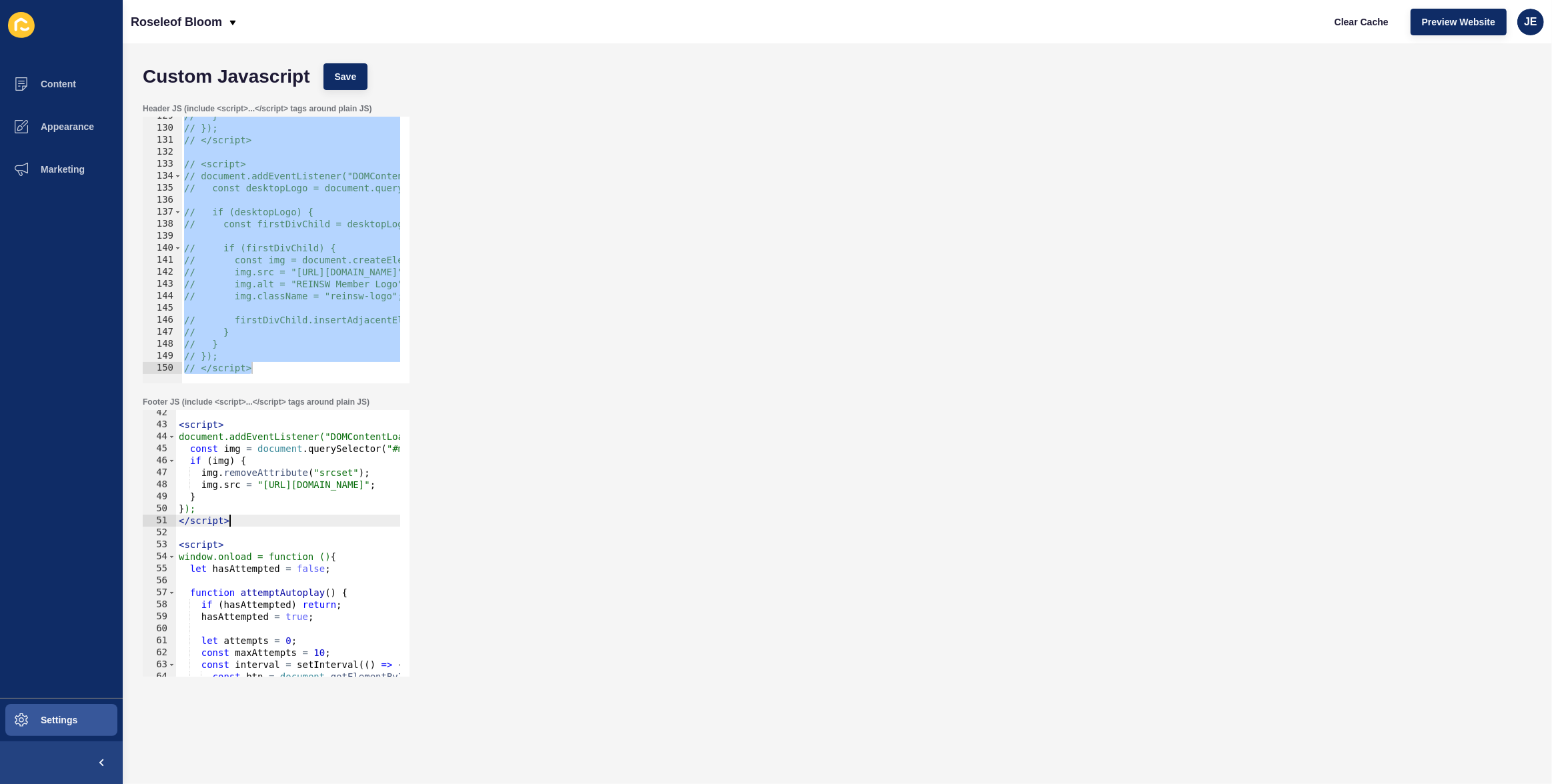
click at [325, 517] on div "< script > document.addEventListener("DOMContentLoaded", function () { const im…" at bounding box center [486, 548] width 621 height 282
click at [241, 524] on div "< script > document.addEventListener("DOMContentLoaded", function () { const im…" at bounding box center [486, 548] width 621 height 282
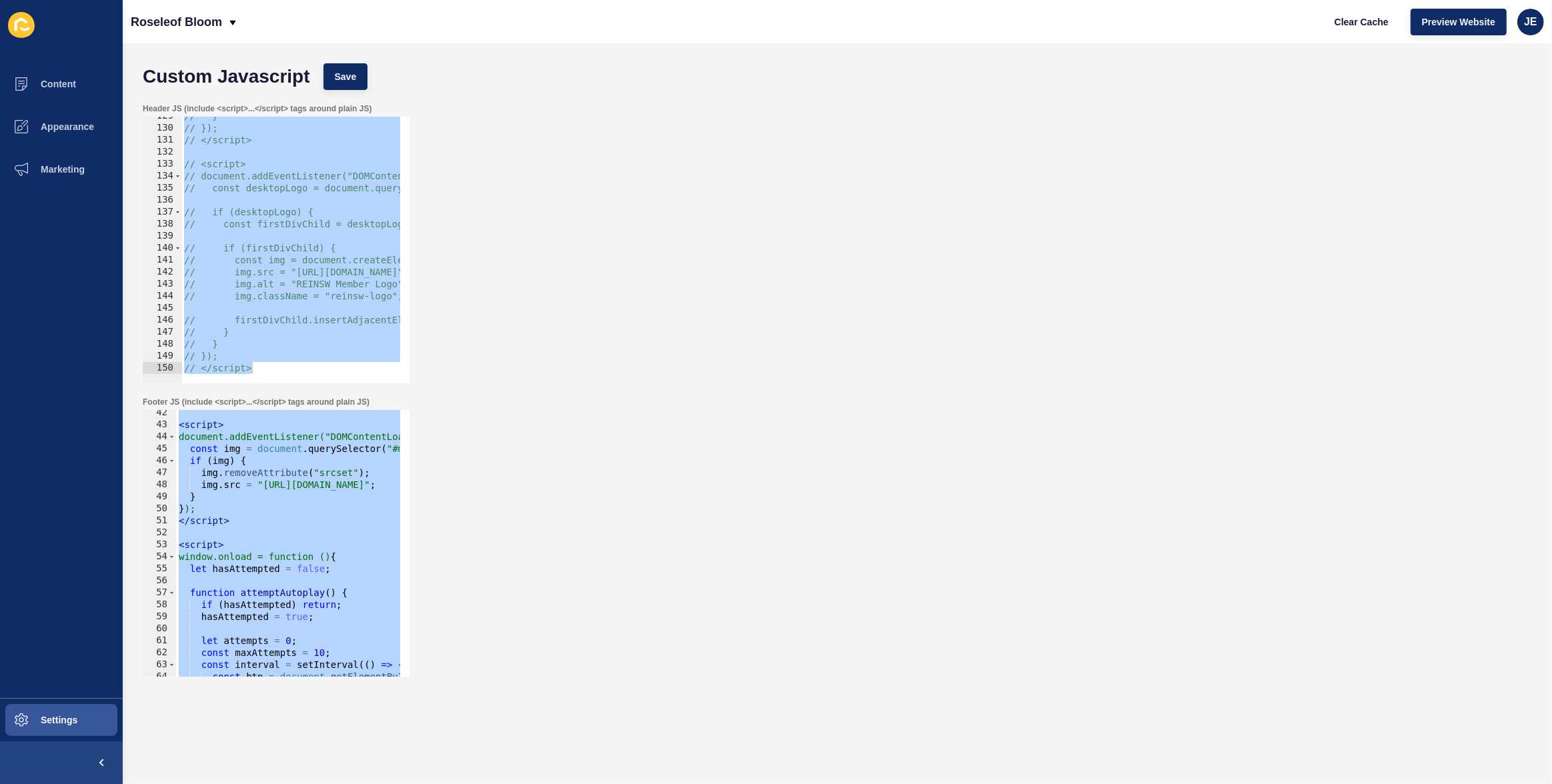
type textarea "// }); // </script>"
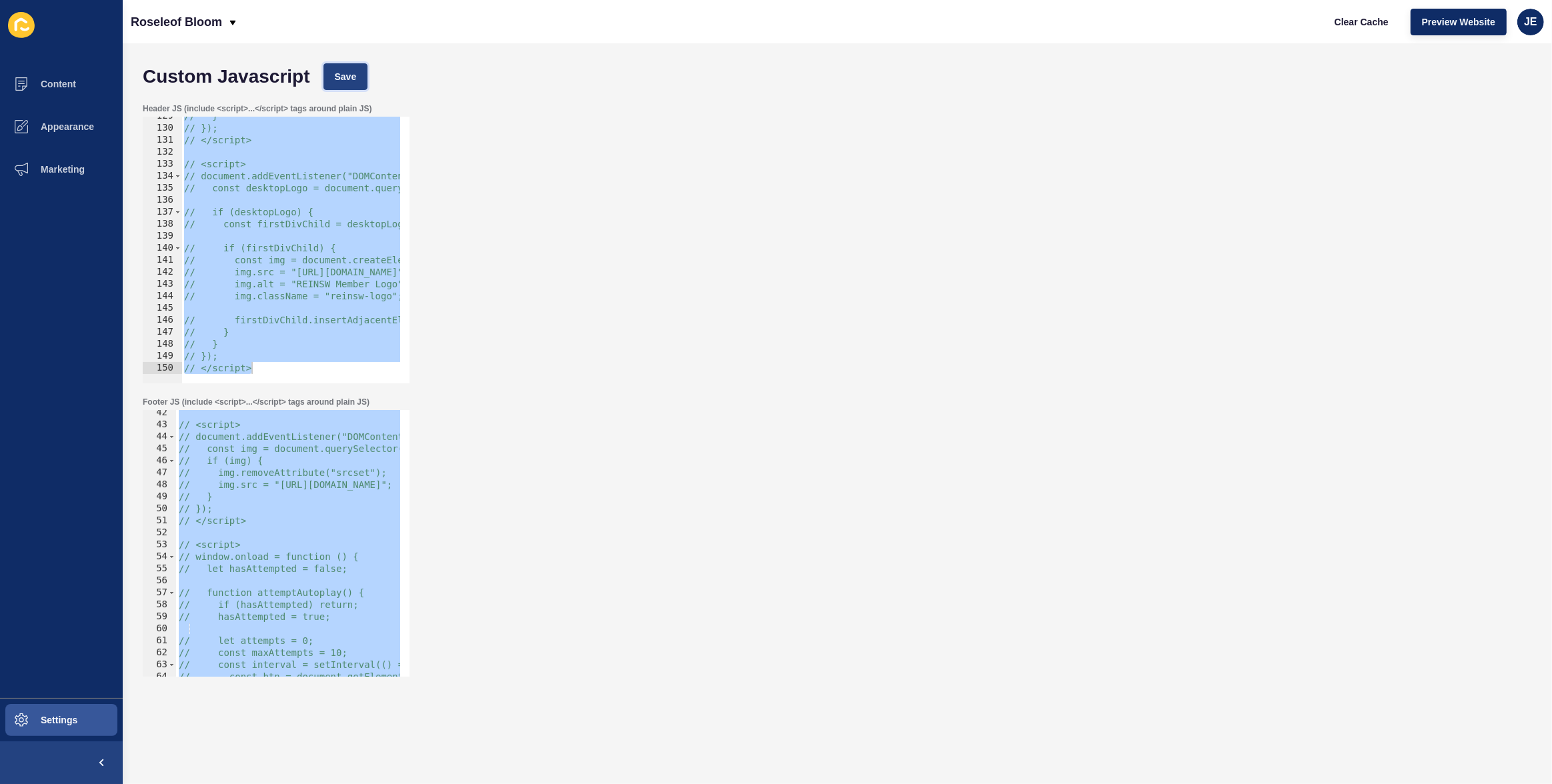
click at [345, 76] on span "Save" at bounding box center [345, 77] width 22 height 13
click at [212, 208] on div "// } // }); // </script> // <script> // document.addEventListener("DOMContentLo…" at bounding box center [988, 251] width 1613 height 282
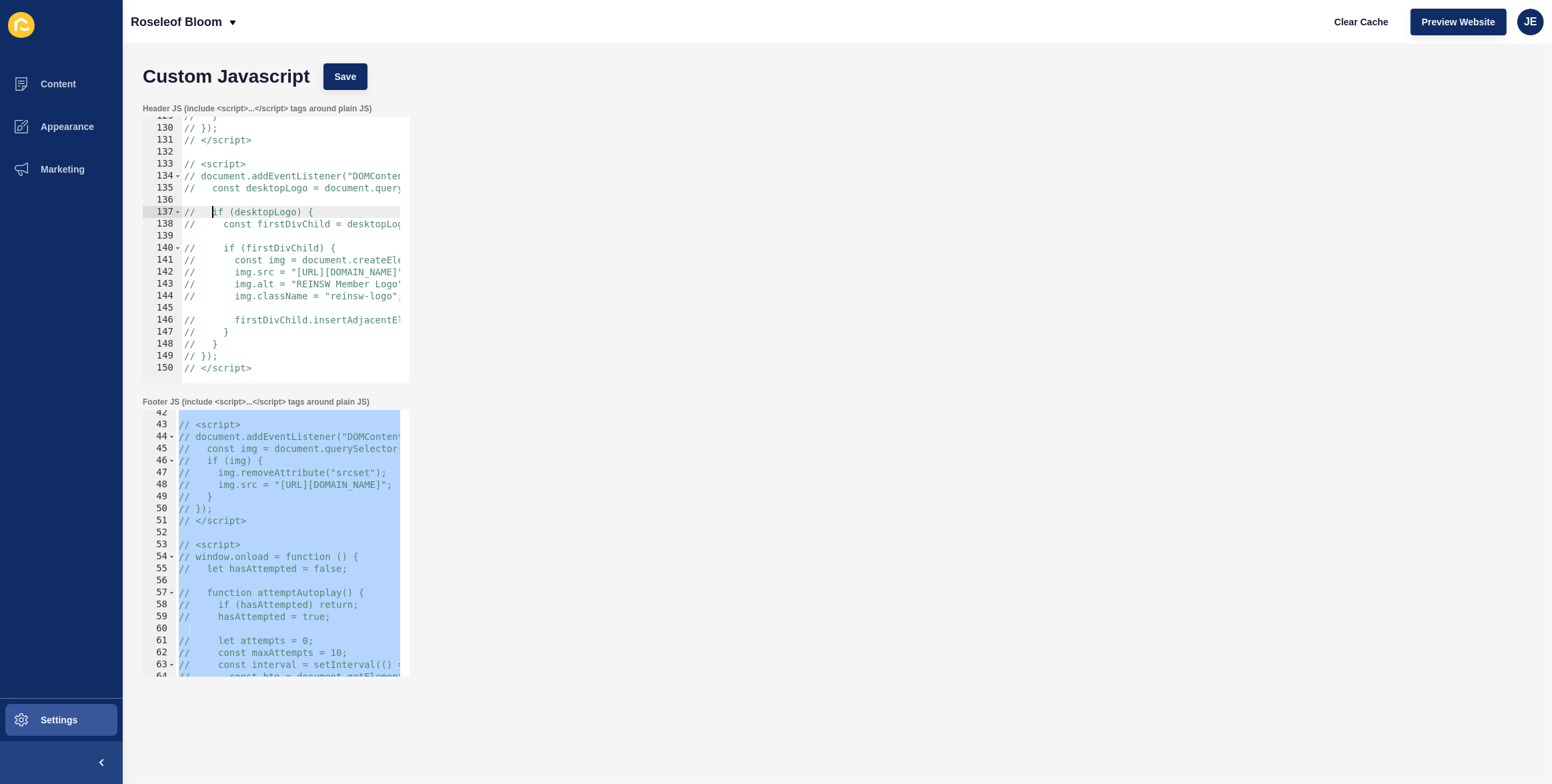
type textarea "<!-- Add footer text -->"
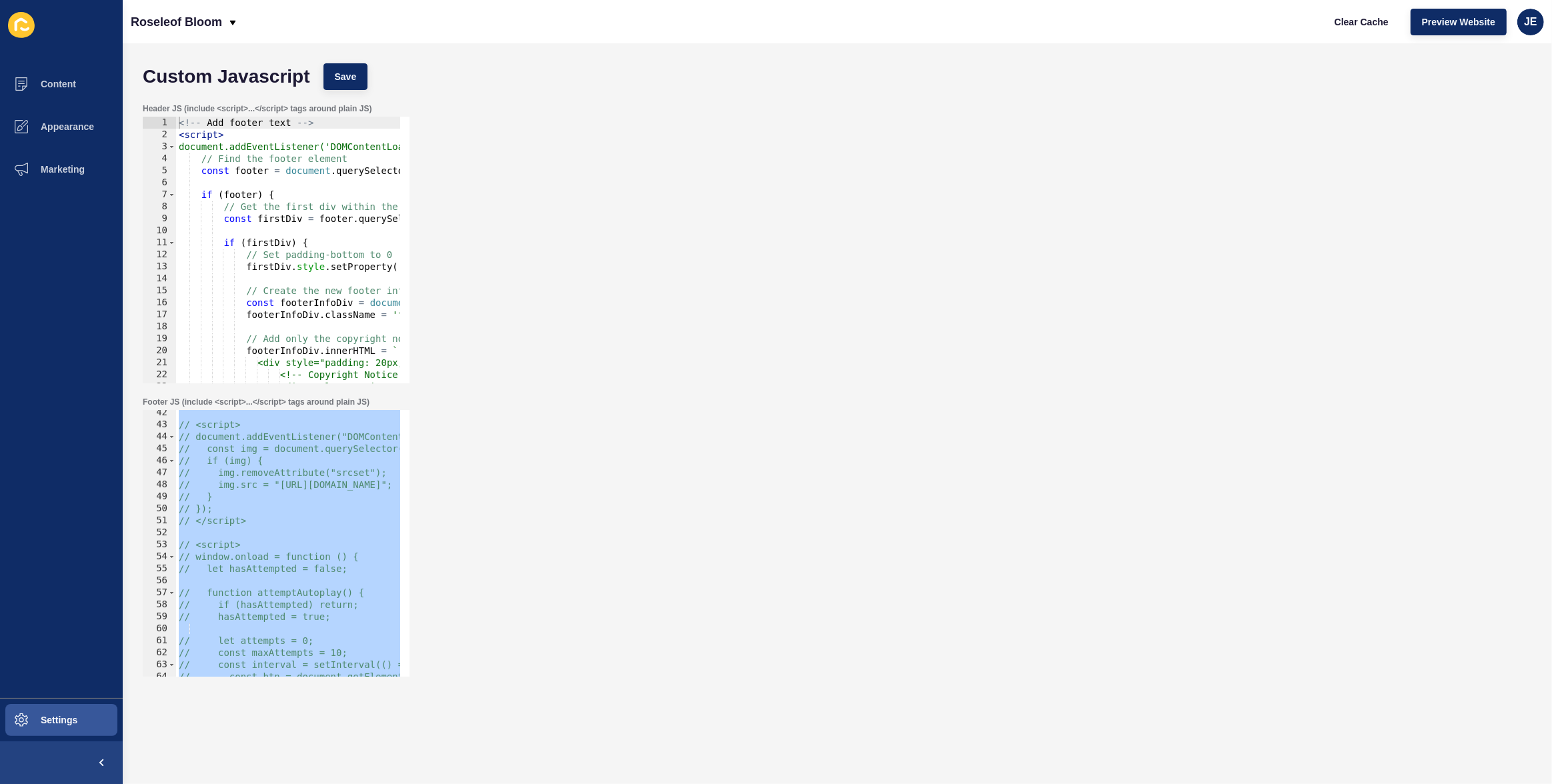
click at [252, 512] on div "// <script> // document.addEventListener("DOMContentLoaded", function () { // c…" at bounding box center [495, 548] width 638 height 282
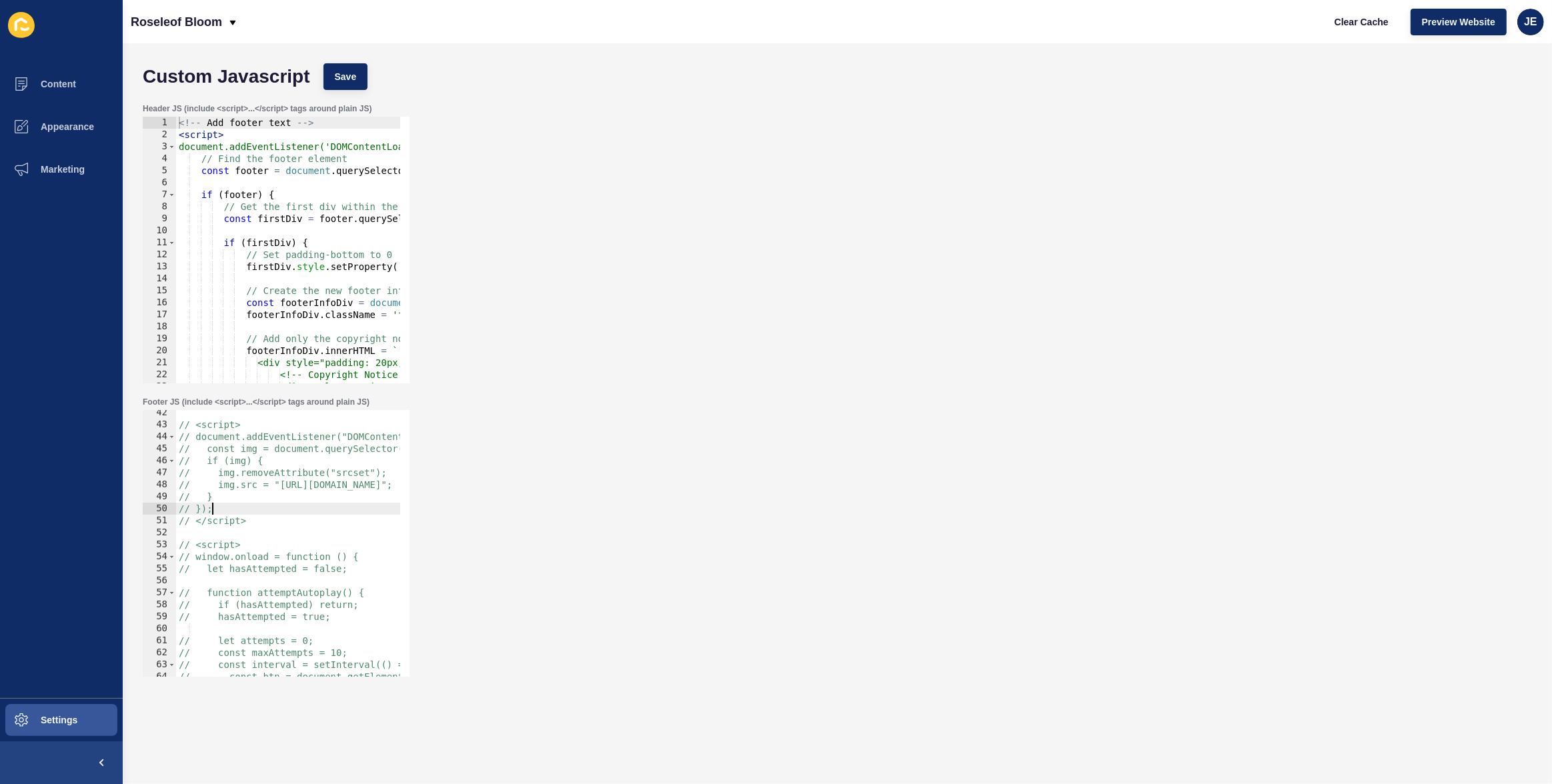
type textarea "<!-- Opening Privacy Policy to a popup -->"
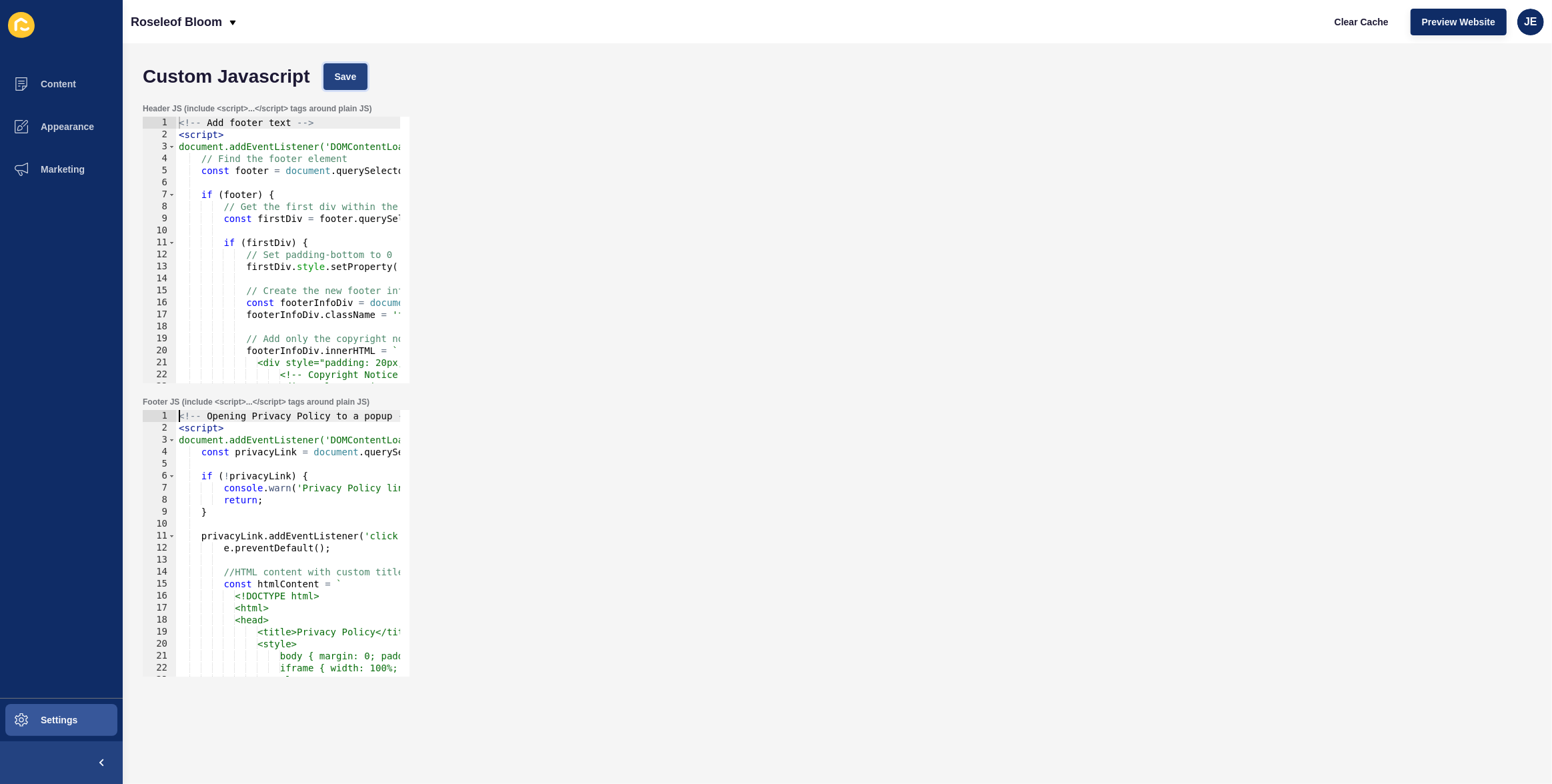
click at [346, 77] on span "Save" at bounding box center [345, 77] width 22 height 13
click at [64, 726] on button "Settings" at bounding box center [61, 720] width 123 height 43
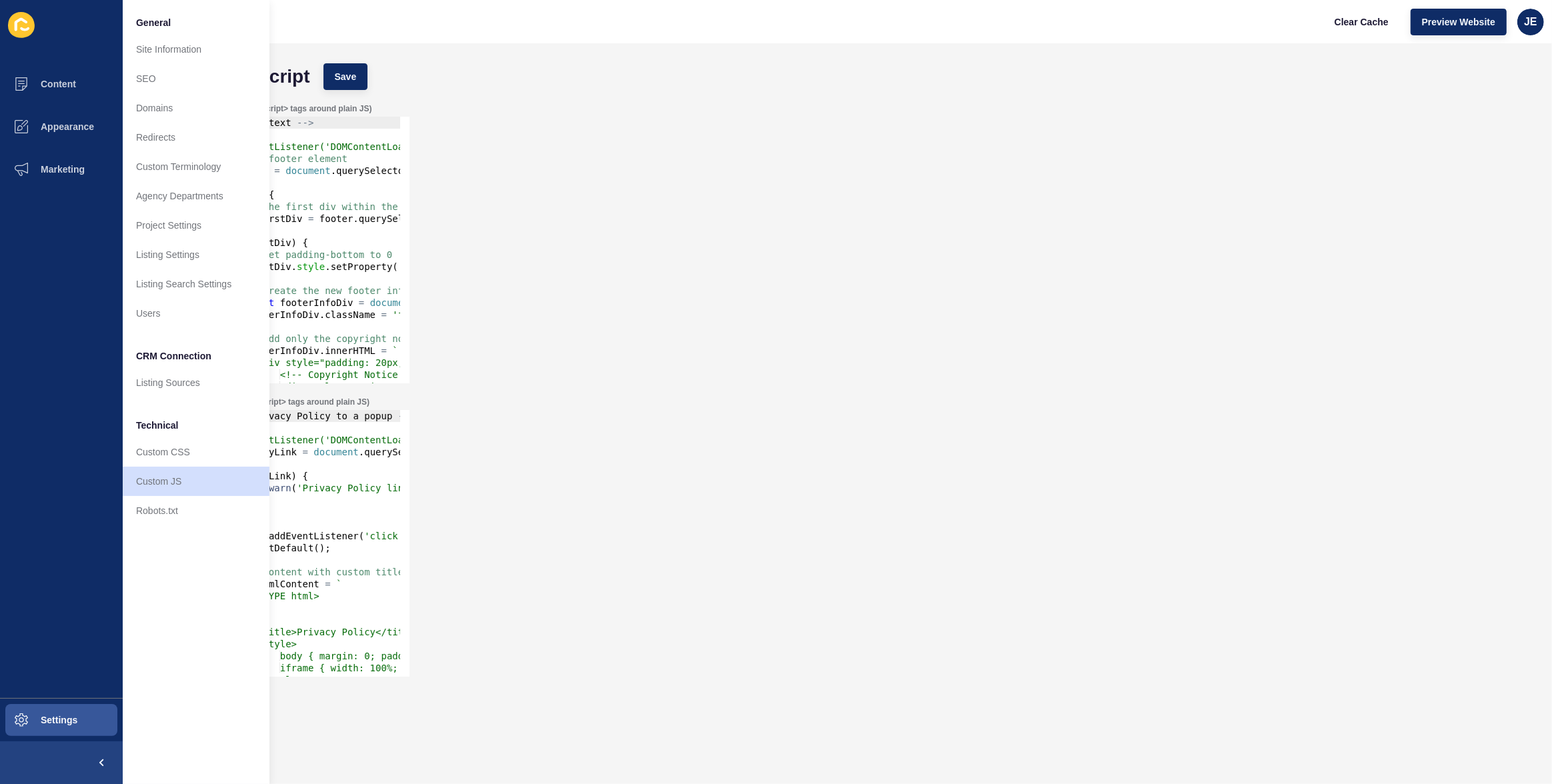
click at [547, 331] on div "Header JS (include <script>...</script> tags around plain JS) <!-- Add footer t…" at bounding box center [837, 243] width 1403 height 293
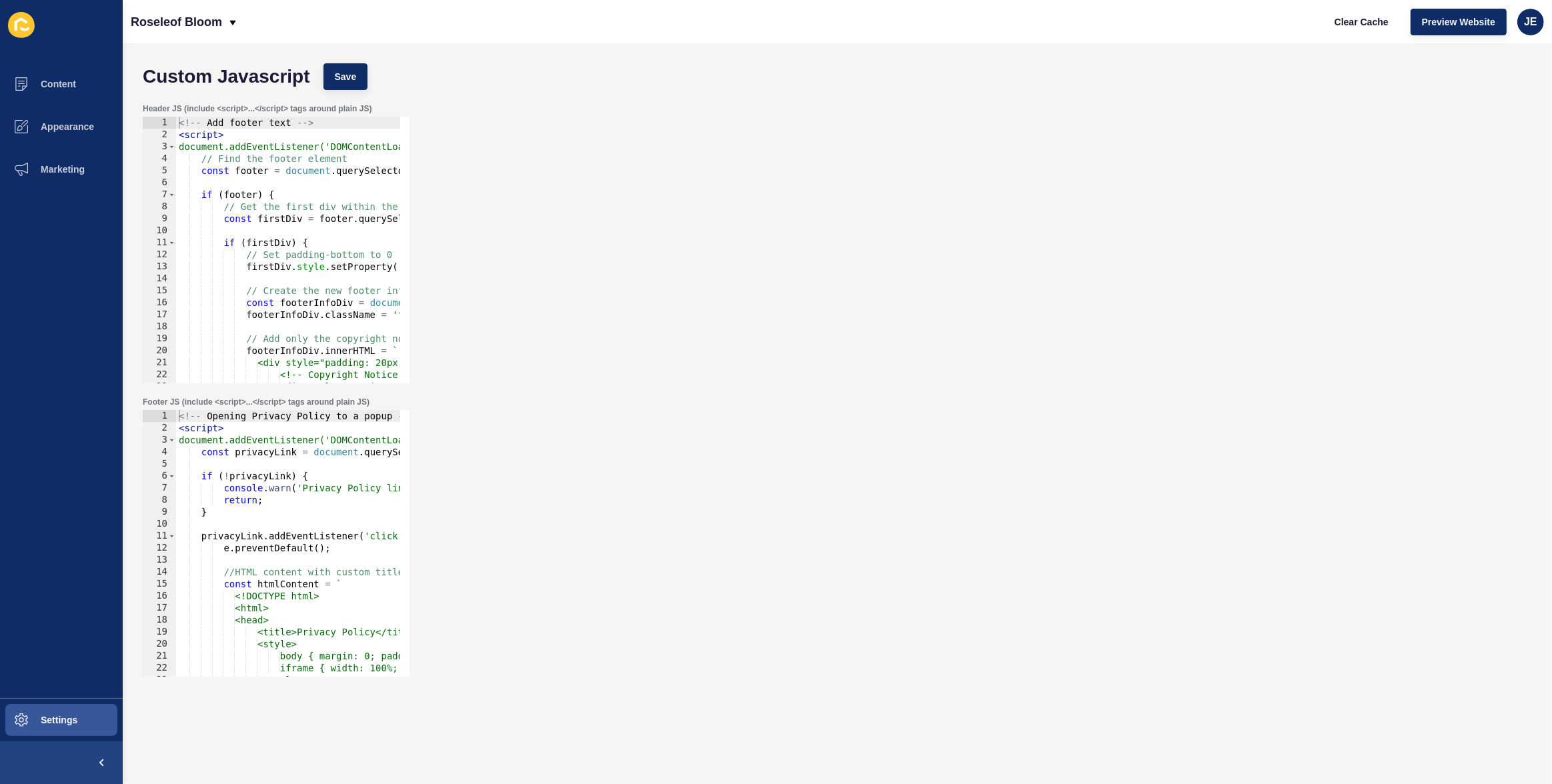
click at [333, 256] on div "<!-- Add footer text --> < script > document.addEventListener('DOMContentLoaded…" at bounding box center [974, 257] width 1596 height 282
type textarea "}); </script>"
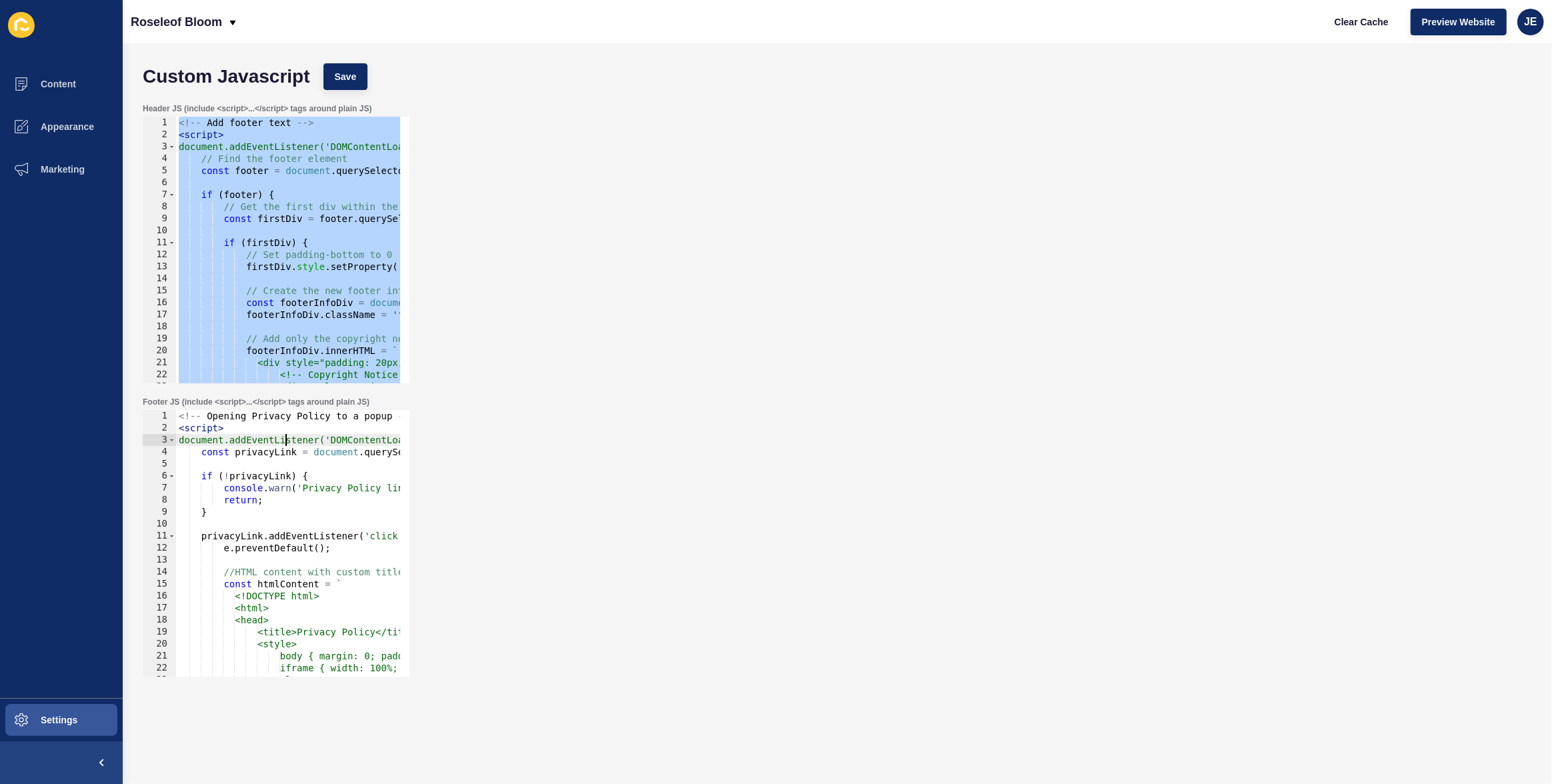
click at [287, 445] on div "<!-- Opening Privacy Policy to a popup --> < script > document.addEventListener…" at bounding box center [486, 551] width 621 height 282
type textarea "}); </script>"
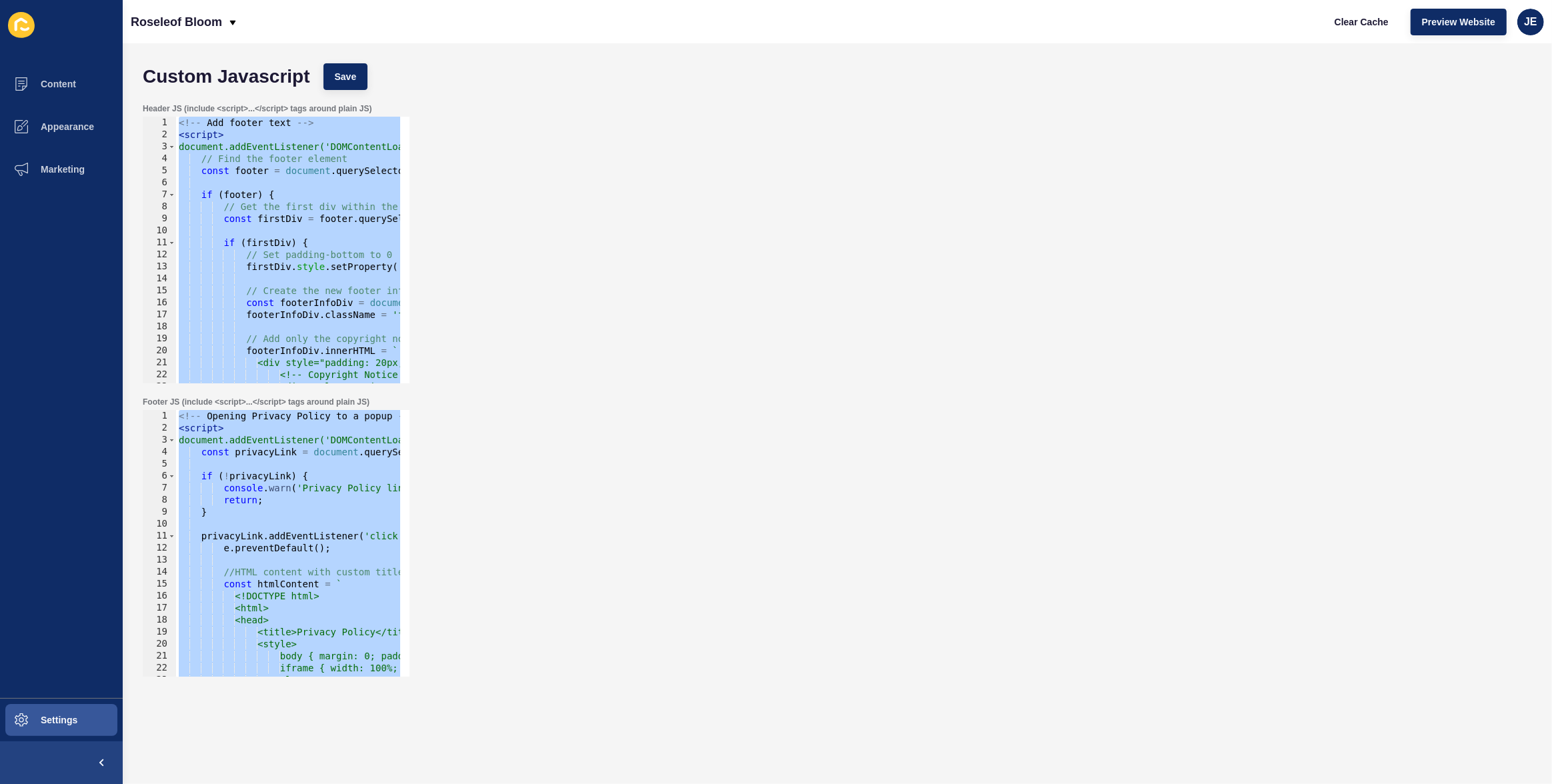
click at [313, 183] on div "<!-- Add footer text --> < script > document.addEventListener('DOMContentLoaded…" at bounding box center [974, 257] width 1596 height 282
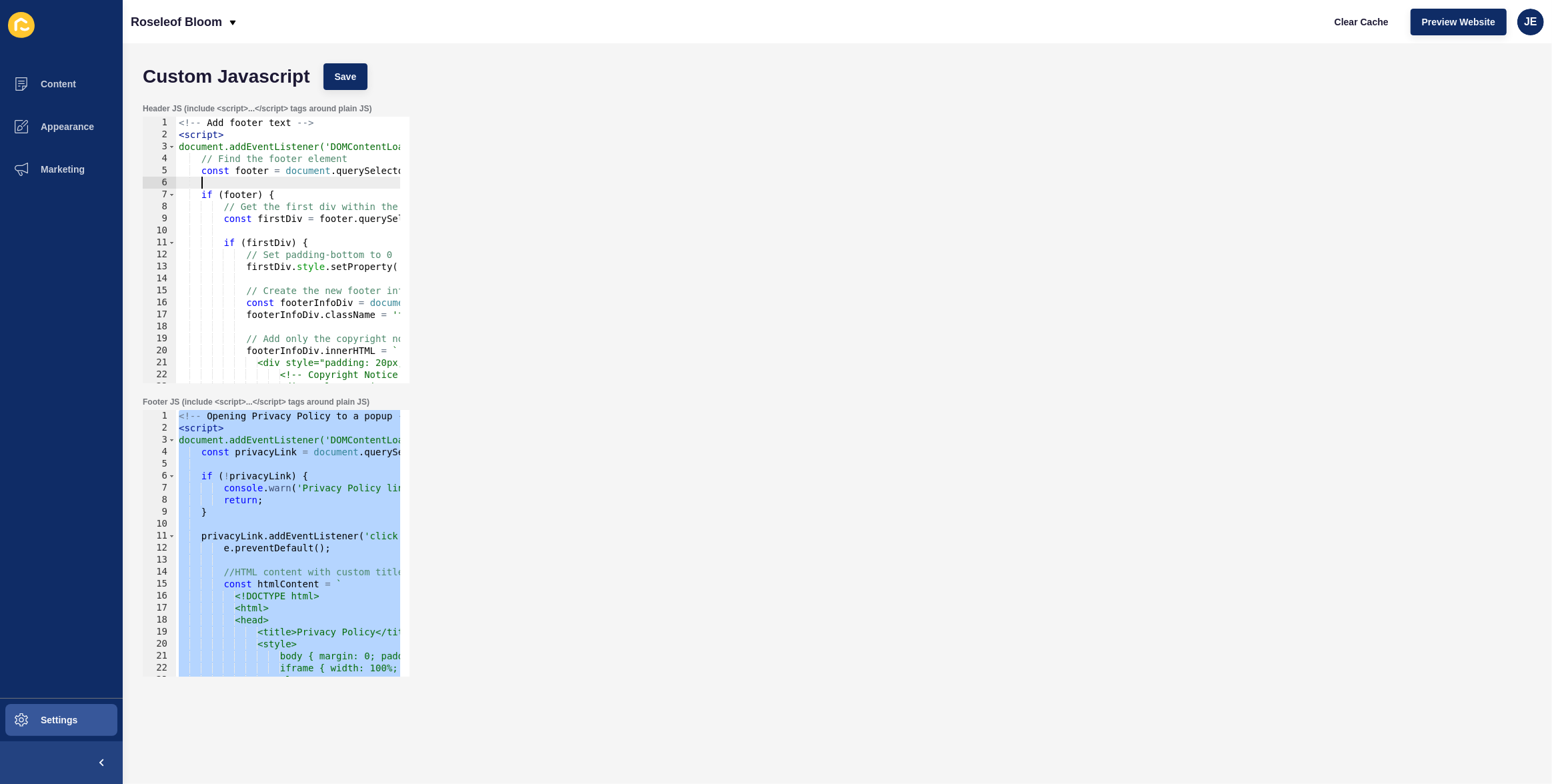
type textarea "}); </script>"
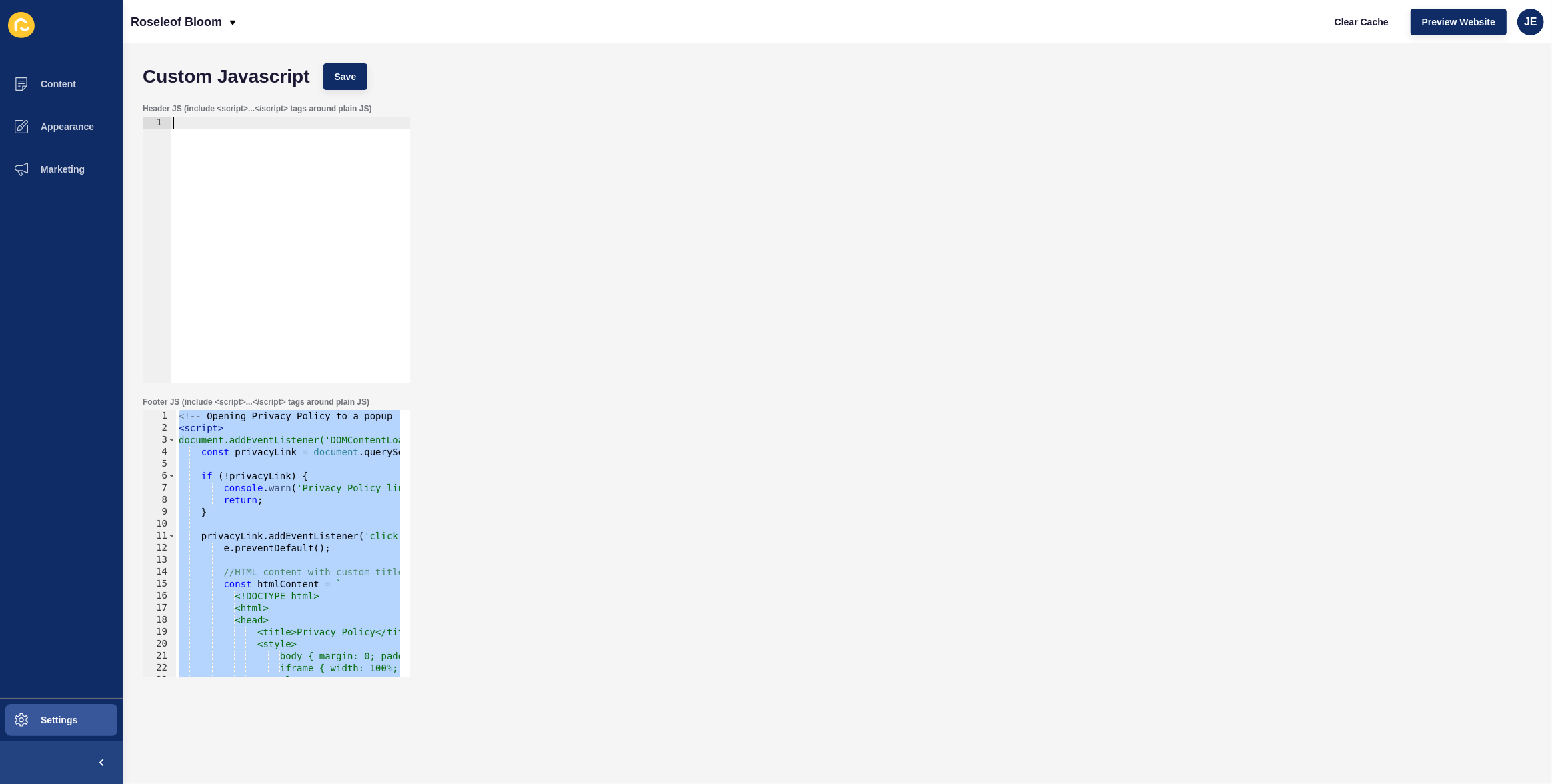
click at [318, 464] on div "<!-- Opening Privacy Policy to a popup --> < script > document.addEventListener…" at bounding box center [486, 551] width 621 height 282
type textarea "}); </script>"
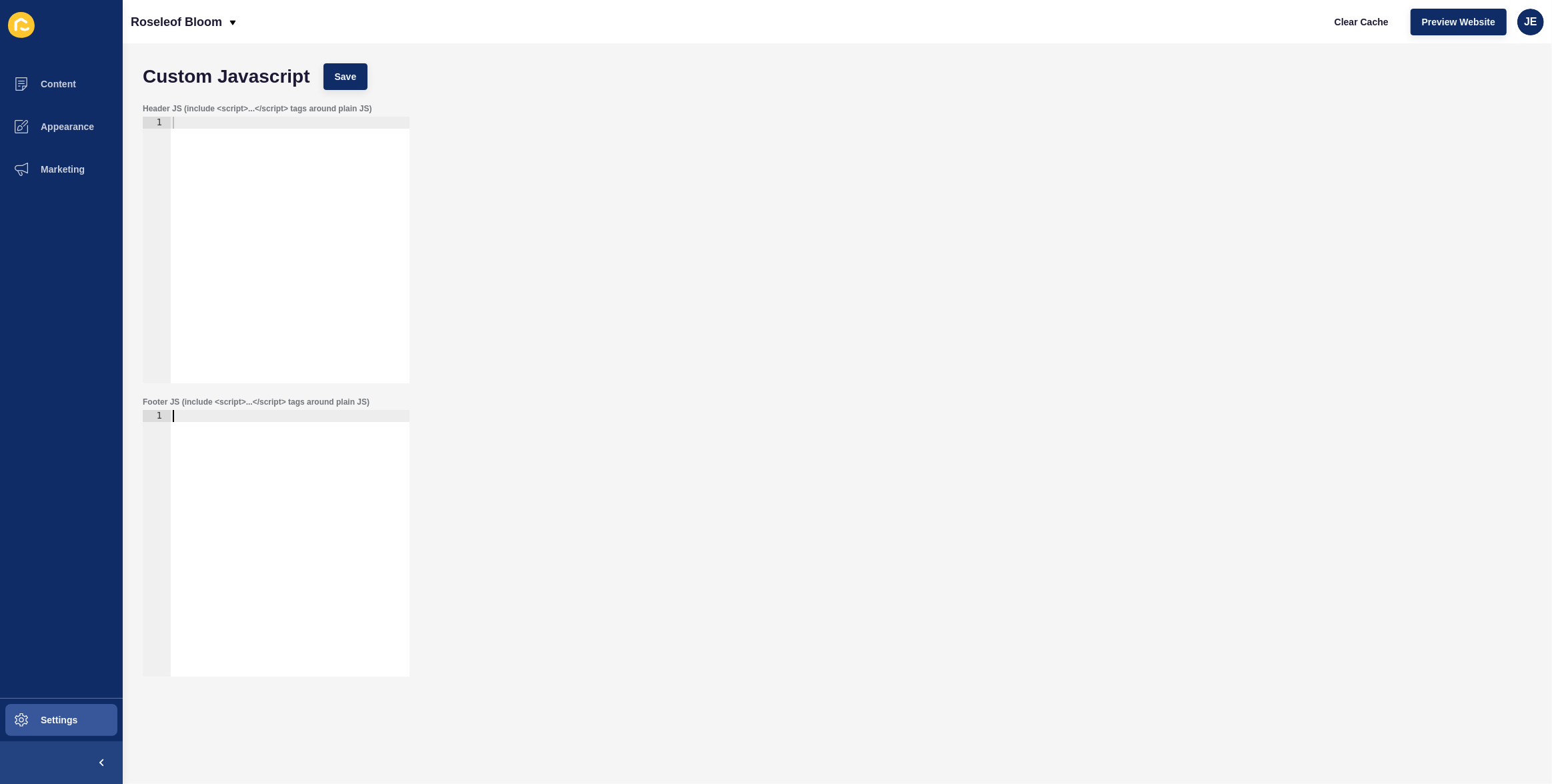
click at [363, 59] on div "Custom Javascript Save" at bounding box center [837, 77] width 1403 height 40
click at [356, 71] on span "Save" at bounding box center [345, 77] width 22 height 13
click at [342, 80] on span "Save" at bounding box center [345, 77] width 22 height 13
click at [1369, 22] on span "Clear Cache" at bounding box center [1361, 22] width 54 height 13
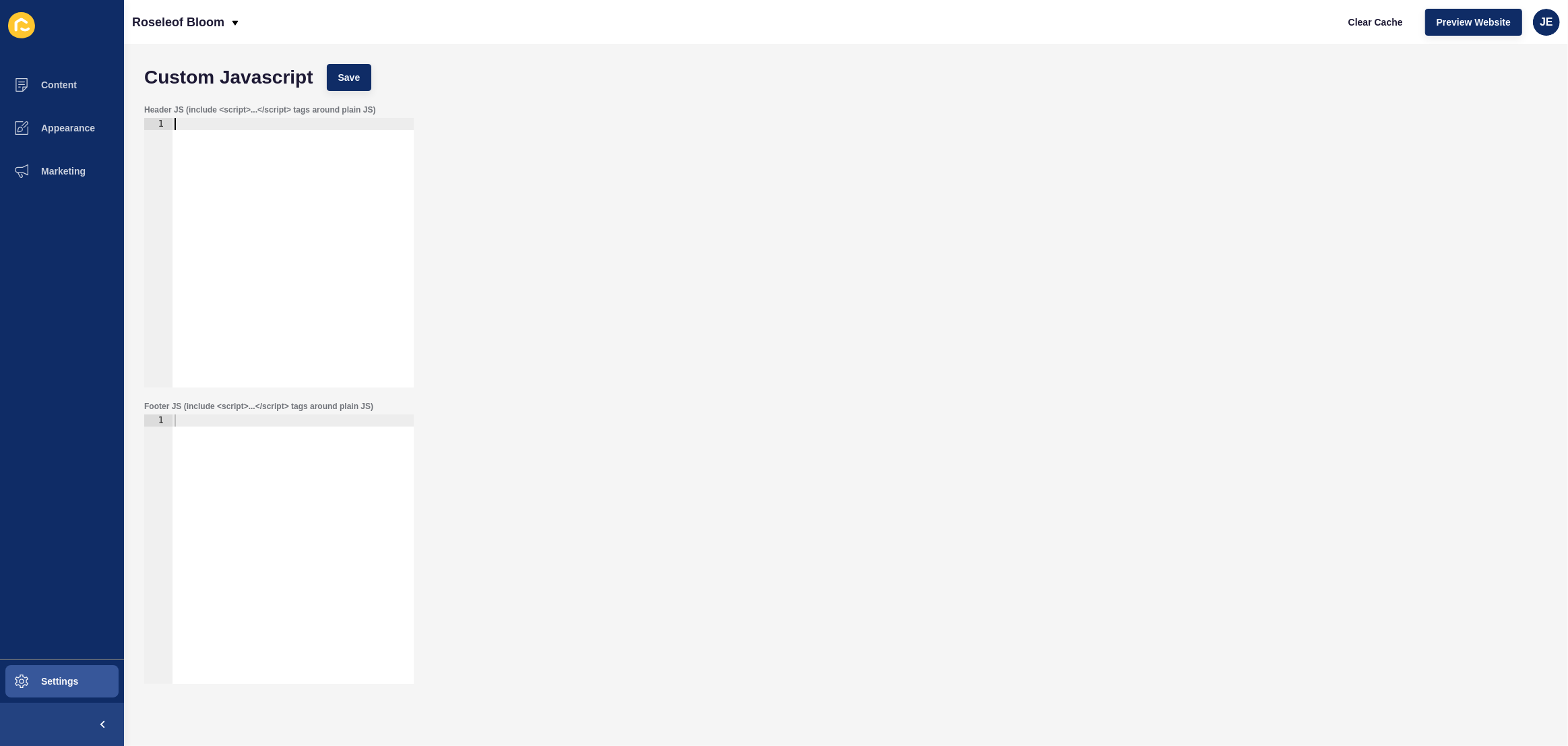
click at [234, 224] on div at bounding box center [292, 264] width 242 height 293
drag, startPoint x: 675, startPoint y: 276, endPoint x: 679, endPoint y: 269, distance: 8.1
click at [676, 276] on div "Header JS (include <script>...</script> tags around plain JS) 1 ההההההההההההההה…" at bounding box center [846, 245] width 1417 height 296
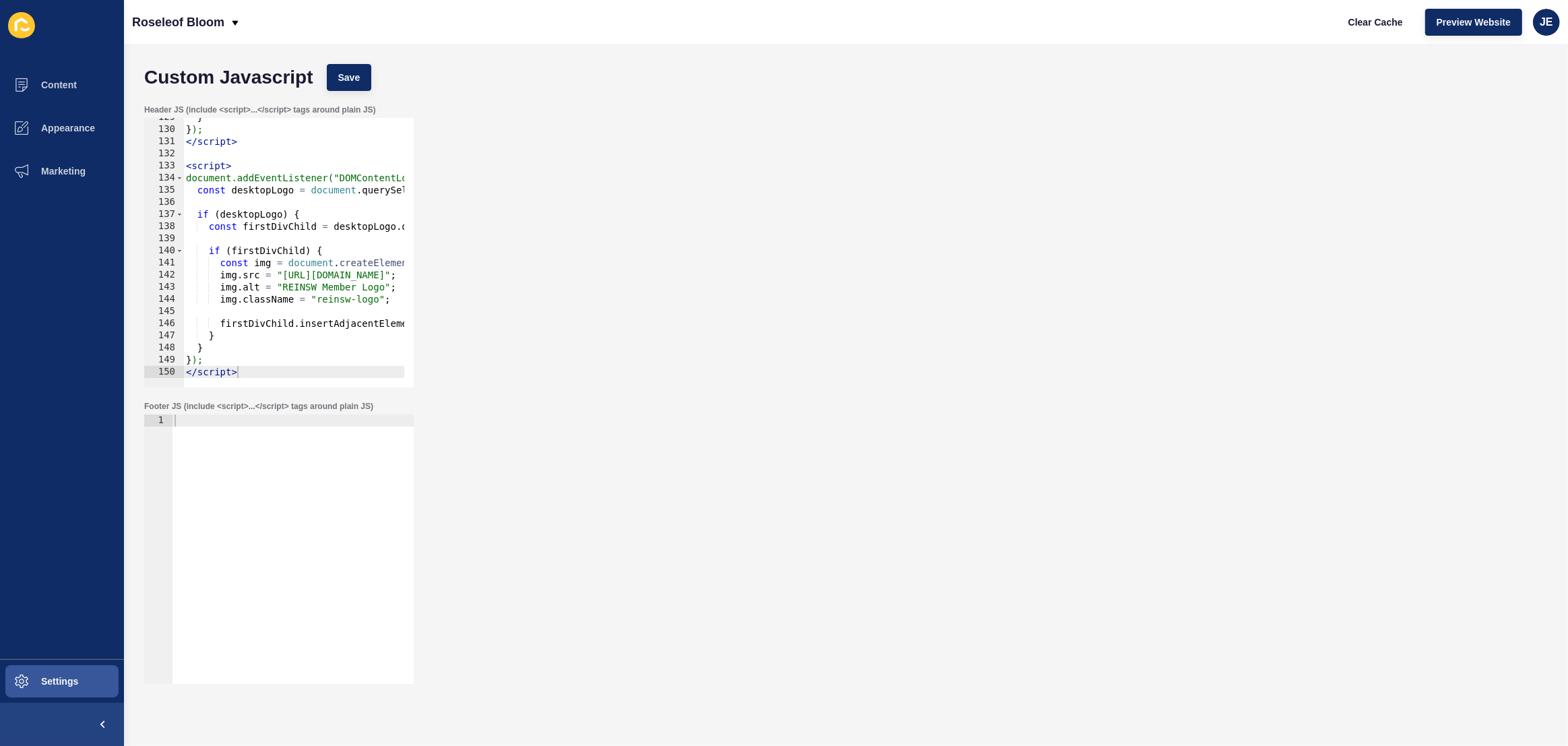
scroll to position [1558, 0]
click at [337, 86] on button "Save" at bounding box center [349, 77] width 45 height 27
click at [252, 508] on div at bounding box center [292, 561] width 242 height 293
click at [247, 437] on div at bounding box center [292, 561] width 242 height 293
paste textarea "</script>"
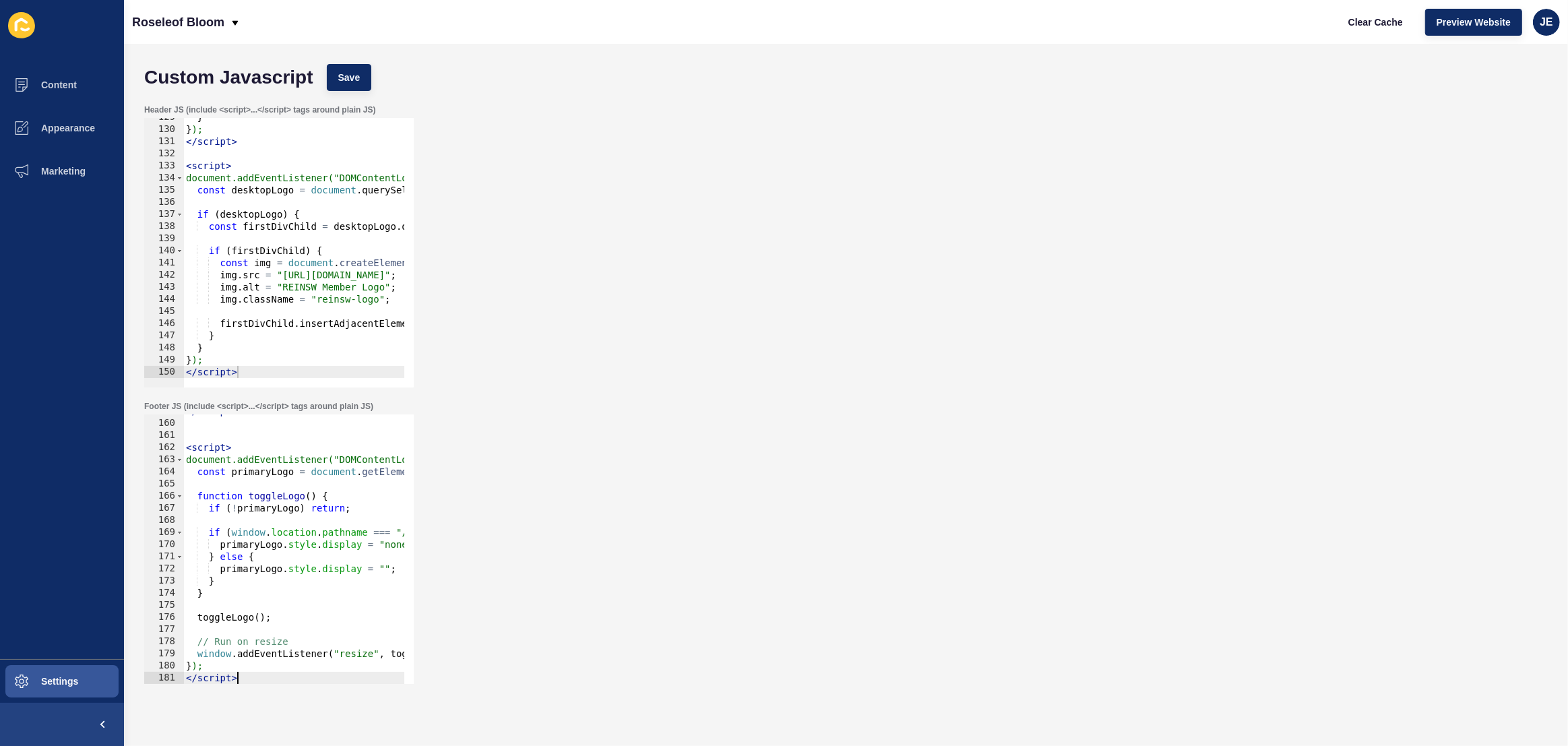
scroll to position [1925, 0]
click at [341, 78] on span "Save" at bounding box center [349, 77] width 22 height 13
click at [1372, 26] on span "Clear Cache" at bounding box center [1375, 22] width 54 height 13
click at [76, 683] on span "Settings" at bounding box center [38, 680] width 80 height 11
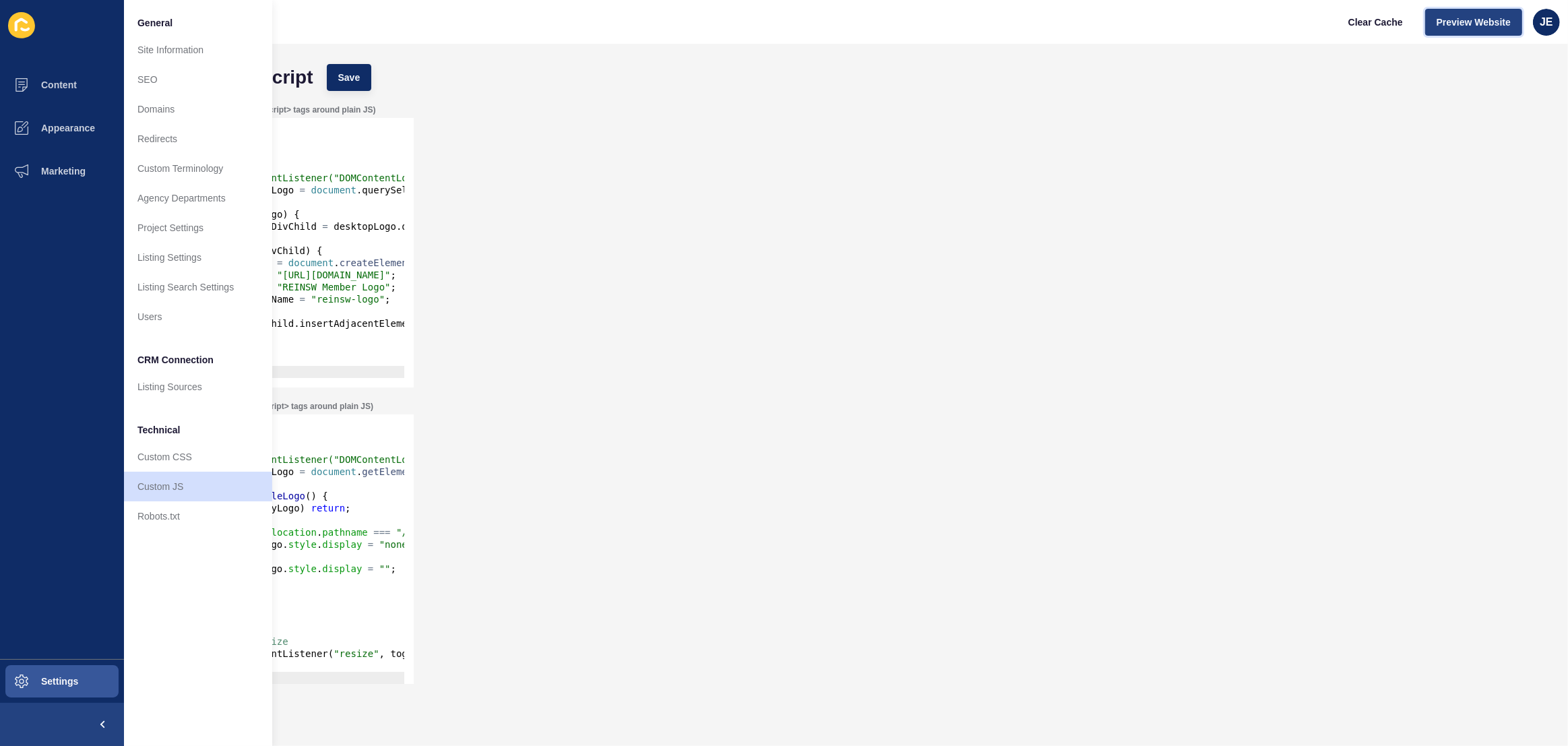
click at [1468, 22] on span "Preview Website" at bounding box center [1473, 22] width 75 height 13
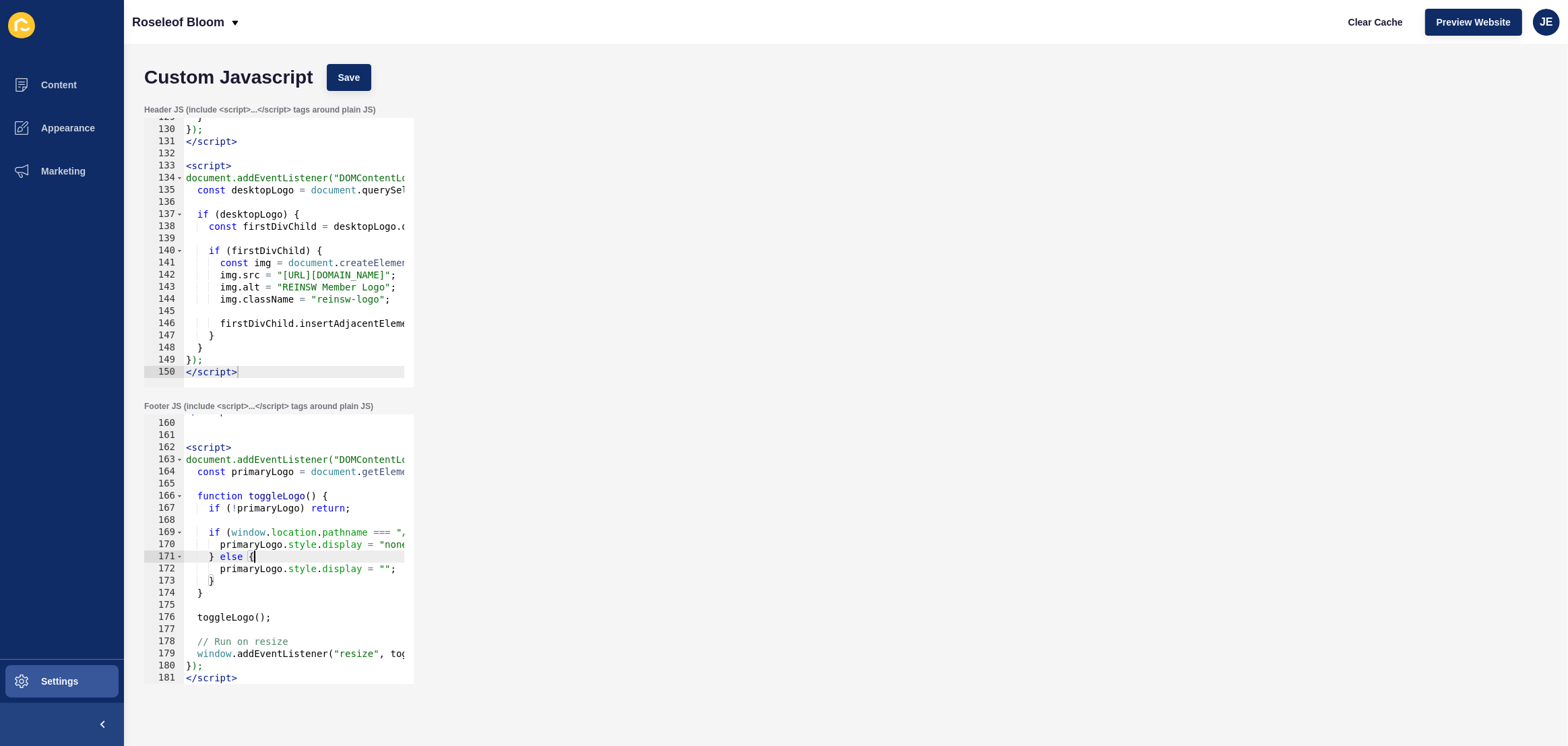
click at [252, 561] on div "</ script > < script > document.addEventListener("DOMContentLoaded", function (…" at bounding box center [497, 547] width 628 height 285
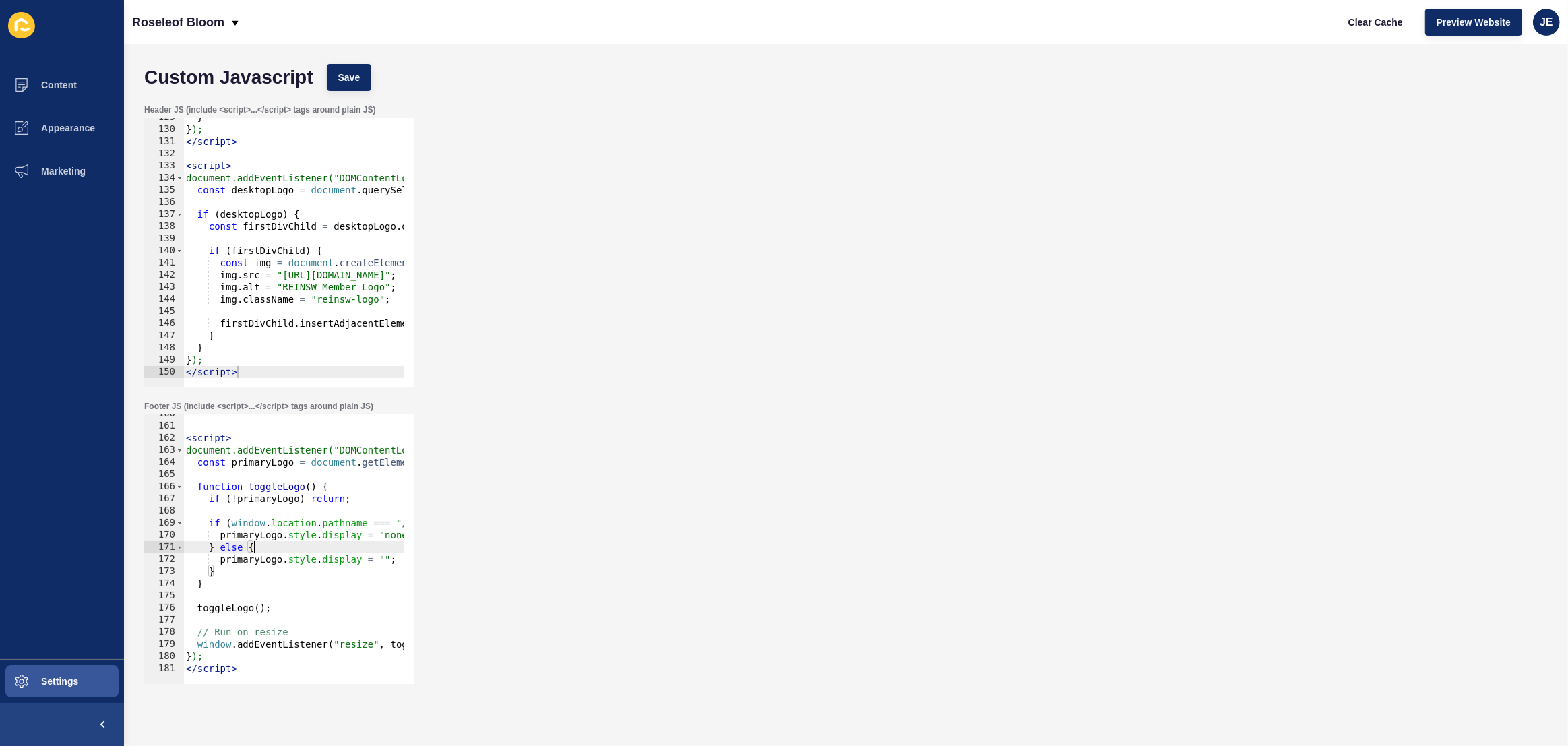
scroll to position [1933, 0]
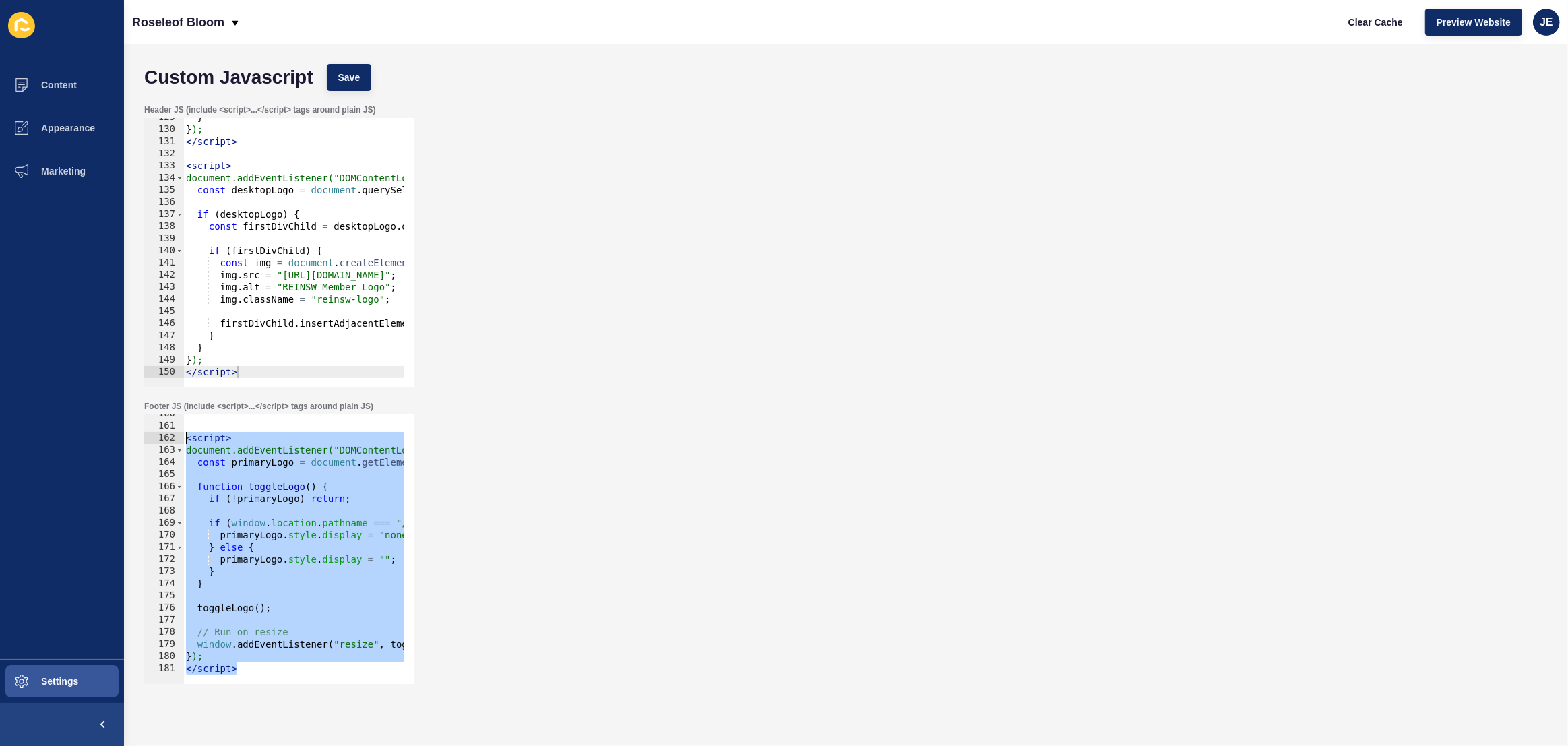
drag, startPoint x: 270, startPoint y: 669, endPoint x: 157, endPoint y: 439, distance: 256.3
click at [157, 439] on div "} else { 160 161 162 163 164 165 166 167 168 169 170 171 172 173 174 175 176 17…" at bounding box center [279, 549] width 269 height 269
click at [361, 72] on button "Save" at bounding box center [349, 77] width 45 height 27
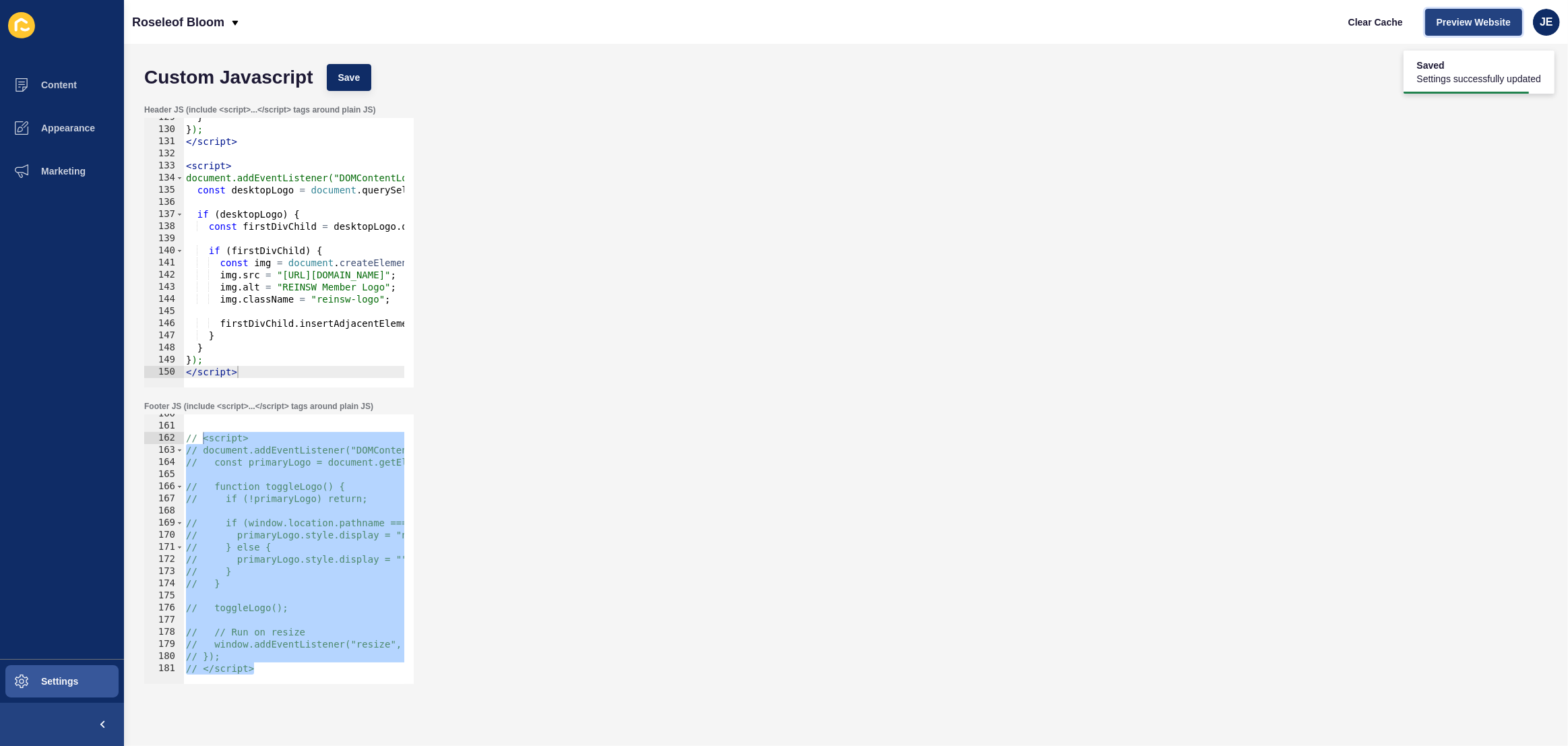
click at [1441, 22] on span "Preview Website" at bounding box center [1473, 22] width 75 height 13
click at [305, 495] on div "// <script> // document.addEventListener("DOMContentLoaded", function () { // c…" at bounding box center [497, 550] width 628 height 285
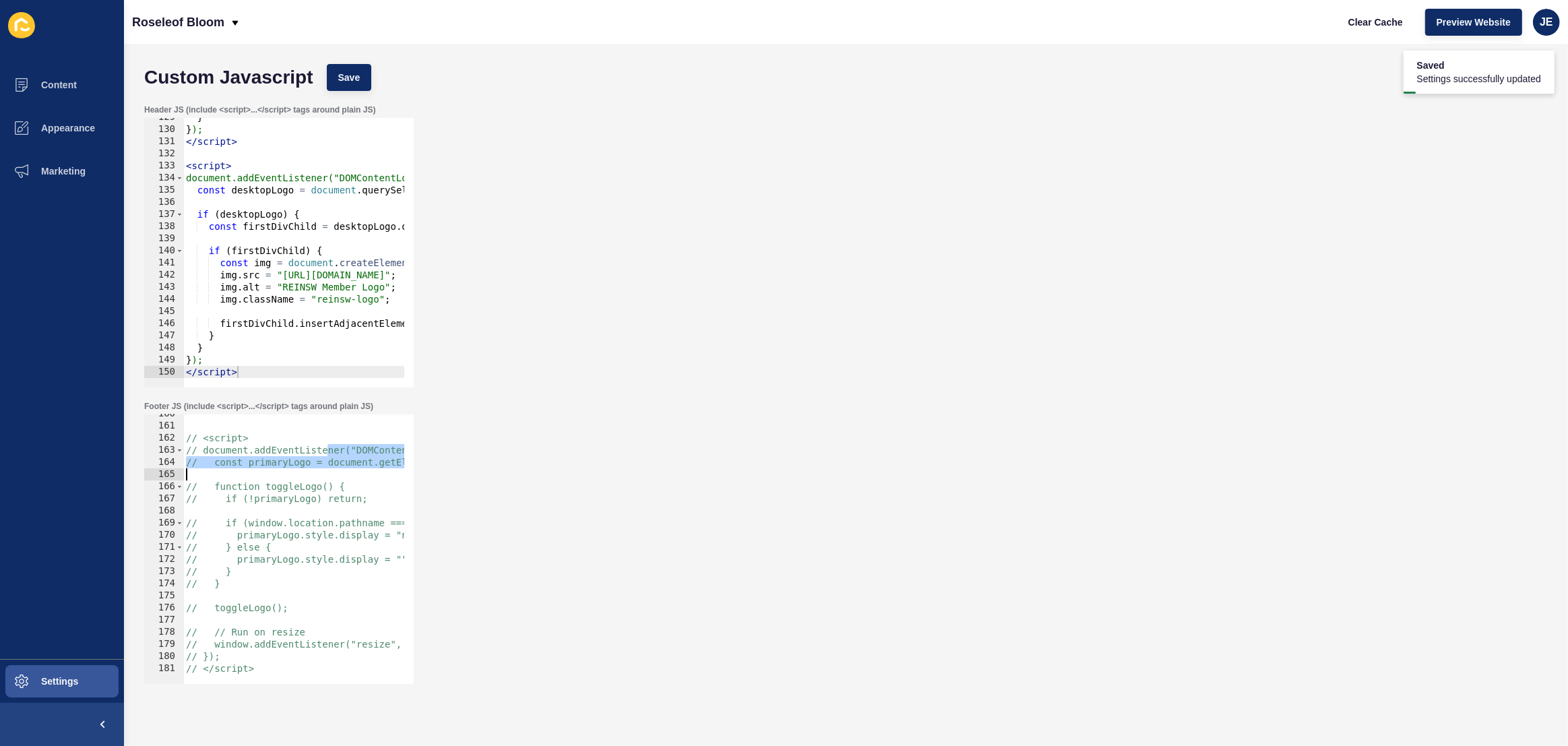
scroll to position [0, 155]
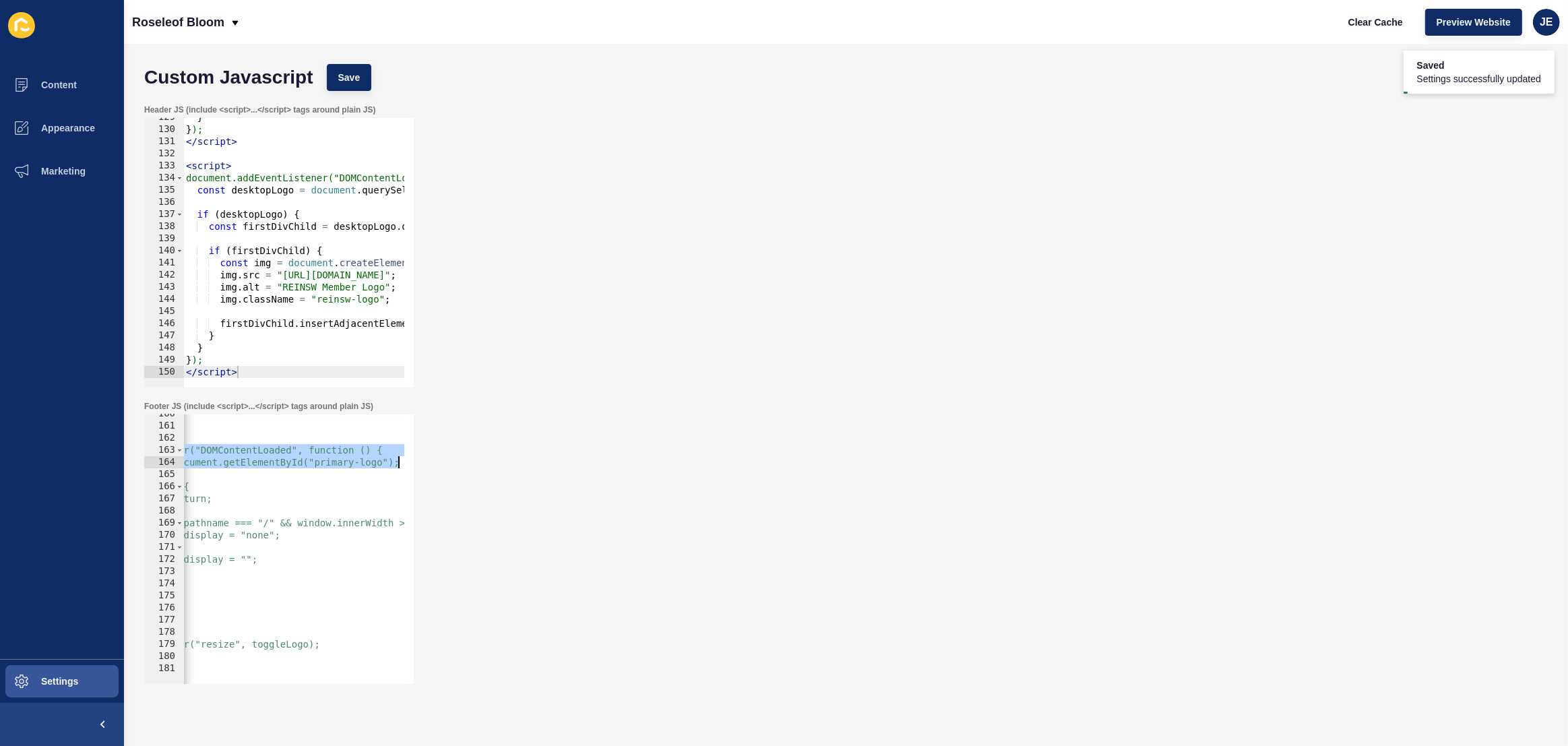
drag, startPoint x: 328, startPoint y: 455, endPoint x: 455, endPoint y: 460, distance: 127.1
click at [455, 460] on div "Footer JS (include <script>...</script> tags around plain JS) // if (!primaryLo…" at bounding box center [846, 543] width 1417 height 296
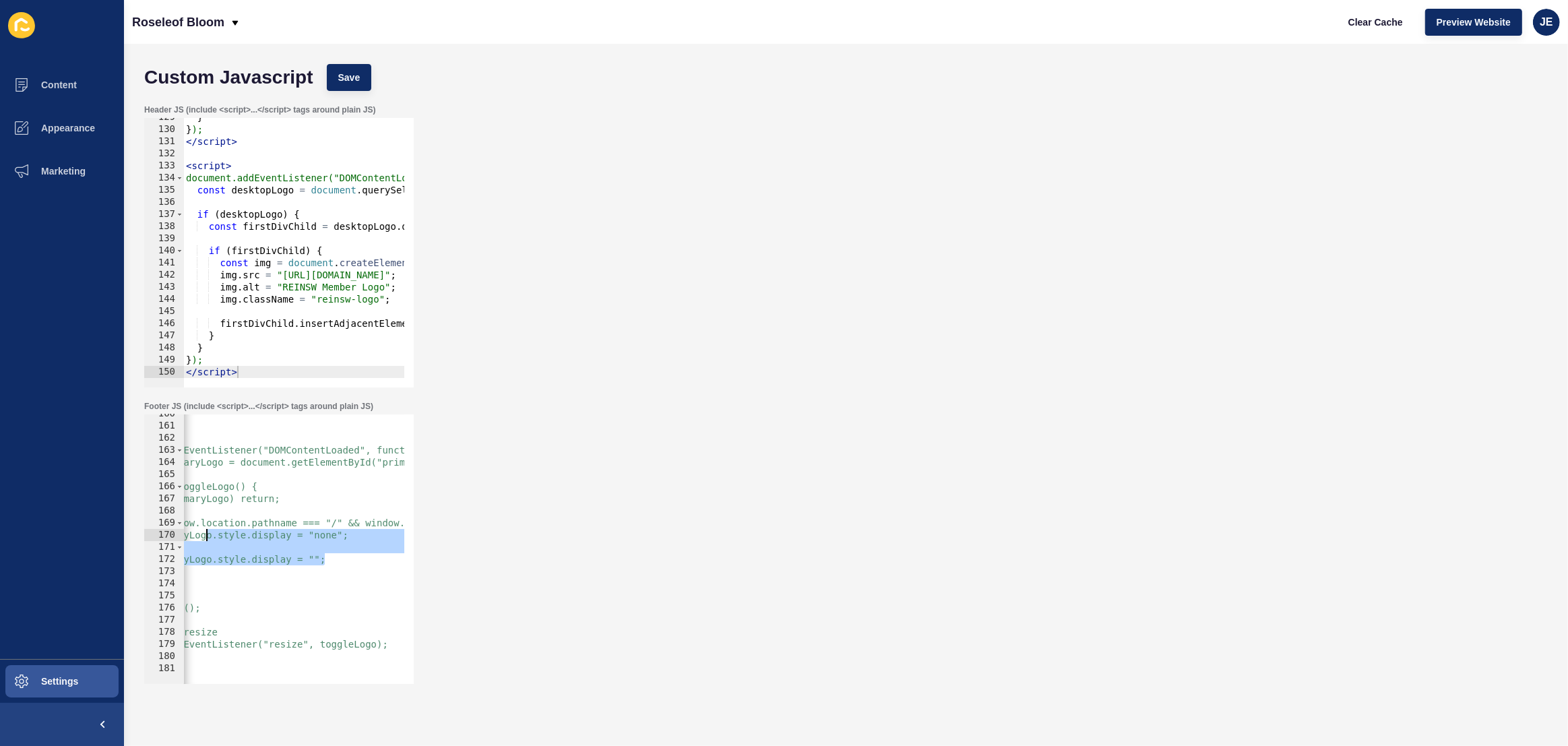
drag, startPoint x: 321, startPoint y: 555, endPoint x: 206, endPoint y: 540, distance: 116.0
click at [206, 540] on div "// <script> // document.addEventListener("DOMContentLoaded", function () { // c…" at bounding box center [409, 550] width 628 height 285
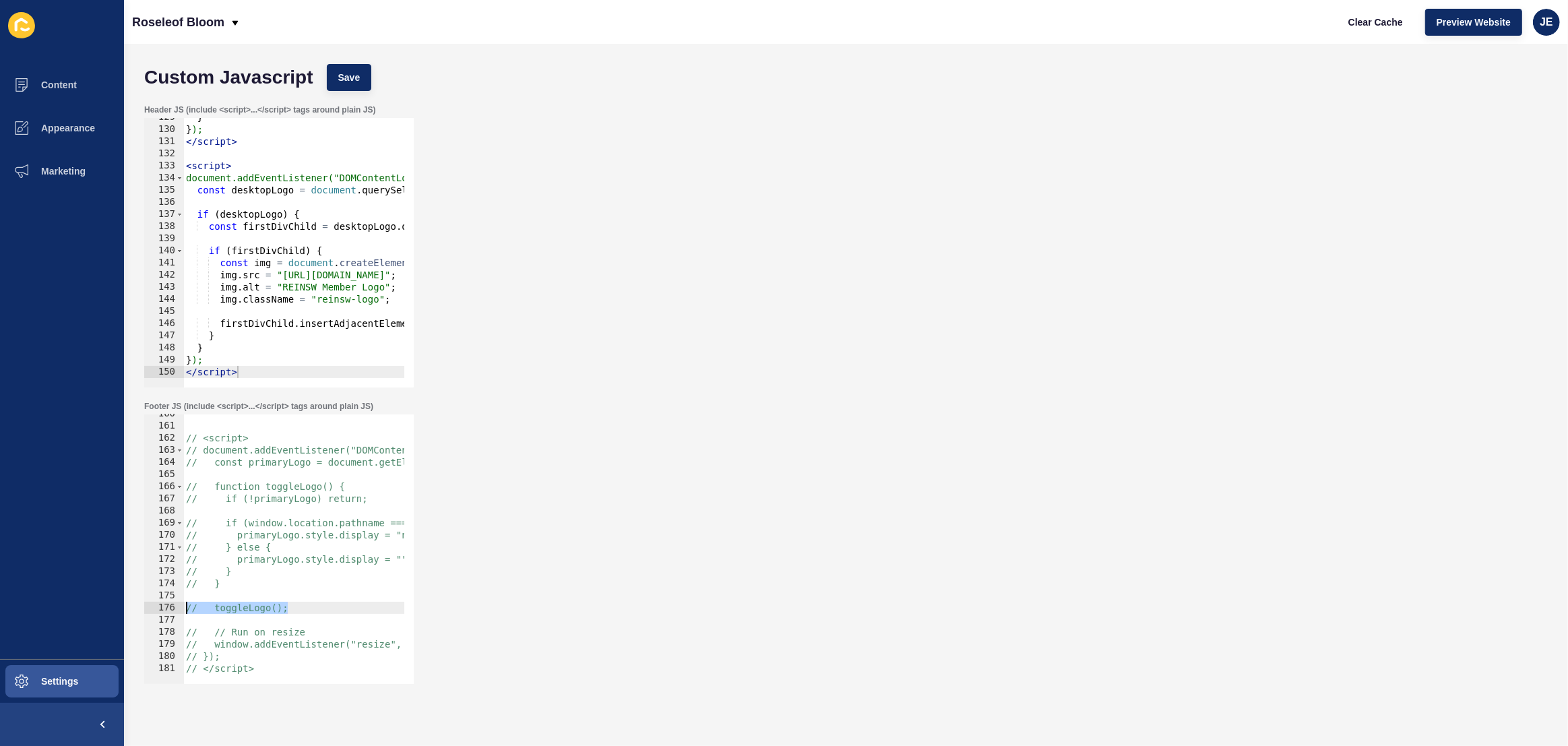
drag, startPoint x: 300, startPoint y: 607, endPoint x: 139, endPoint y: 605, distance: 161.0
click at [139, 605] on div "Footer JS (include <script>...</script> tags around plain JS) // primaryLogo.st…" at bounding box center [846, 543] width 1417 height 296
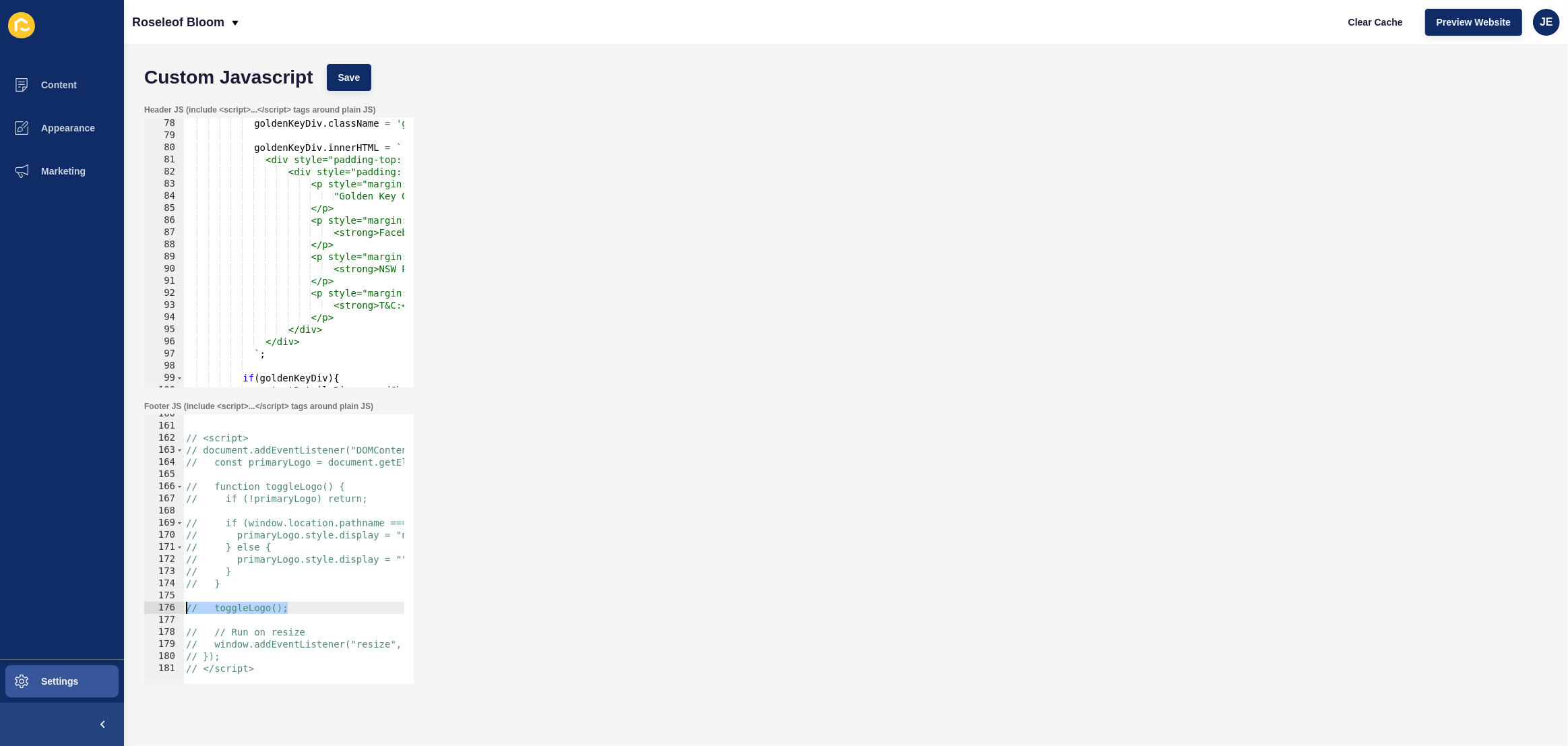
scroll to position [934, 0]
click at [53, 679] on span "Settings" at bounding box center [38, 680] width 80 height 11
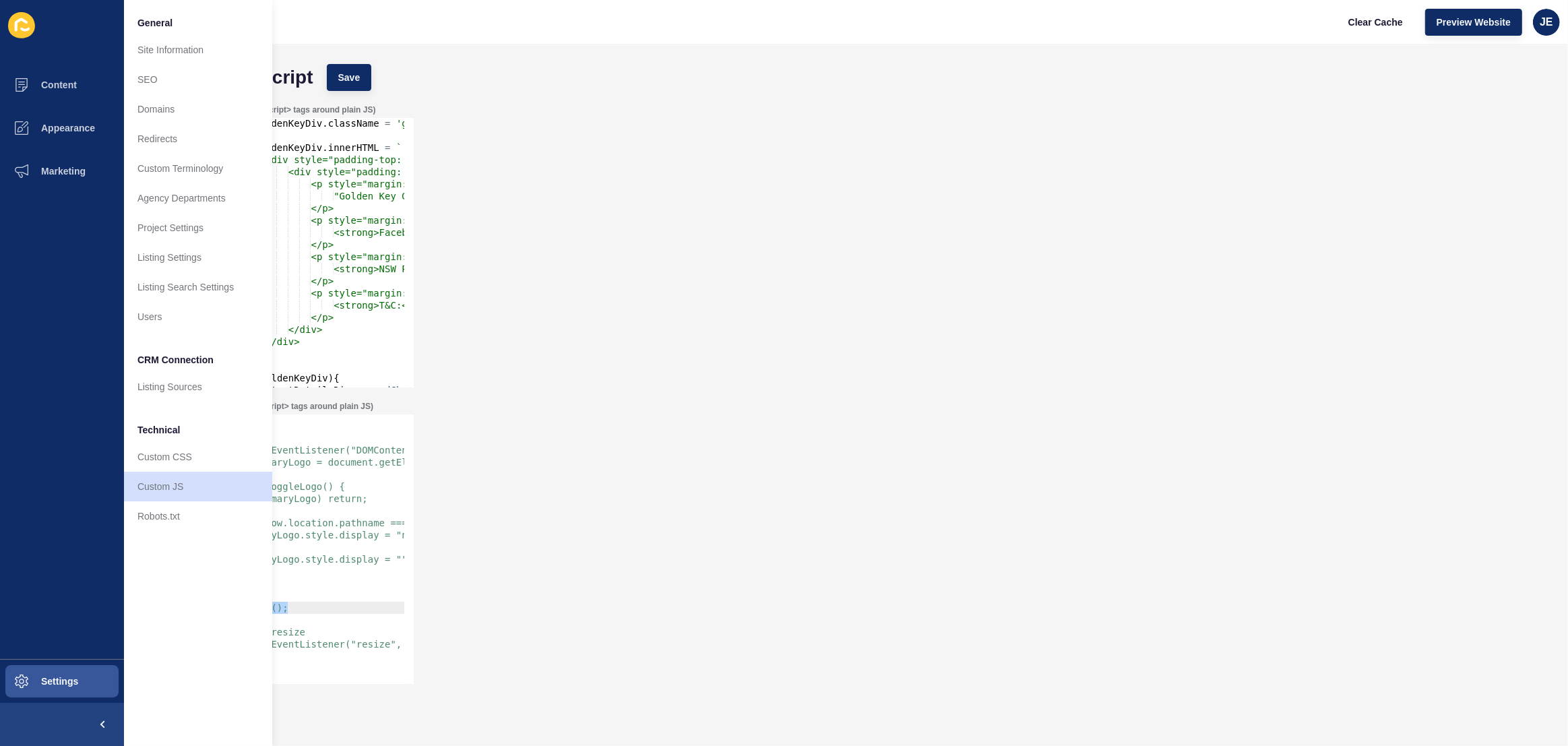
click at [512, 317] on div "Header JS (include <script>...</script> tags around plain JS) 78 79 80 81 82 83…" at bounding box center [846, 245] width 1417 height 296
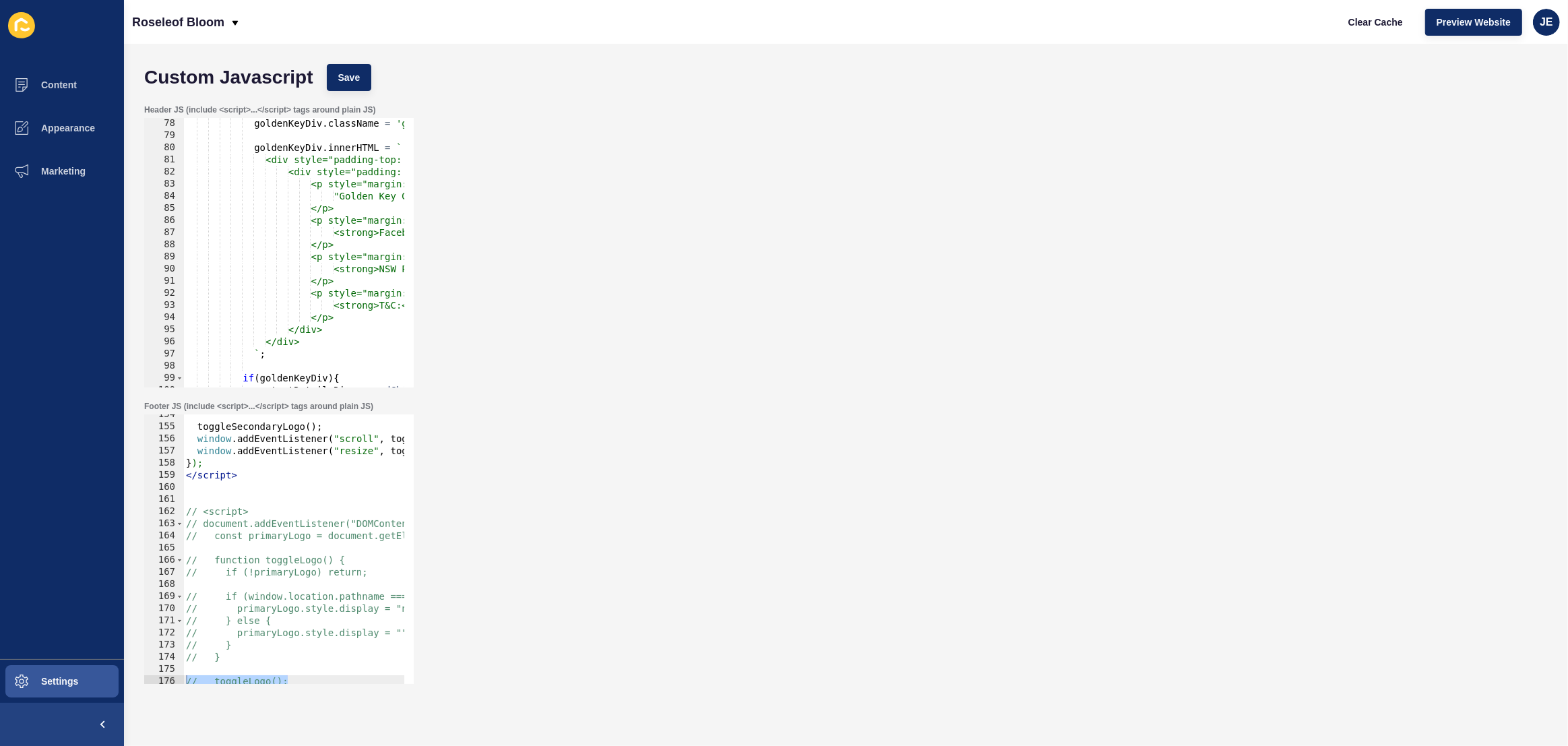
scroll to position [1933, 0]
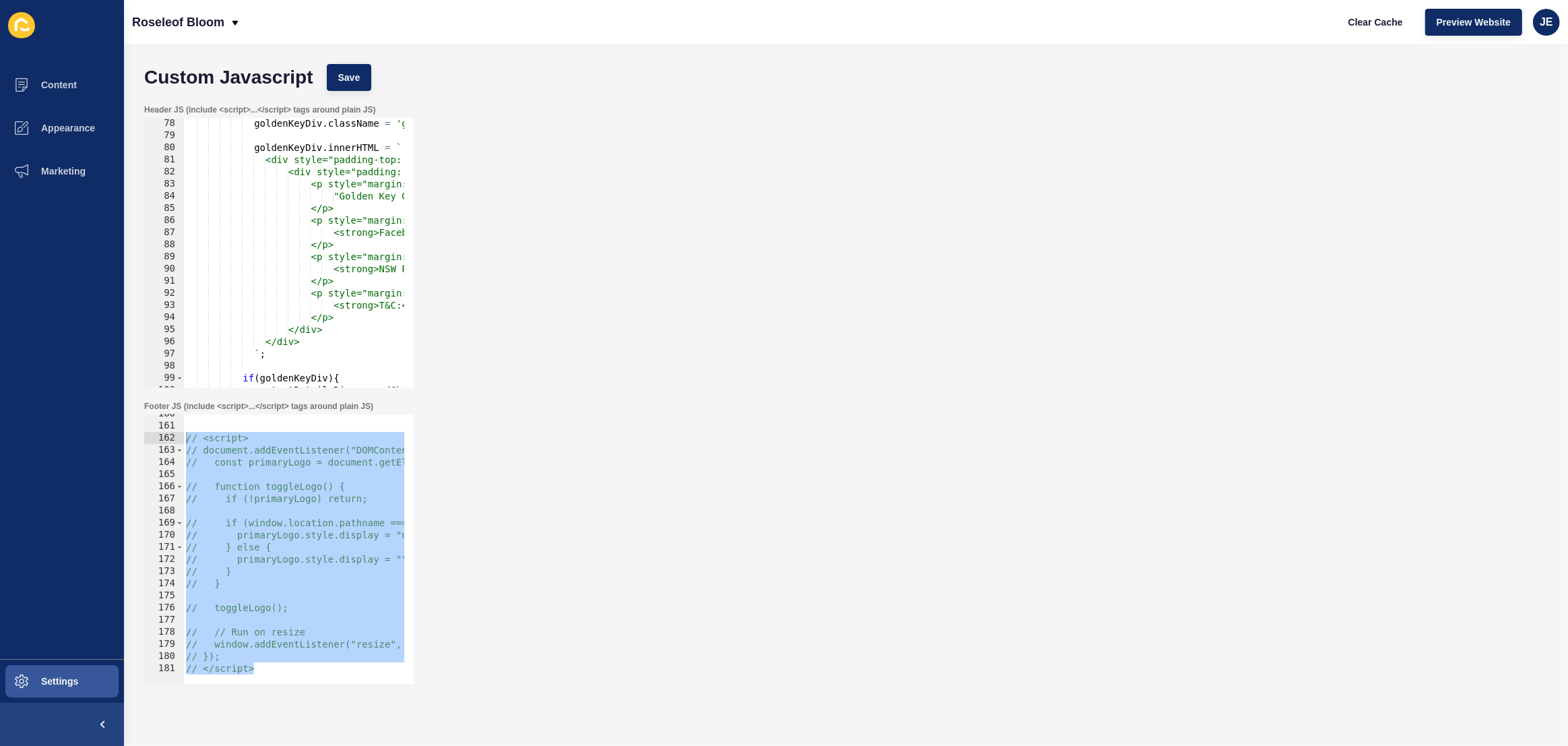
drag, startPoint x: 275, startPoint y: 671, endPoint x: 168, endPoint y: 438, distance: 256.4
click at [168, 438] on div "// toggleLogo(); 160 161 162 163 164 165 166 167 168 169 170 171 172 173 174 17…" at bounding box center [279, 549] width 269 height 269
click at [212, 454] on div "// <script> // document.addEventListener("DOMContentLoaded", function () { // c…" at bounding box center [497, 550] width 628 height 285
drag, startPoint x: 188, startPoint y: 438, endPoint x: 319, endPoint y: 732, distance: 321.9
click at [319, 732] on div "Custom Javascript Save Header JS (include <script>...</script> tags around plai…" at bounding box center [846, 394] width 1444 height 702
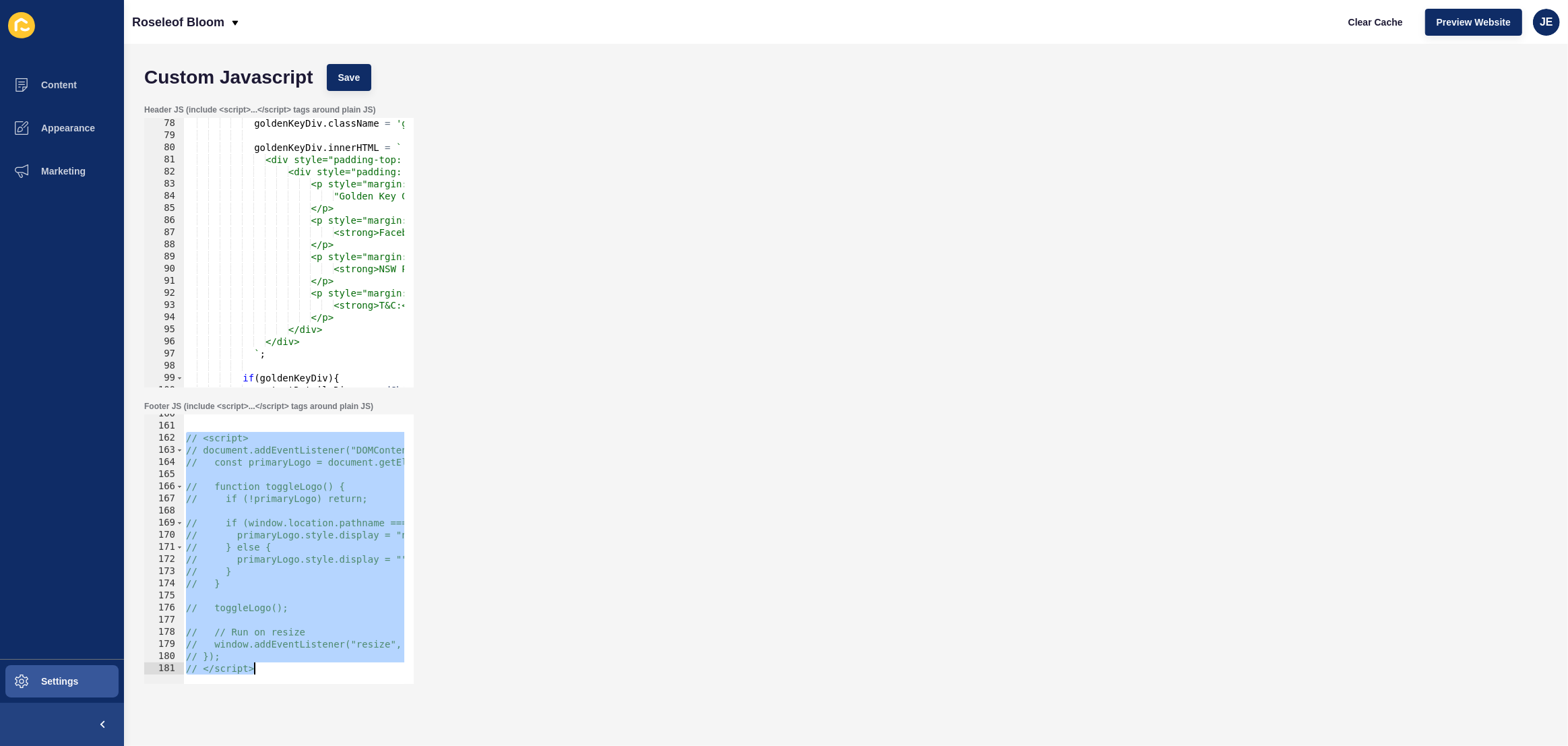
type textarea "}); </script>"
click at [345, 77] on span "Save" at bounding box center [349, 77] width 22 height 13
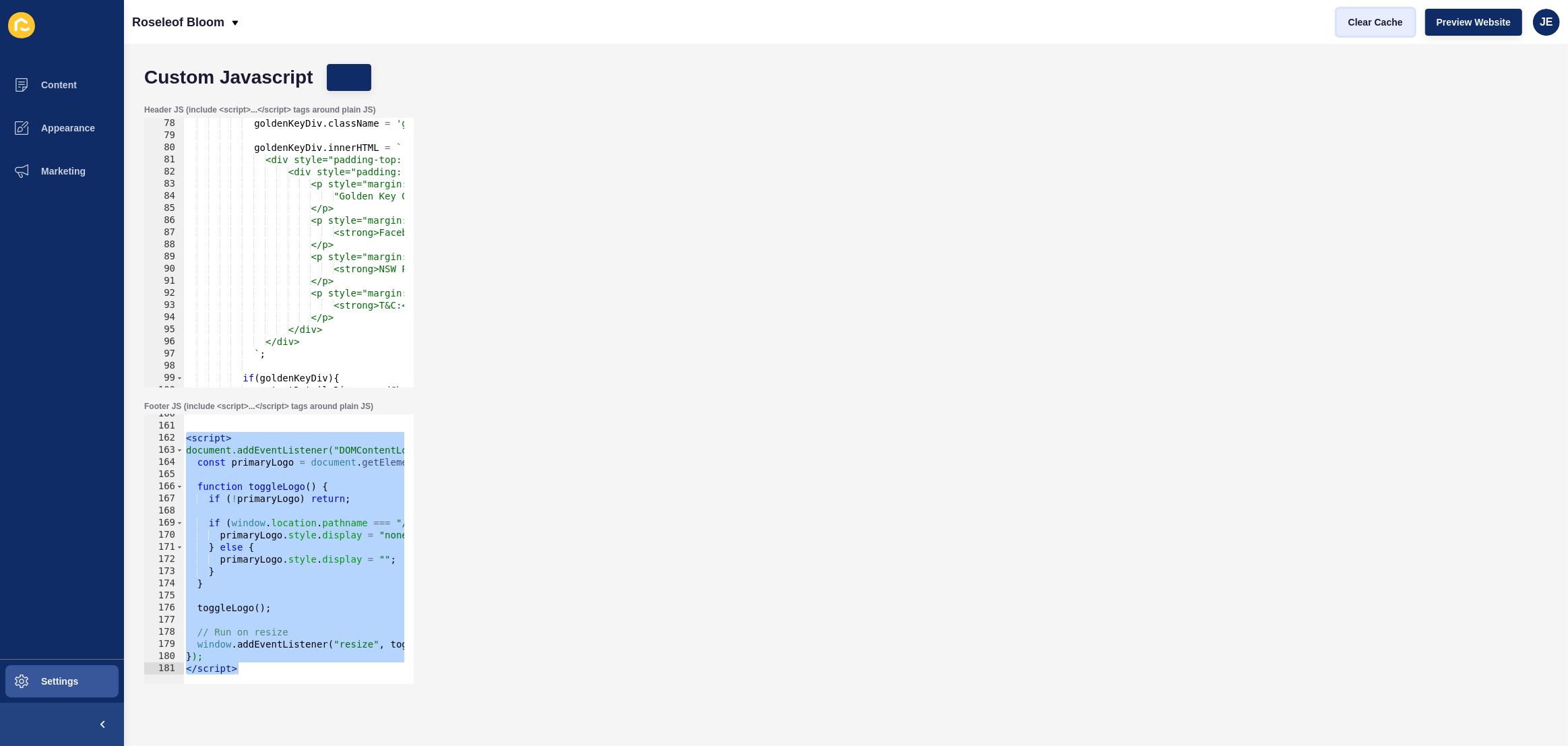
click at [1351, 24] on span "Clear Cache" at bounding box center [1375, 22] width 54 height 13
click at [68, 678] on span "Settings" at bounding box center [38, 680] width 80 height 11
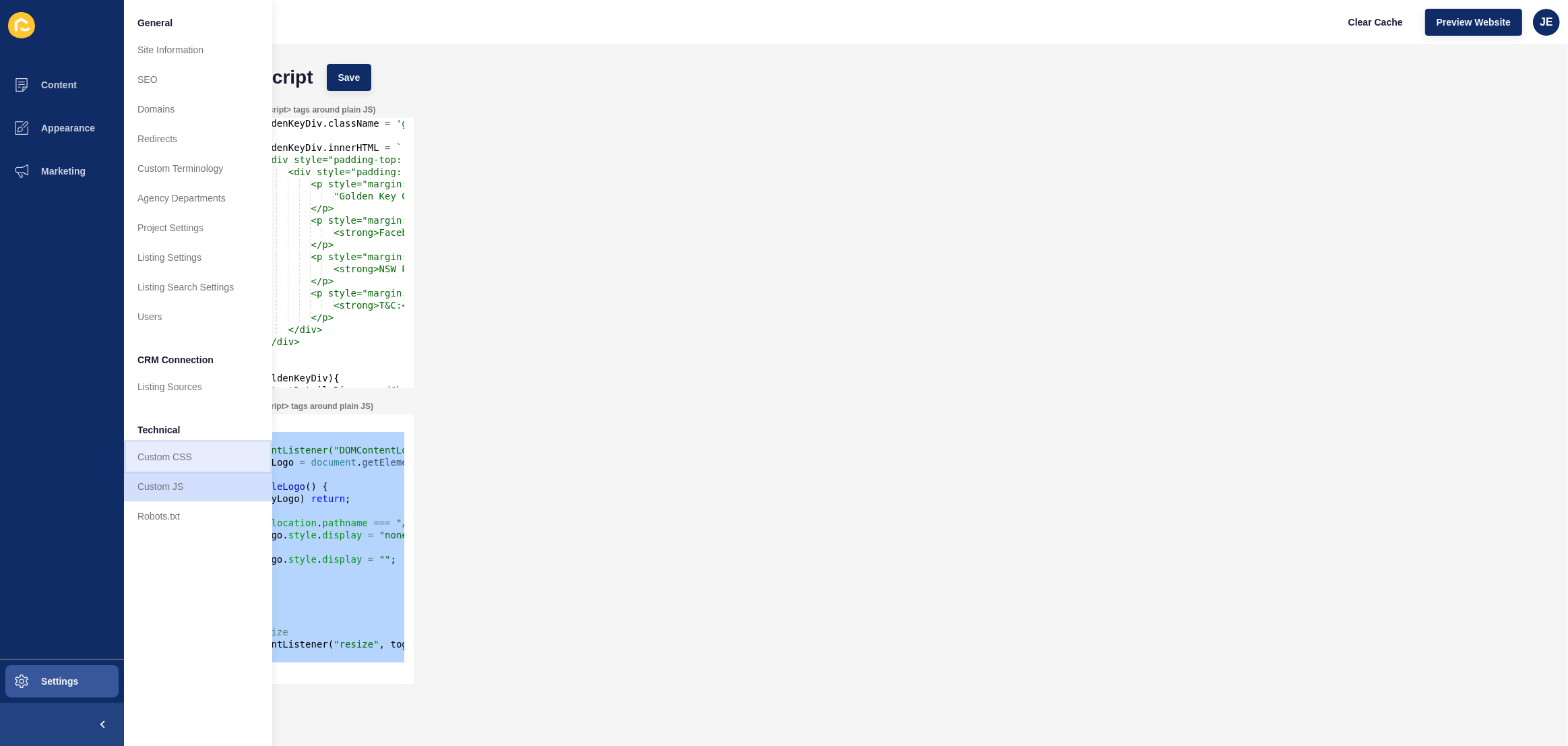
click at [172, 459] on link "Custom CSS" at bounding box center [198, 457] width 148 height 30
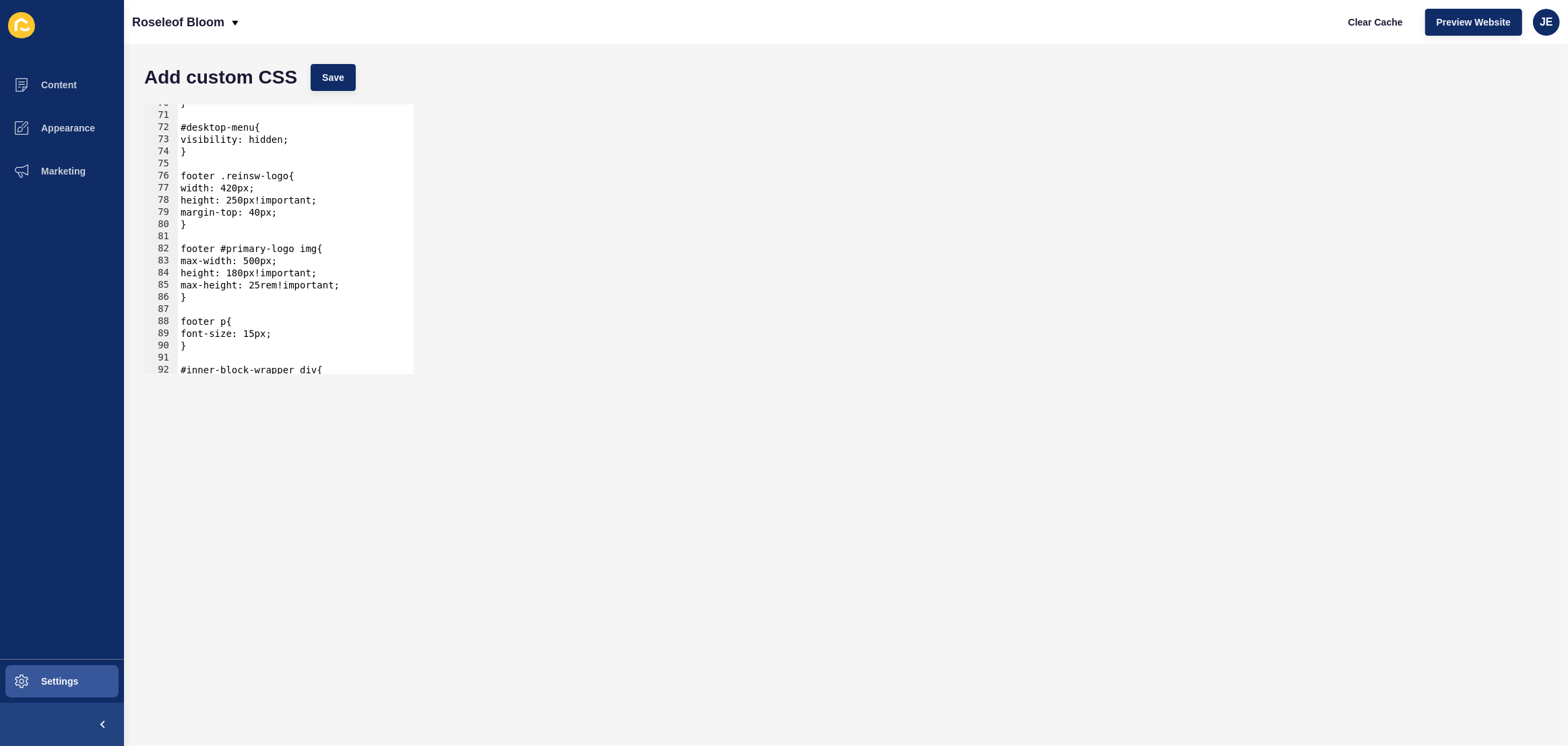
scroll to position [1280, 0]
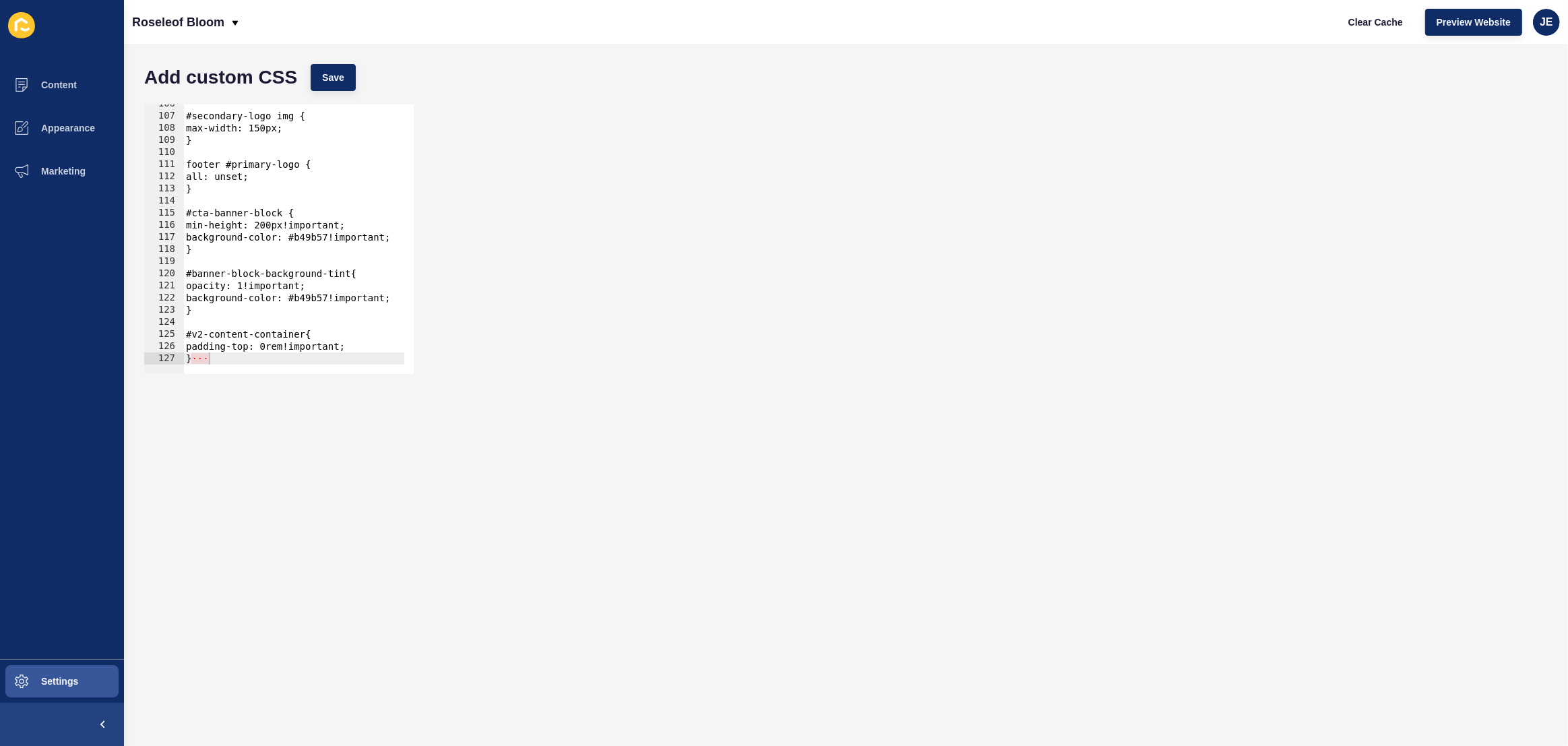
click at [233, 361] on div at bounding box center [463, 367] width 560 height 12
click at [244, 321] on div "#secondary-logo img { max-width: 150px; } footer #primary-logo { all: unset; } …" at bounding box center [463, 240] width 560 height 285
click at [219, 354] on div "#secondary-logo img { max-width: 150px; } footer #primary-logo { all: unset; } …" at bounding box center [463, 240] width 560 height 285
type textarea "}"
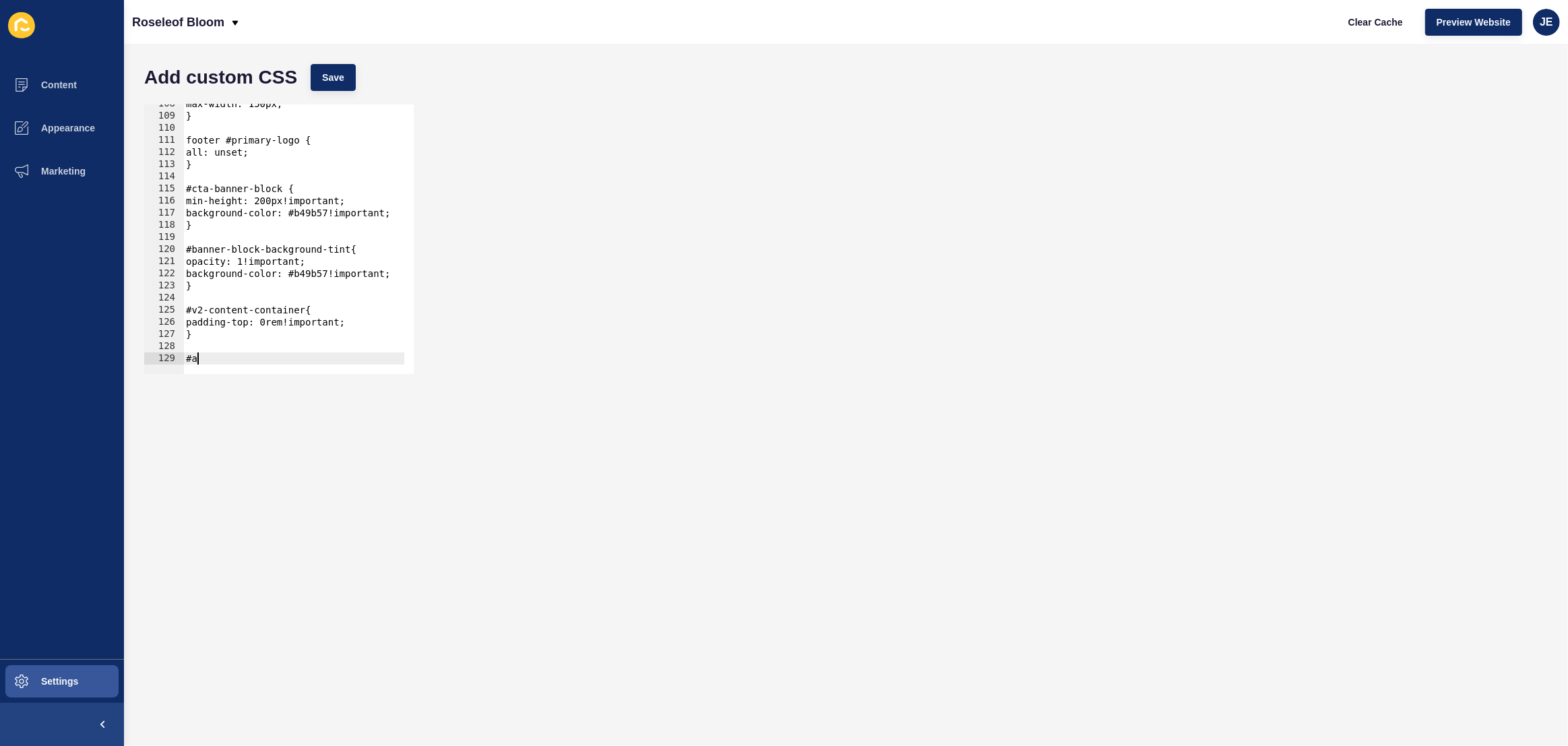
scroll to position [0, 0]
type textarea "#"
paste textarea "about-us-image-container"
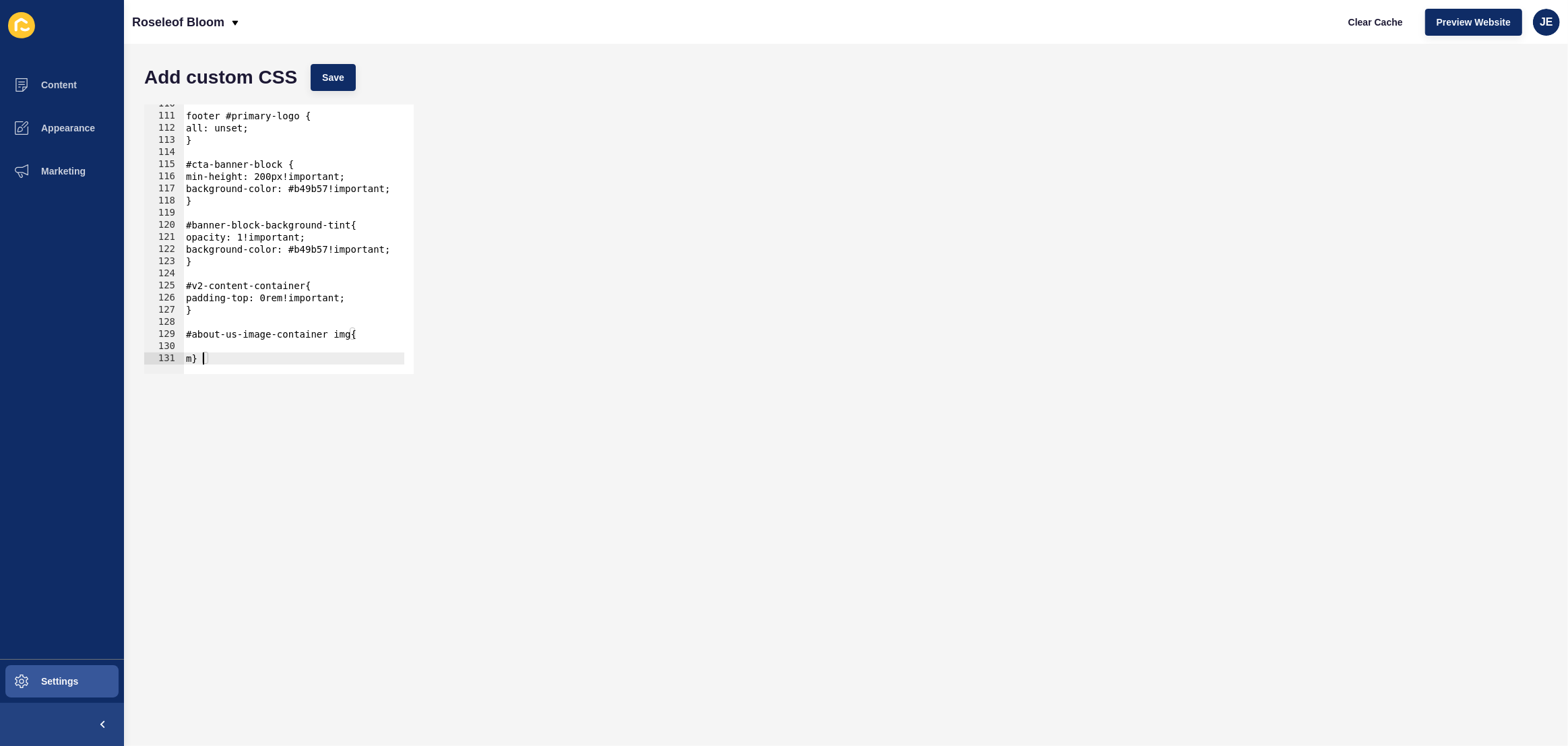
type textarea "}"
type textarea "n"
drag, startPoint x: 334, startPoint y: 101, endPoint x: 351, endPoint y: 77, distance: 29.4
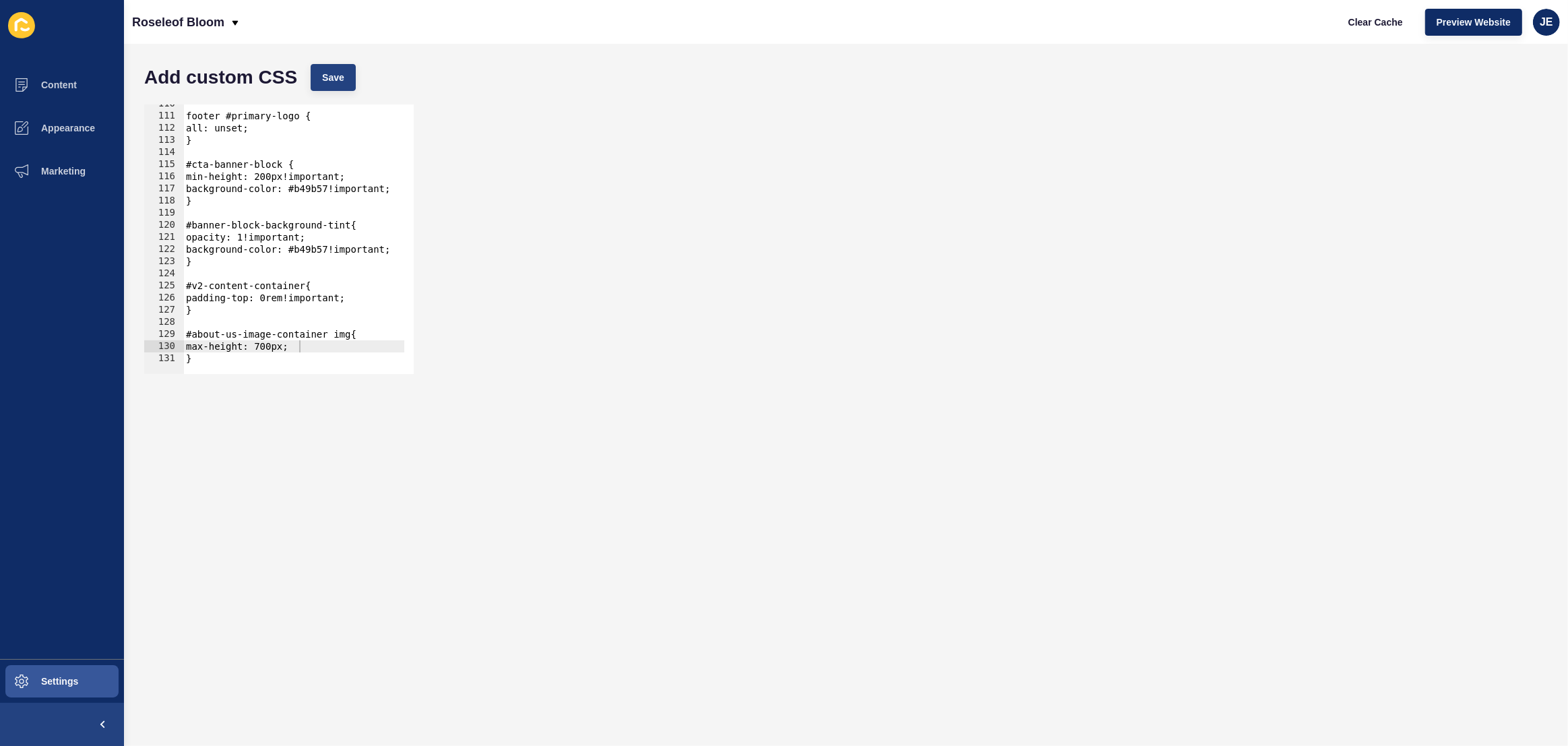
click at [333, 101] on div "max-height: 700px; 110 111 112 113 114 115 116 117 118 119 120 121 122 123 124 …" at bounding box center [846, 239] width 1417 height 283
click at [353, 76] on button "Save" at bounding box center [333, 77] width 45 height 27
click at [1382, 25] on span "Clear Cache" at bounding box center [1375, 22] width 54 height 13
click at [270, 349] on div "footer #primary-logo { all: unset; } #cta-banner-block { min-height: 200px!impo…" at bounding box center [463, 240] width 560 height 285
click at [345, 75] on button "Save" at bounding box center [333, 77] width 45 height 27
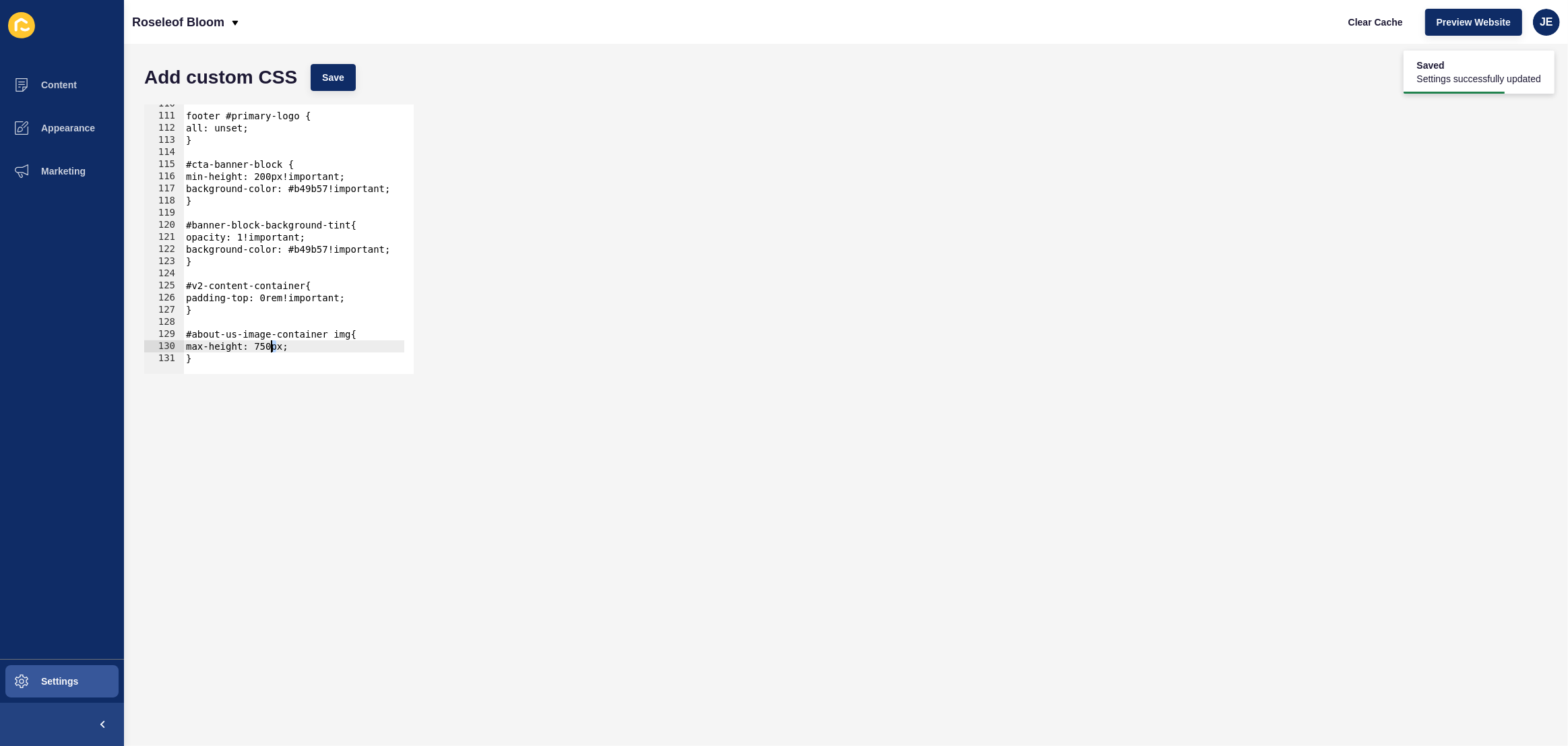
click at [272, 346] on div "footer #primary-logo { all: unset; } #cta-banner-block { min-height: 200px!impo…" at bounding box center [463, 240] width 560 height 285
click at [349, 90] on button "Save" at bounding box center [333, 77] width 45 height 27
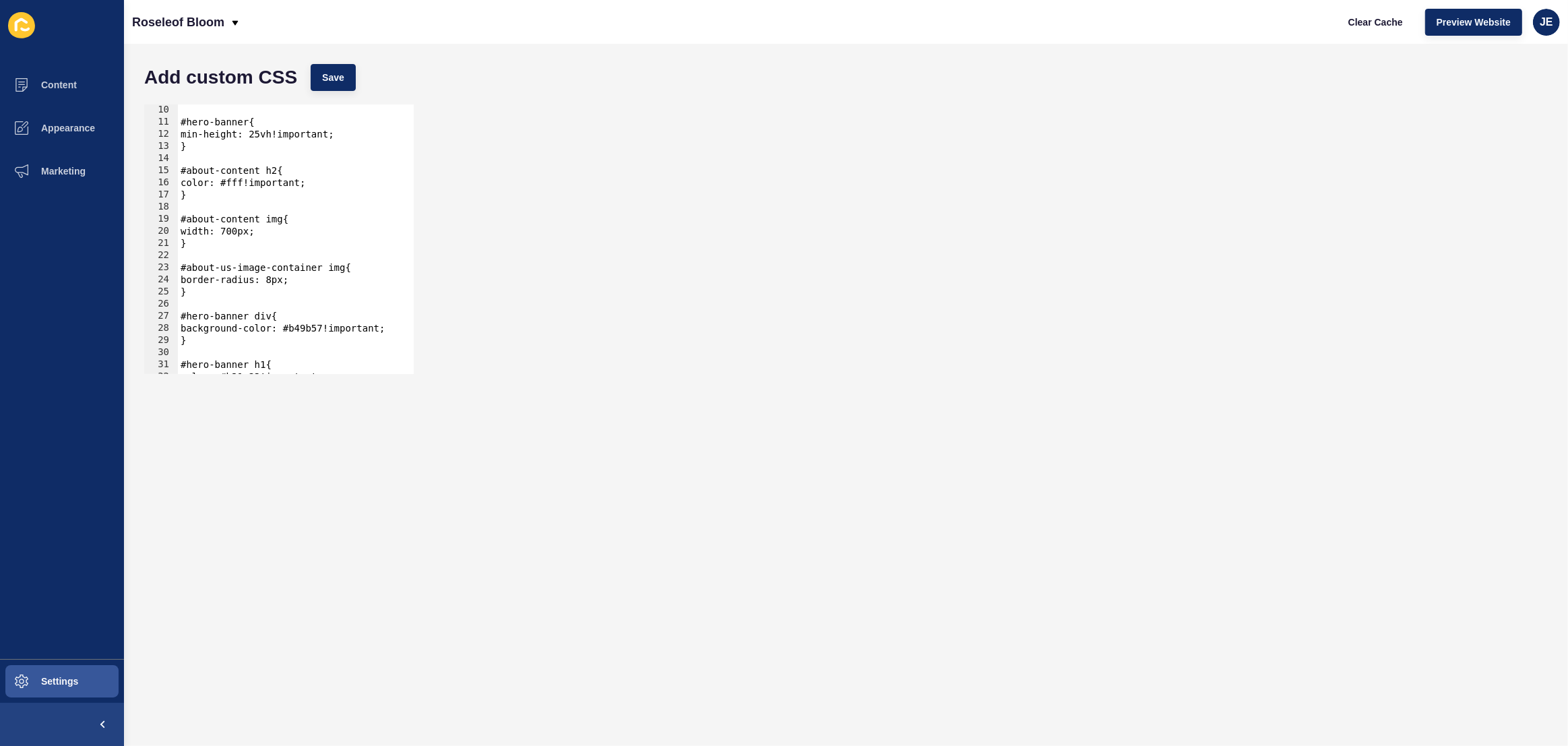
scroll to position [183, 0]
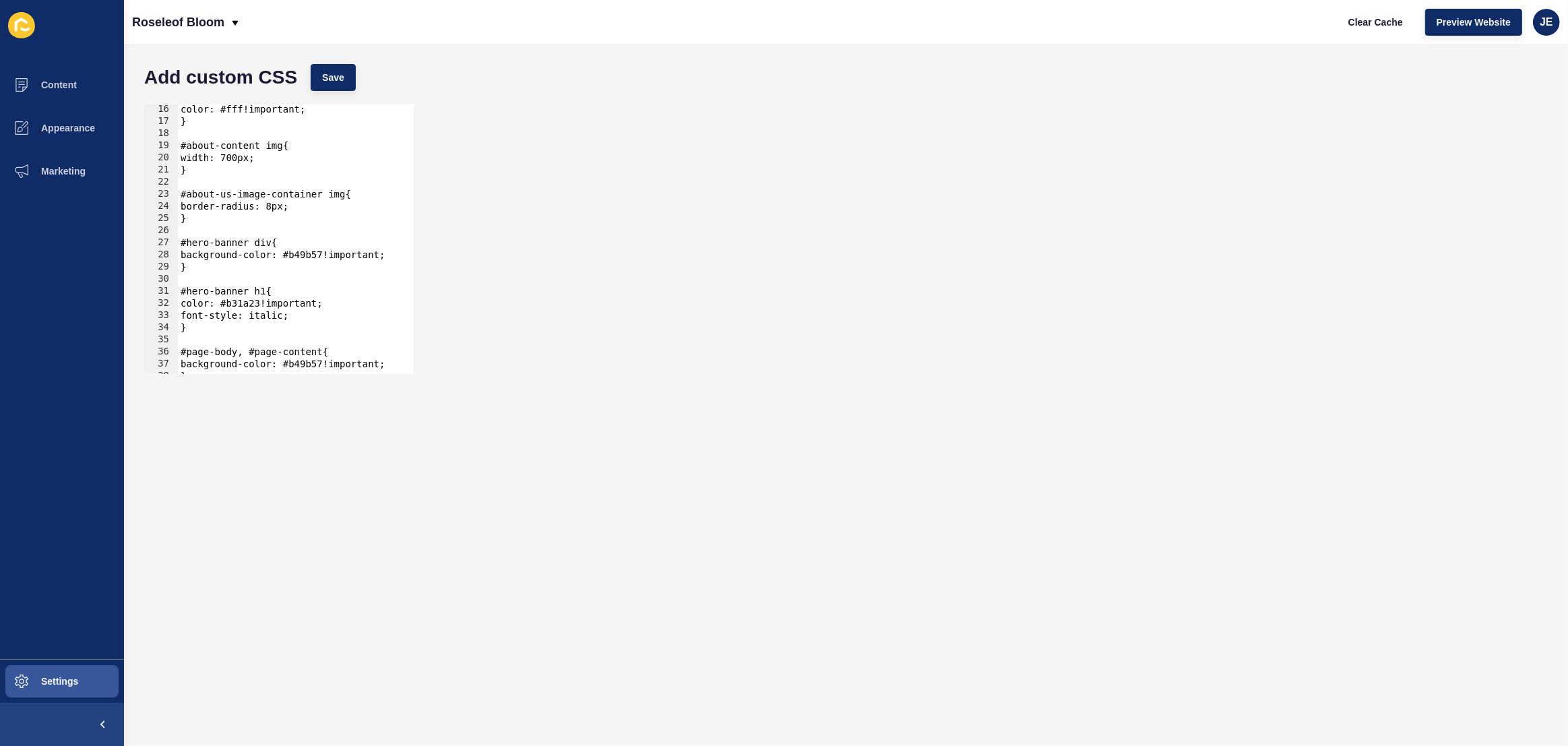
click at [258, 304] on div "color: #fff!important; } #about-content img{ width: 700px; } #about-us-image-co…" at bounding box center [458, 245] width 560 height 285
click at [282, 317] on div "color: #fff!important; } #about-content img{ width: 700px; } #about-us-image-co…" at bounding box center [458, 245] width 560 height 285
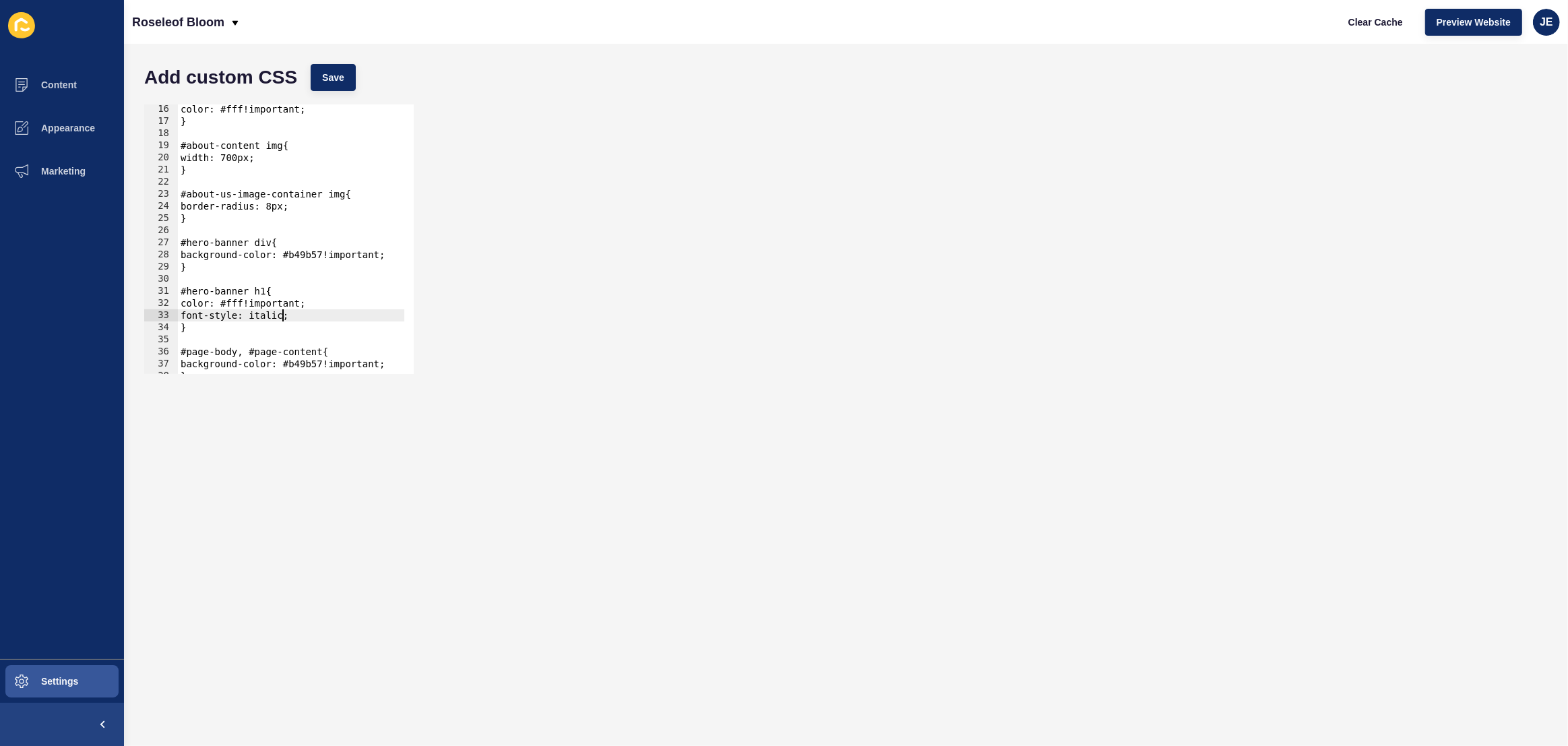
click at [282, 317] on div "color: #fff!important; } #about-content img{ width: 700px; } #about-us-image-co…" at bounding box center [458, 245] width 560 height 285
type textarea "}"
click at [333, 90] on button "Save" at bounding box center [333, 77] width 45 height 27
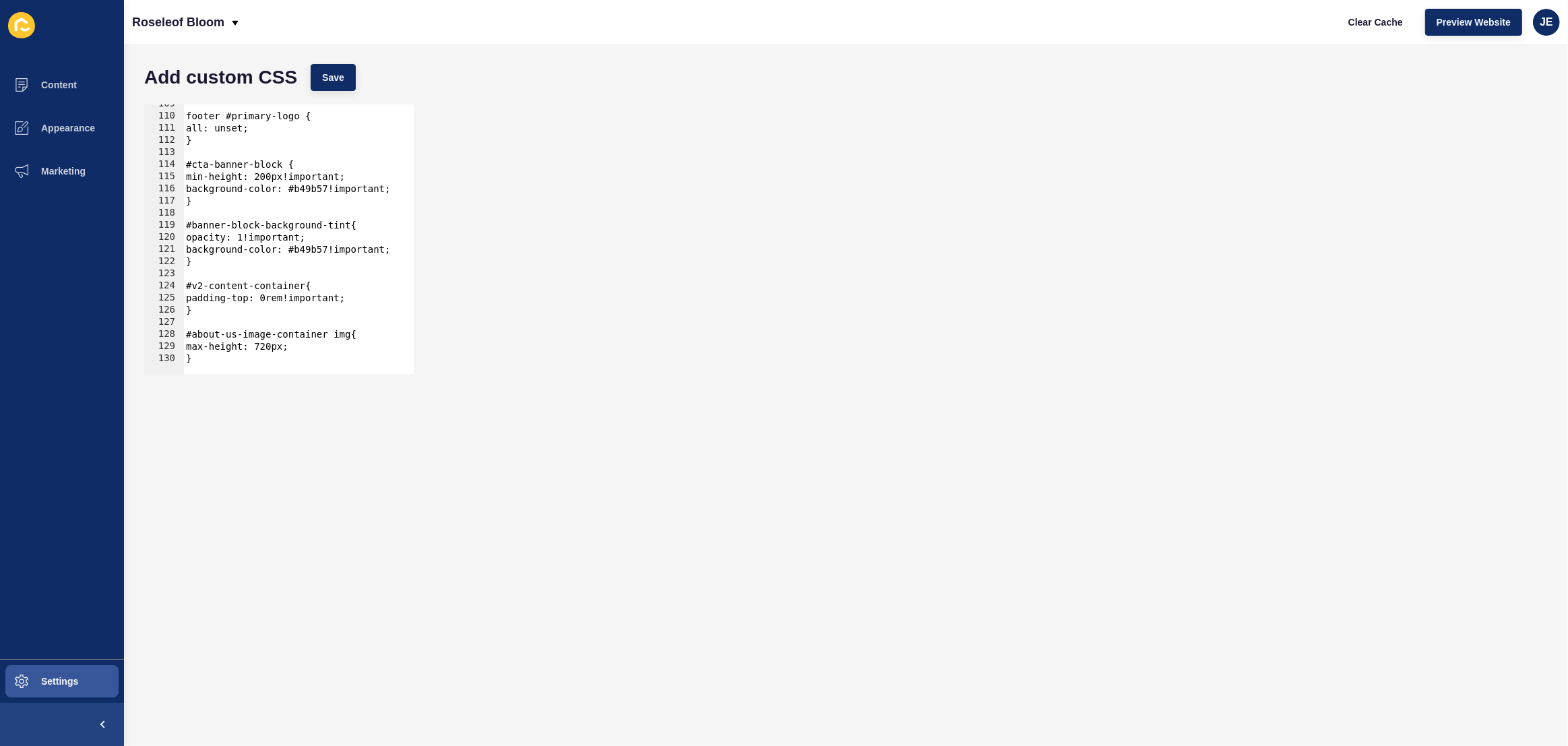
scroll to position [1315, 0]
click at [57, 685] on span "Settings" at bounding box center [38, 680] width 80 height 11
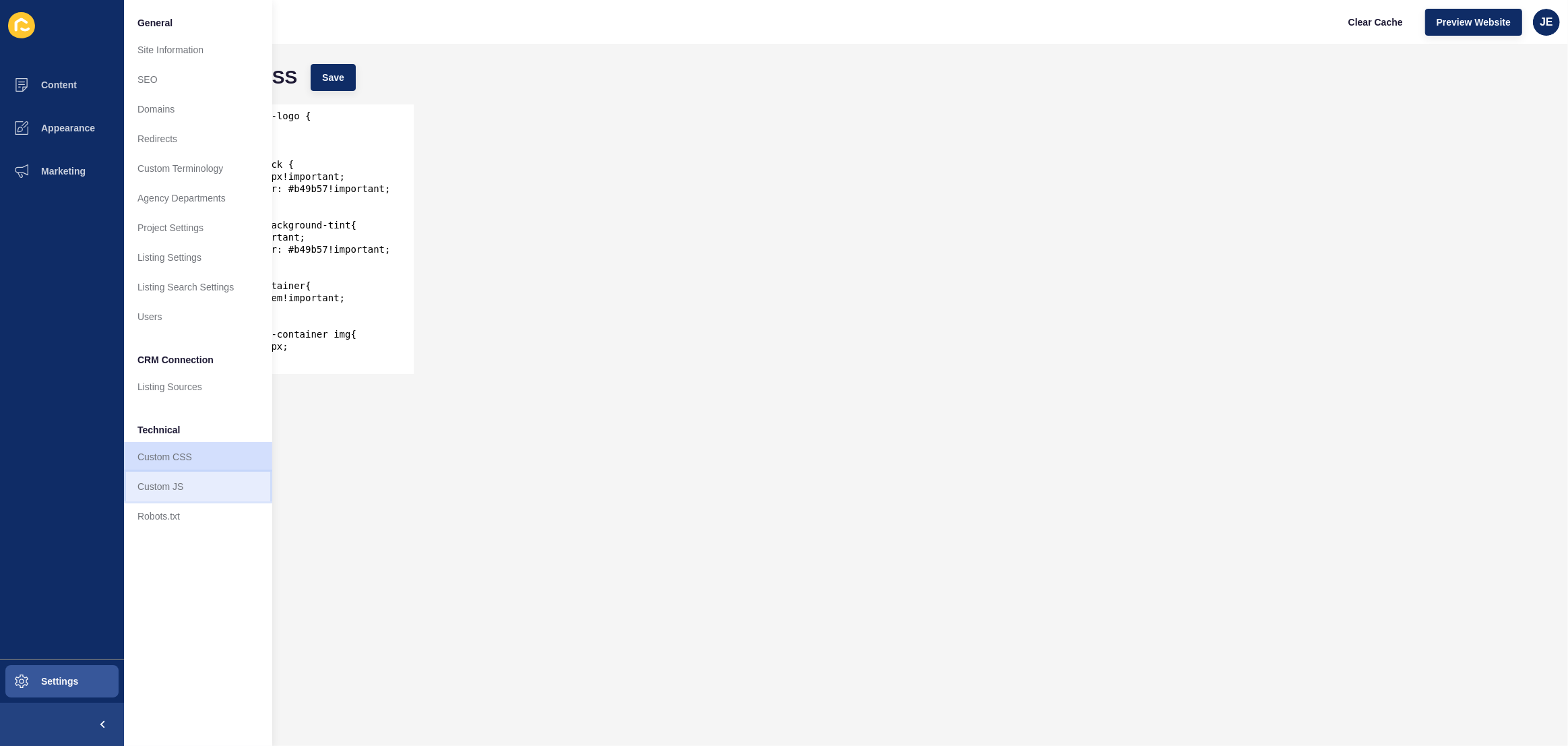
click at [173, 479] on link "Custom JS" at bounding box center [198, 486] width 148 height 30
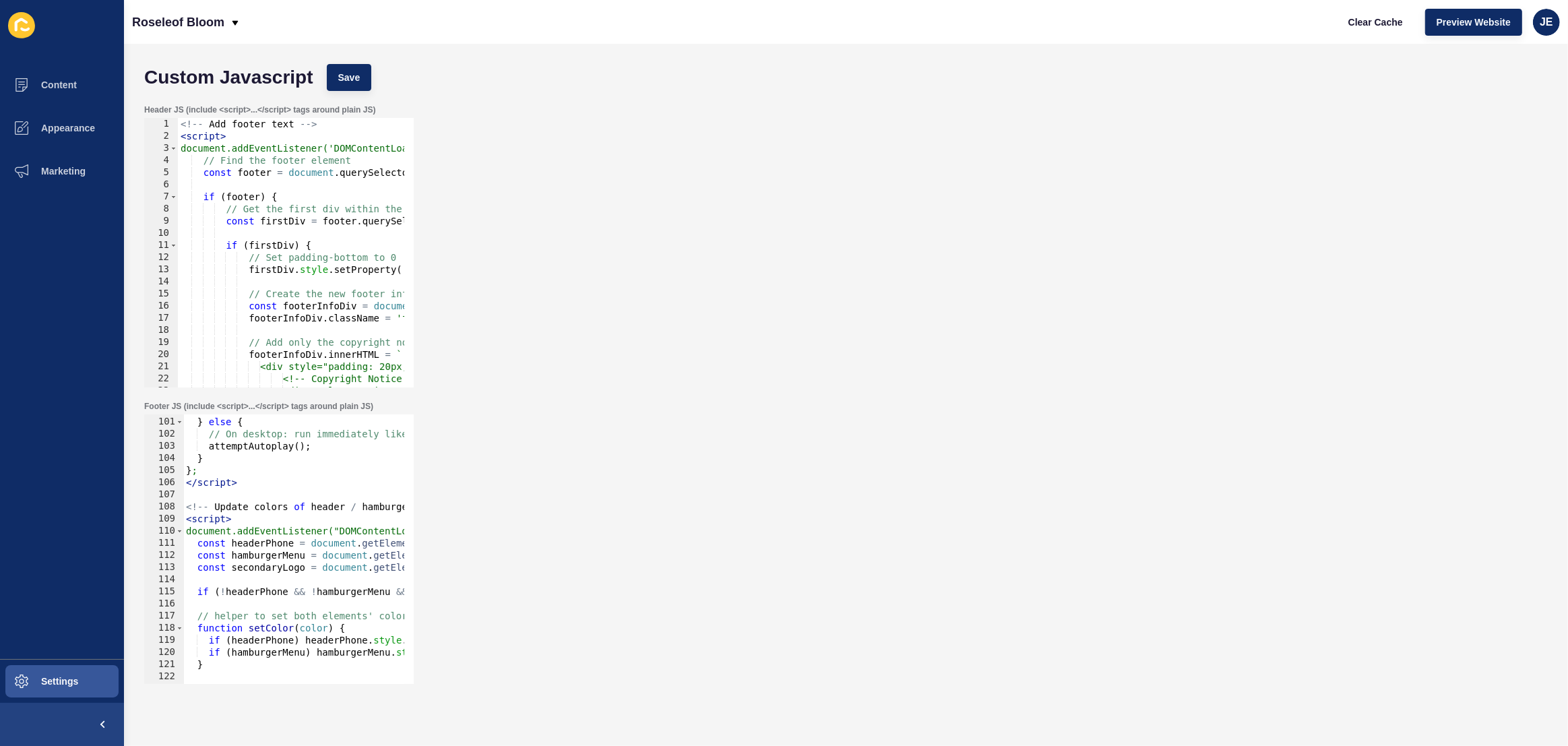
scroll to position [1933, 0]
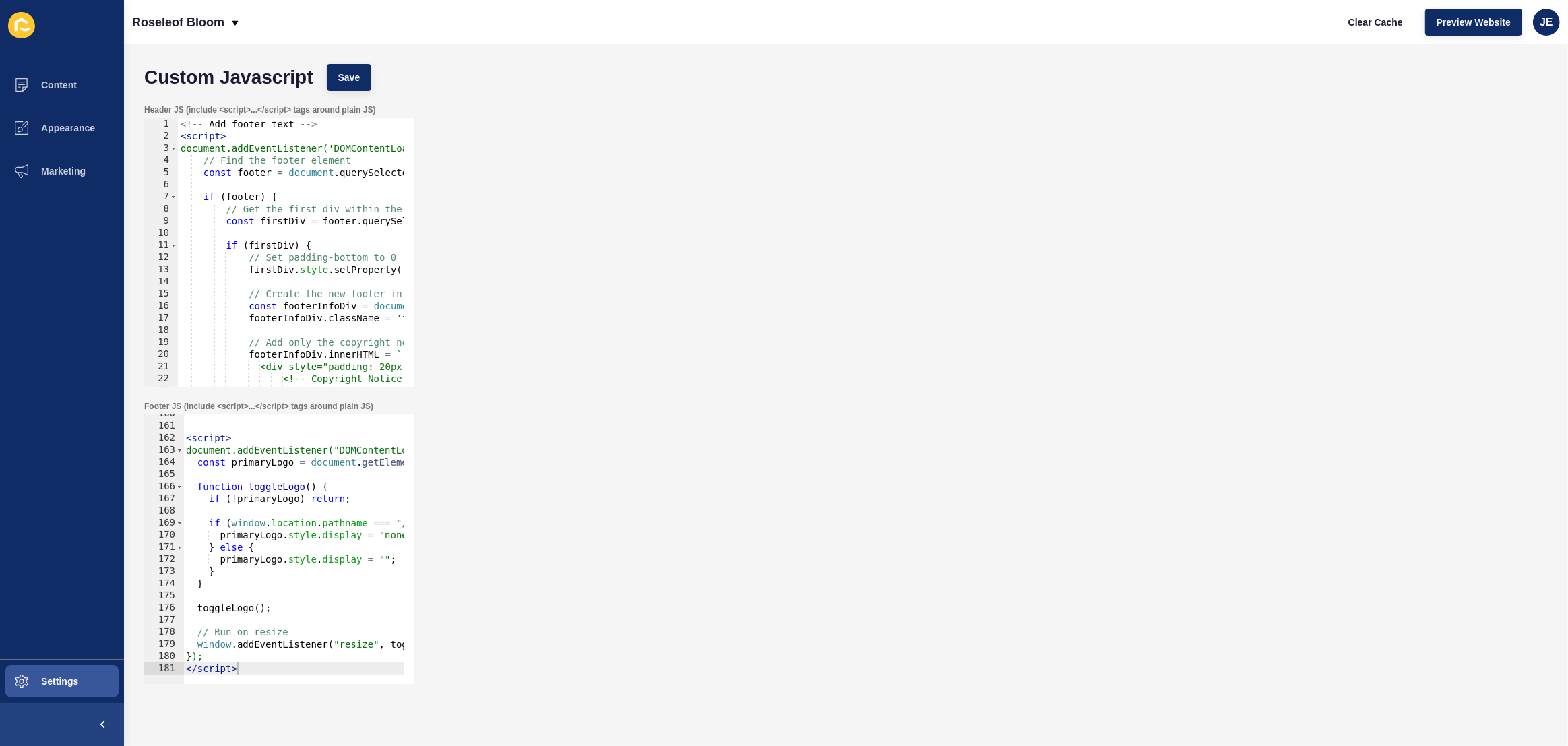
click at [397, 534] on div "< script > document.addEventListener("DOMContentLoaded", function () { const pr…" at bounding box center [497, 550] width 628 height 285
click at [362, 82] on button "Save" at bounding box center [349, 77] width 45 height 27
click at [1355, 18] on span "Clear Cache" at bounding box center [1375, 22] width 54 height 13
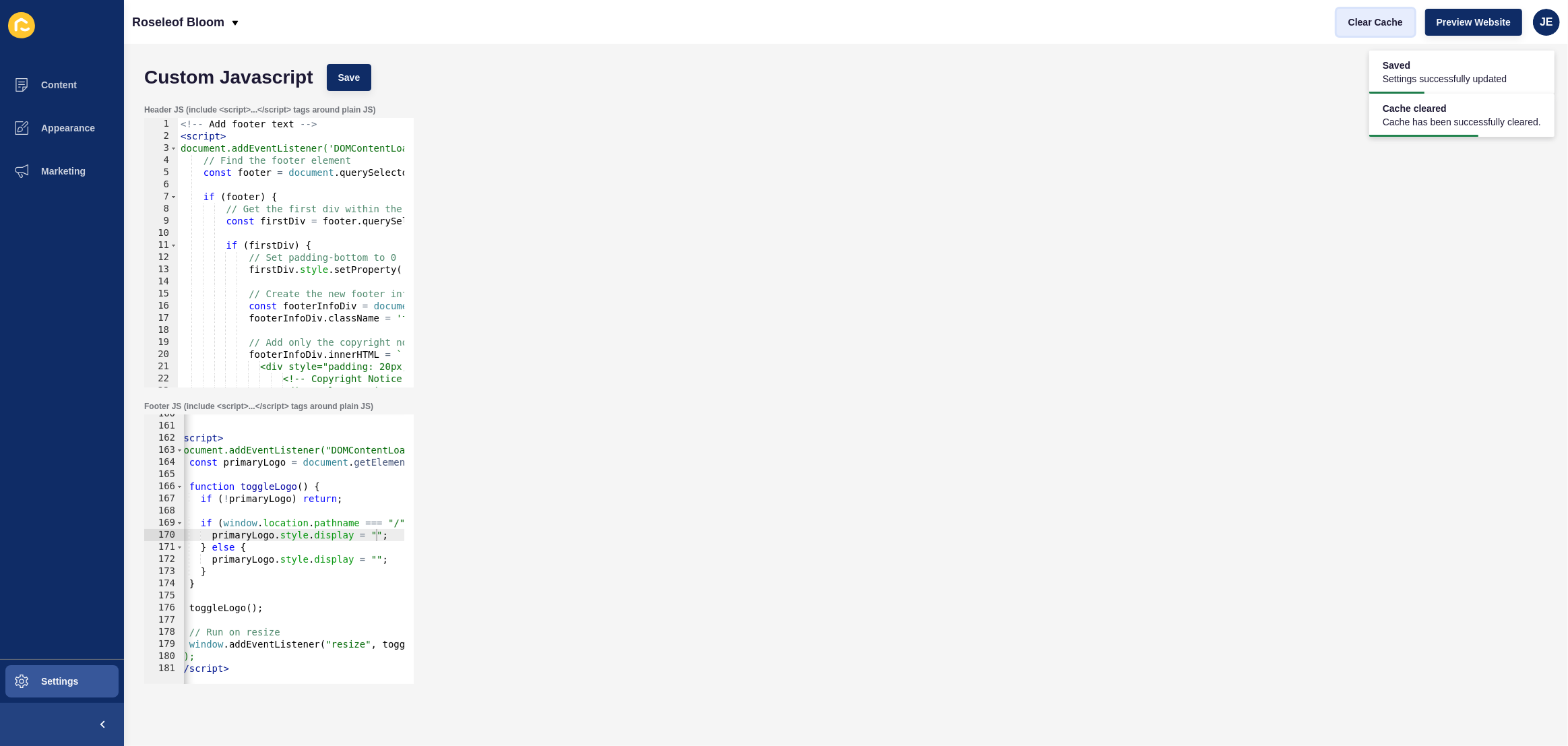
click at [1384, 22] on span "Clear Cache" at bounding box center [1375, 22] width 54 height 13
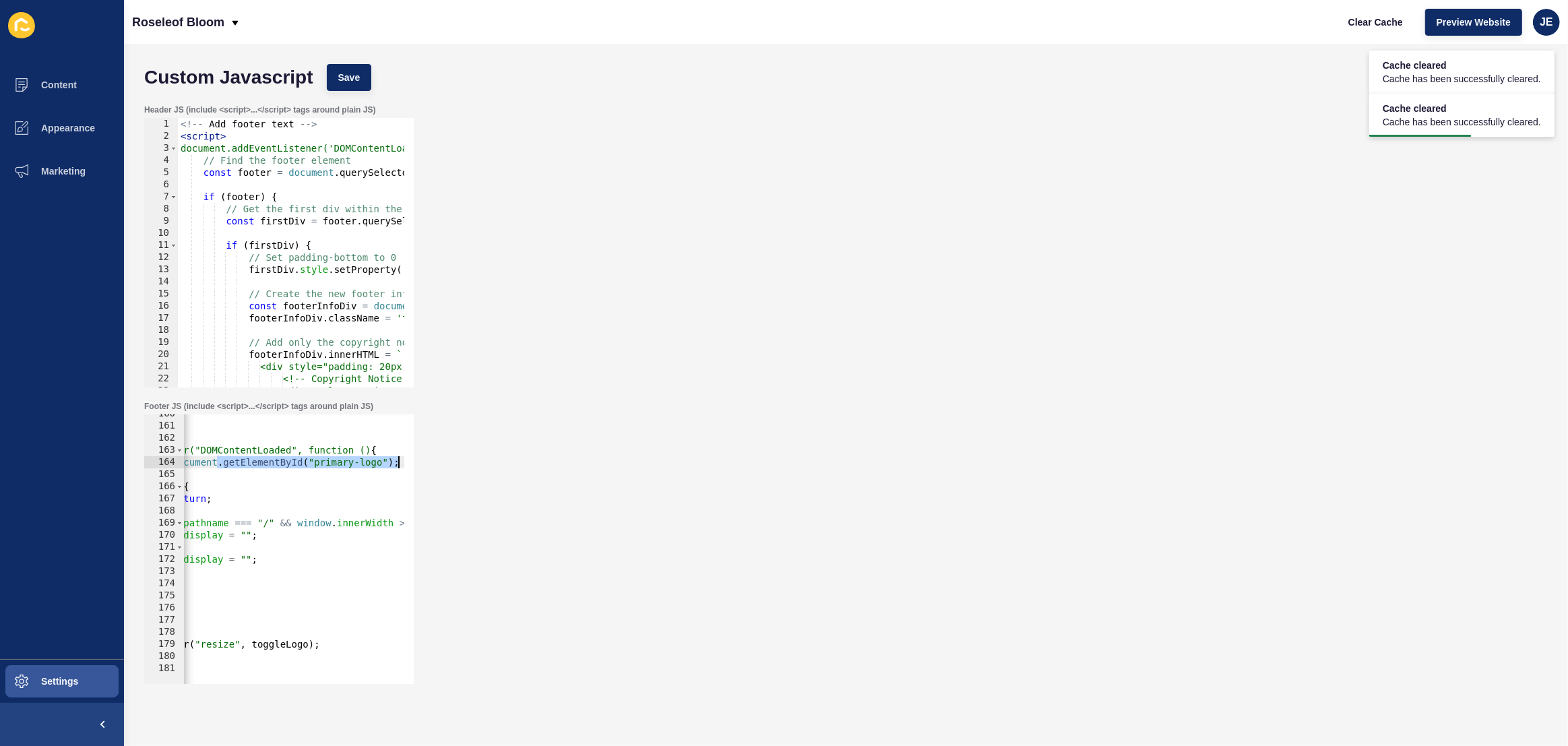
drag, startPoint x: 346, startPoint y: 464, endPoint x: 426, endPoint y: 464, distance: 80.0
click at [426, 464] on div "Footer JS (include <script>...</script> tags around plain JS) const primaryLogo…" at bounding box center [846, 543] width 1417 height 296
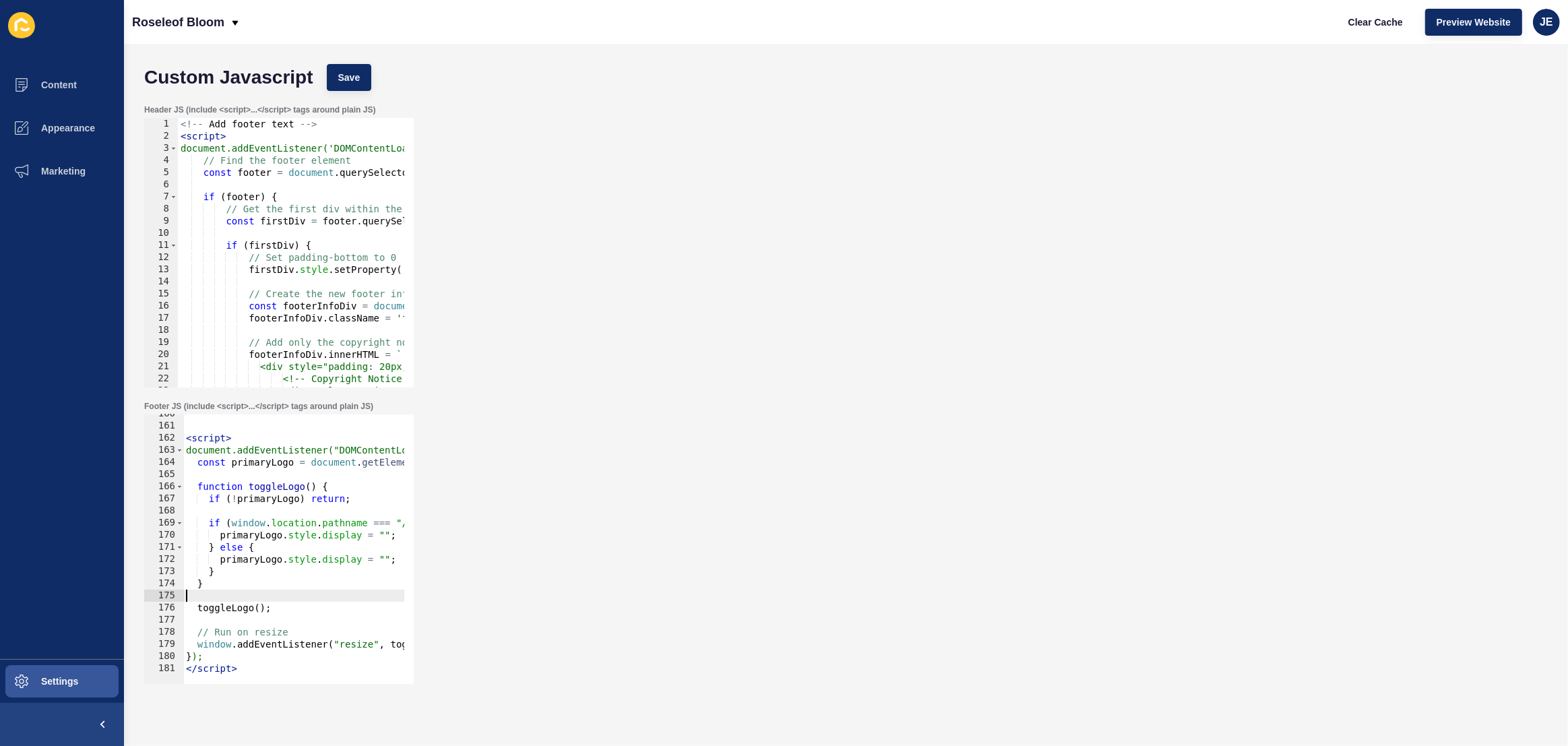
scroll to position [0, 0]
drag, startPoint x: 236, startPoint y: 597, endPoint x: 94, endPoint y: 583, distance: 142.7
click at [93, 583] on div "Content Appearance Marketing Settings Roseleof Bloom Clear Cache Preview Websit…" at bounding box center [784, 373] width 1568 height 746
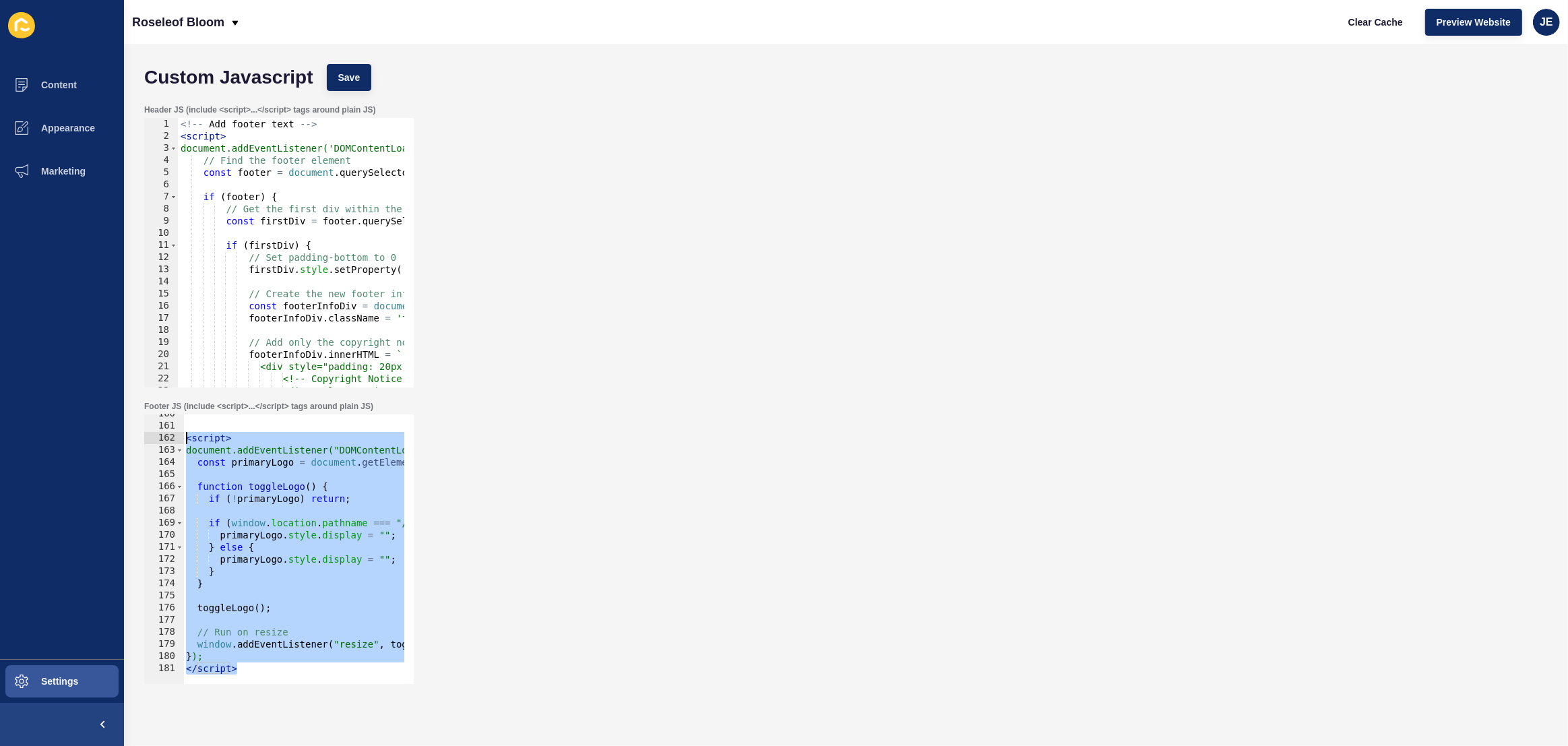
drag, startPoint x: 244, startPoint y: 671, endPoint x: 163, endPoint y: 439, distance: 245.7
click at [163, 439] on div "} 160 161 162 163 164 165 166 167 168 169 170 171 172 173 174 175 176 177 178 1…" at bounding box center [279, 549] width 269 height 269
type textarea "<script> document.addEventListener("DOMContentLoaded", function () {"
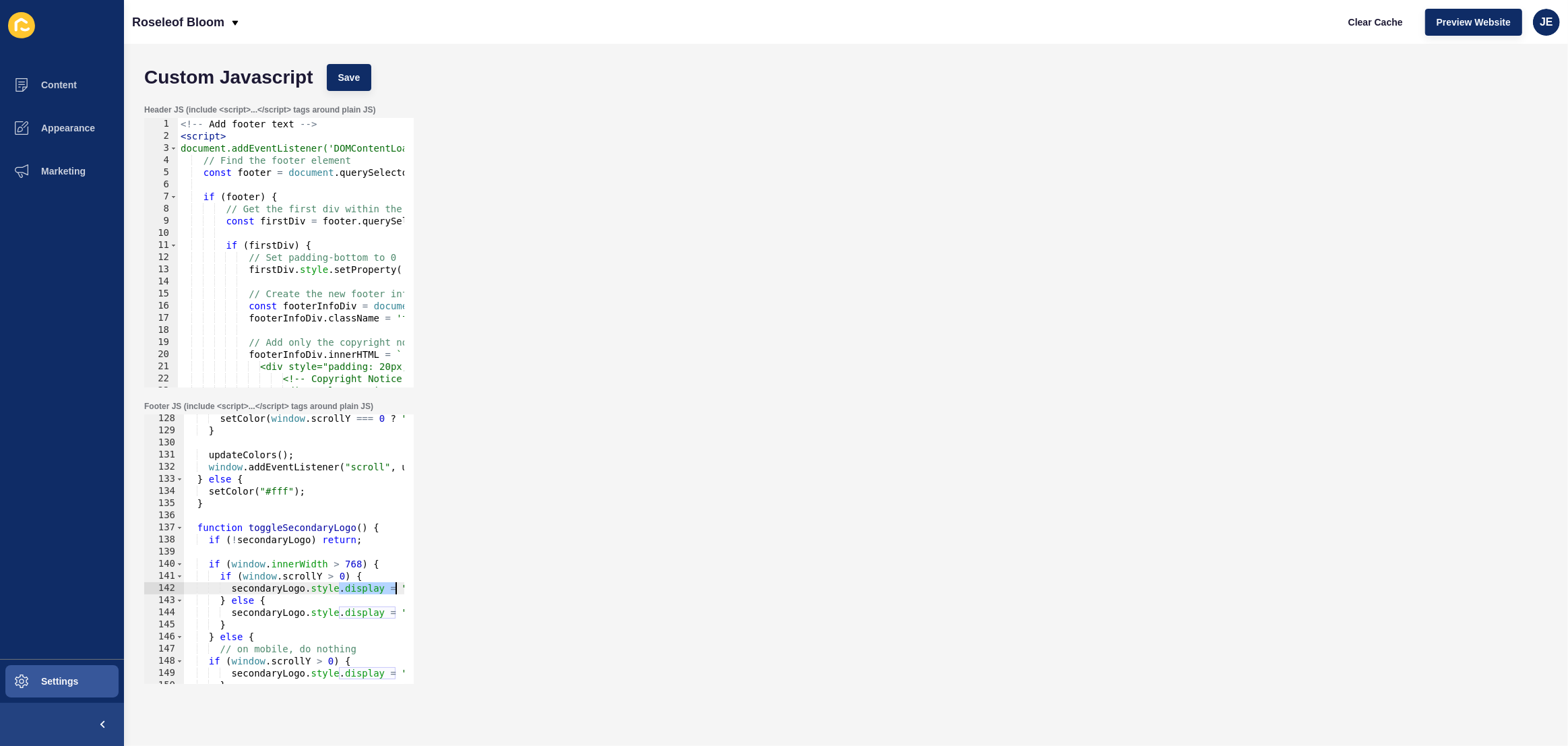
scroll to position [0, 54]
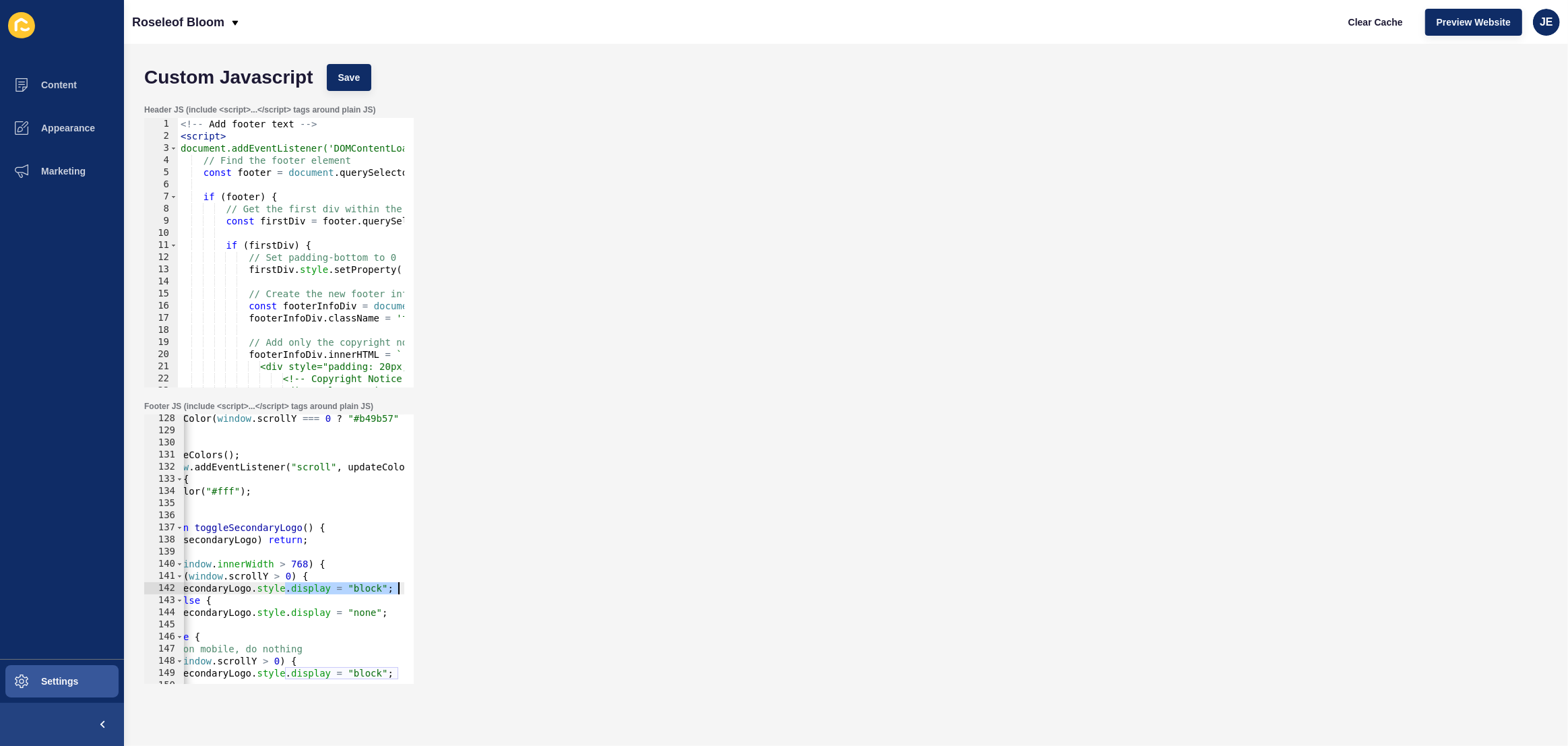
drag, startPoint x: 339, startPoint y: 587, endPoint x: 425, endPoint y: 589, distance: 86.0
click at [428, 587] on div "Footer JS (include <script>...</script> tags around plain JS) 128 129 130 131 1…" at bounding box center [846, 543] width 1417 height 296
click at [371, 581] on div "setColor ( window . scrollY === 0 ? "#b49b57" : "#fff" ) ; } updateColors ( ) ;…" at bounding box center [442, 555] width 628 height 285
click at [369, 586] on div "setColor ( window . scrollY === 0 ? "#b49b57" : "#fff" ) ; } updateColors ( ) ;…" at bounding box center [442, 555] width 628 height 285
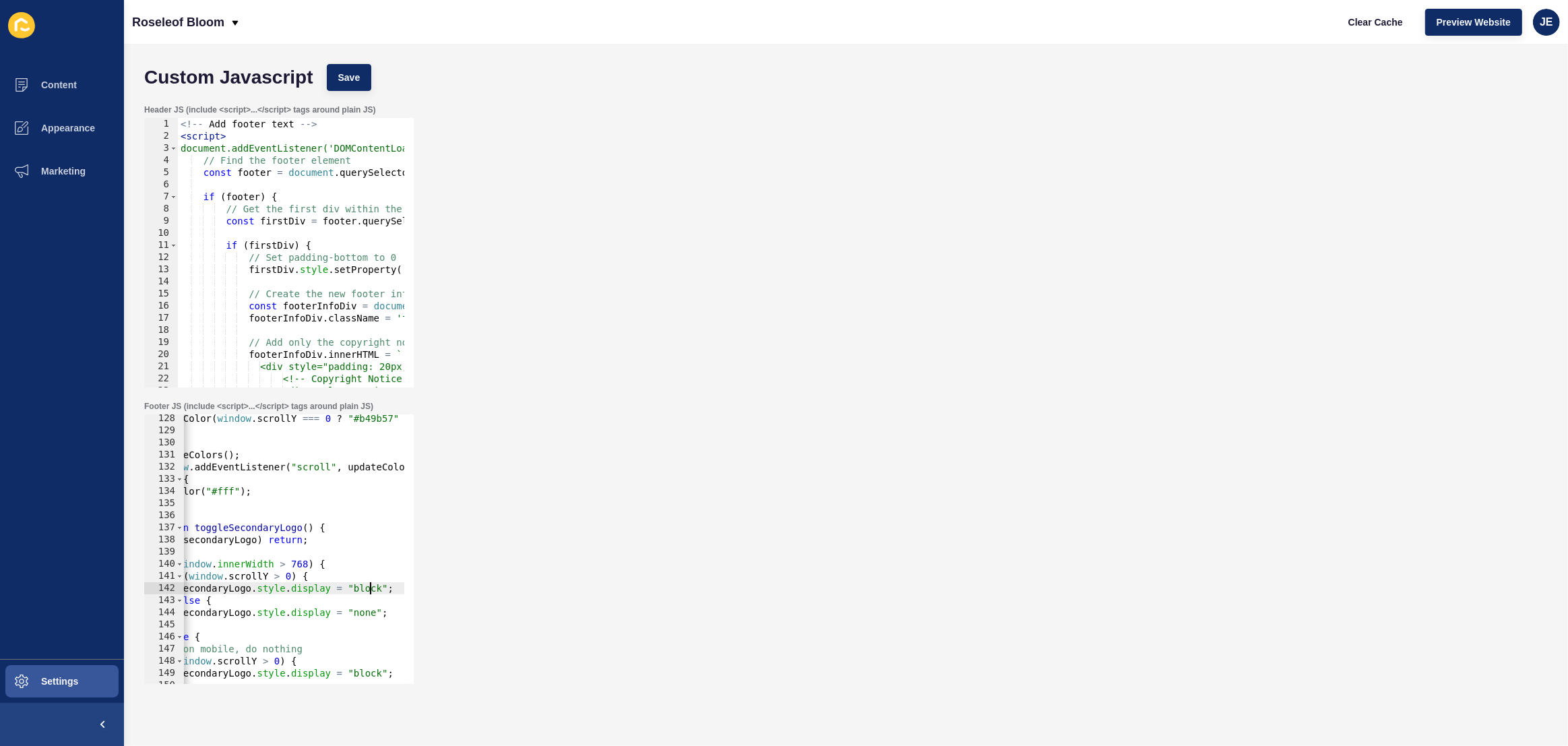
click at [369, 586] on div "setColor ( window . scrollY === 0 ? "#b49b57" : "#fff" ) ; } updateColors ( ) ;…" at bounding box center [442, 555] width 628 height 285
click at [367, 607] on div "setColor ( window . scrollY === 0 ? "#b49b57" : "#fff" ) ; } updateColors ( ) ;…" at bounding box center [442, 555] width 628 height 285
paste textarea "block"
type textarea "secondaryLogo.style.display = "block";"
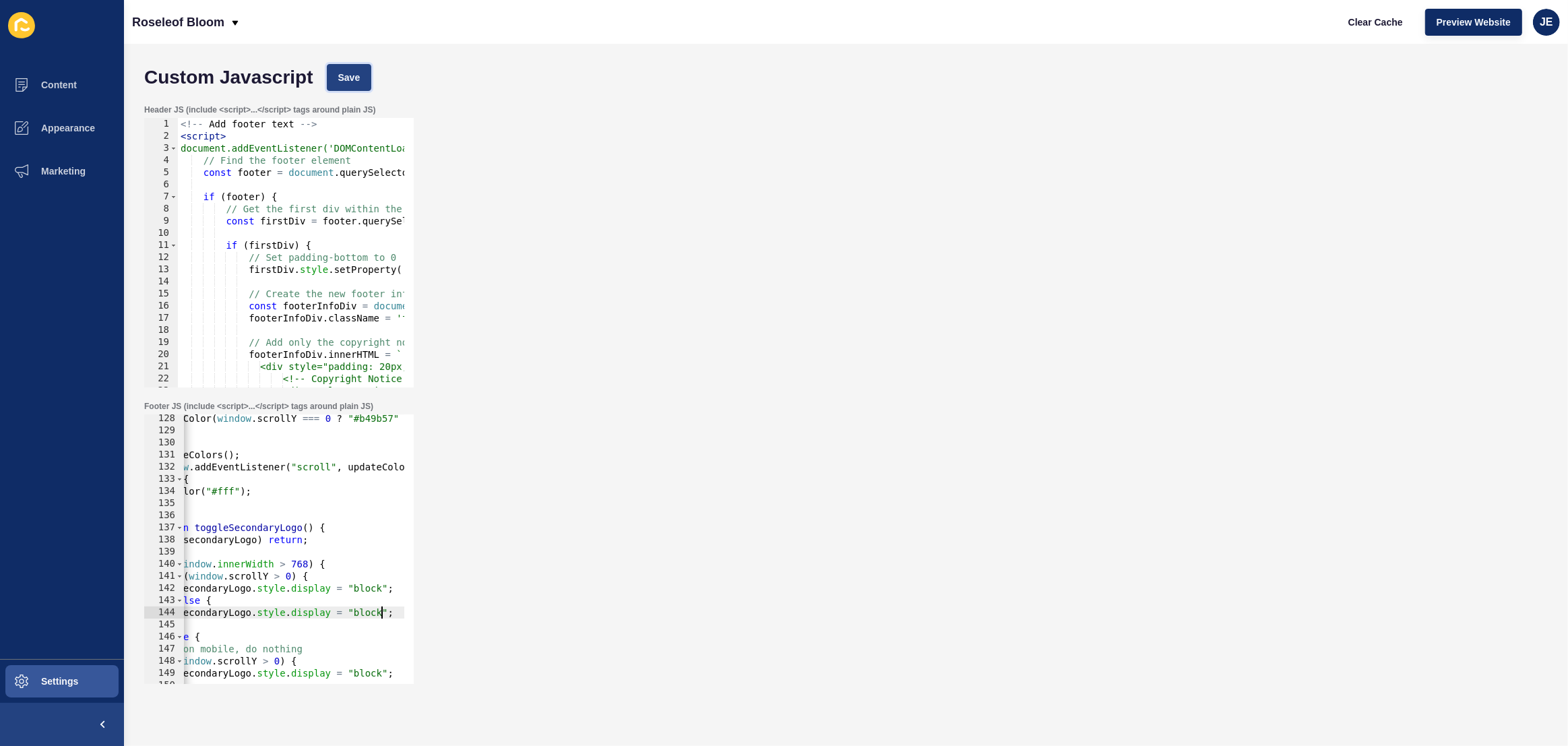
click at [345, 79] on span "Save" at bounding box center [349, 77] width 22 height 13
click at [1370, 24] on span "Clear Cache" at bounding box center [1375, 22] width 54 height 13
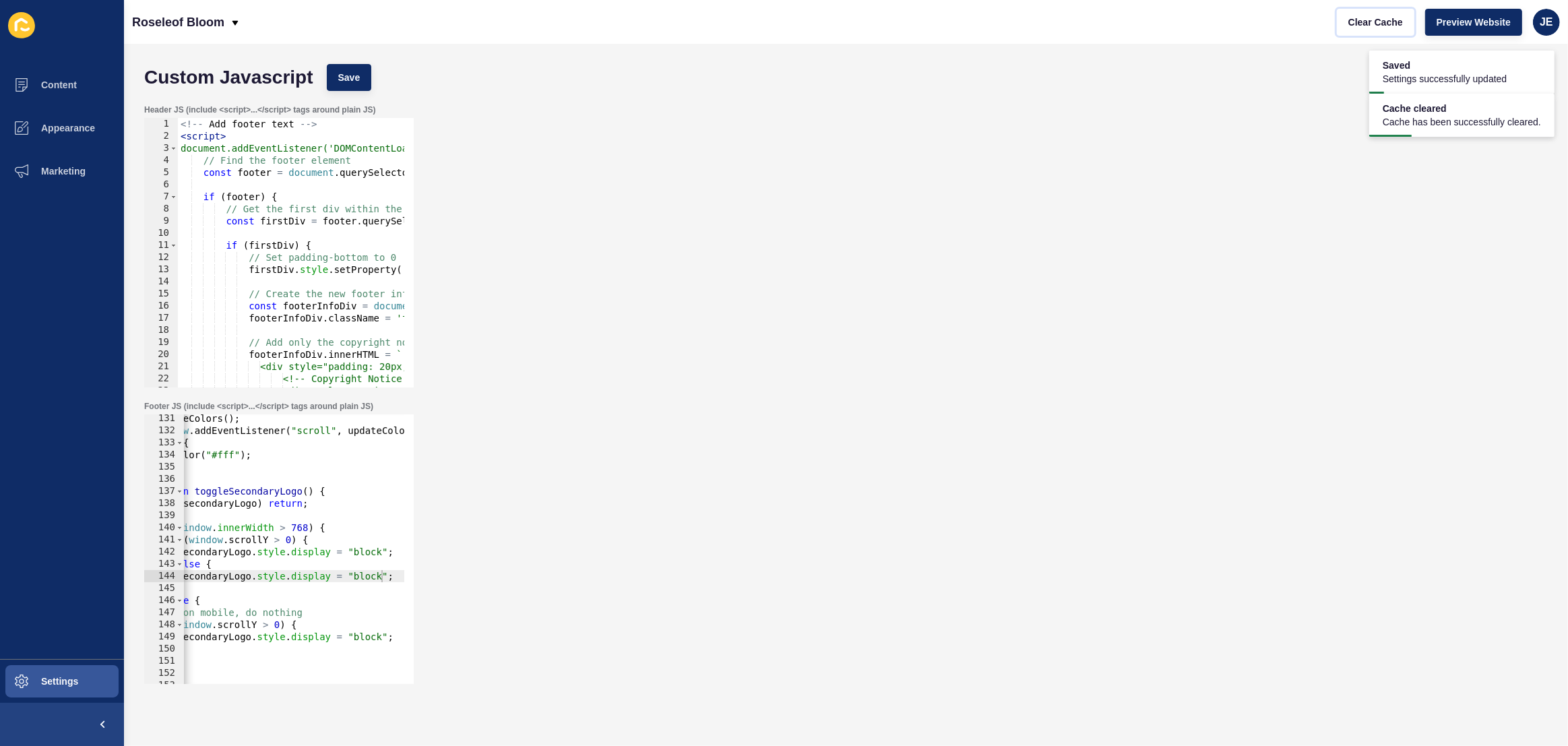
scroll to position [1578, 0]
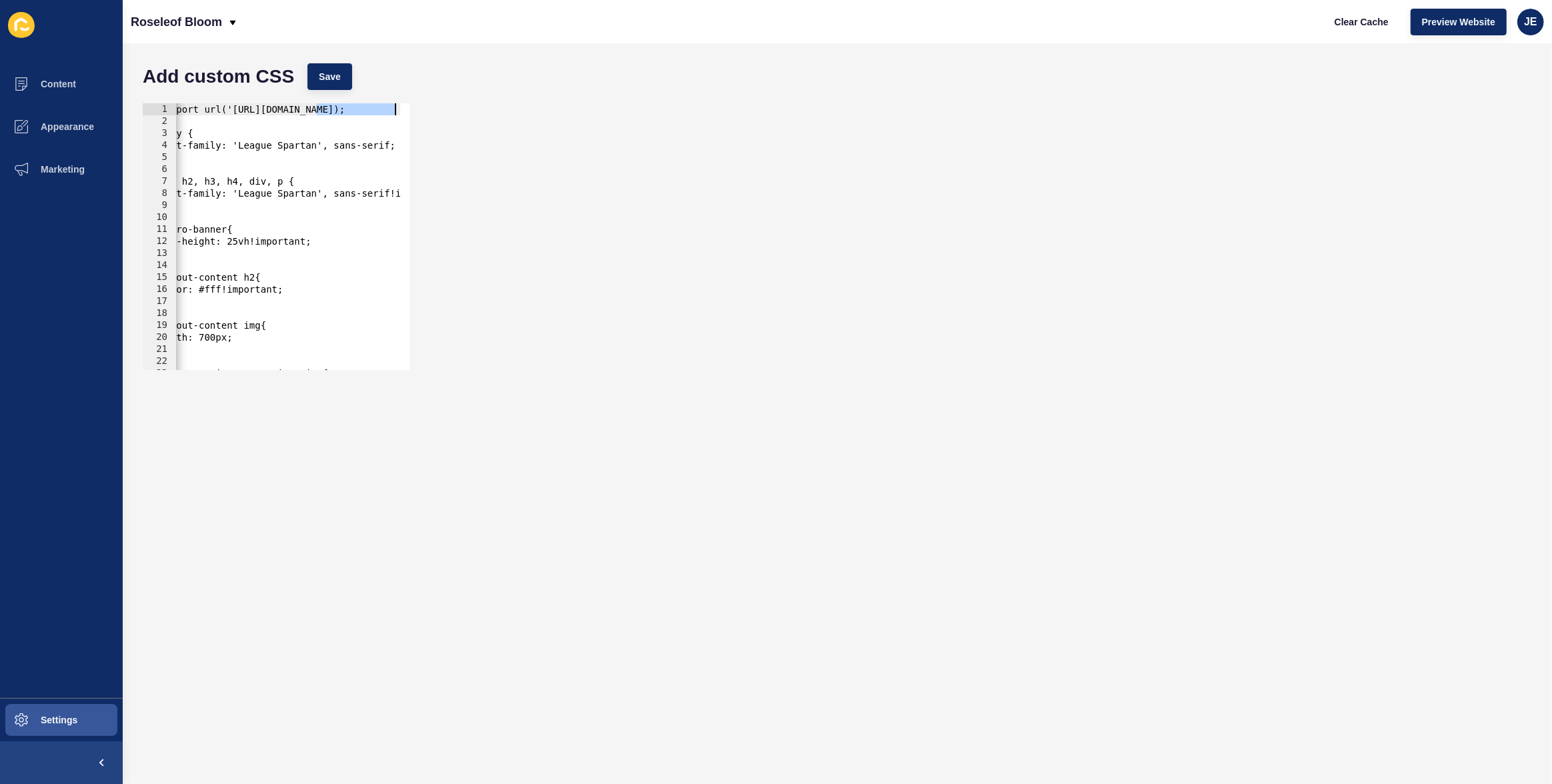
scroll to position [0, 329]
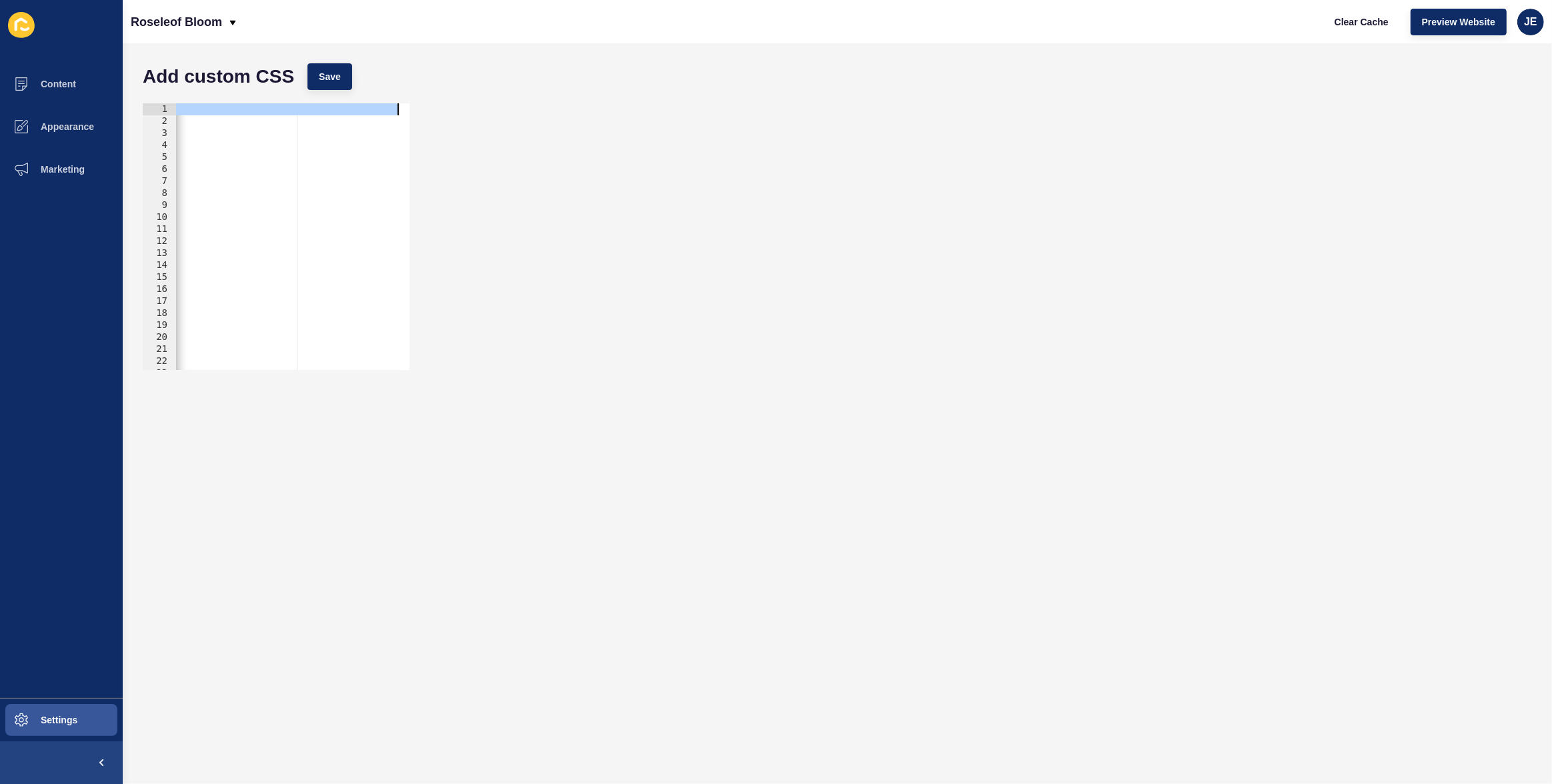
drag, startPoint x: 336, startPoint y: 108, endPoint x: 453, endPoint y: 112, distance: 117.1
click at [453, 112] on div "@import url('https://fonts.googleapis.com/css2?family=League+Spartan:wght@100..…" at bounding box center [837, 236] width 1403 height 280
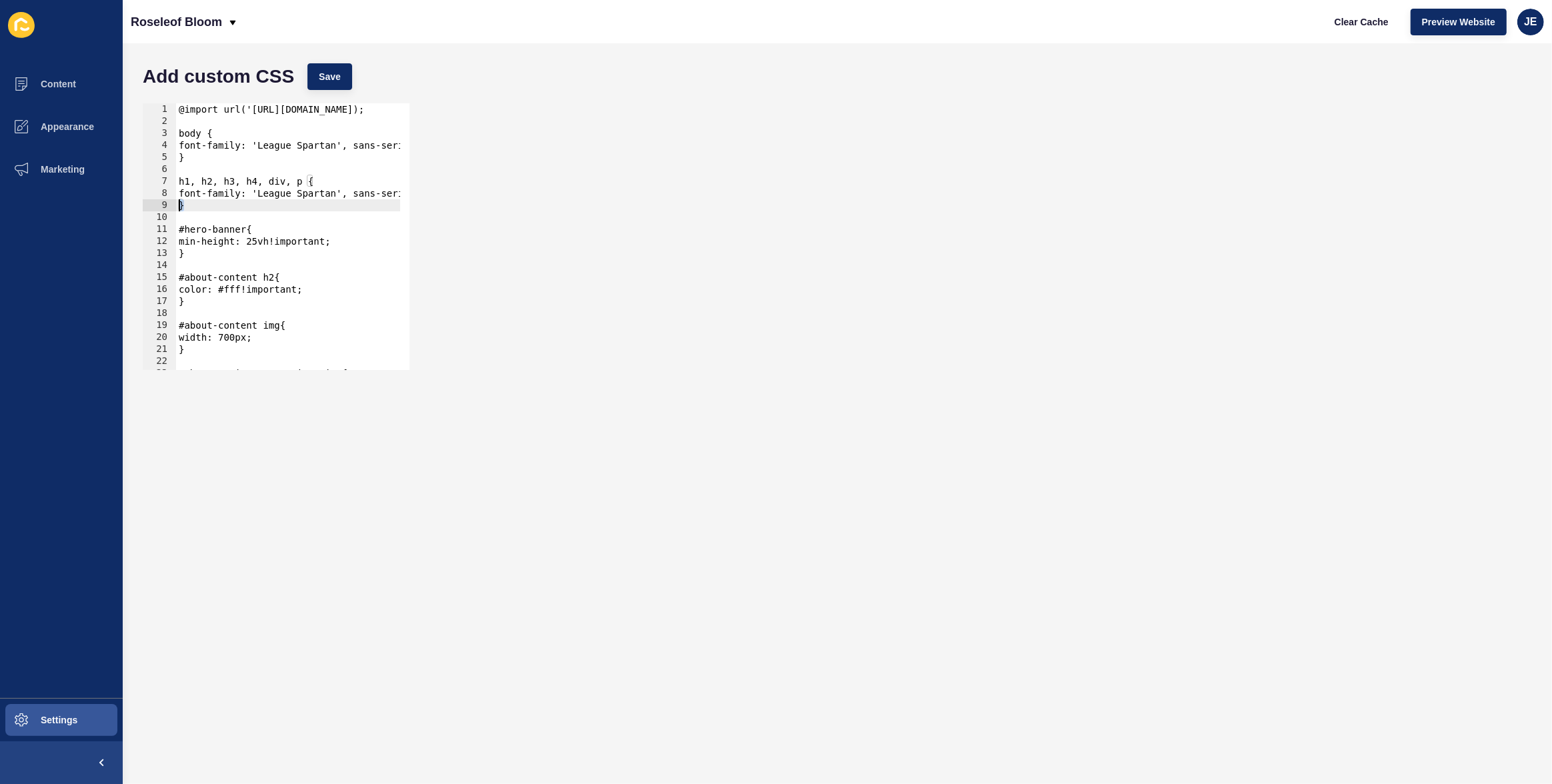
drag, startPoint x: 277, startPoint y: 206, endPoint x: 157, endPoint y: 202, distance: 120.1
click at [157, 202] on div "@import url('https://fonts.googleapis.com/css2?family=League+Spartan:wght@100..…" at bounding box center [276, 236] width 267 height 267
type textarea "}"
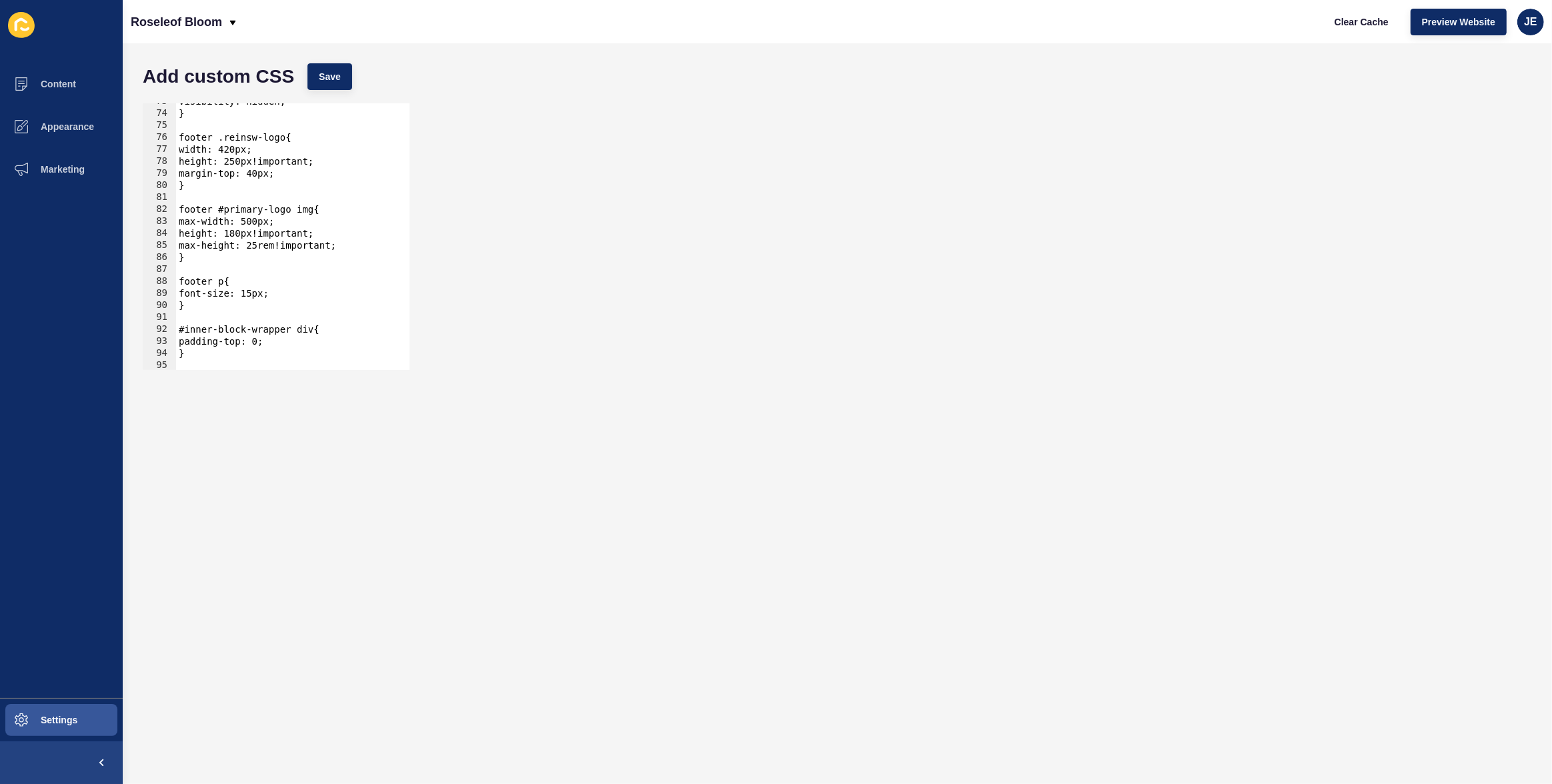
scroll to position [945, 0]
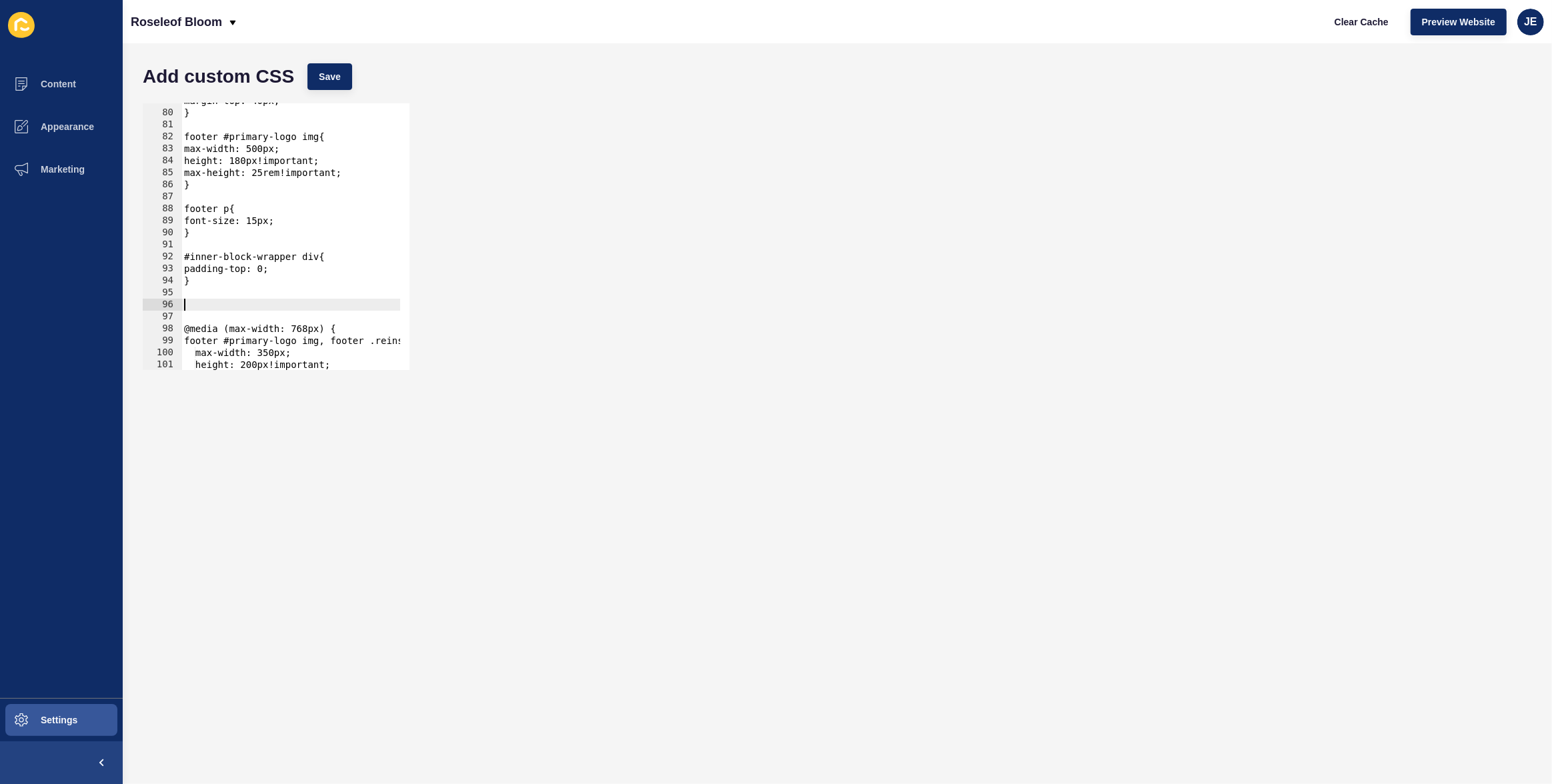
click at [261, 308] on div "margin-top: 40px; } footer #primary-logo img{ max-width: 500px; height: 180px!i…" at bounding box center [459, 235] width 554 height 282
click at [253, 306] on div "margin-top: 40px; } footer #primary-logo img{ max-width: 500px; height: 180px!i…" at bounding box center [459, 235] width 554 height 282
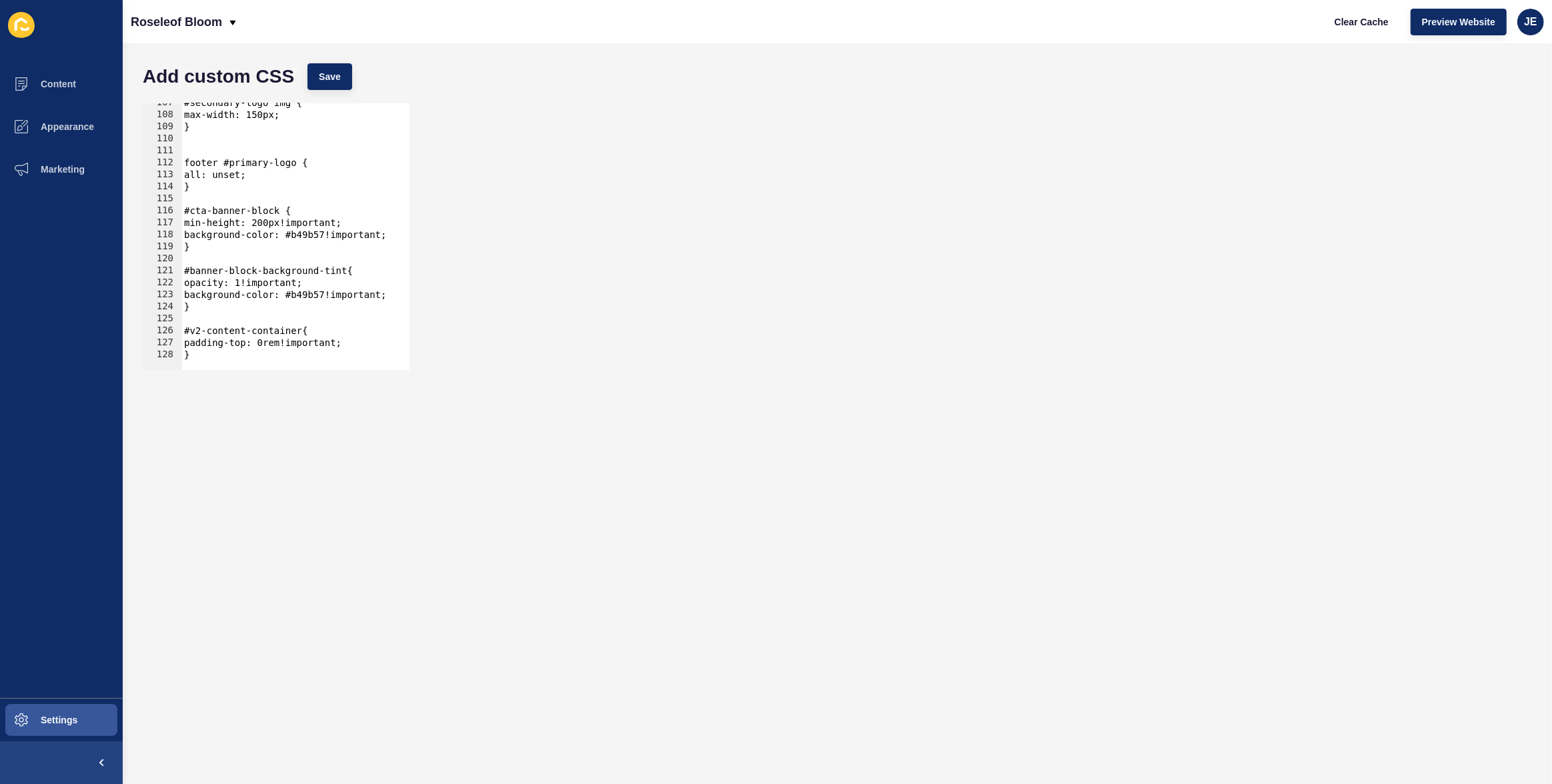
scroll to position [1279, 0]
drag, startPoint x: 207, startPoint y: 189, endPoint x: 178, endPoint y: 163, distance: 38.9
click at [178, 163] on div "107 108 109 110 111 112 113 114 115 116 117 118 119 120 121 122 123 124 125 126…" at bounding box center [276, 236] width 267 height 267
click at [207, 180] on div "#secondary-logo img { max-width: 150px; } footer #primary-logo { all: unset; } …" at bounding box center [459, 237] width 554 height 282
drag, startPoint x: 210, startPoint y: 189, endPoint x: 173, endPoint y: 166, distance: 43.6
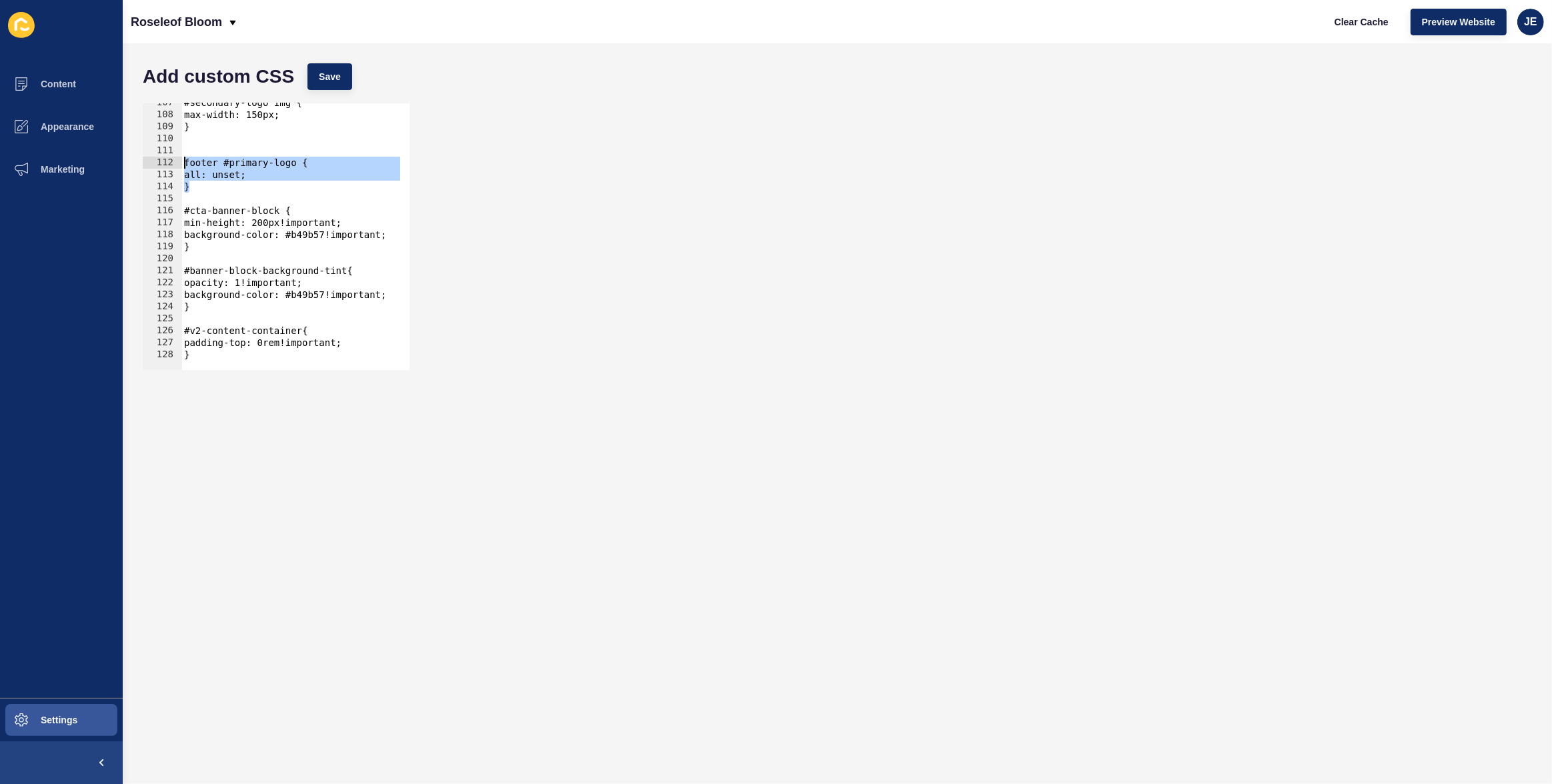
click at [173, 166] on div "all: unset; 107 108 109 110 111 112 113 114 115 116 117 118 119 120 121 122 123…" at bounding box center [276, 236] width 267 height 267
type textarea "footer #primary-logo { all: unset;"
click at [189, 150] on div "#secondary-logo img { max-width: 150px; } footer #primary-logo { all: unset; } …" at bounding box center [459, 237] width 554 height 282
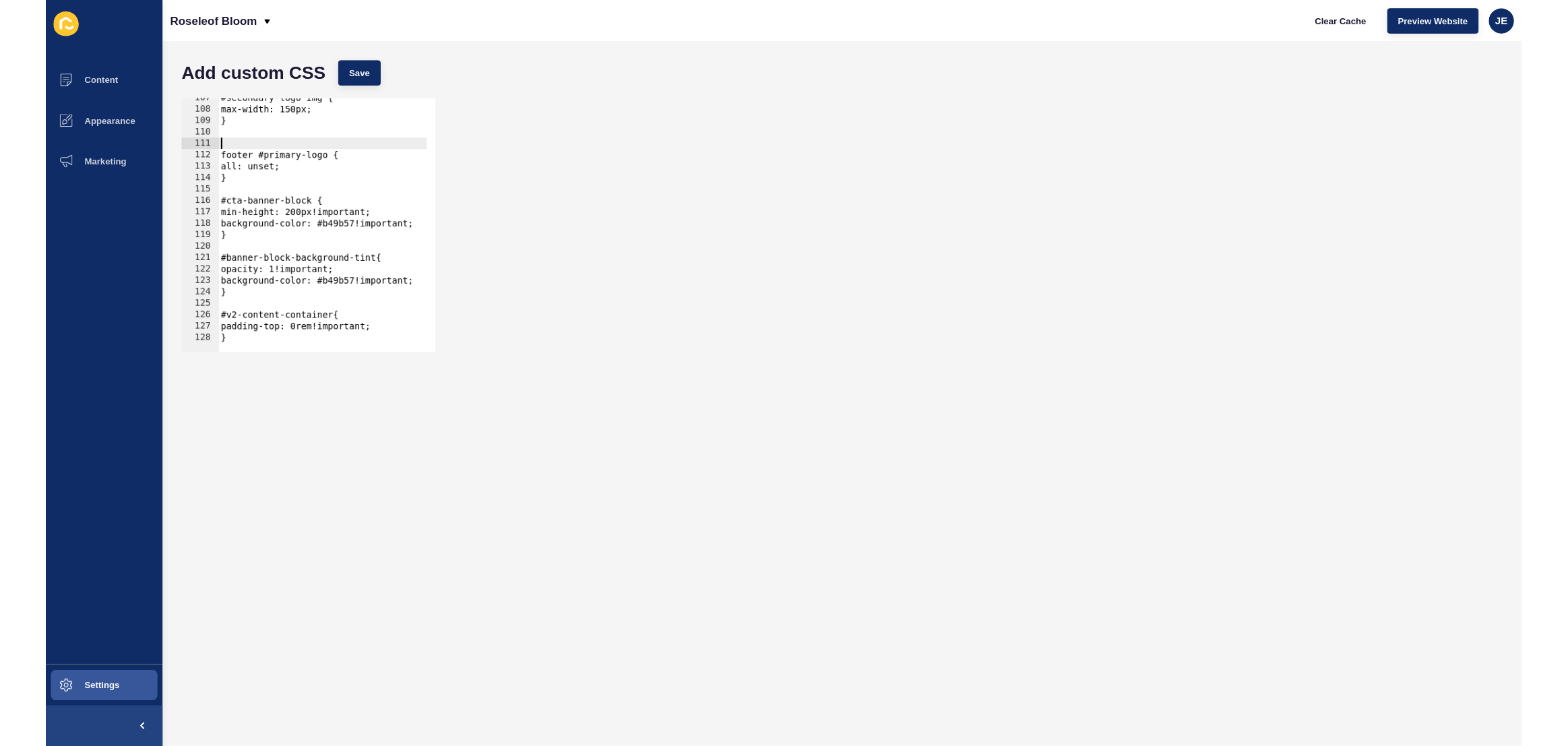
scroll to position [1280, 0]
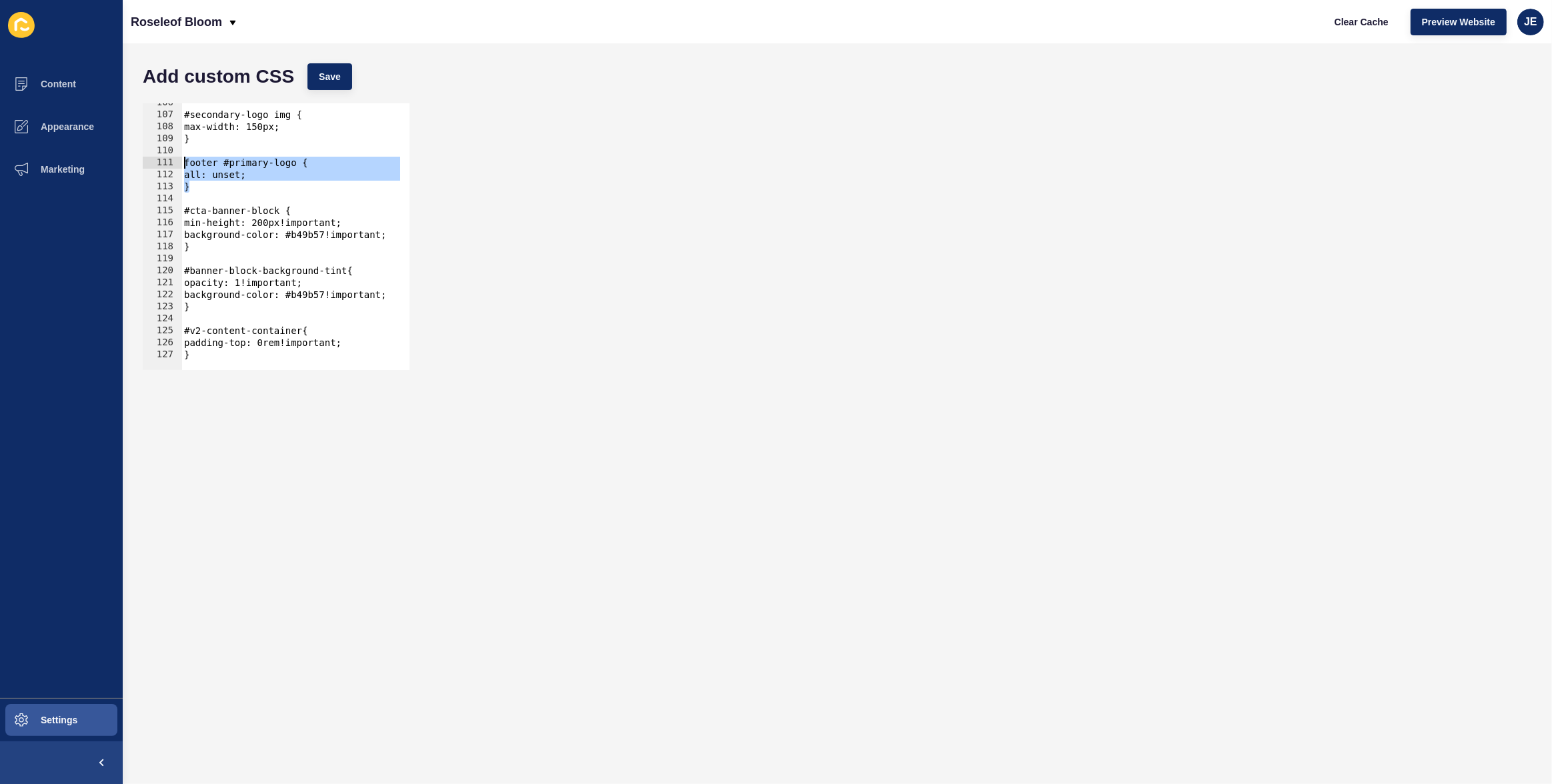
drag, startPoint x: 209, startPoint y: 191, endPoint x: 178, endPoint y: 166, distance: 39.8
click at [178, 166] on div "106 107 108 109 110 111 112 113 114 115 116 117 118 119 120 121 122 123 124 125…" at bounding box center [276, 236] width 267 height 267
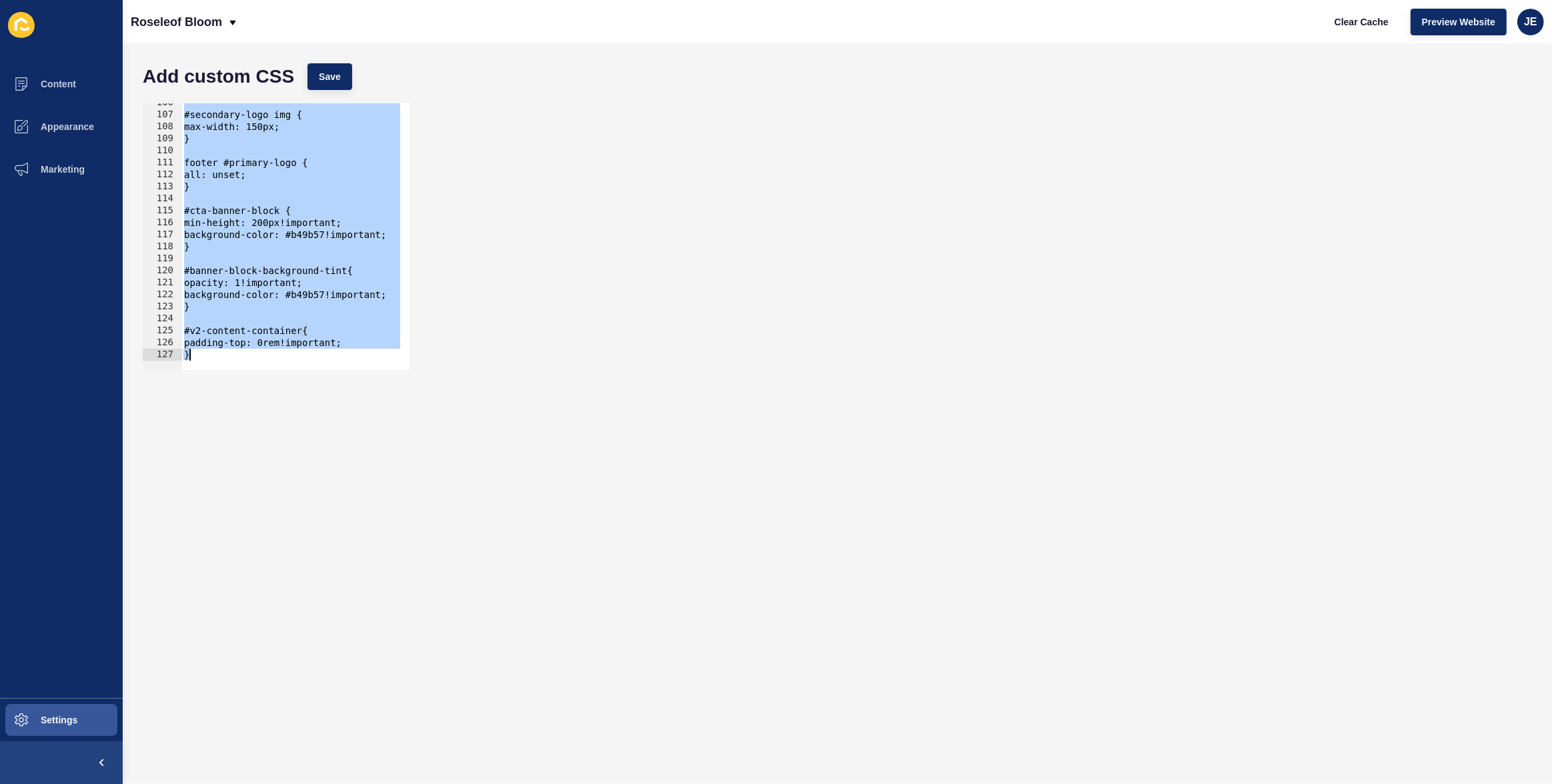
click at [297, 252] on div "#secondary-logo img { max-width: 150px; } footer #primary-logo { all: unset; } …" at bounding box center [459, 237] width 554 height 282
type textarea "padding-top: 0rem!important; }"
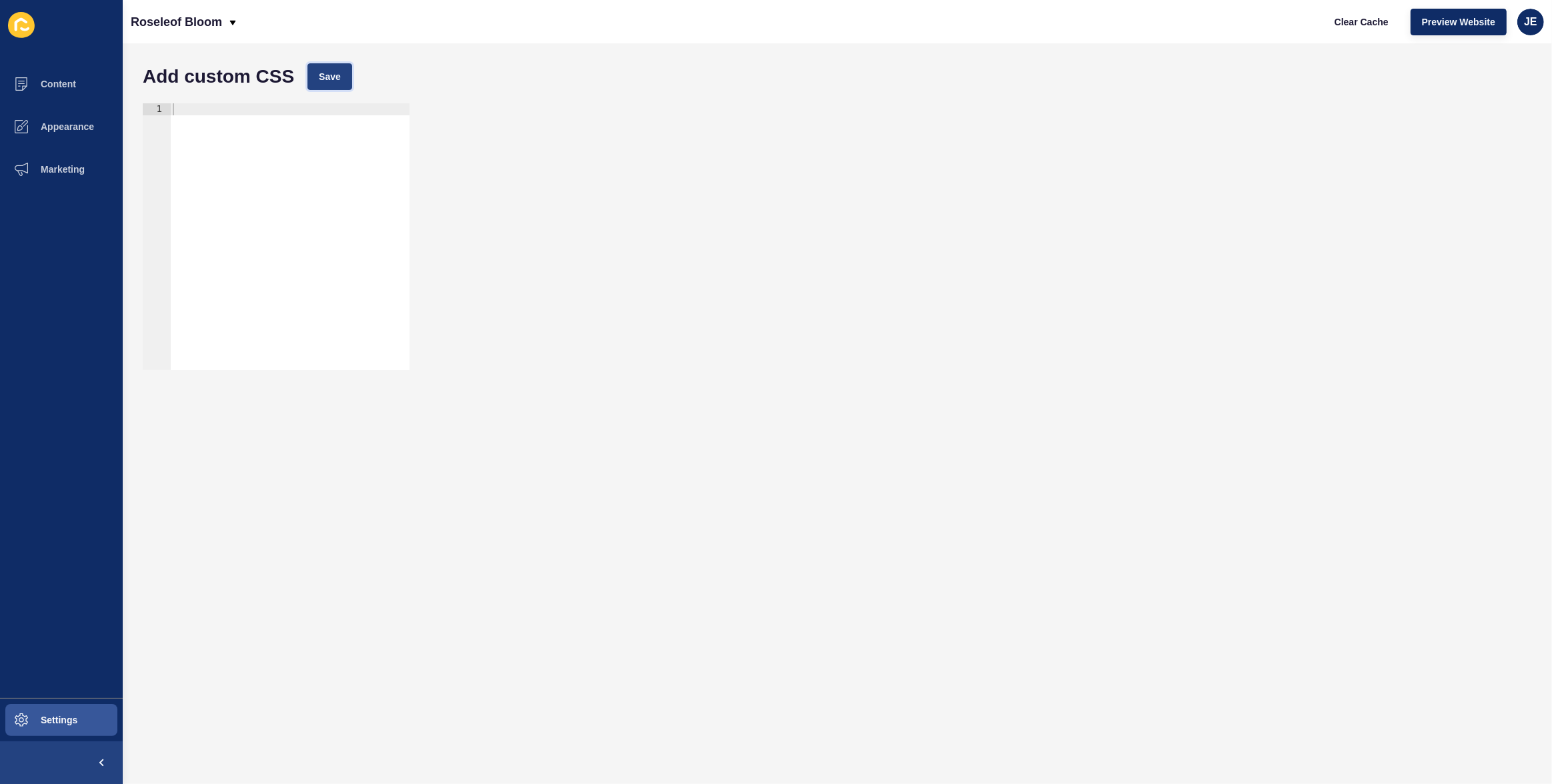
click at [335, 75] on span "Save" at bounding box center [329, 77] width 22 height 13
click at [347, 73] on button "Save" at bounding box center [329, 77] width 44 height 26
click at [1331, 26] on button "Clear Cache" at bounding box center [1361, 22] width 77 height 26
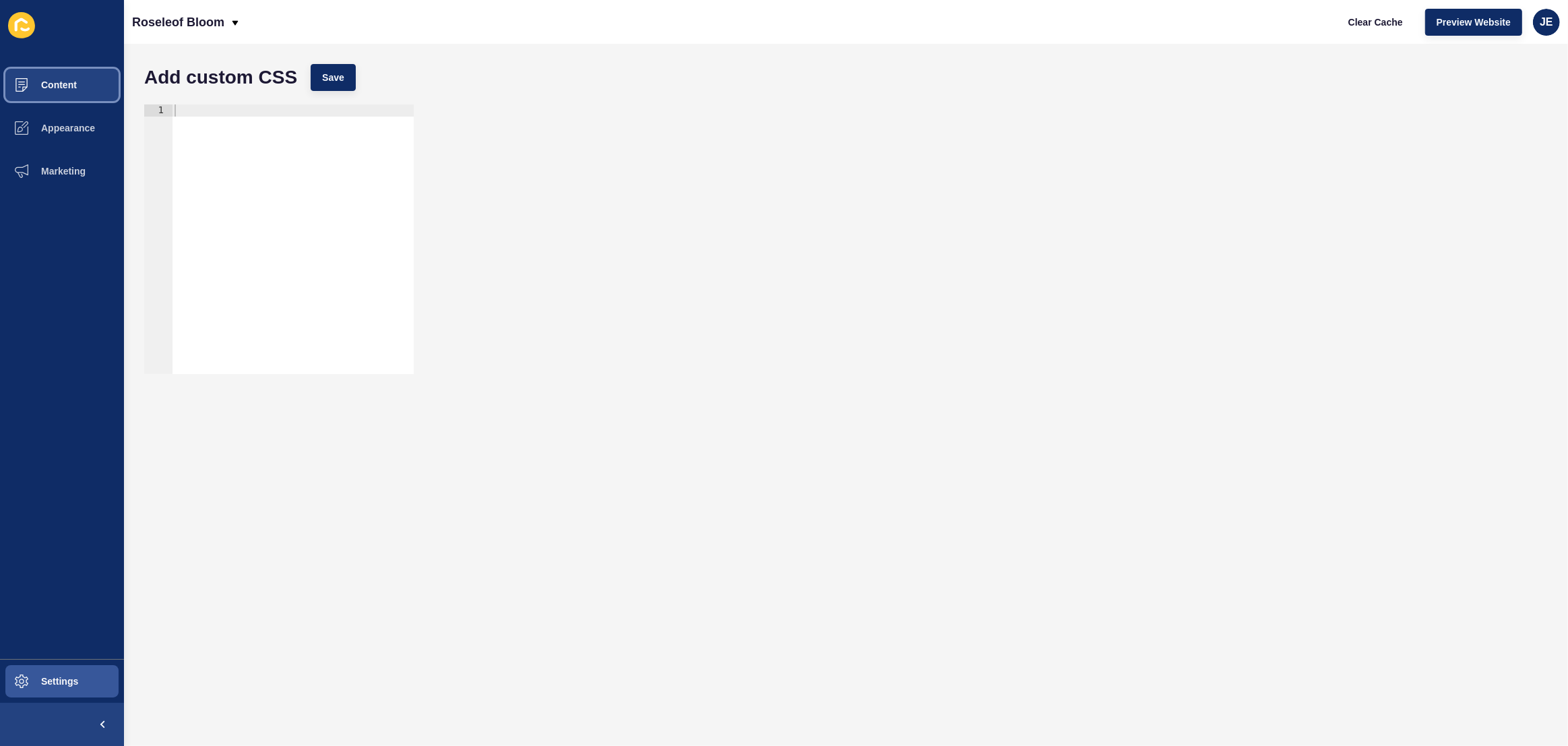
click at [78, 79] on button "Content" at bounding box center [62, 84] width 124 height 43
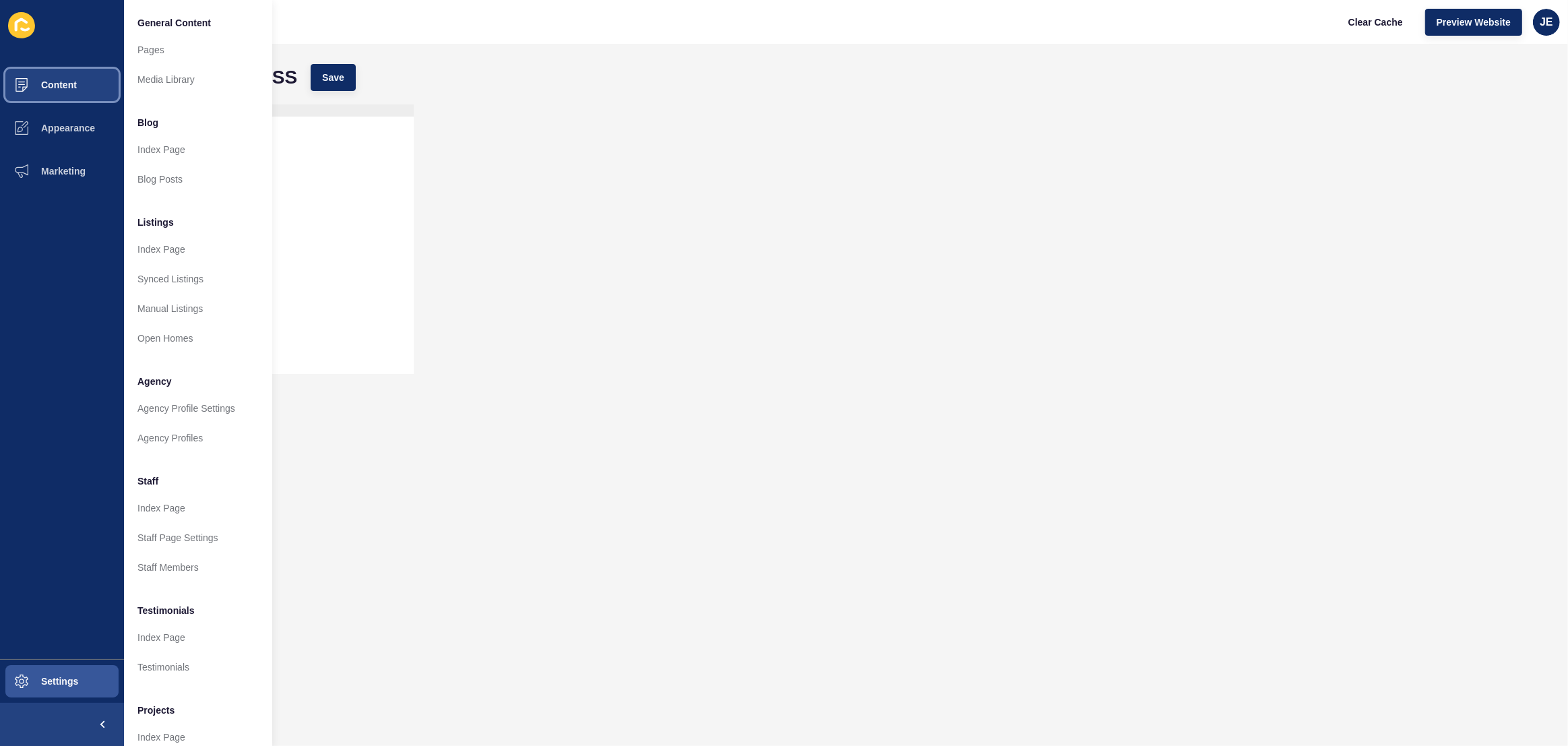
click at [63, 95] on button "Content" at bounding box center [62, 84] width 124 height 43
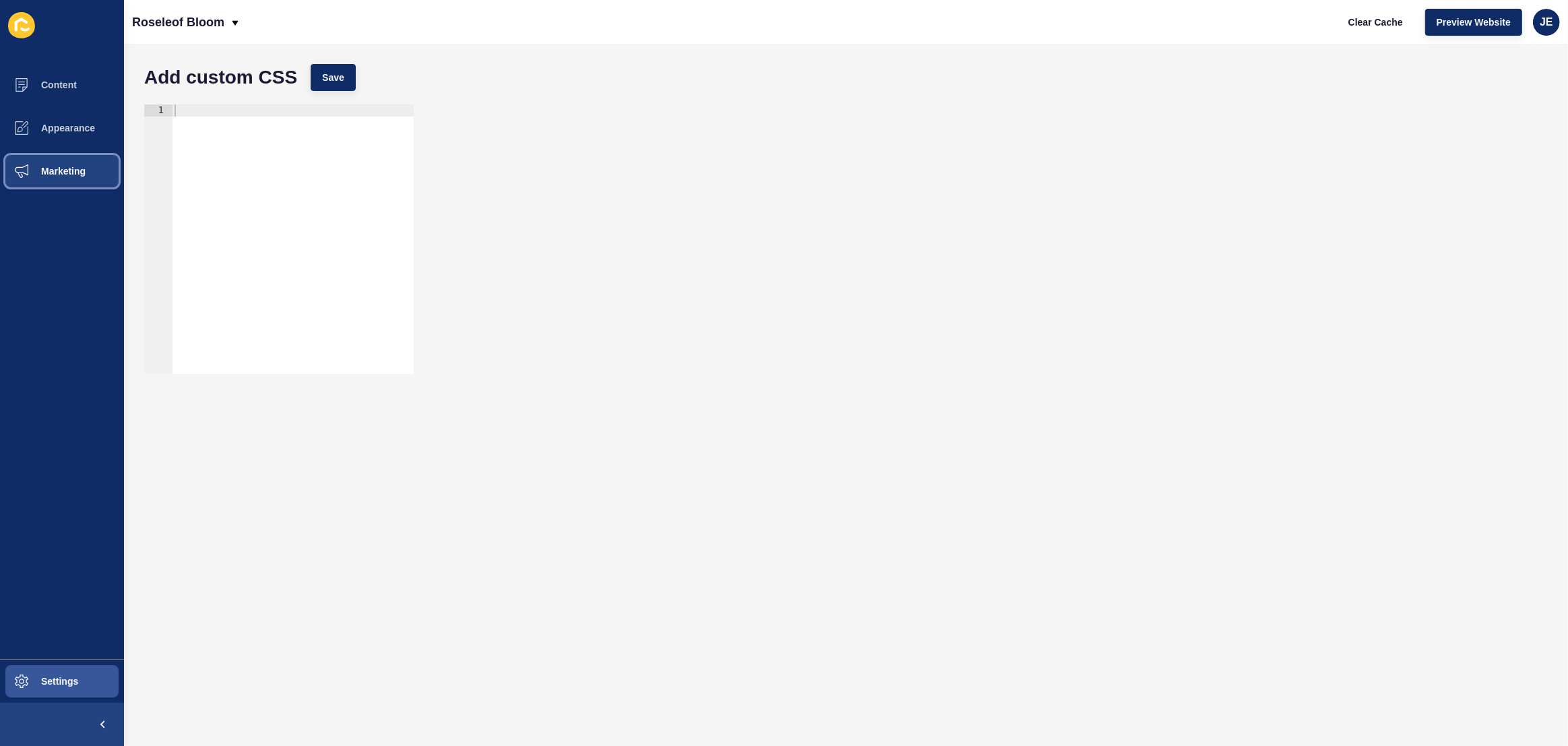
click at [65, 156] on button "Marketing" at bounding box center [62, 171] width 124 height 43
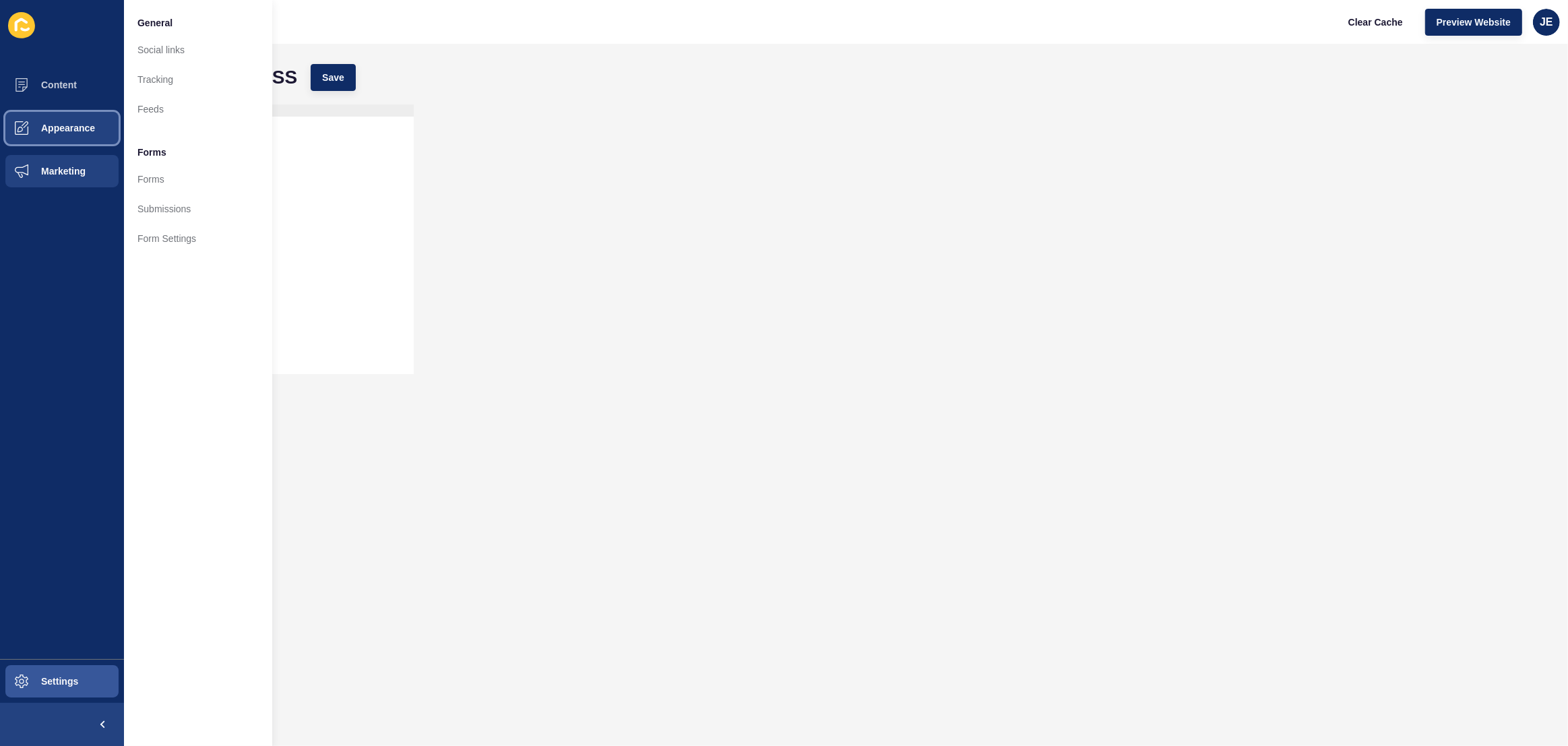
click at [72, 136] on button "Appearance" at bounding box center [62, 127] width 124 height 43
click at [183, 86] on link "Homepage Styles" at bounding box center [198, 79] width 148 height 30
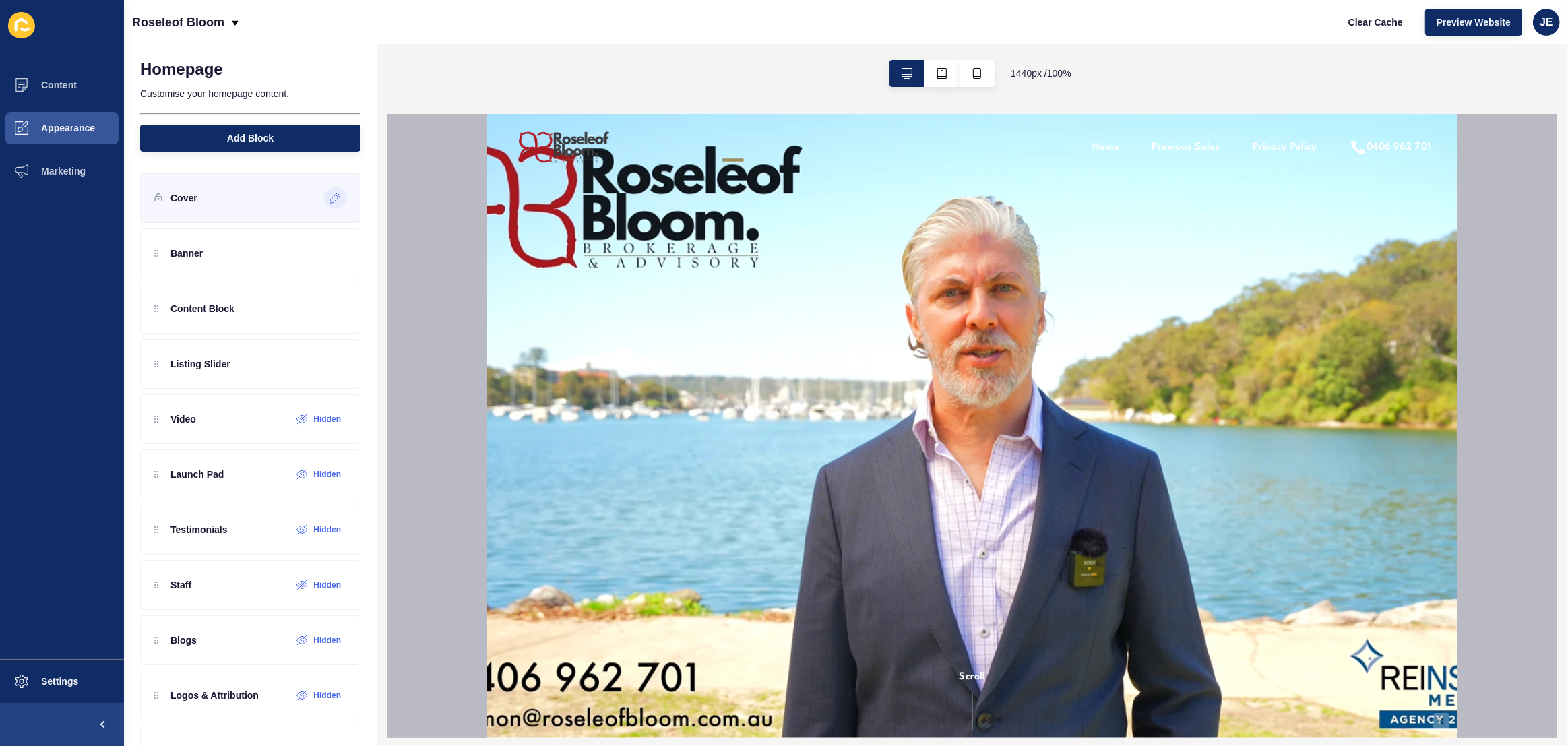
click at [330, 200] on icon at bounding box center [335, 198] width 11 height 11
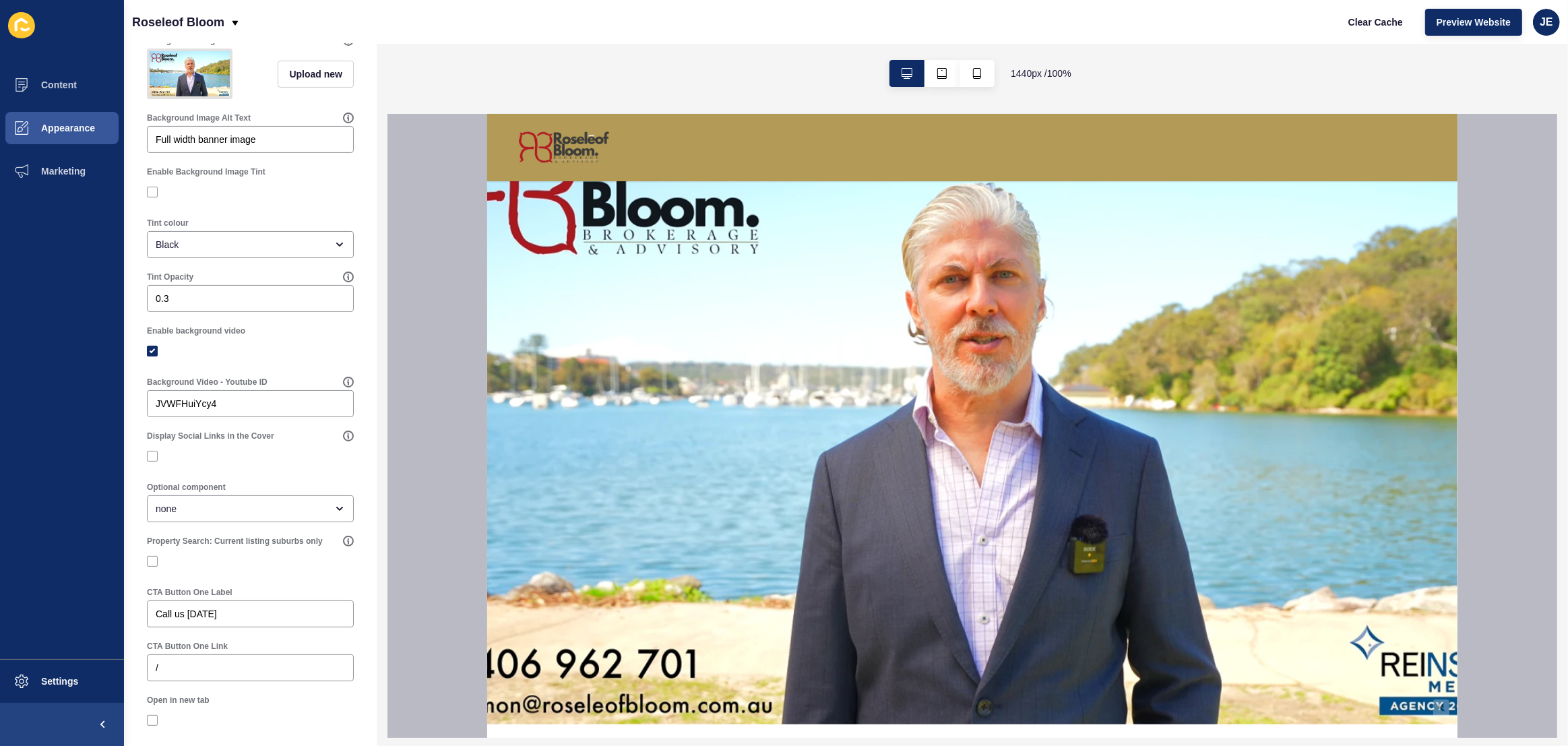
scroll to position [17, 0]
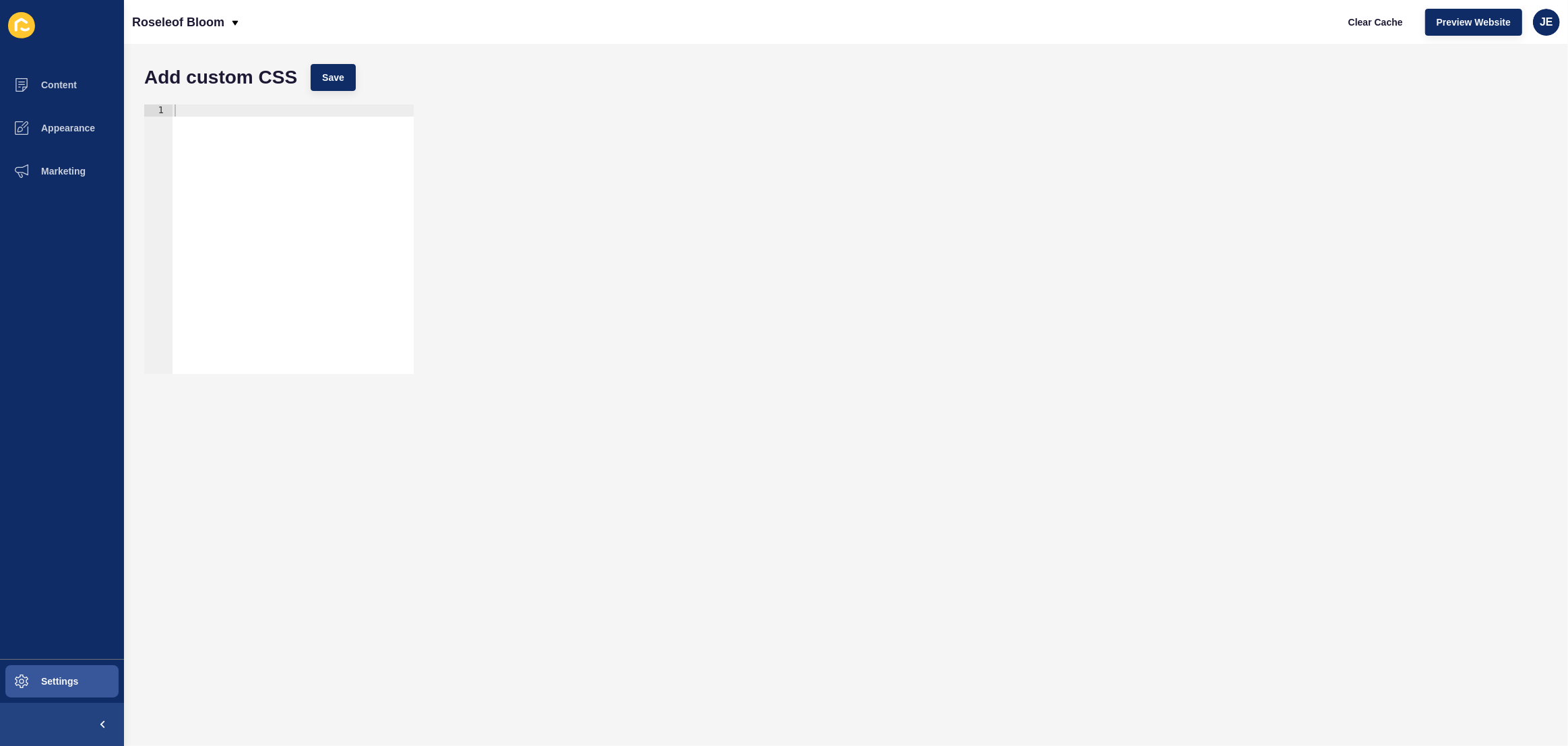
click at [347, 206] on div at bounding box center [292, 250] width 242 height 293
paste textarea "}"
type textarea "}"
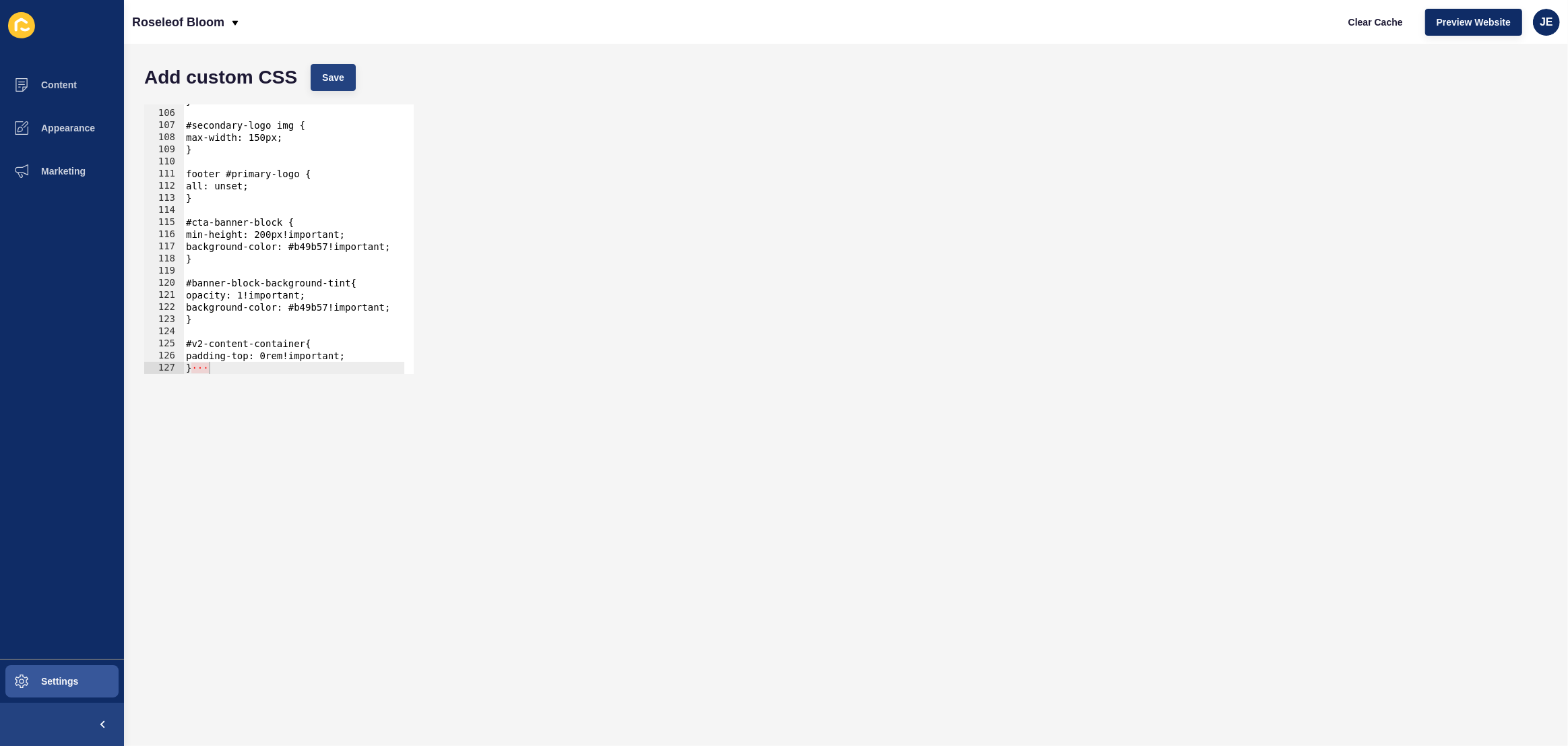
click at [311, 73] on div "Add custom CSS Save" at bounding box center [846, 77] width 1417 height 40
drag, startPoint x: 333, startPoint y: 81, endPoint x: 679, endPoint y: 101, distance: 346.6
click at [333, 81] on span "Save" at bounding box center [333, 77] width 22 height 13
click at [1366, 27] on span "Clear Cache" at bounding box center [1375, 22] width 54 height 13
click at [1280, 83] on div "Add custom CSS Save" at bounding box center [846, 77] width 1417 height 40
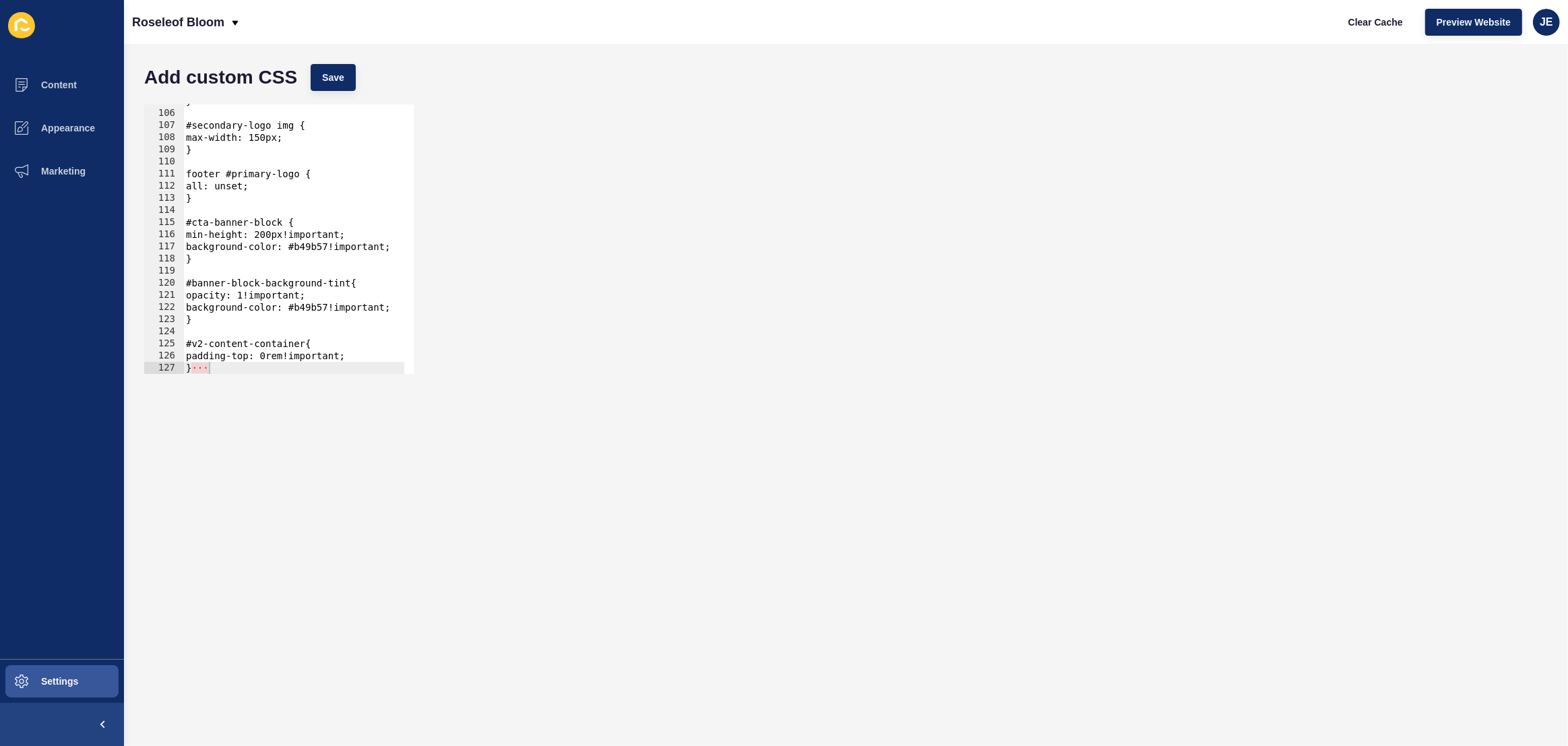
click at [998, 89] on div "Add custom CSS Save" at bounding box center [846, 77] width 1417 height 40
click at [1016, 88] on div "Add custom CSS Save" at bounding box center [846, 77] width 1417 height 40
click at [995, 72] on div "Add custom CSS Save" at bounding box center [846, 77] width 1417 height 40
click at [900, 62] on div "Add custom CSS Save" at bounding box center [846, 77] width 1417 height 40
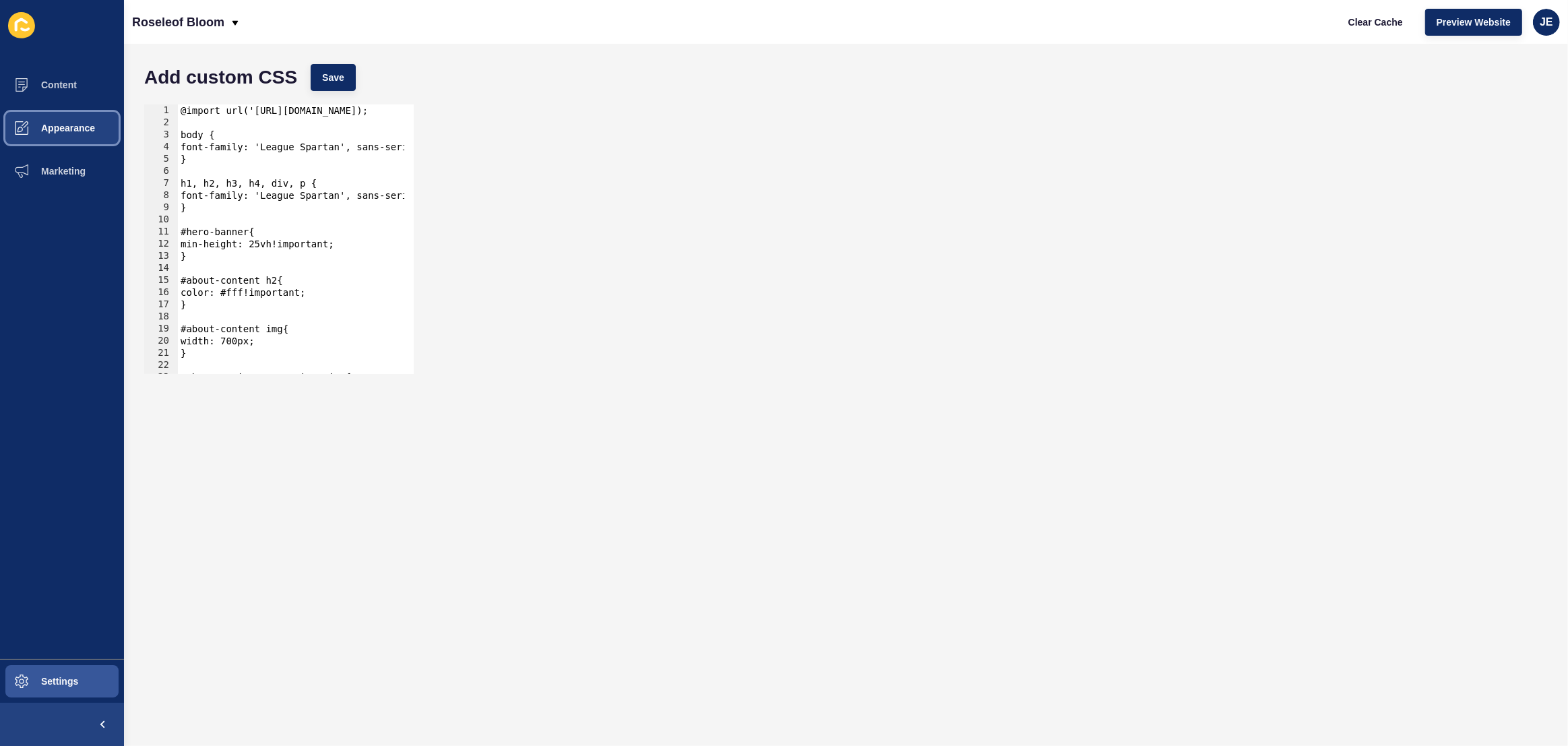
click at [93, 137] on button "Appearance" at bounding box center [62, 127] width 124 height 43
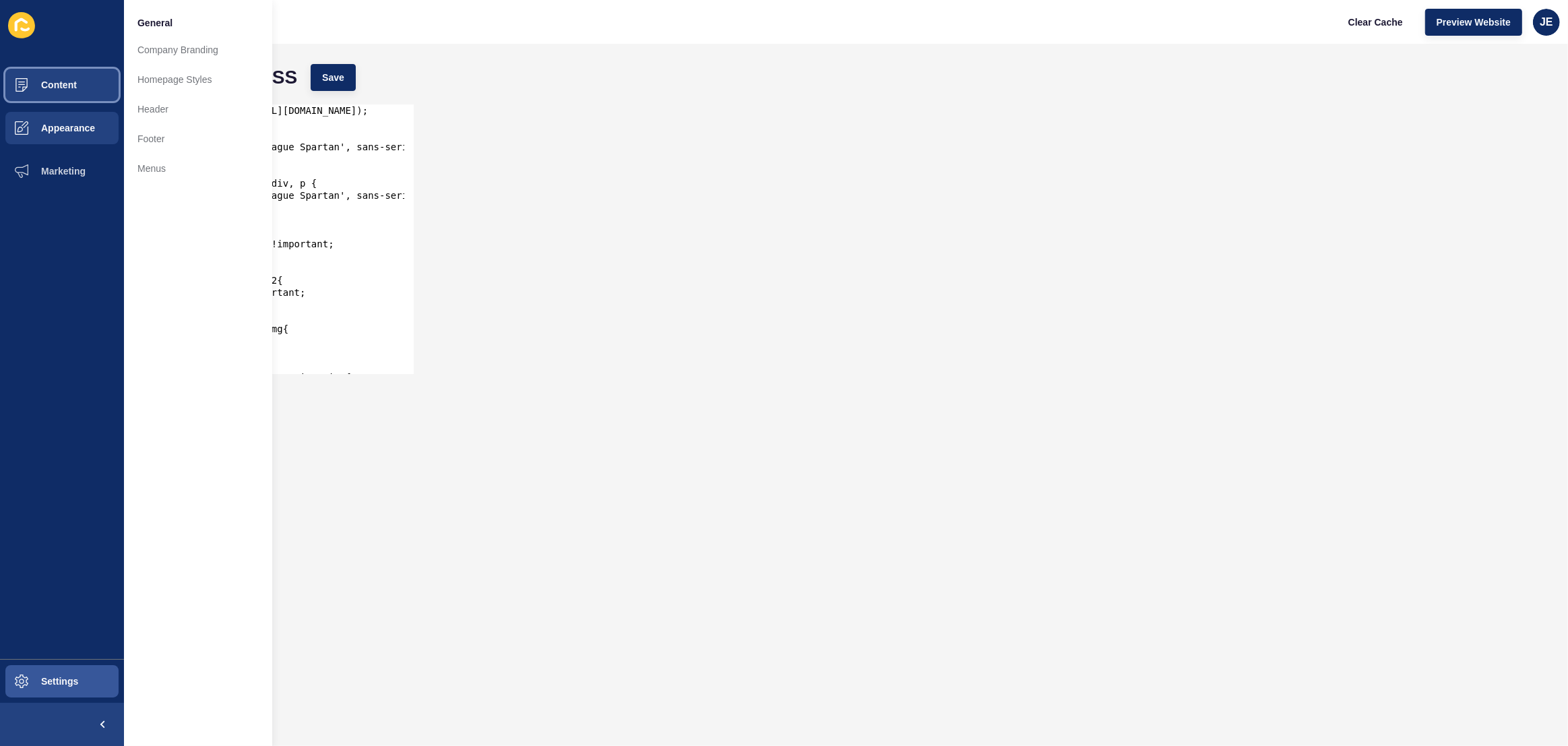
click at [79, 96] on button "Content" at bounding box center [62, 84] width 124 height 43
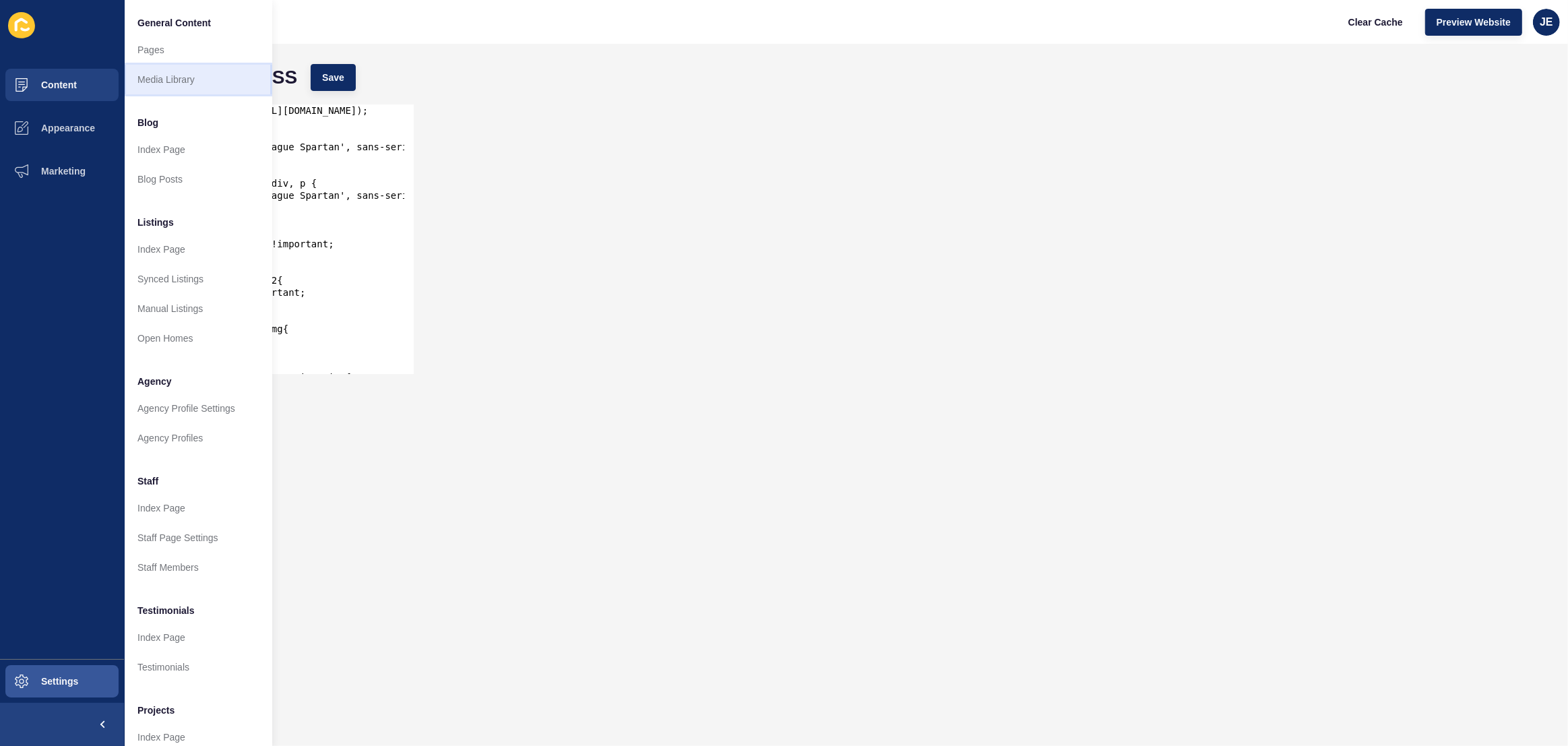
click at [191, 81] on link "Media Library" at bounding box center [198, 79] width 148 height 30
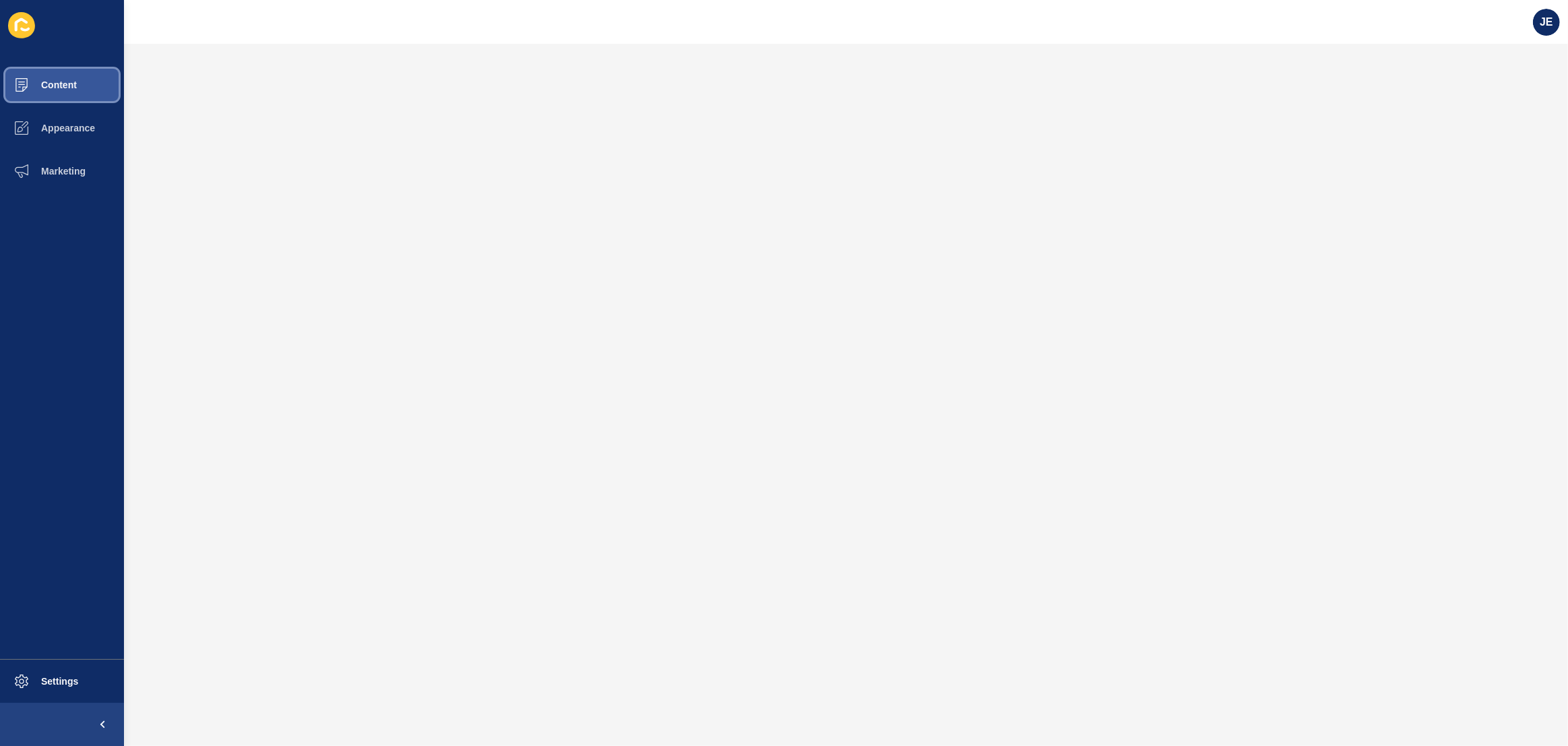
click at [87, 82] on button "Content" at bounding box center [62, 84] width 124 height 43
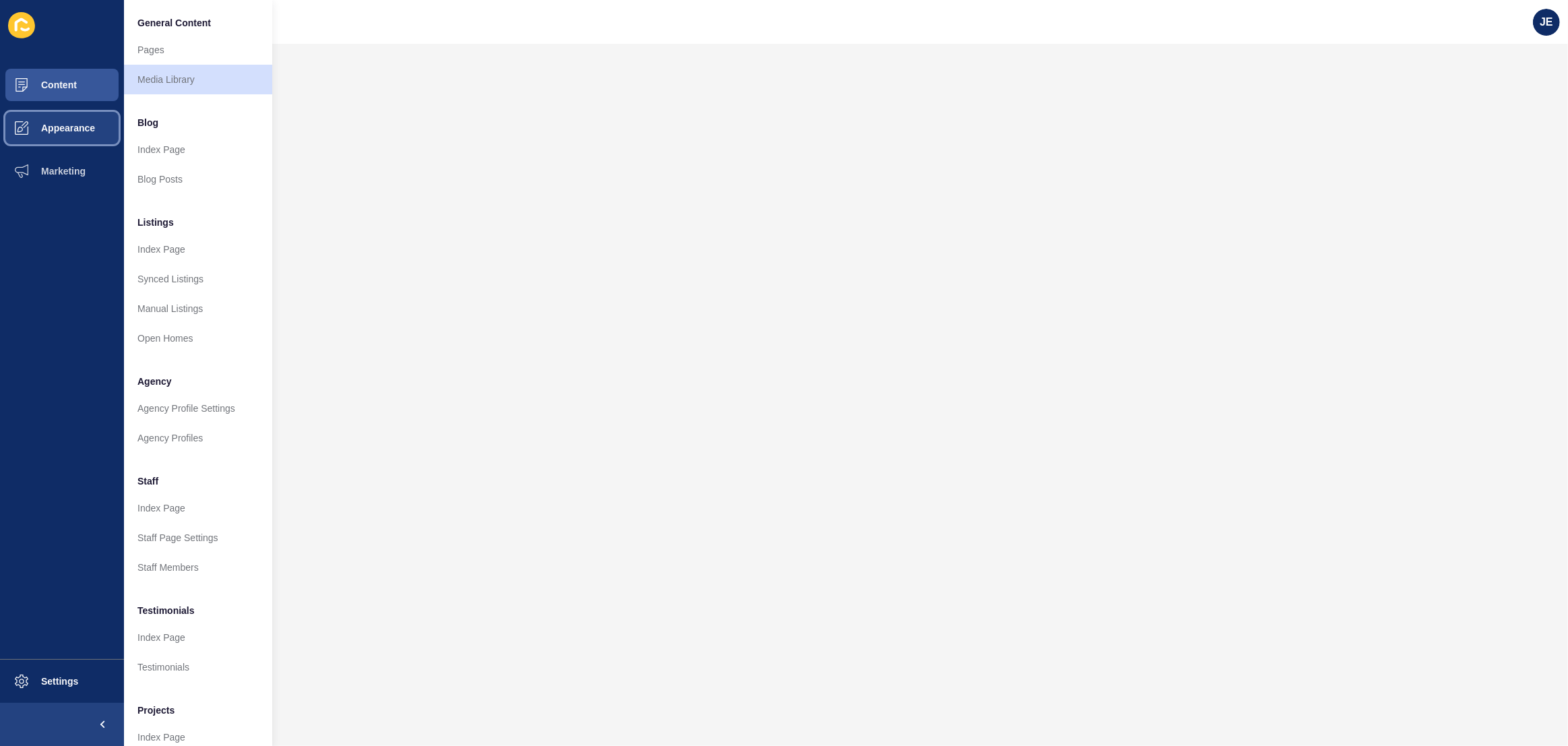
click at [85, 124] on span "Appearance" at bounding box center [47, 127] width 97 height 11
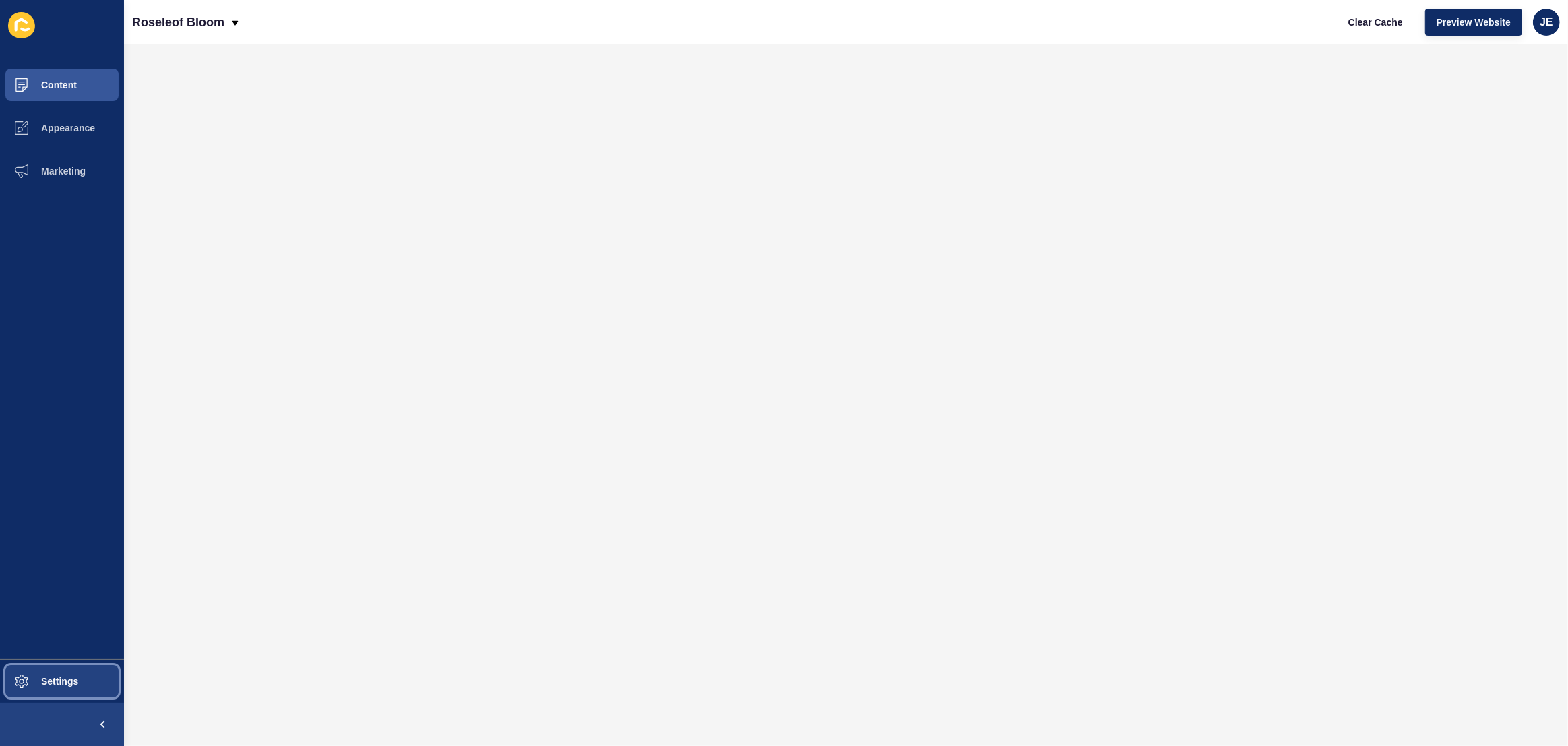
click at [74, 676] on span "Settings" at bounding box center [38, 680] width 80 height 11
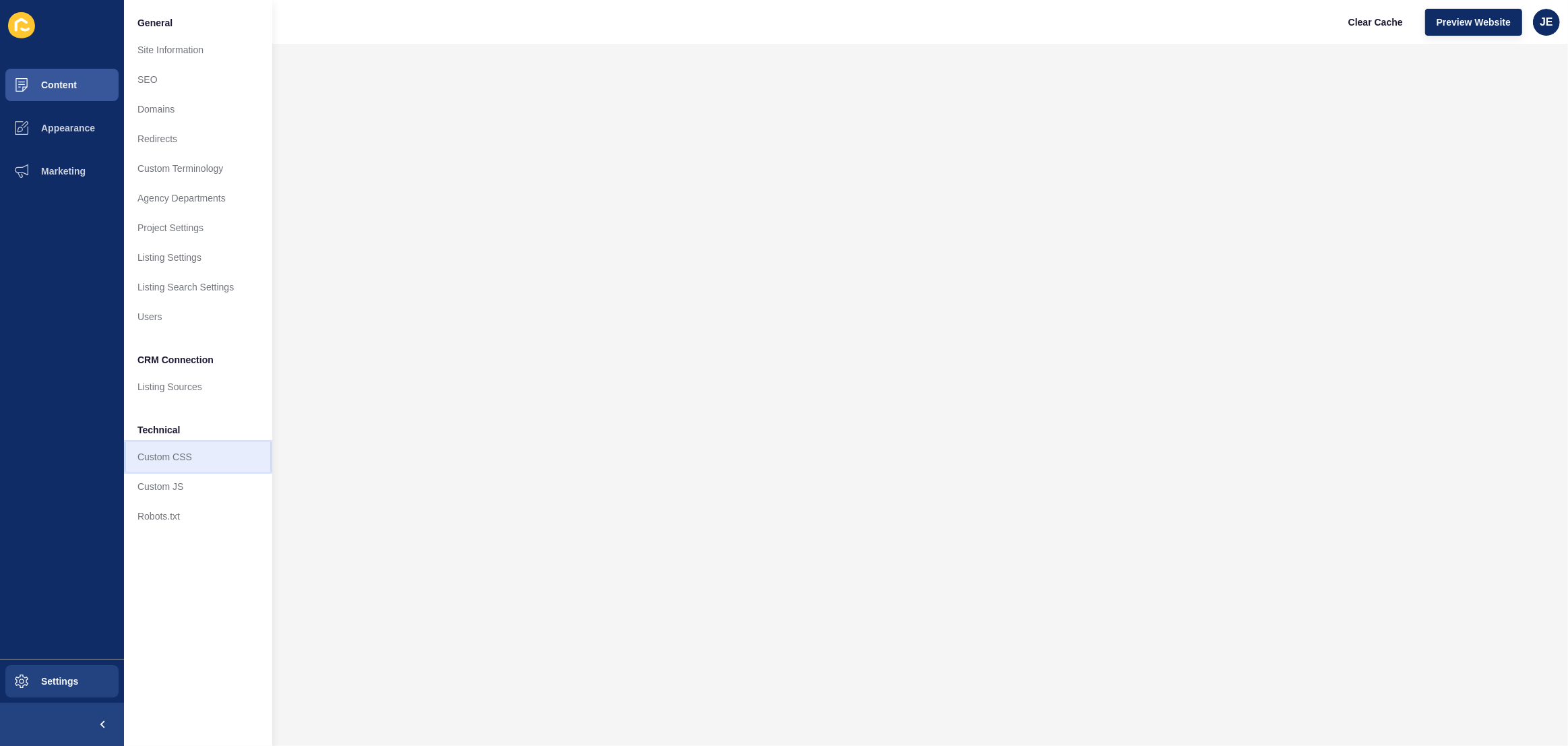
click at [203, 460] on link "Custom CSS" at bounding box center [198, 457] width 148 height 30
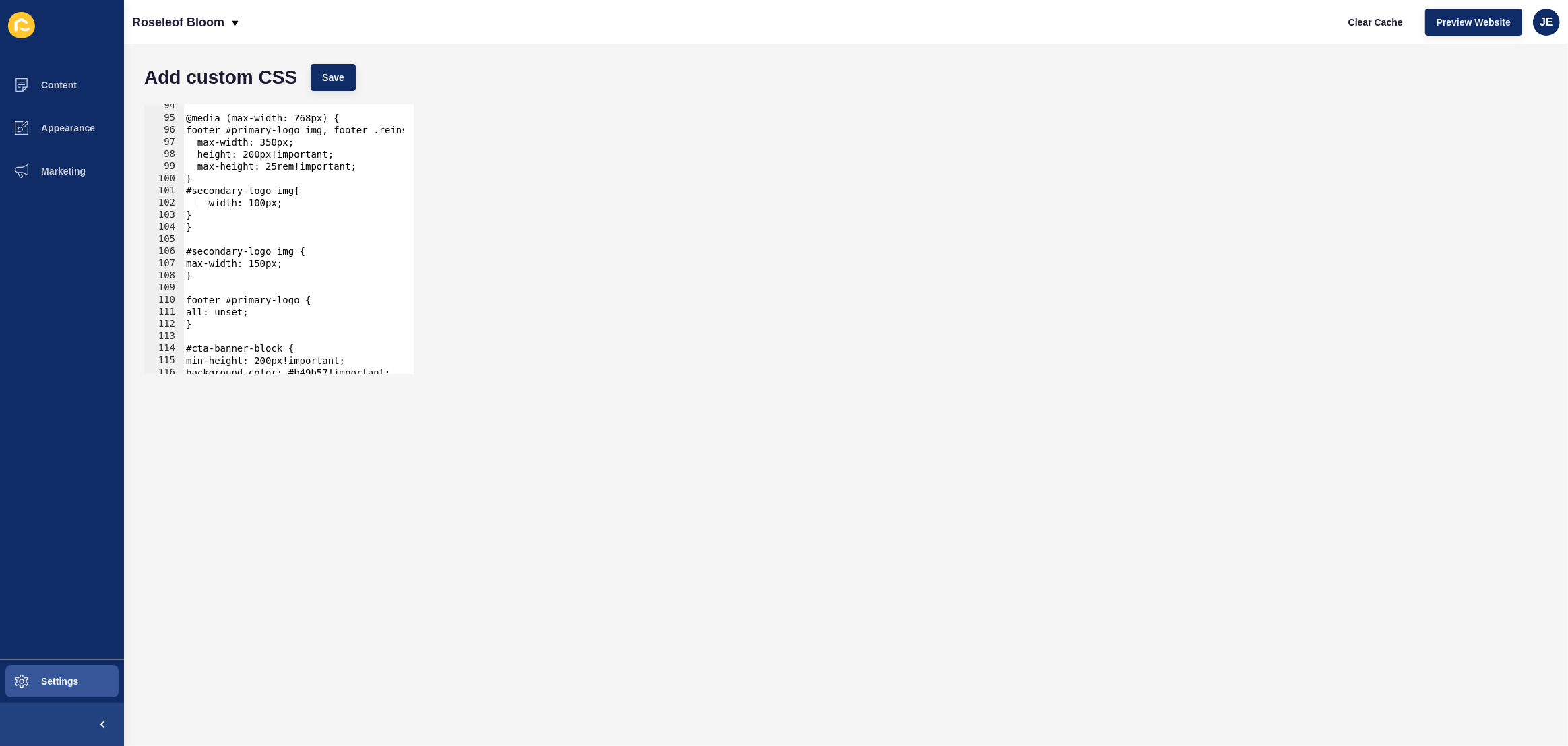
scroll to position [1096, 0]
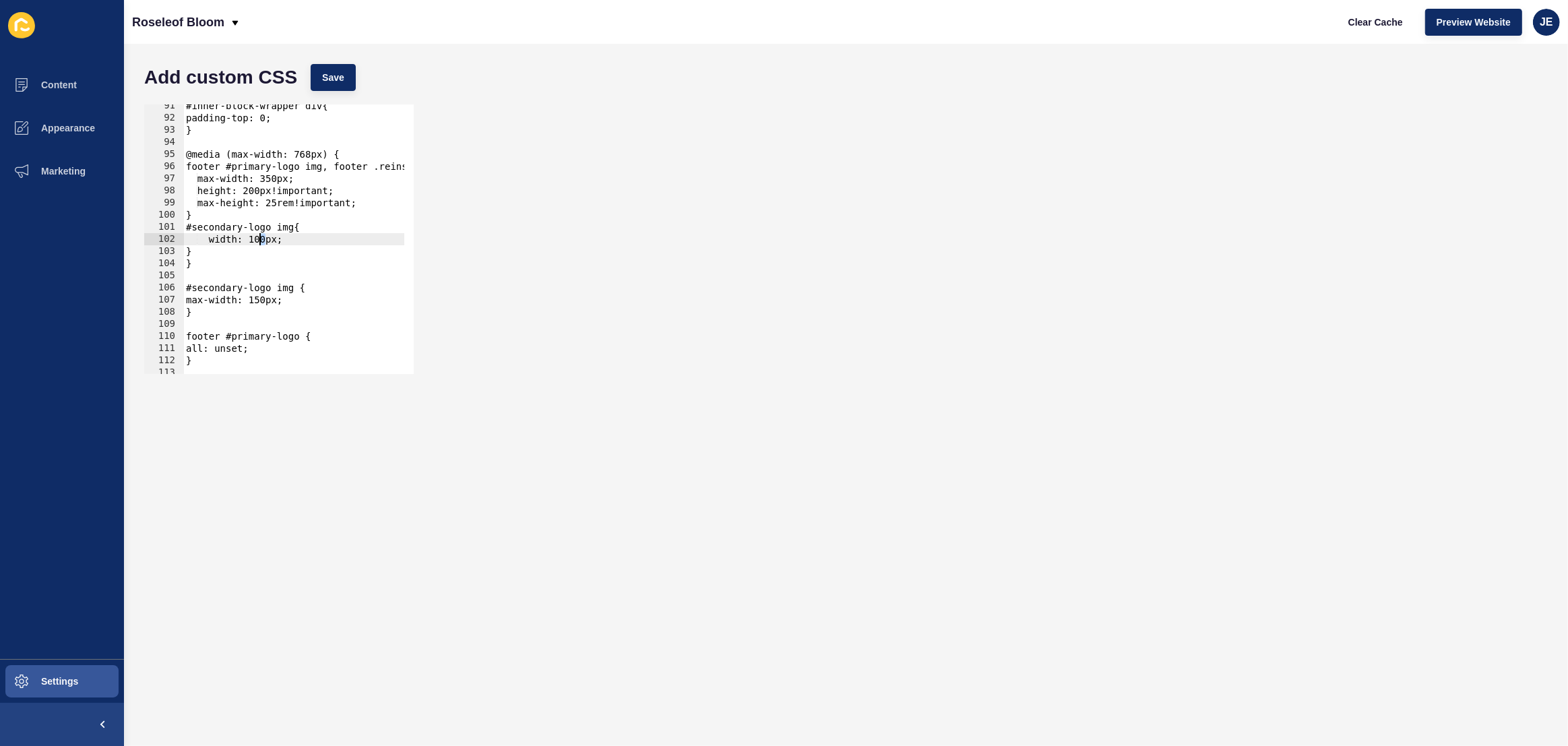
drag, startPoint x: 263, startPoint y: 239, endPoint x: 319, endPoint y: 165, distance: 92.8
click at [259, 237] on div "#inner-block-wrapper div{ padding-top: 0; } @media (max-width: 768px) { footer …" at bounding box center [463, 242] width 560 height 285
click at [342, 75] on span "Save" at bounding box center [333, 77] width 22 height 13
click at [1366, 24] on span "Clear Cache" at bounding box center [1375, 22] width 54 height 13
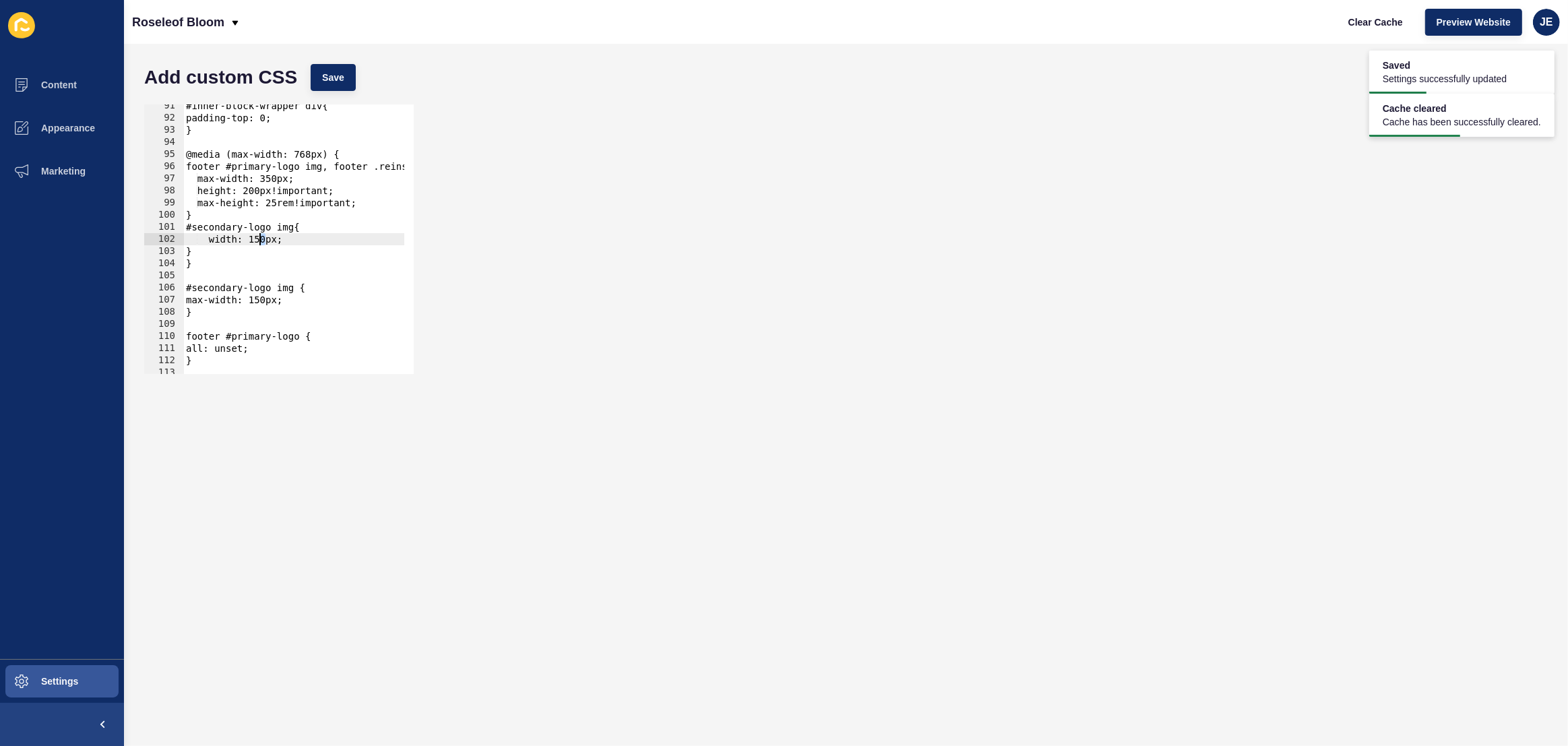
drag, startPoint x: 266, startPoint y: 238, endPoint x: 258, endPoint y: 237, distance: 8.1
click at [258, 237] on div "#inner-block-wrapper div{ padding-top: 0; } @media (max-width: 768px) { footer …" at bounding box center [463, 242] width 560 height 285
click at [347, 78] on button "Save" at bounding box center [333, 77] width 45 height 27
click at [266, 245] on div "#inner-block-wrapper div{ padding-top: 0; } @media (max-width: 768px) { footer …" at bounding box center [463, 242] width 560 height 285
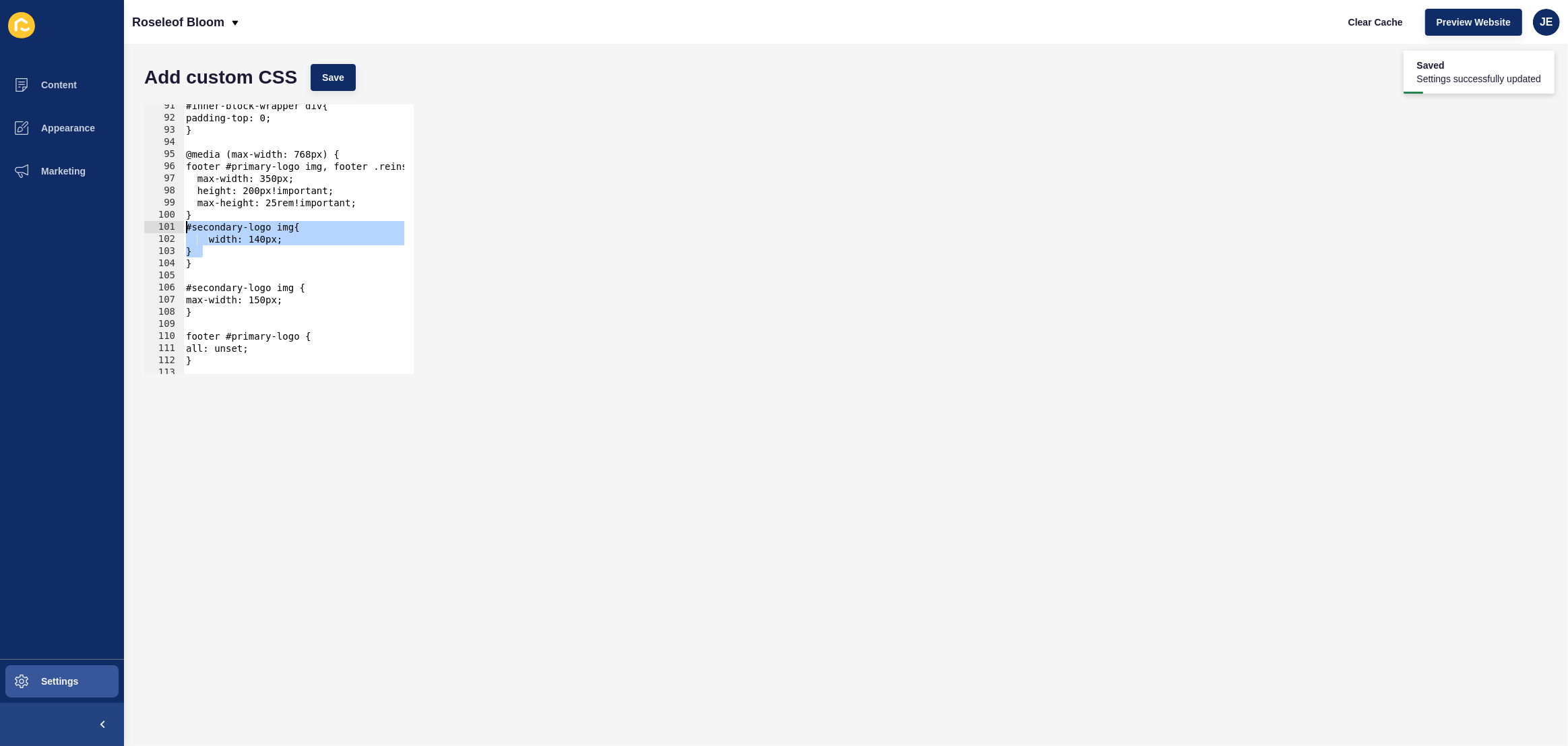
drag, startPoint x: 223, startPoint y: 251, endPoint x: 188, endPoint y: 227, distance: 42.4
click at [188, 227] on div "#inner-block-wrapper div{ padding-top: 0; } @media (max-width: 768px) { footer …" at bounding box center [463, 242] width 560 height 285
click at [305, 229] on div "#inner-block-wrapper div{ padding-top: 0; } @media (max-width: 768px) { footer …" at bounding box center [463, 242] width 560 height 285
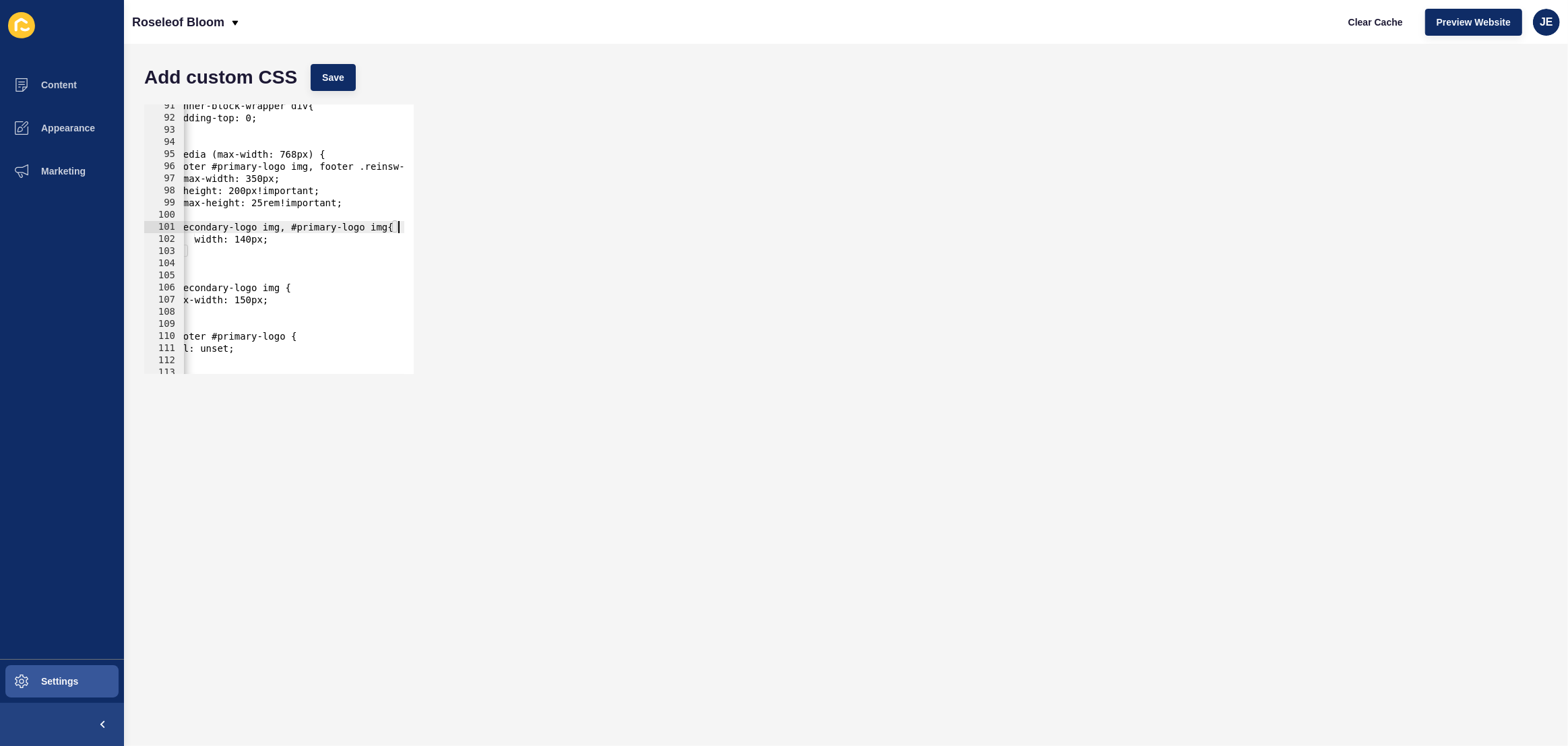
scroll to position [0, 13]
type textarea "#secondary-logo img, #primary-logo img{"
click at [334, 75] on span "Save" at bounding box center [333, 77] width 22 height 13
